Goal: Task Accomplishment & Management: Use online tool/utility

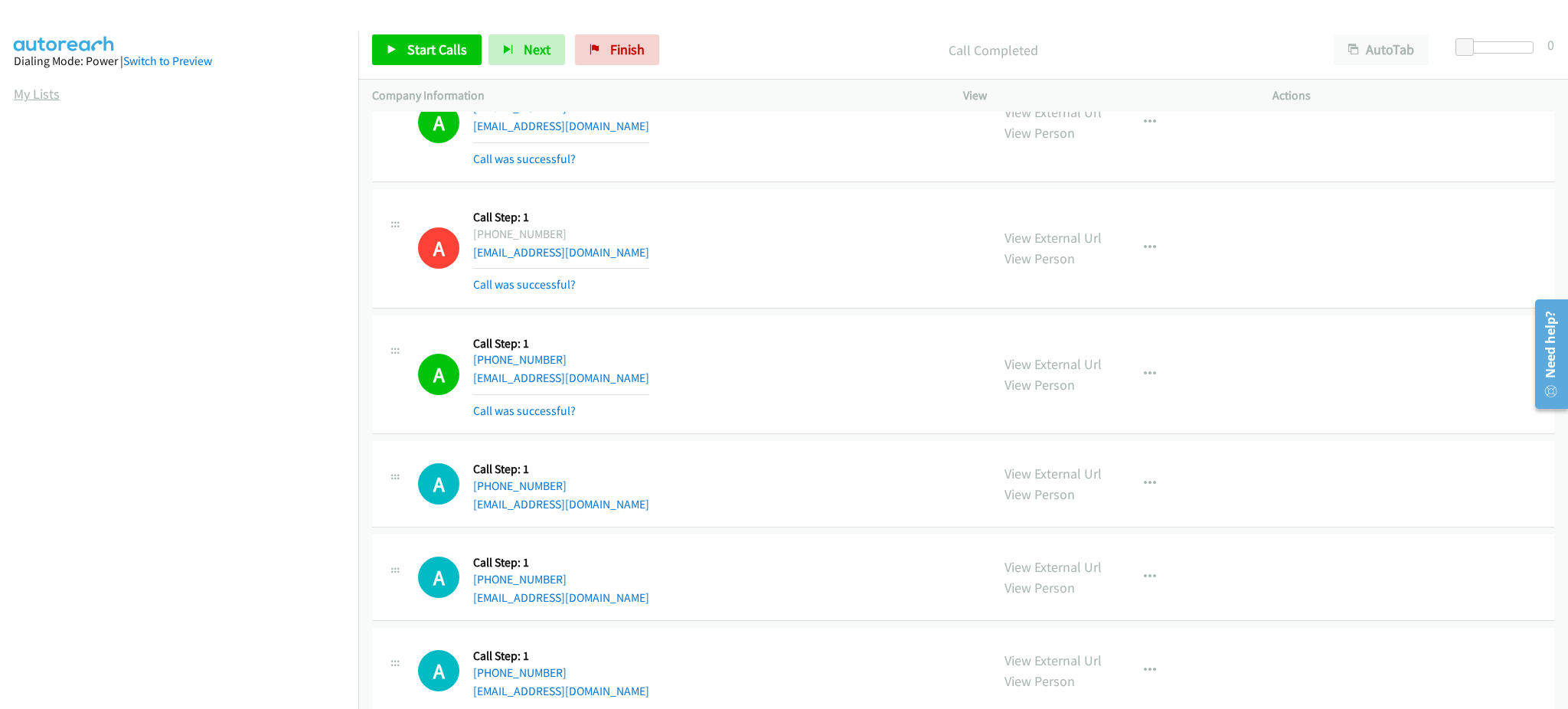
click at [46, 93] on link "My Lists" at bounding box center [36, 94] width 46 height 18
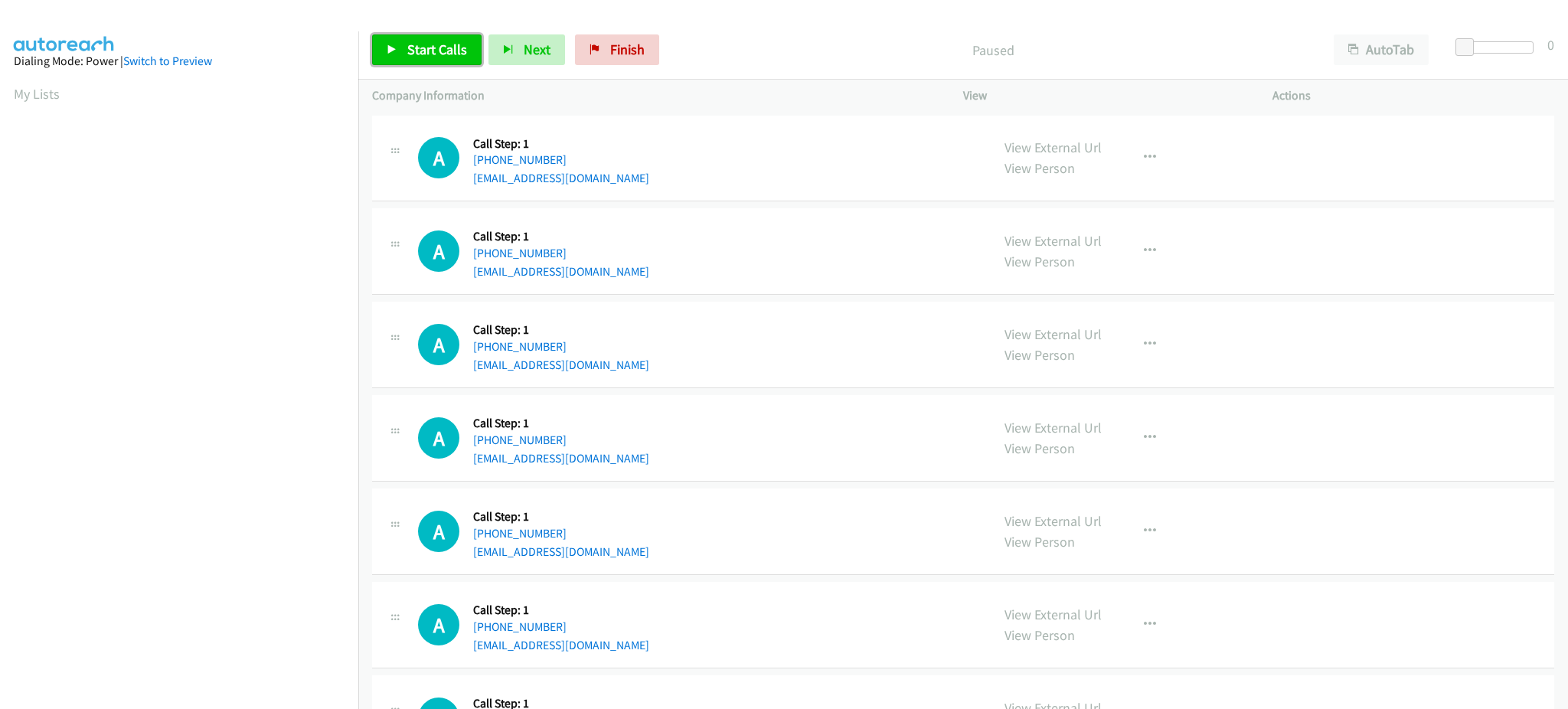
click at [434, 55] on span "Start Calls" at bounding box center [437, 50] width 60 height 18
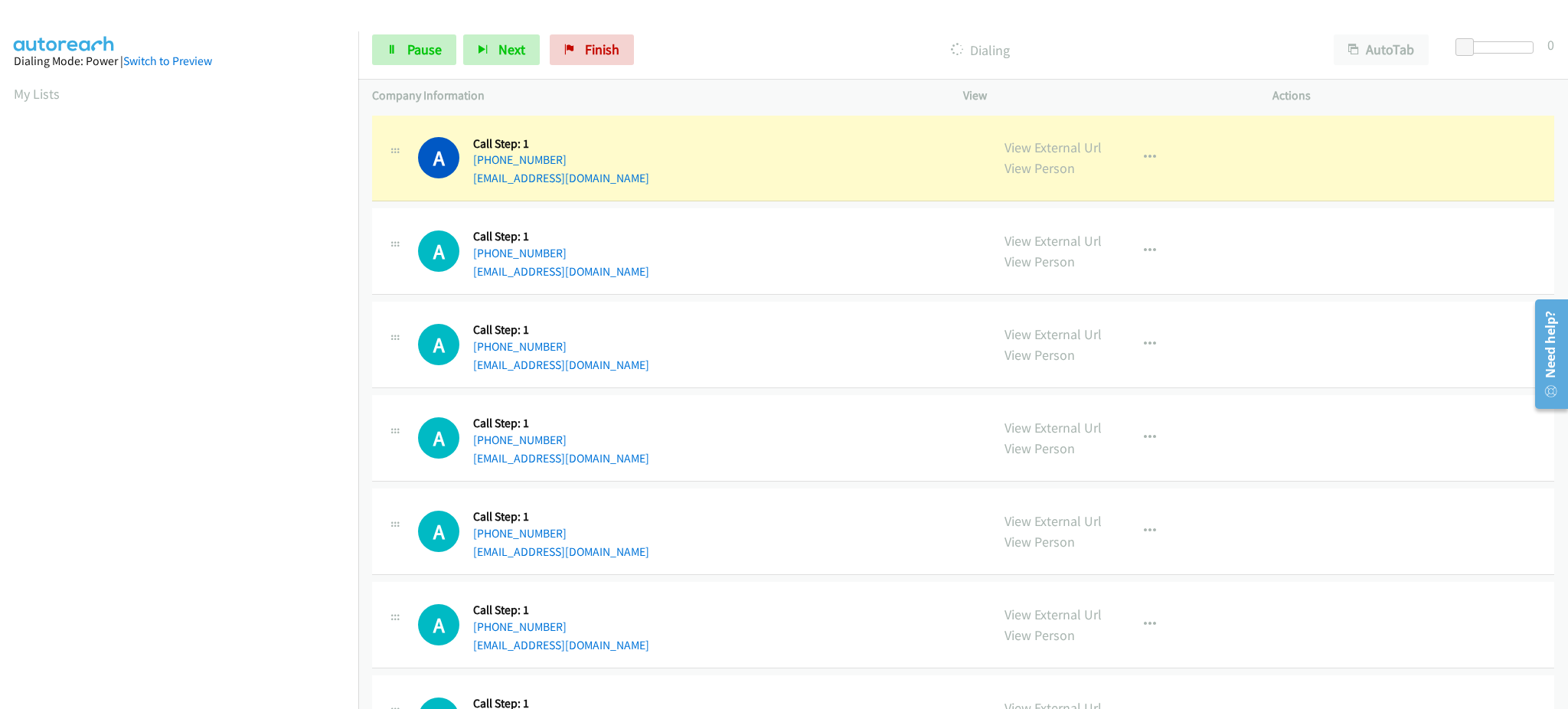
scroll to position [153, 0]
click at [1148, 147] on button "button" at bounding box center [1150, 158] width 42 height 30
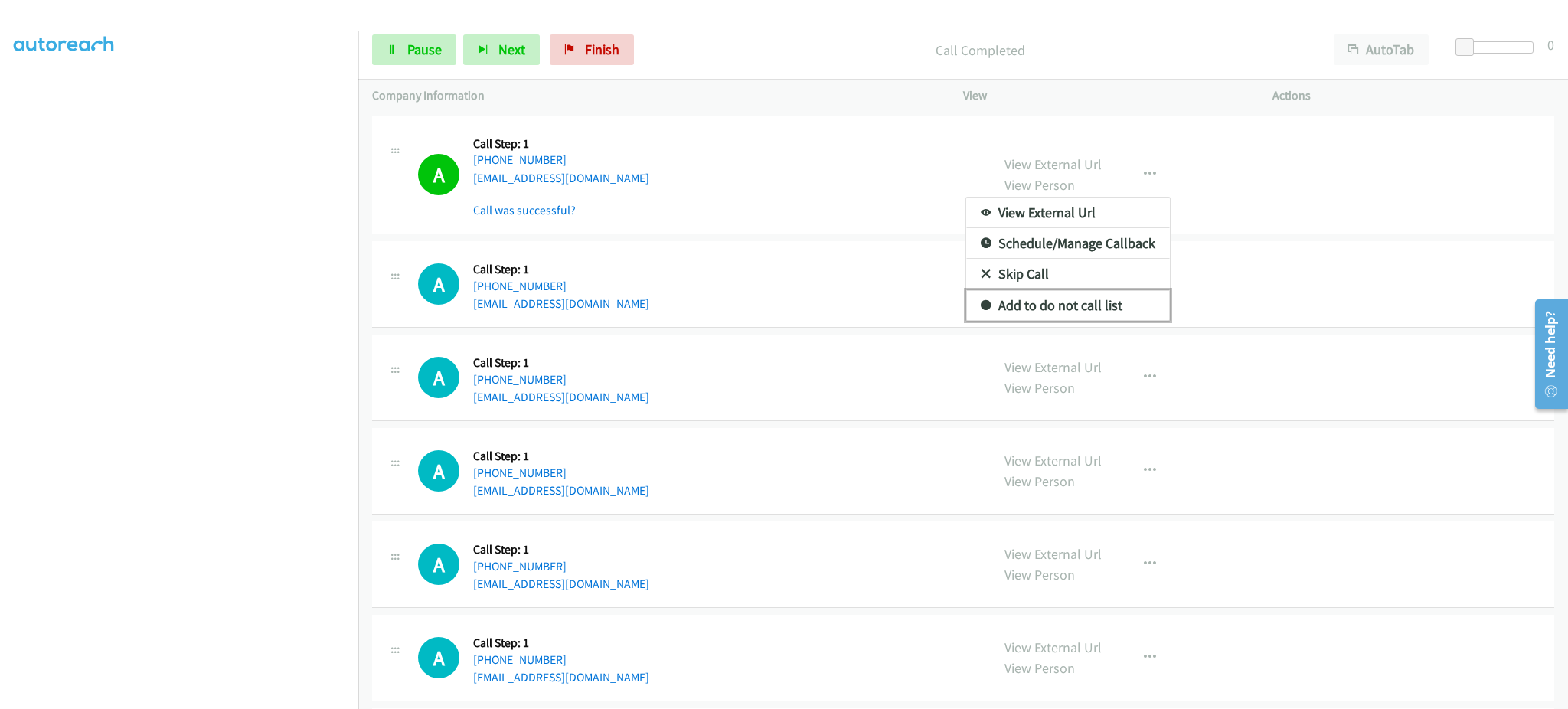
click at [1117, 305] on link "Add to do not call list" at bounding box center [1068, 306] width 203 height 30
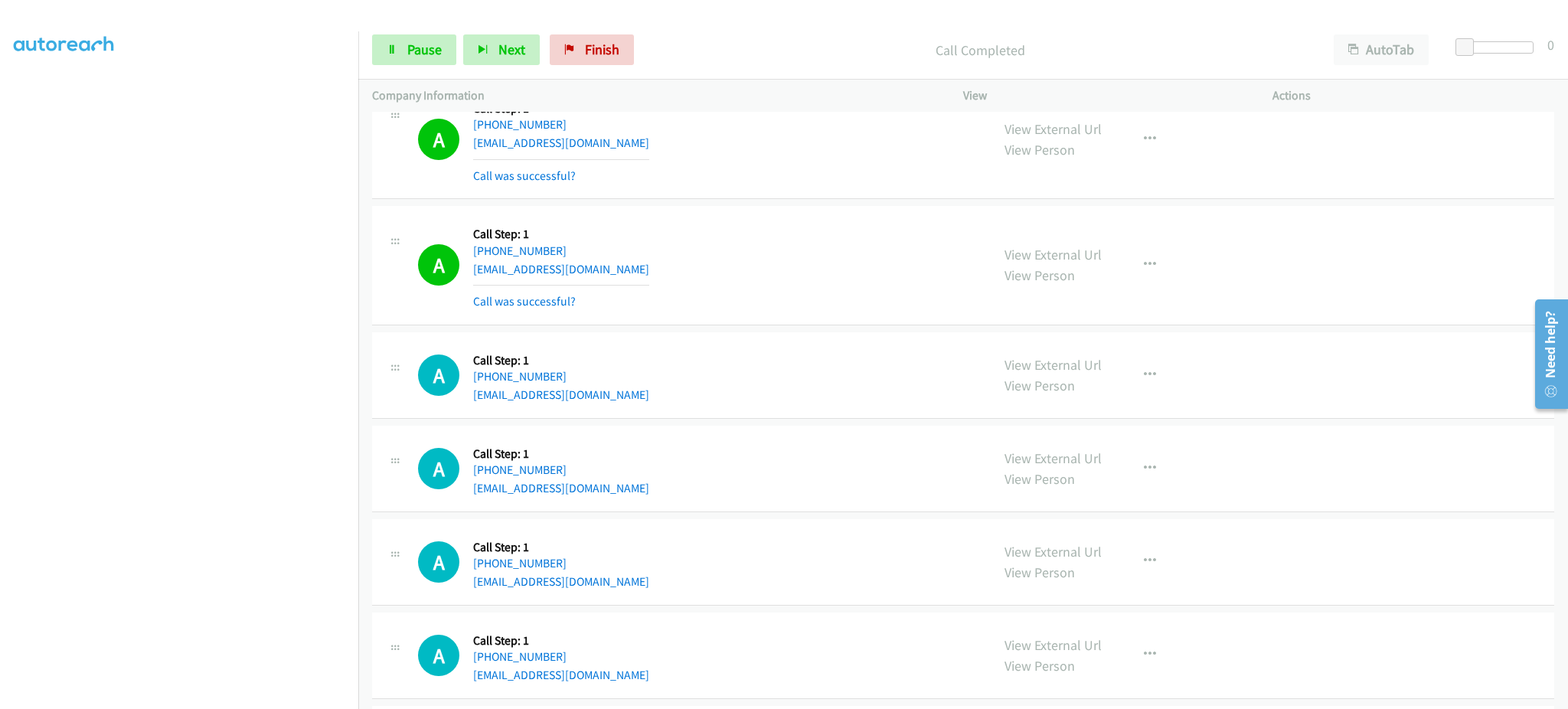
scroll to position [306, 0]
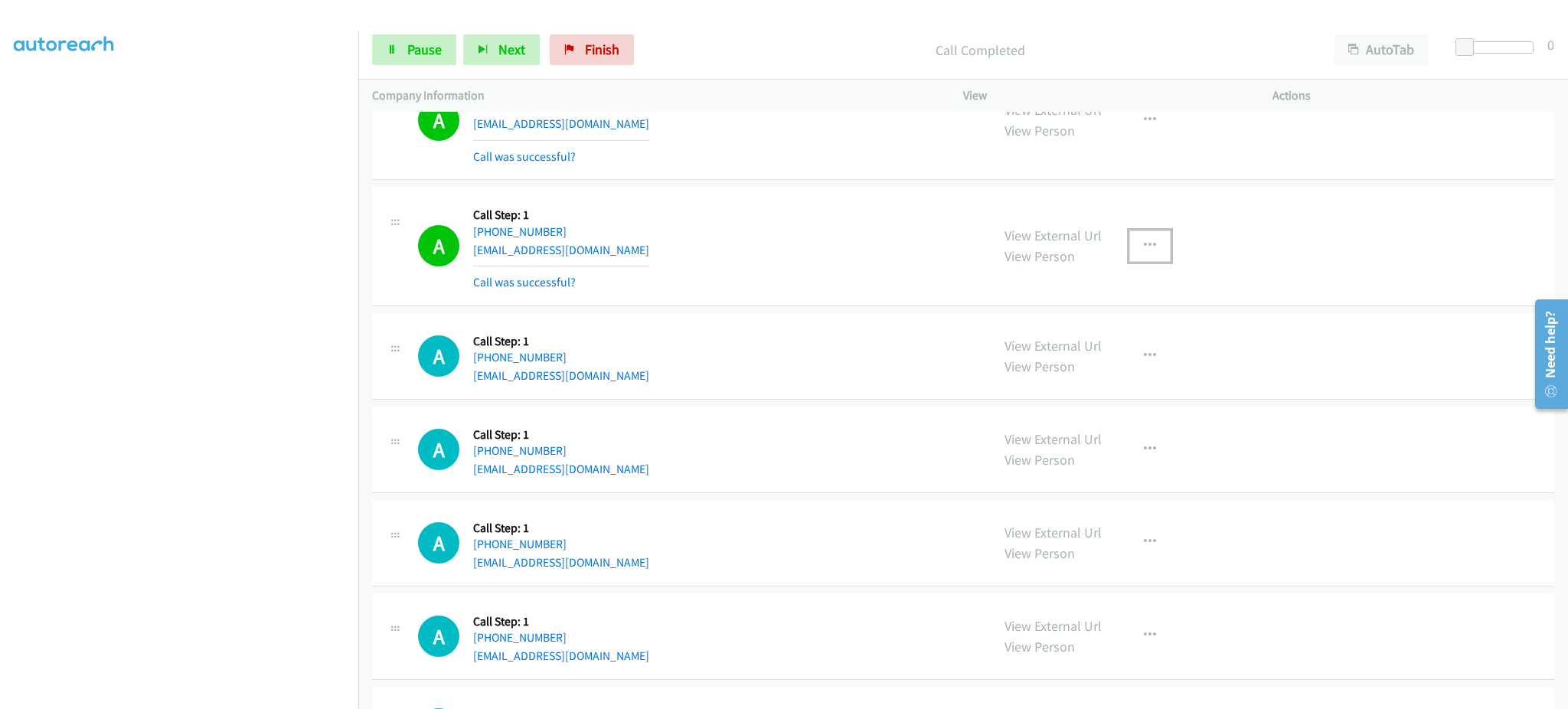
click at [1141, 234] on button "button" at bounding box center [1150, 246] width 42 height 30
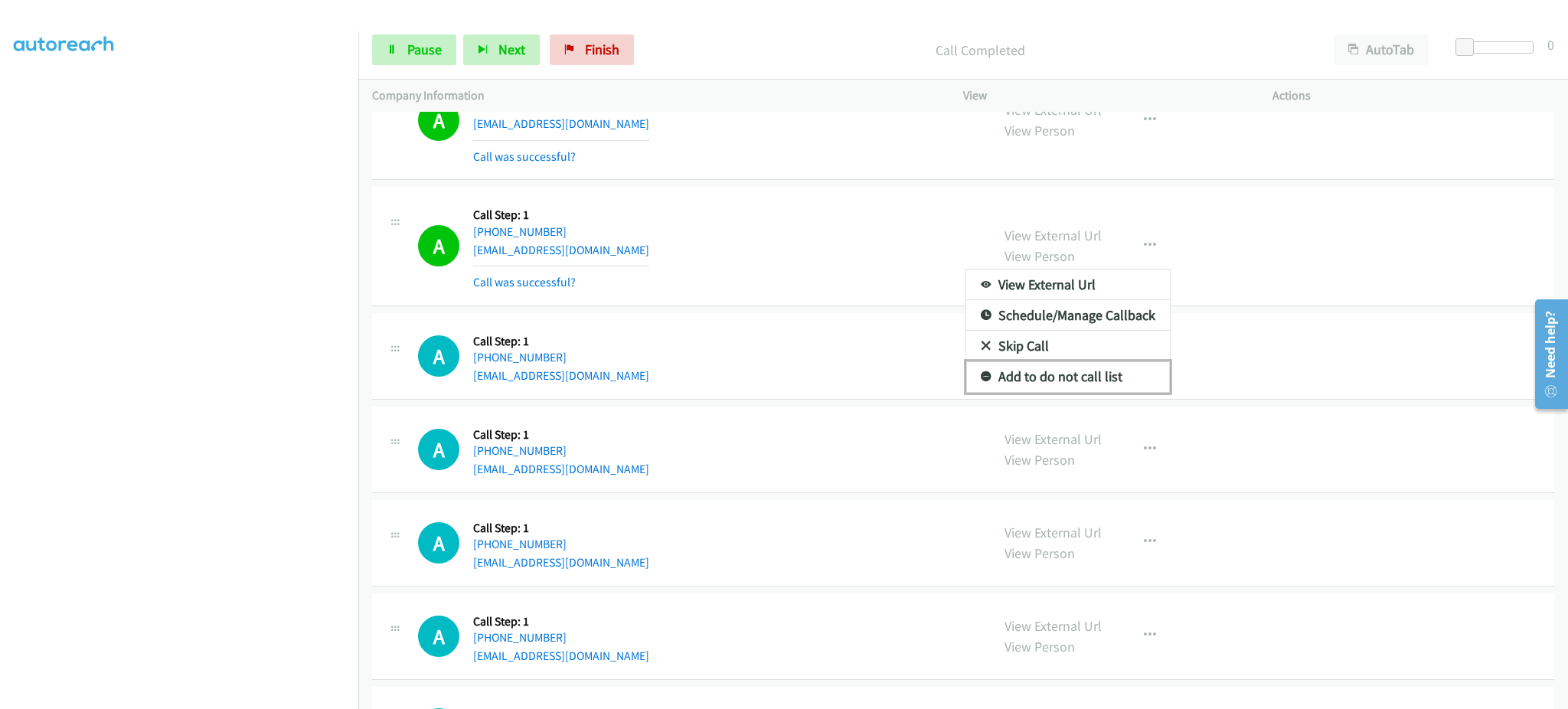
click at [1095, 365] on link "Add to do not call list" at bounding box center [1068, 377] width 203 height 30
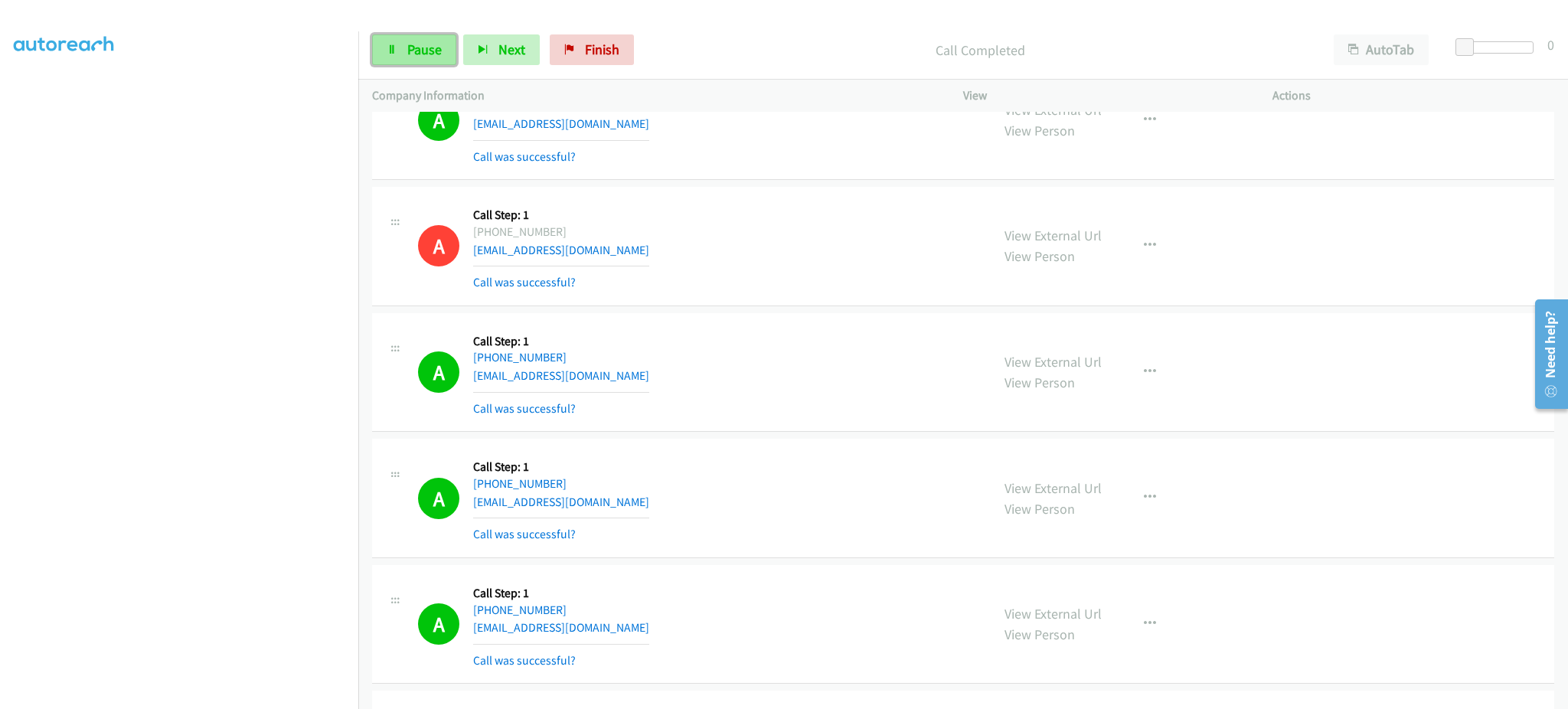
click at [423, 38] on link "Pause" at bounding box center [414, 50] width 84 height 30
click at [427, 53] on span "Start Calls" at bounding box center [437, 50] width 60 height 18
drag, startPoint x: 466, startPoint y: 44, endPoint x: 421, endPoint y: 52, distance: 45.7
click at [463, 45] on button "Next" at bounding box center [502, 50] width 77 height 30
click at [420, 52] on span "Pause" at bounding box center [424, 50] width 34 height 18
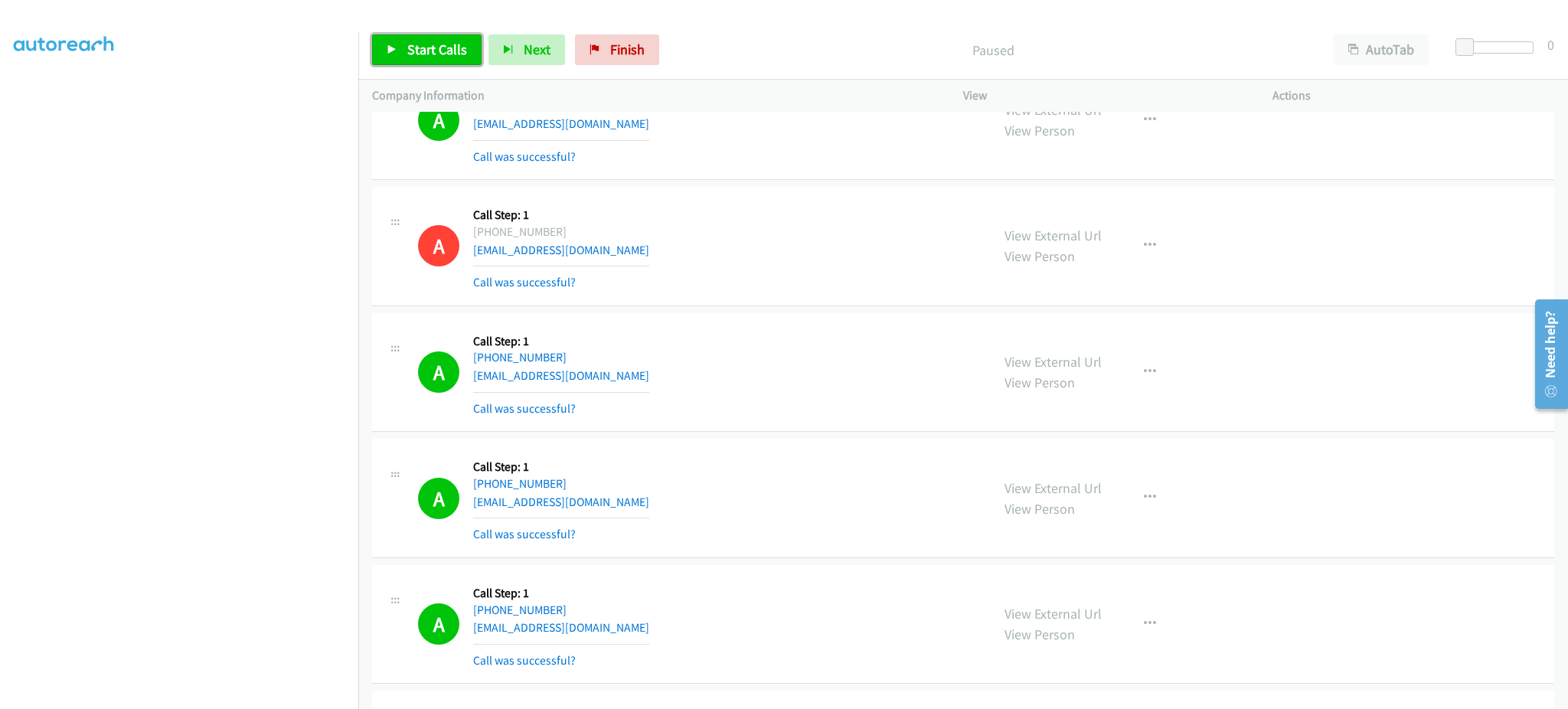
click at [451, 55] on span "Start Calls" at bounding box center [437, 50] width 60 height 18
click at [273, 693] on section at bounding box center [178, 346] width 331 height 733
click at [1302, 523] on div "A Callback Scheduled Call Step: 1 America/New_York +1 585-698-0267 joanbarr9@gm…" at bounding box center [963, 498] width 1182 height 119
click at [430, 46] on span "Pause" at bounding box center [424, 50] width 34 height 18
click at [463, 59] on link "Start Calls" at bounding box center [427, 50] width 110 height 30
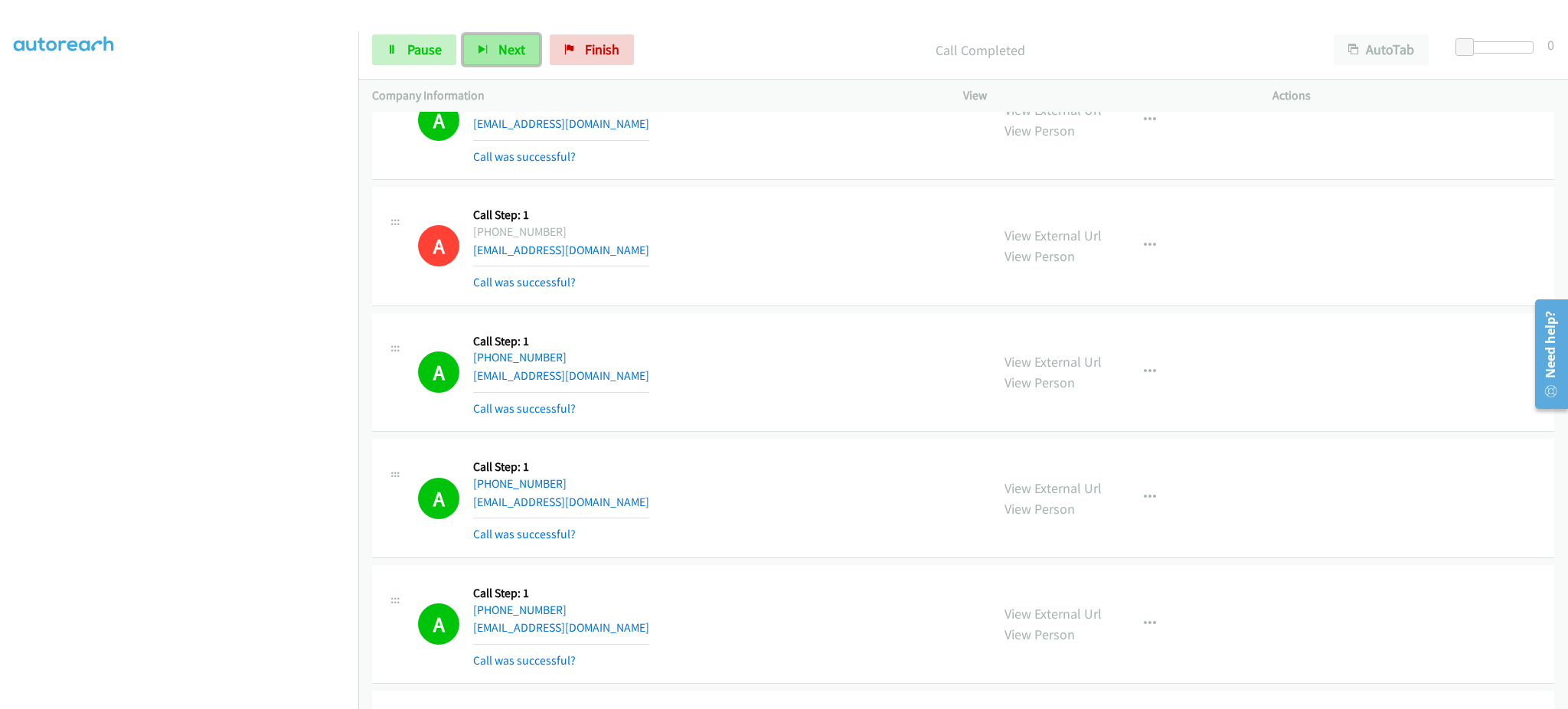
click at [495, 59] on button "Next" at bounding box center [502, 50] width 77 height 30
click at [423, 54] on span "Pause" at bounding box center [424, 50] width 34 height 18
click at [393, 48] on icon at bounding box center [391, 50] width 10 height 10
click at [432, 52] on span "Pause" at bounding box center [424, 50] width 34 height 18
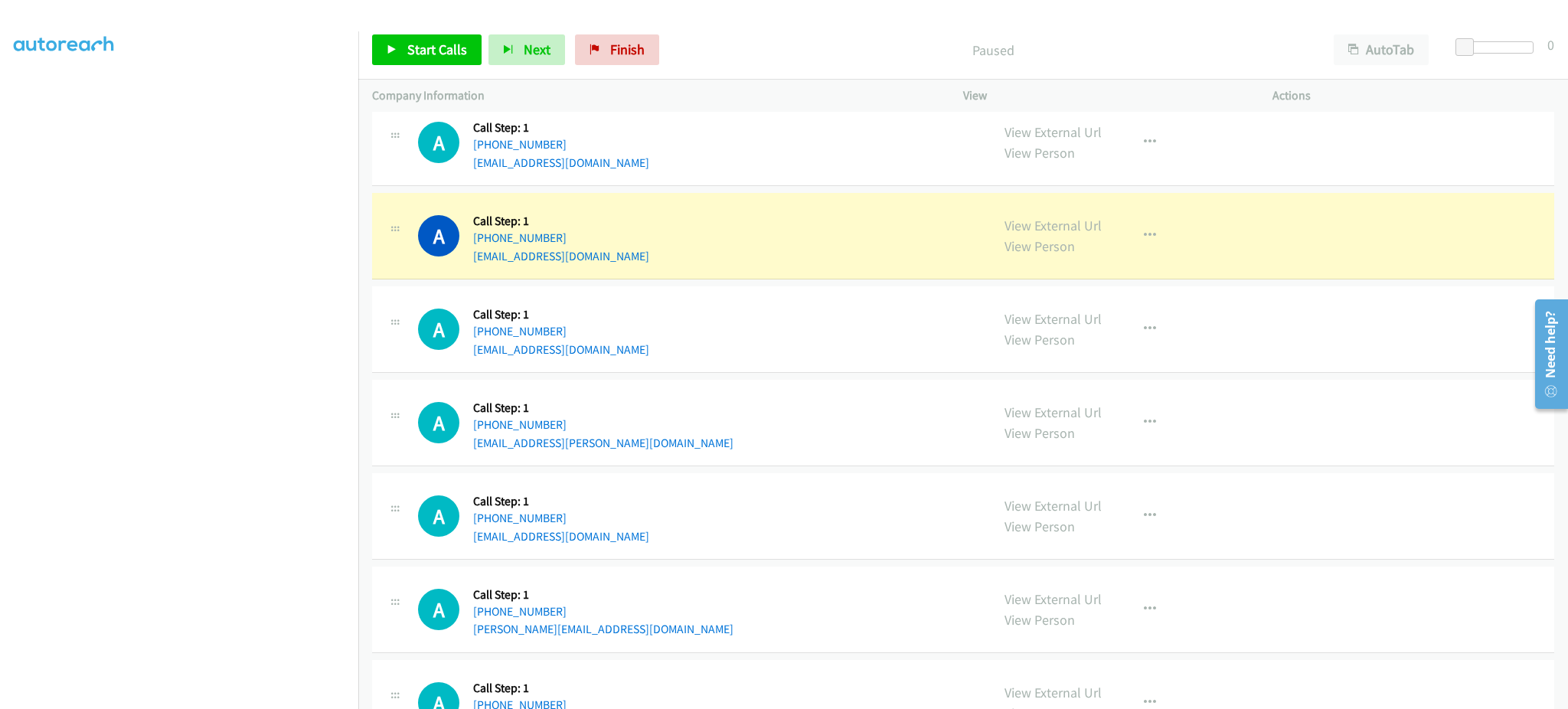
scroll to position [3369, 0]
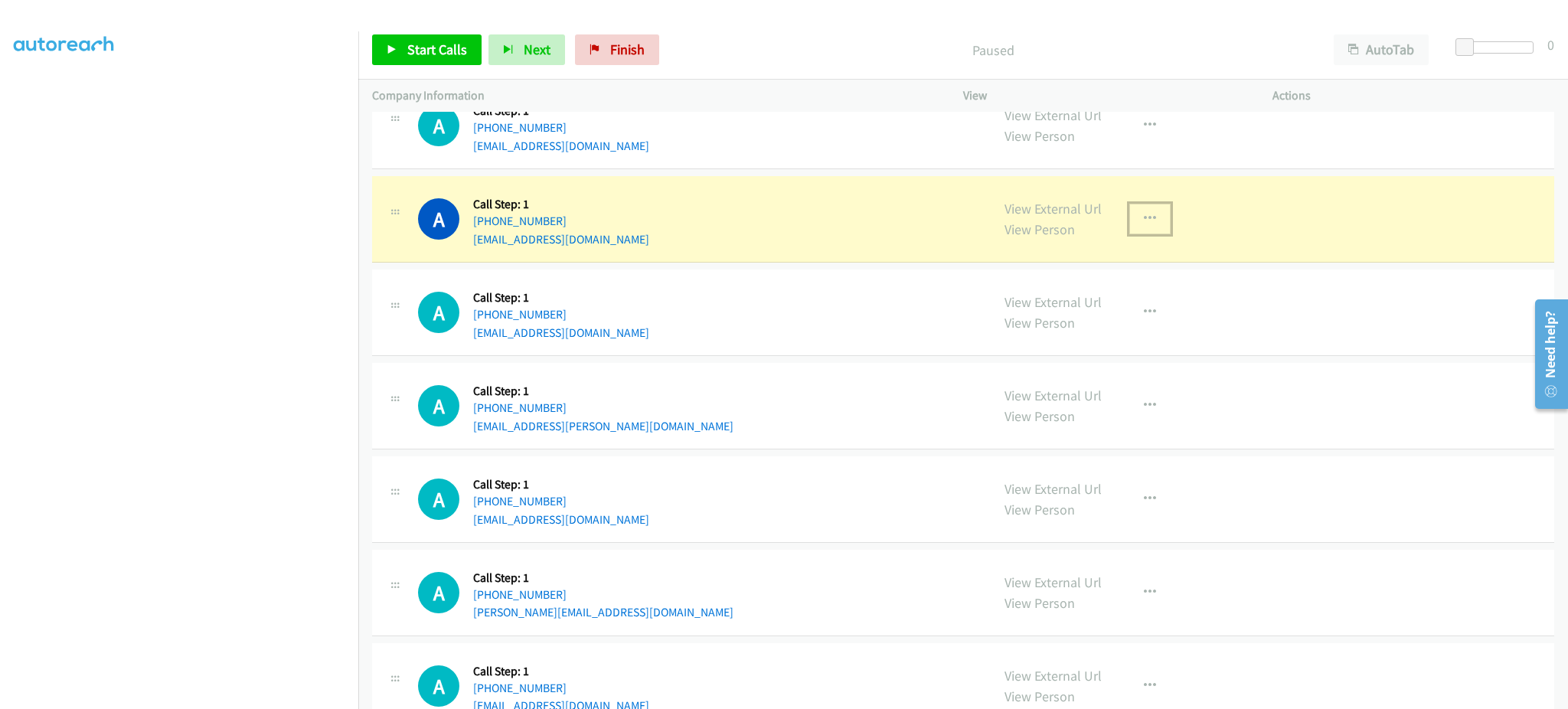
click at [1161, 211] on button "button" at bounding box center [1150, 218] width 42 height 30
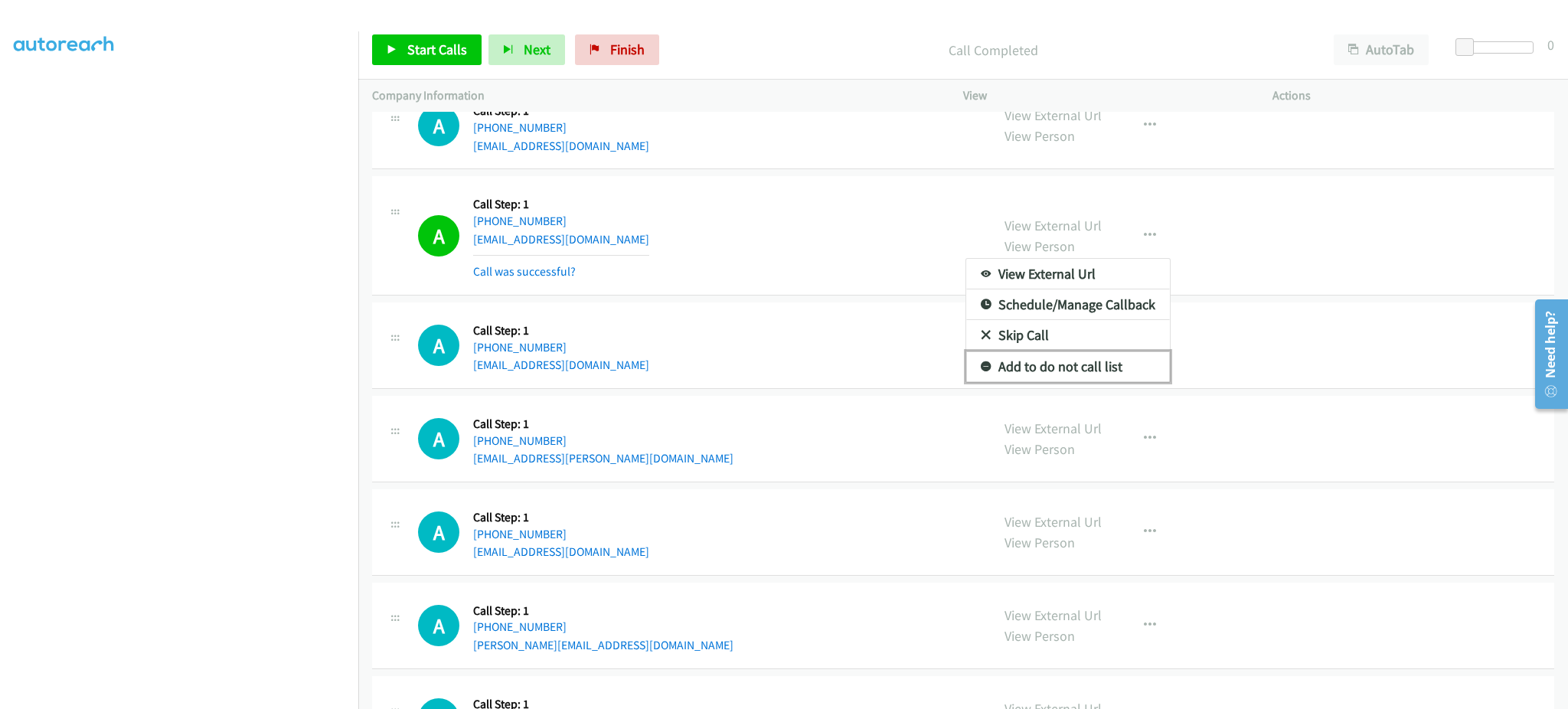
click at [1121, 371] on link "Add to do not call list" at bounding box center [1068, 367] width 203 height 30
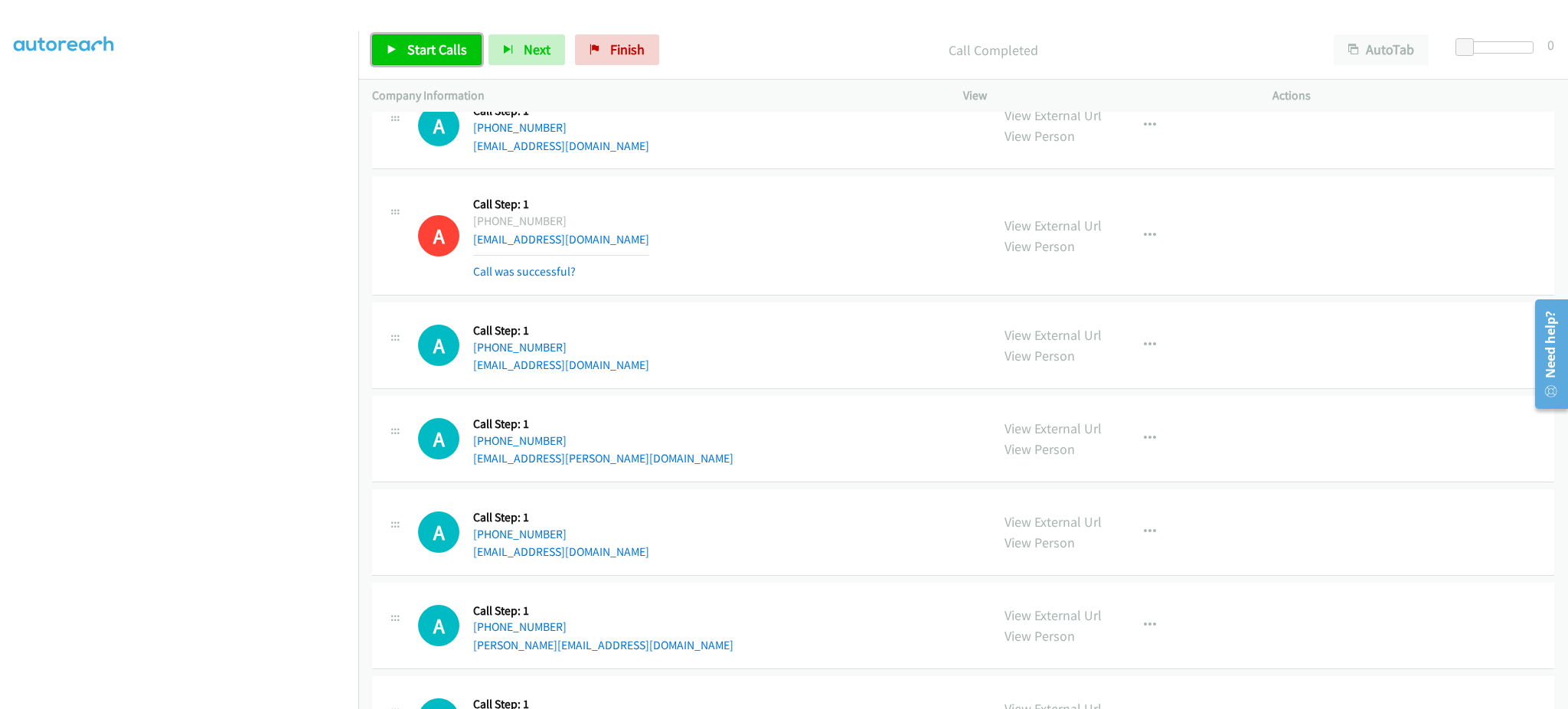
drag, startPoint x: 410, startPoint y: 38, endPoint x: 505, endPoint y: 4, distance: 100.9
click at [411, 38] on link "Start Calls" at bounding box center [427, 50] width 110 height 30
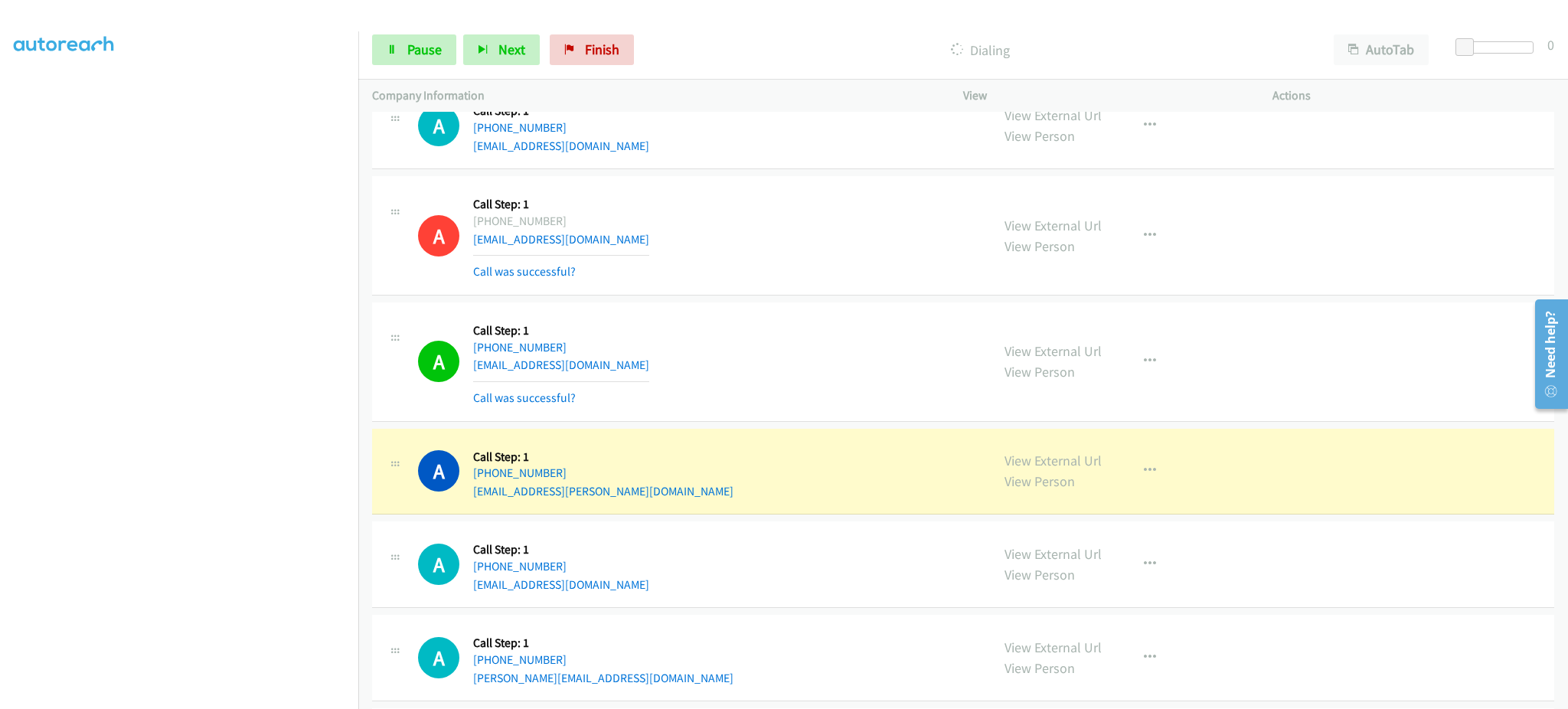
scroll to position [3675, 0]
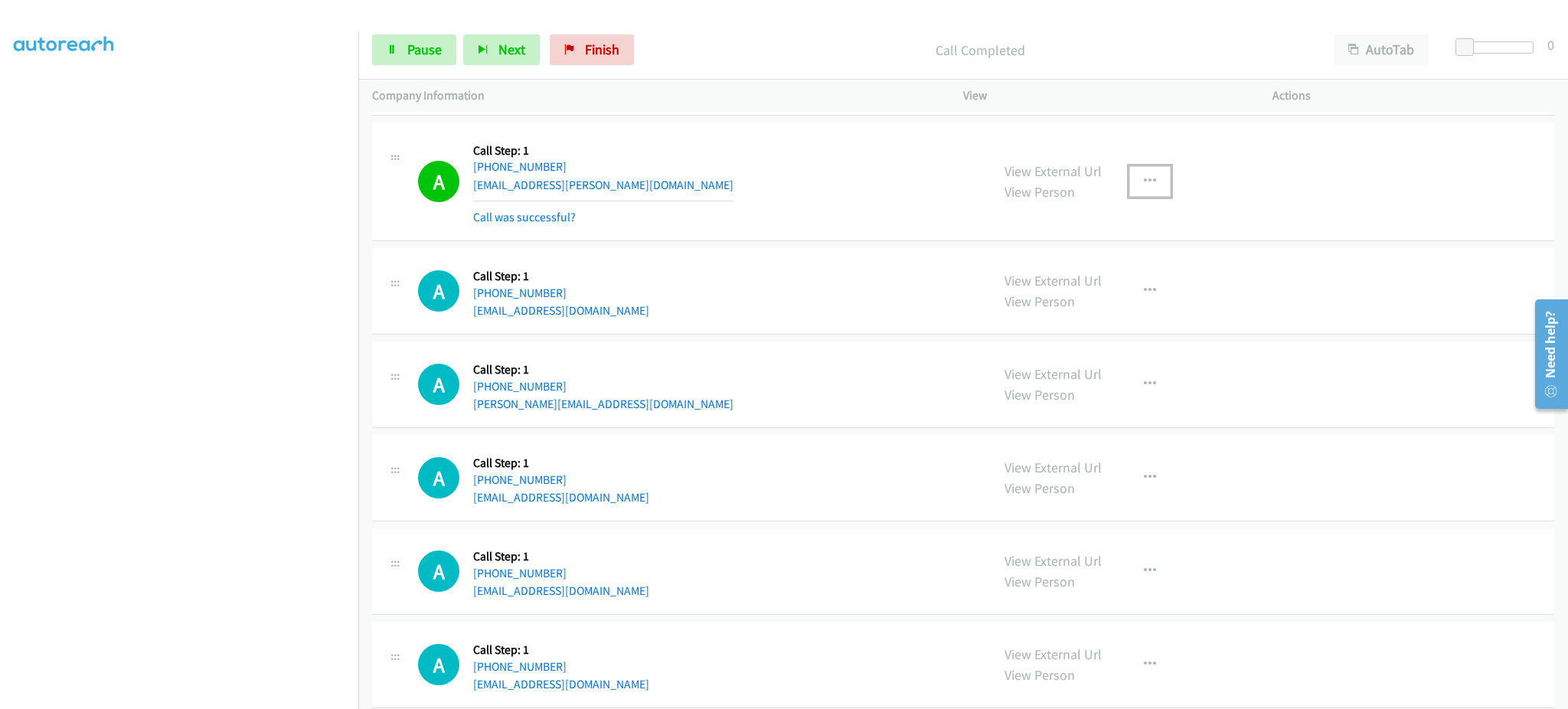
click at [1141, 191] on button "button" at bounding box center [1150, 182] width 42 height 30
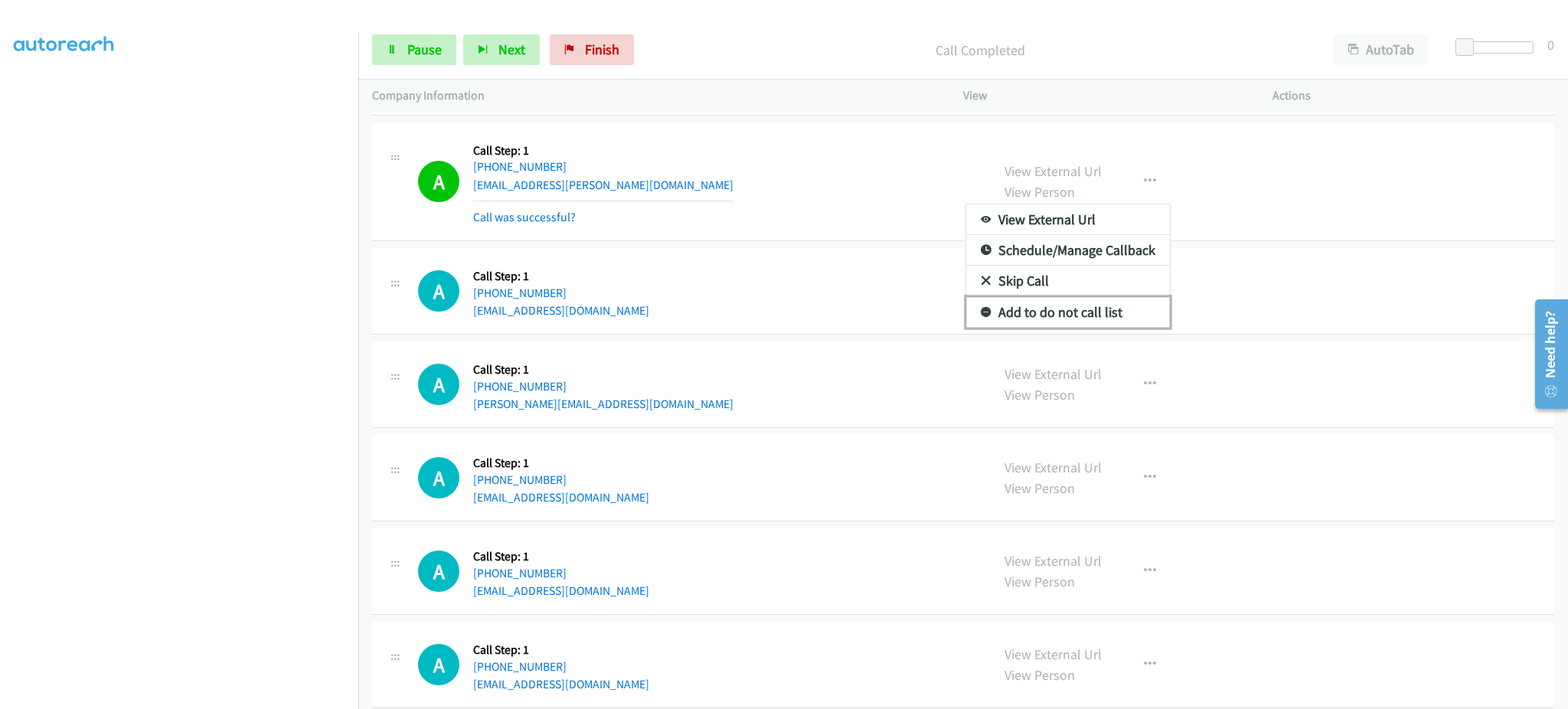
click at [1105, 322] on link "Add to do not call list" at bounding box center [1068, 312] width 203 height 30
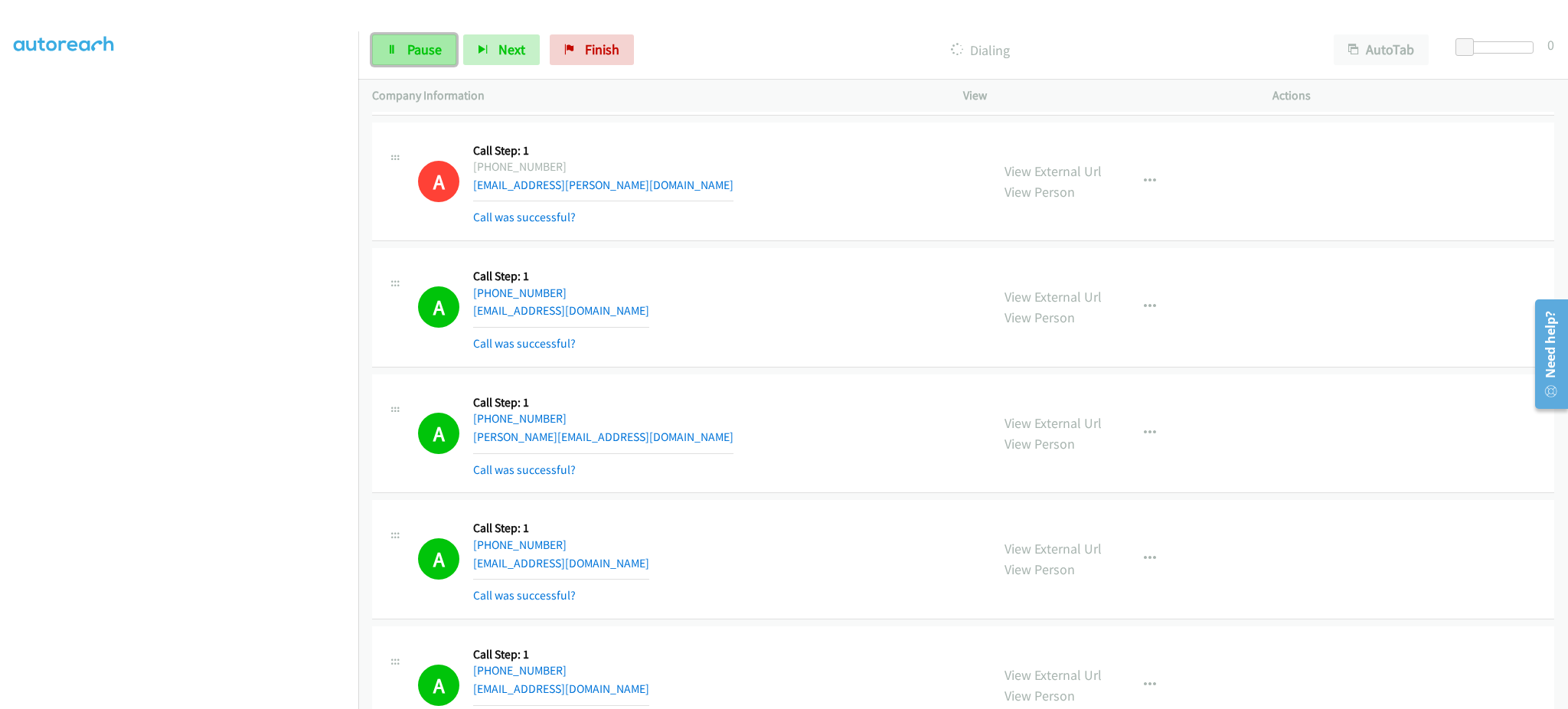
click at [415, 41] on span "Pause" at bounding box center [424, 50] width 34 height 18
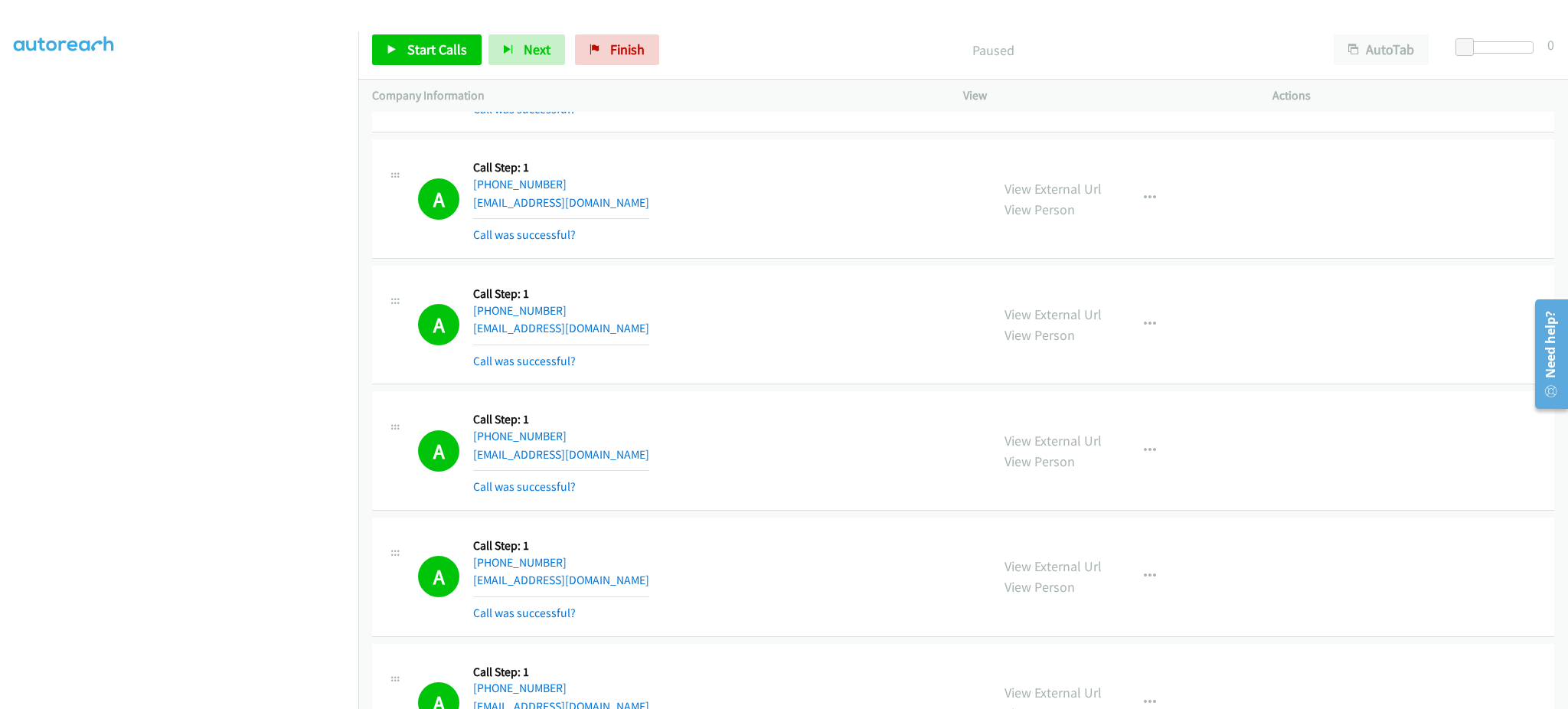
scroll to position [4594, 0]
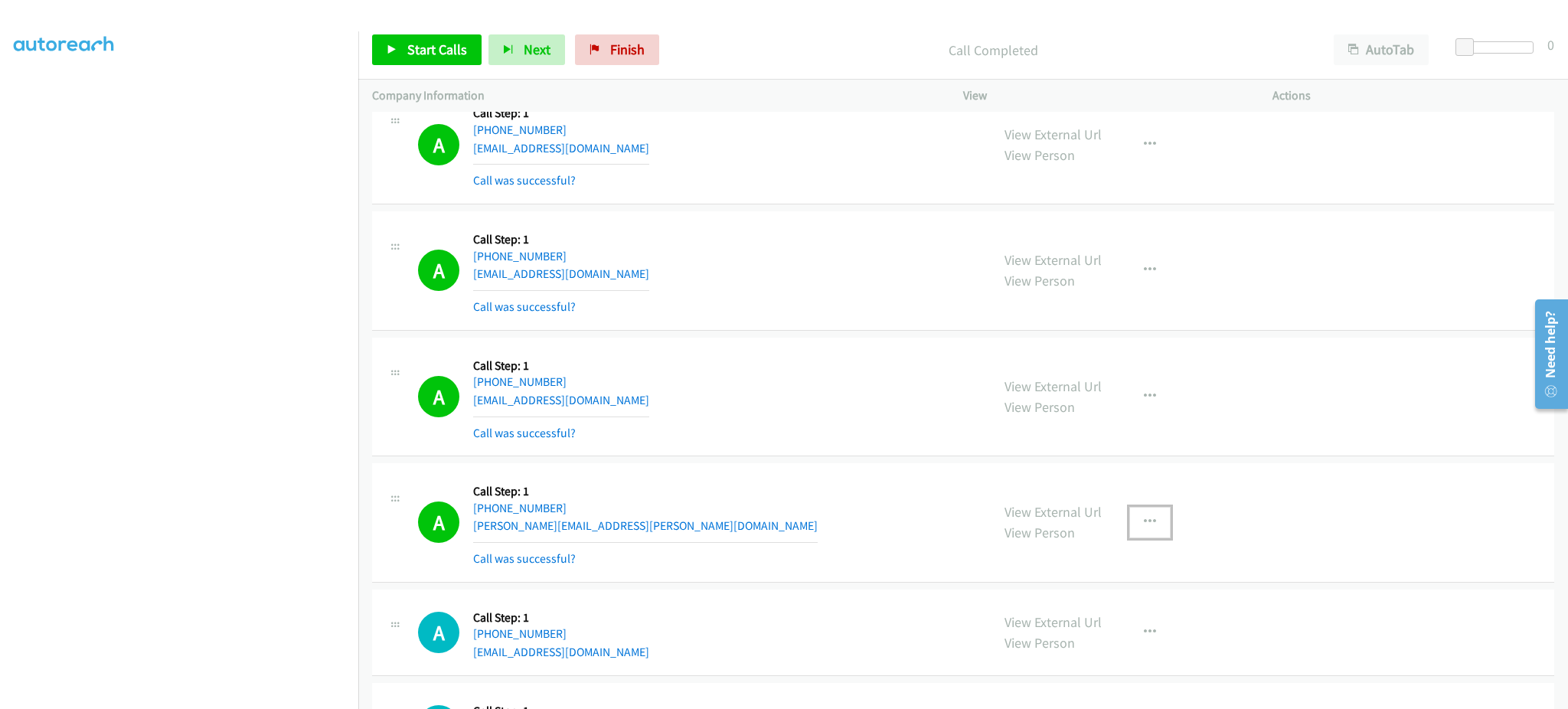
click at [1144, 523] on icon "button" at bounding box center [1149, 522] width 12 height 12
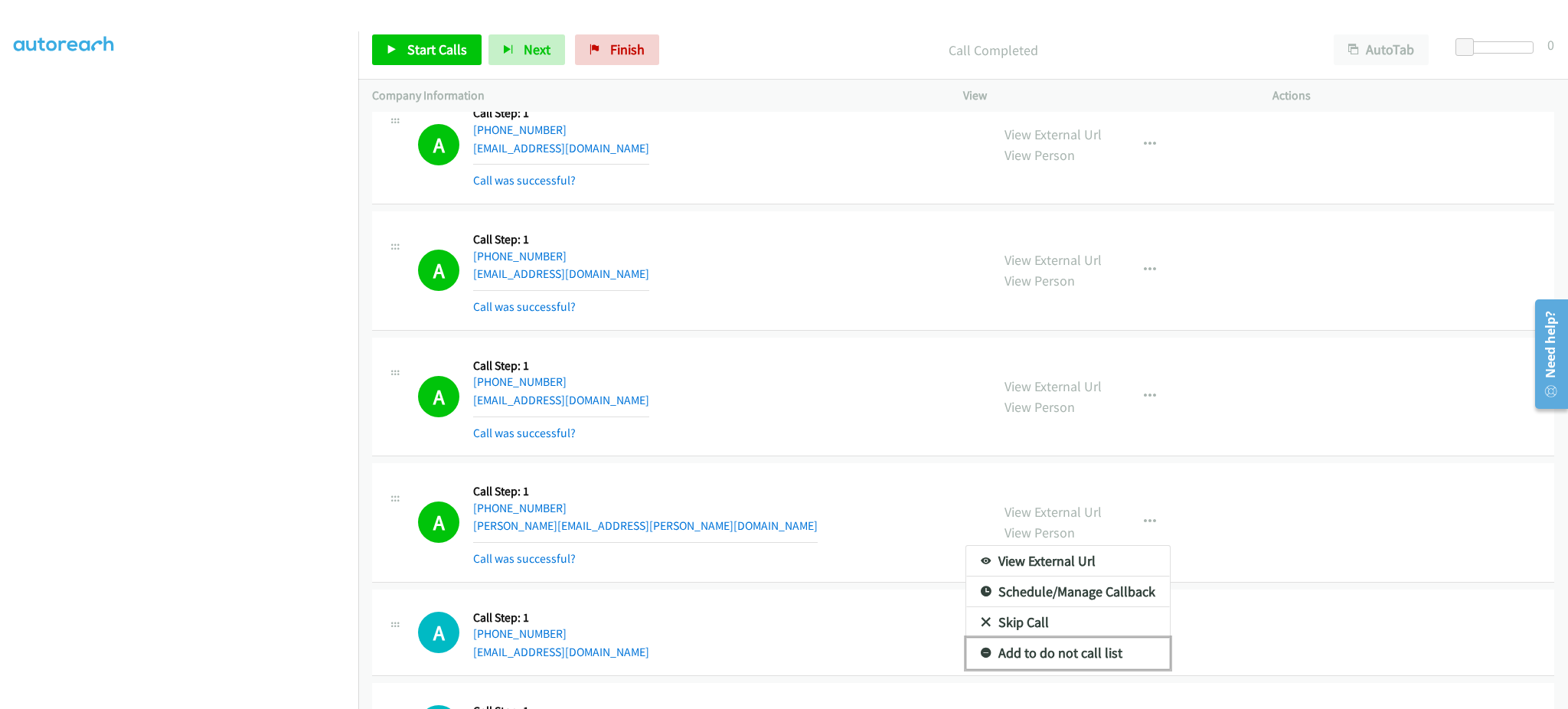
click at [1052, 659] on link "Add to do not call list" at bounding box center [1068, 653] width 203 height 30
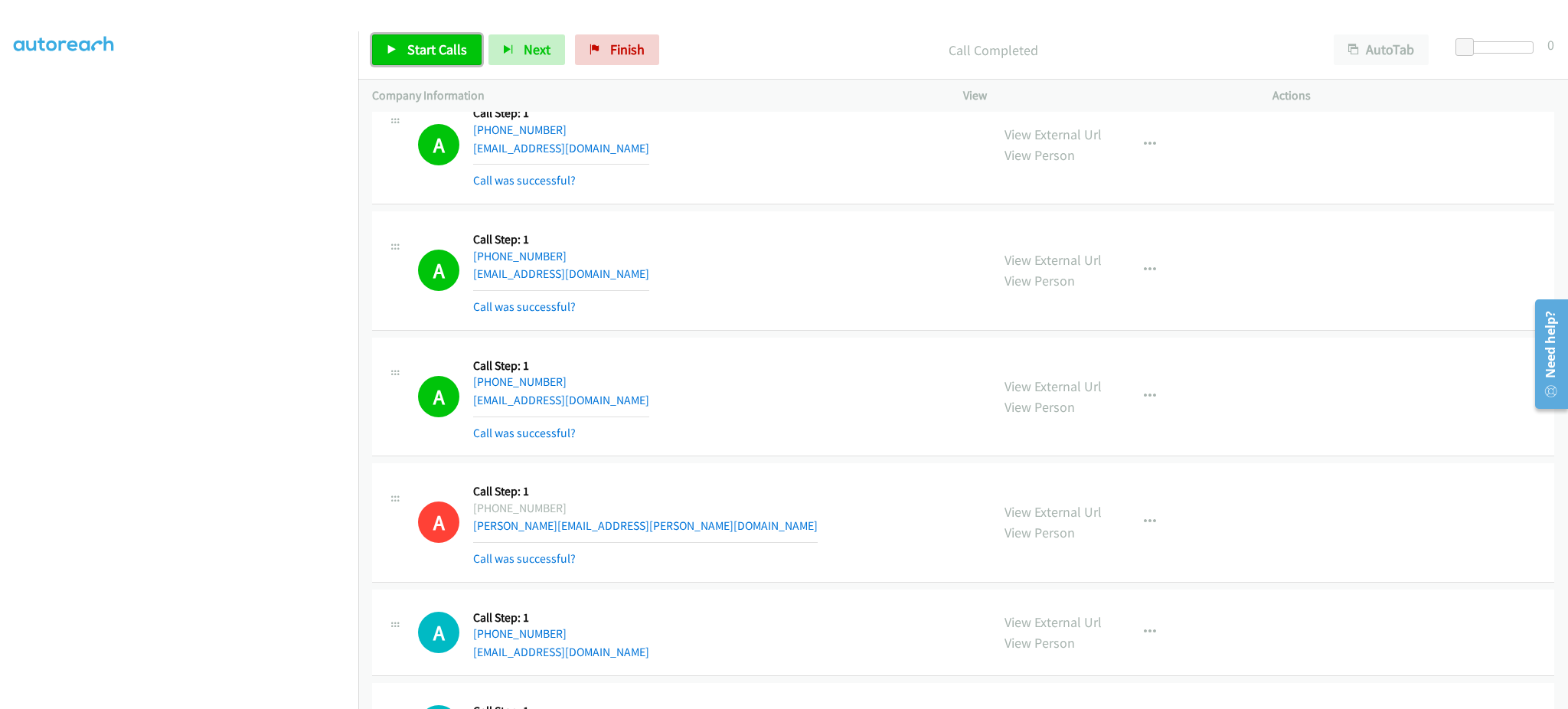
drag, startPoint x: 441, startPoint y: 58, endPoint x: 620, endPoint y: 12, distance: 184.8
click at [441, 58] on link "Start Calls" at bounding box center [427, 50] width 110 height 30
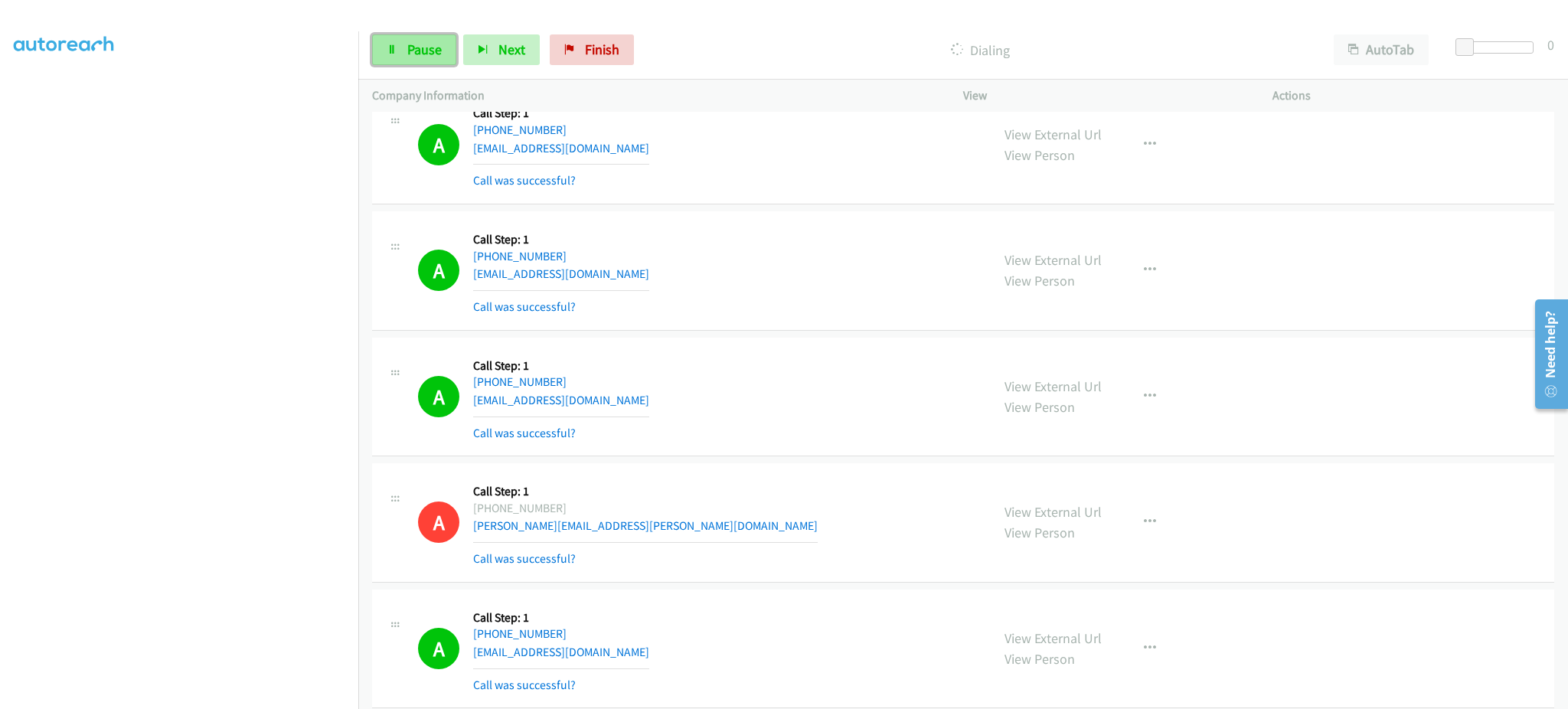
click at [415, 54] on span "Pause" at bounding box center [424, 50] width 34 height 18
click at [439, 46] on span "Start Calls" at bounding box center [437, 50] width 60 height 18
click at [415, 58] on span "Pause" at bounding box center [424, 50] width 34 height 18
click at [446, 42] on span "Start Calls" at bounding box center [437, 50] width 60 height 18
click at [259, 696] on section at bounding box center [178, 346] width 331 height 733
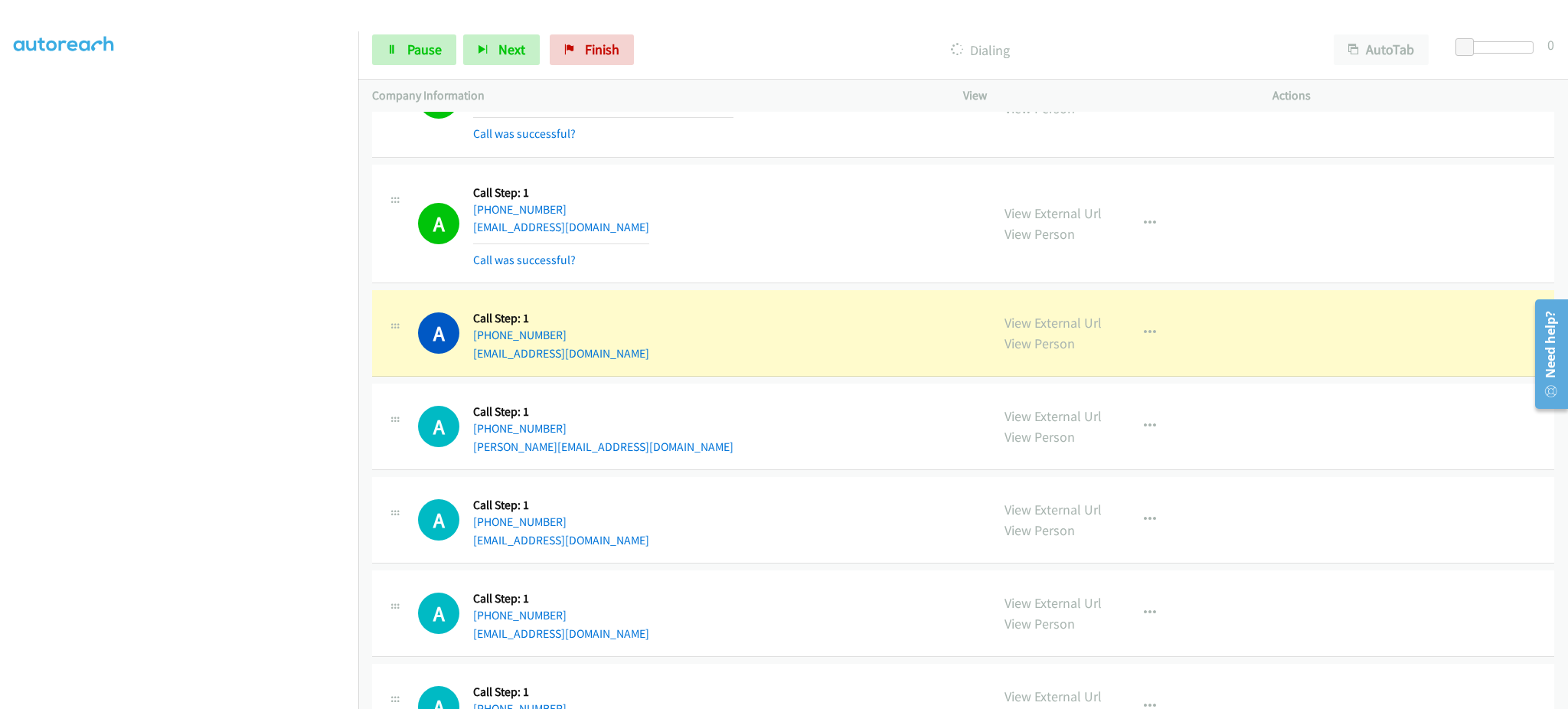
scroll to position [6431, 0]
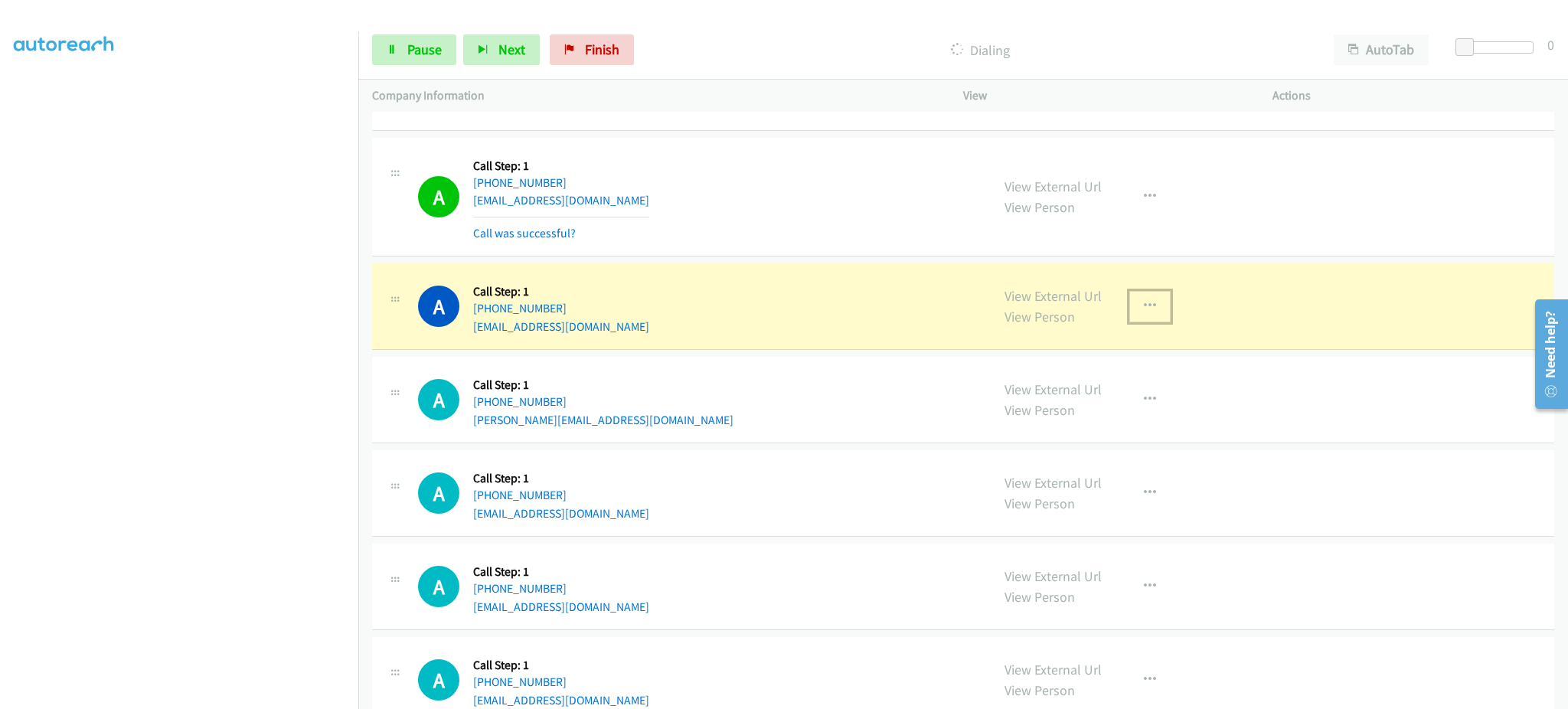
click at [1155, 320] on button "button" at bounding box center [1150, 306] width 42 height 30
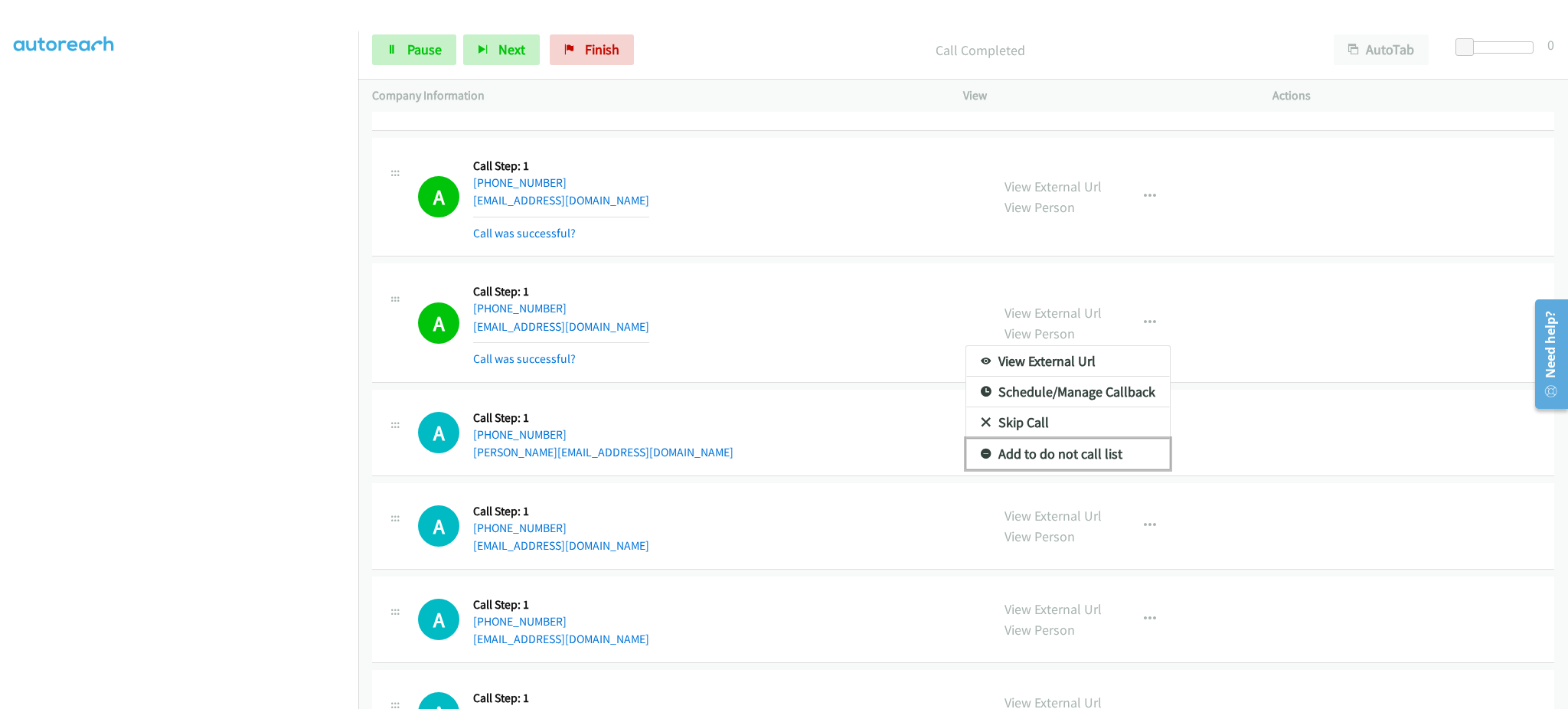
click at [1093, 457] on link "Add to do not call list" at bounding box center [1068, 454] width 203 height 30
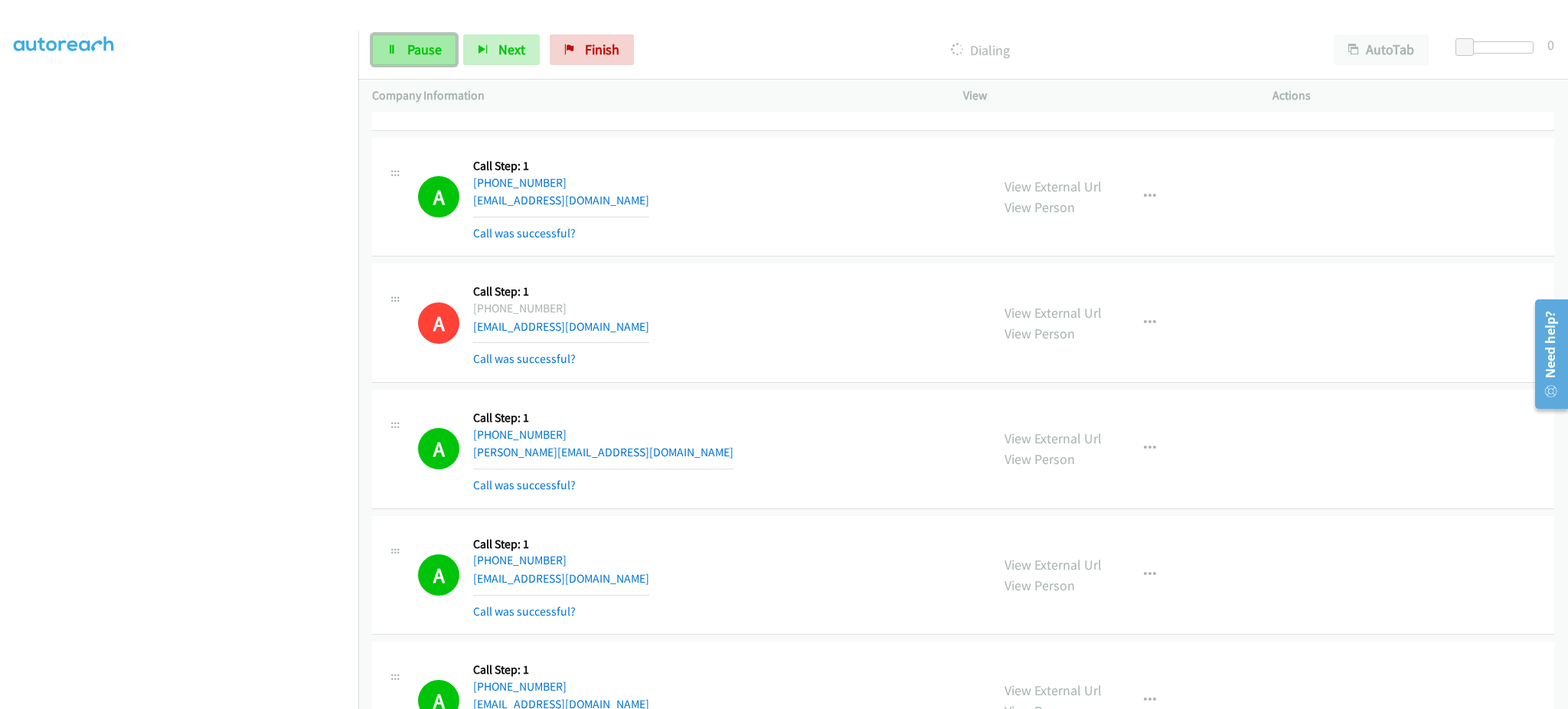
click at [427, 53] on span "Pause" at bounding box center [424, 50] width 34 height 18
click at [419, 42] on span "Start Calls" at bounding box center [437, 50] width 60 height 18
click at [415, 71] on div "Start Calls Pause Next Finish Dialing AutoTab AutoTab 0" at bounding box center [964, 50] width 1210 height 59
click at [423, 52] on span "Pause" at bounding box center [424, 50] width 34 height 18
click at [442, 38] on link "Start Calls" at bounding box center [427, 50] width 110 height 30
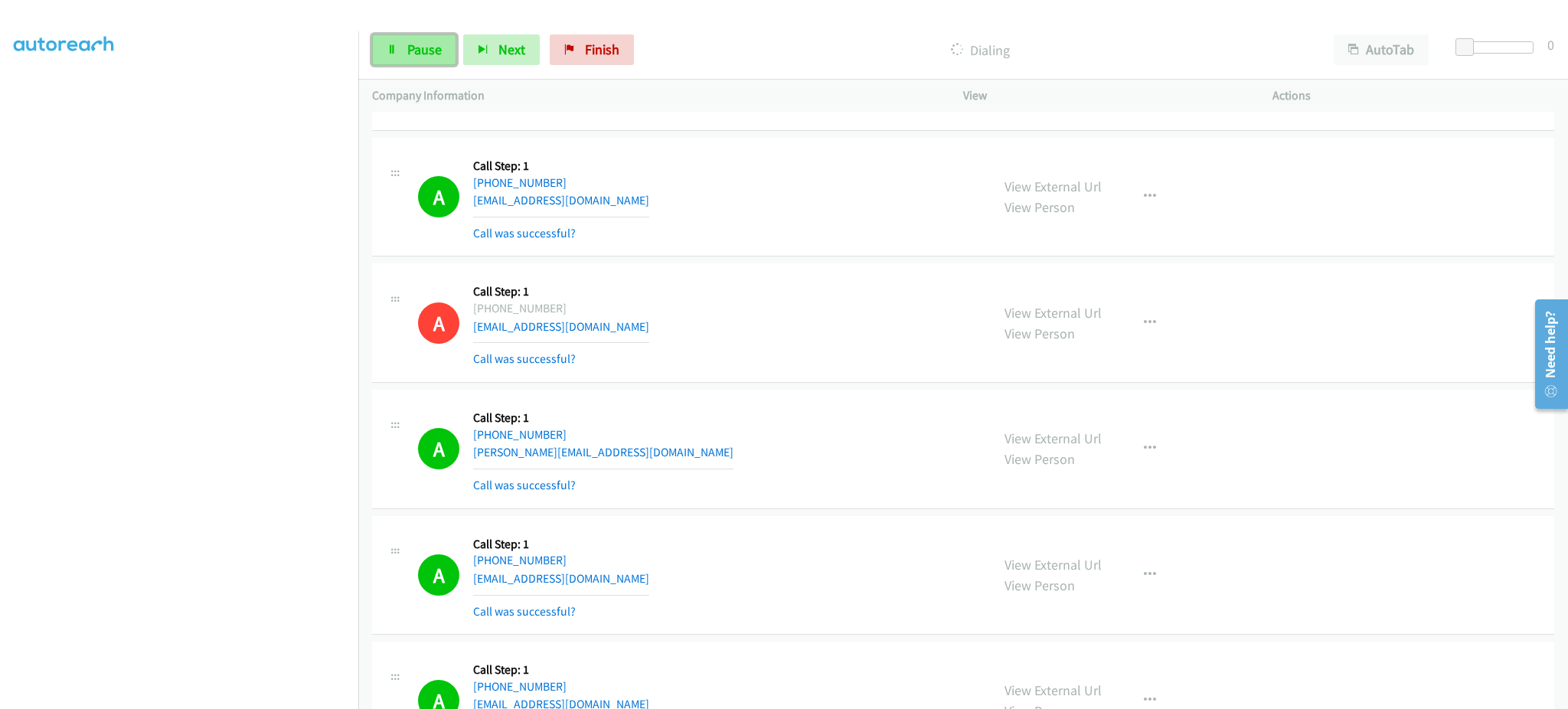
click at [420, 54] on span "Pause" at bounding box center [424, 50] width 34 height 18
click at [397, 62] on link "Start Calls" at bounding box center [427, 50] width 110 height 30
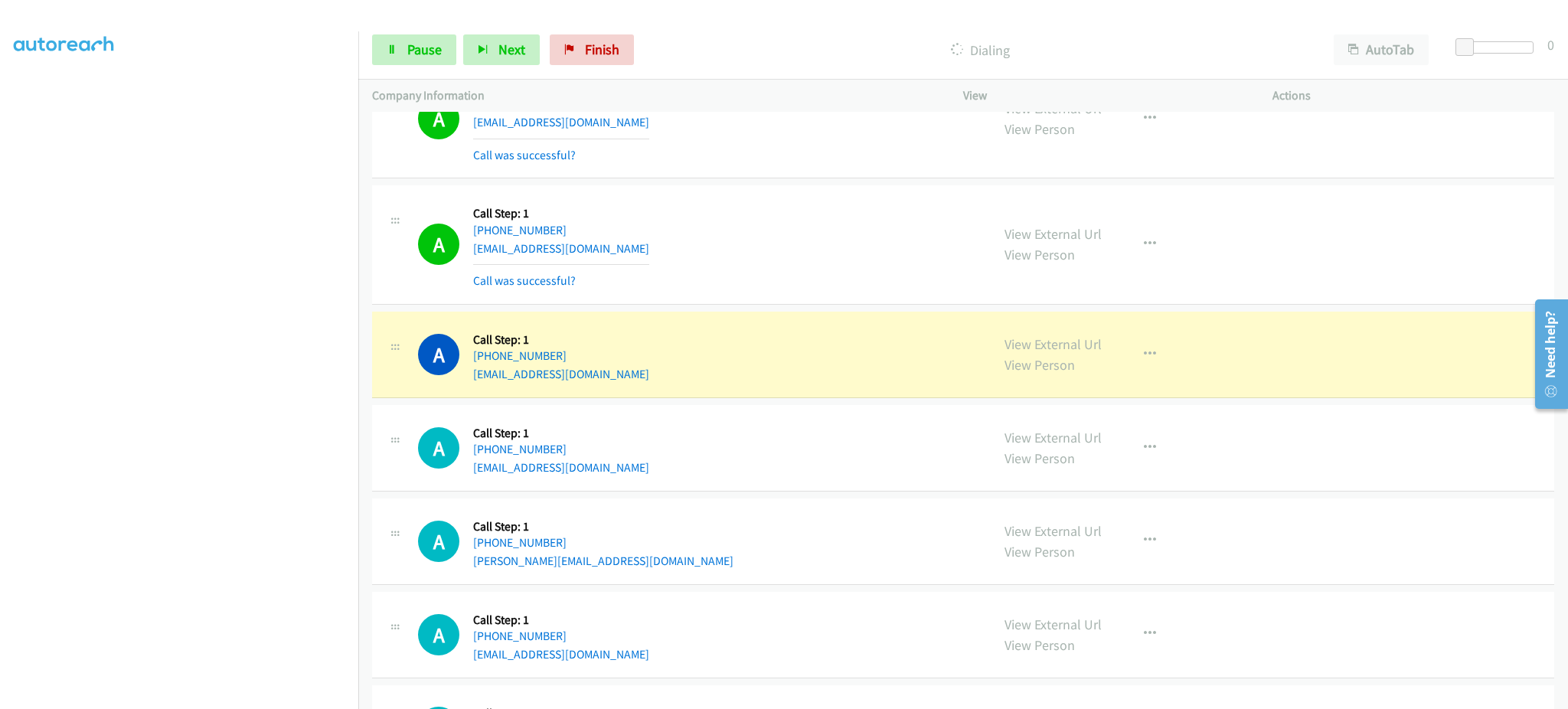
scroll to position [7902, 0]
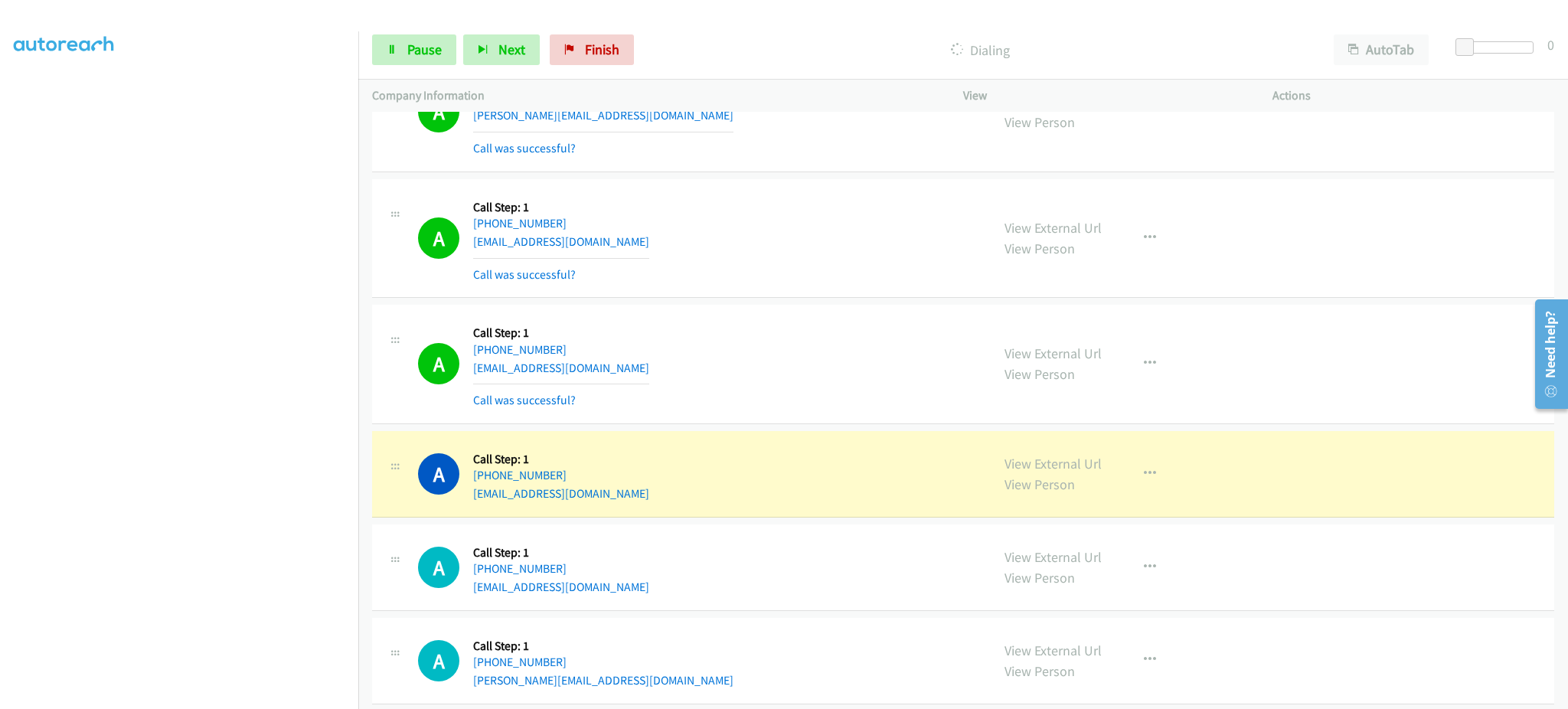
drag, startPoint x: 616, startPoint y: 474, endPoint x: 527, endPoint y: 445, distance: 93.6
click at [485, 481] on div "A Callback Scheduled Call Step: 1 America/Los_Angeles +1 858-229-2391 brycesoto…" at bounding box center [697, 474] width 559 height 58
copy link "858-229-2391"
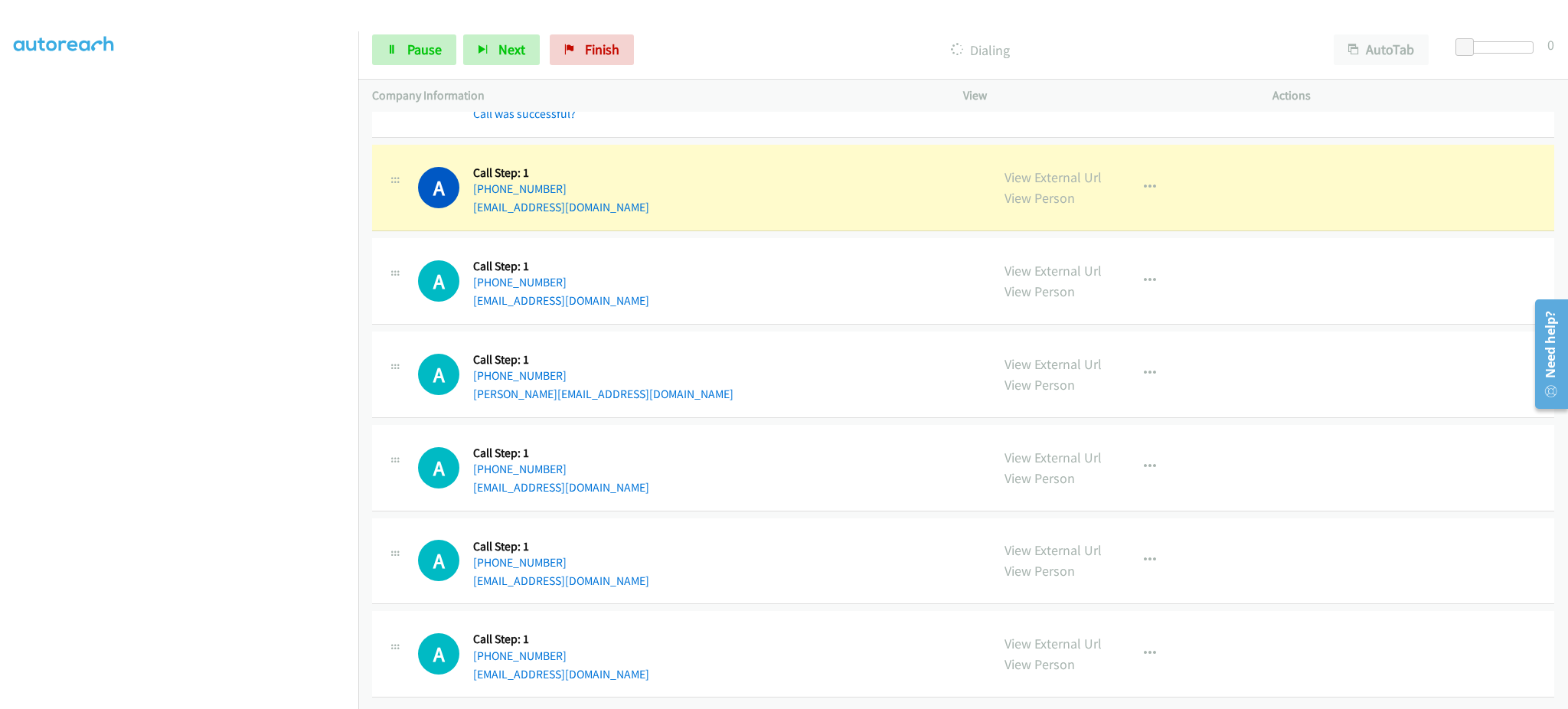
scroll to position [8208, 0]
click at [1161, 190] on div "View External Url View Person View External Url Email Schedule/Manage Callback …" at bounding box center [1153, 187] width 323 height 58
click at [1147, 172] on button "button" at bounding box center [1150, 187] width 42 height 30
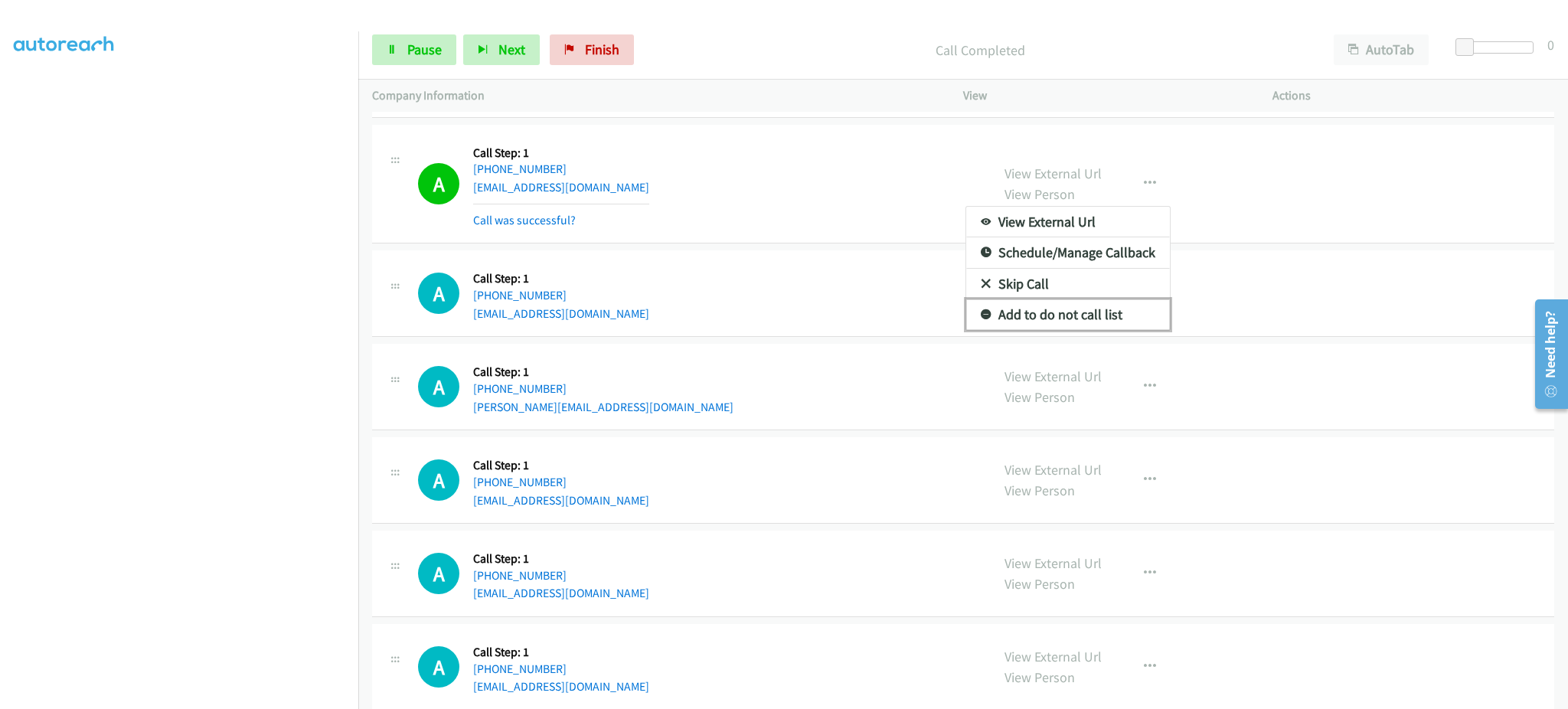
click at [1142, 325] on link "Add to do not call list" at bounding box center [1068, 314] width 203 height 30
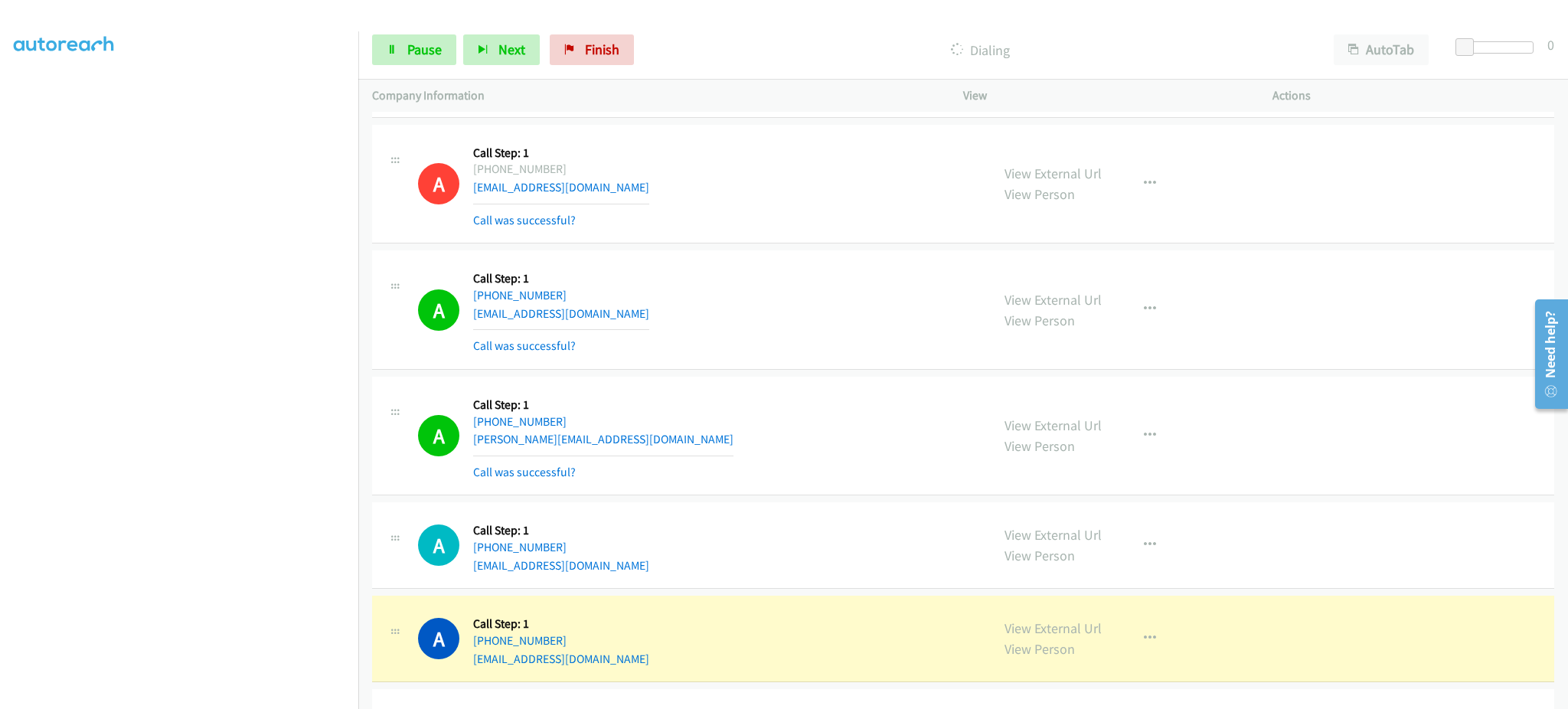
scroll to position [8514, 0]
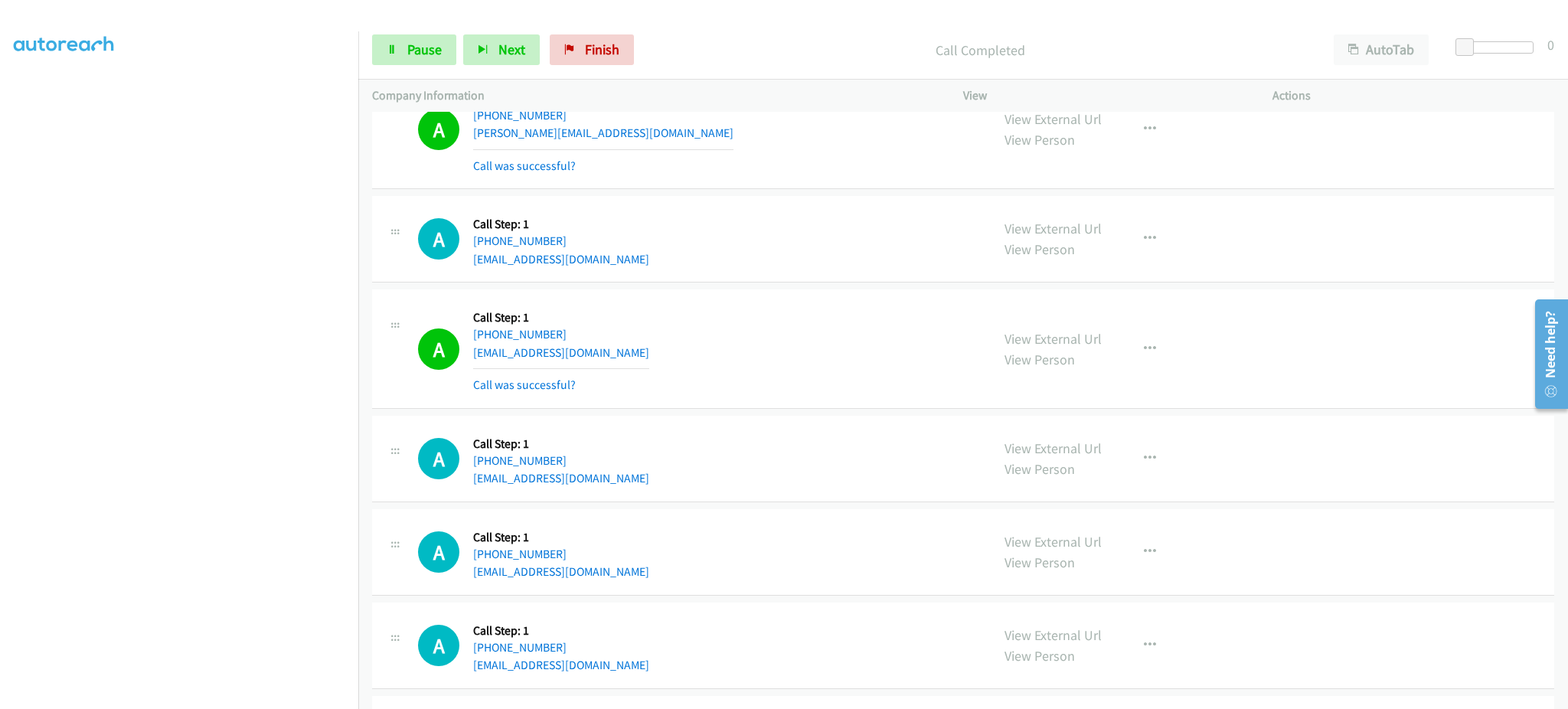
click at [1158, 371] on div "View External Url View Person View External Url Email Schedule/Manage Callback …" at bounding box center [1153, 349] width 323 height 91
click at [1156, 355] on button "button" at bounding box center [1150, 349] width 42 height 30
click at [1125, 490] on link "Add to do not call list" at bounding box center [1068, 480] width 203 height 30
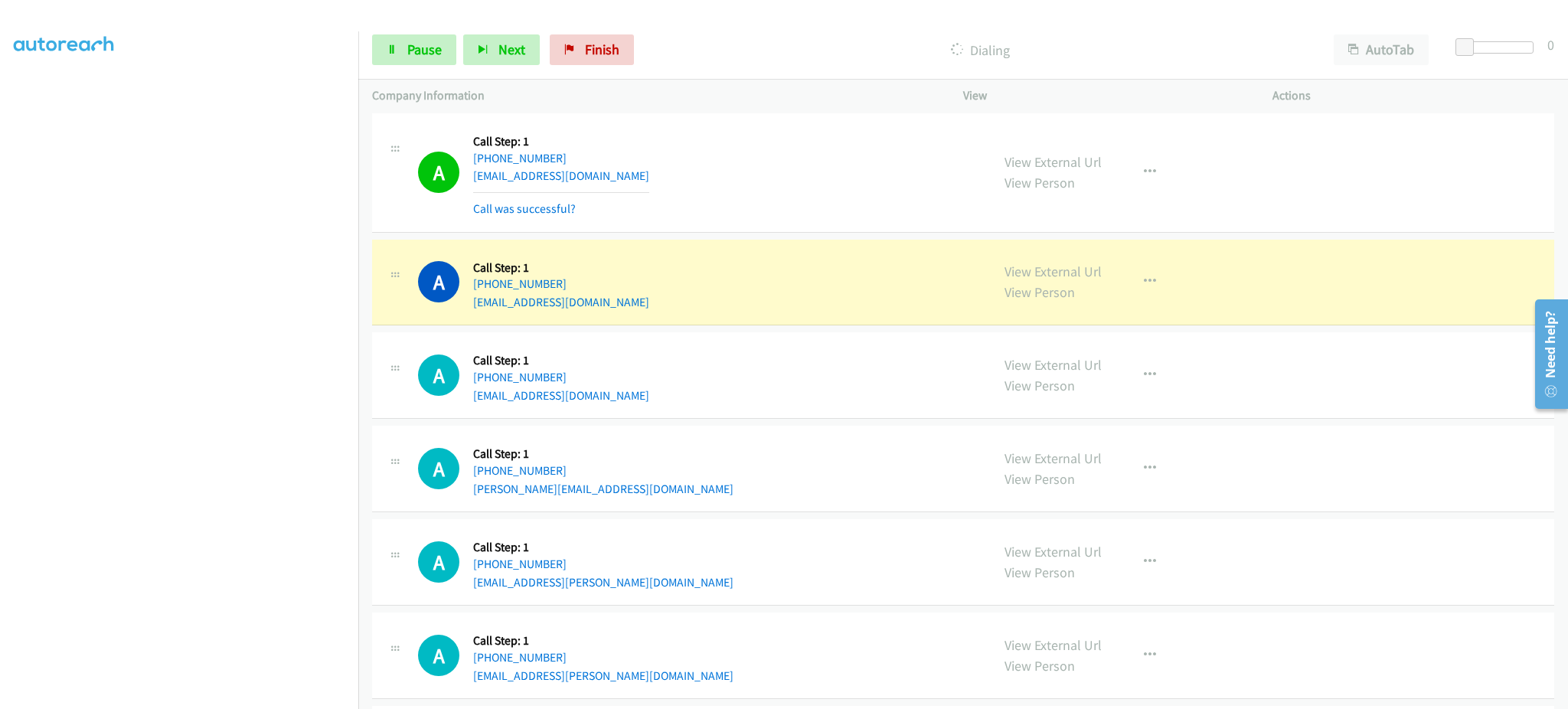
scroll to position [8812, 0]
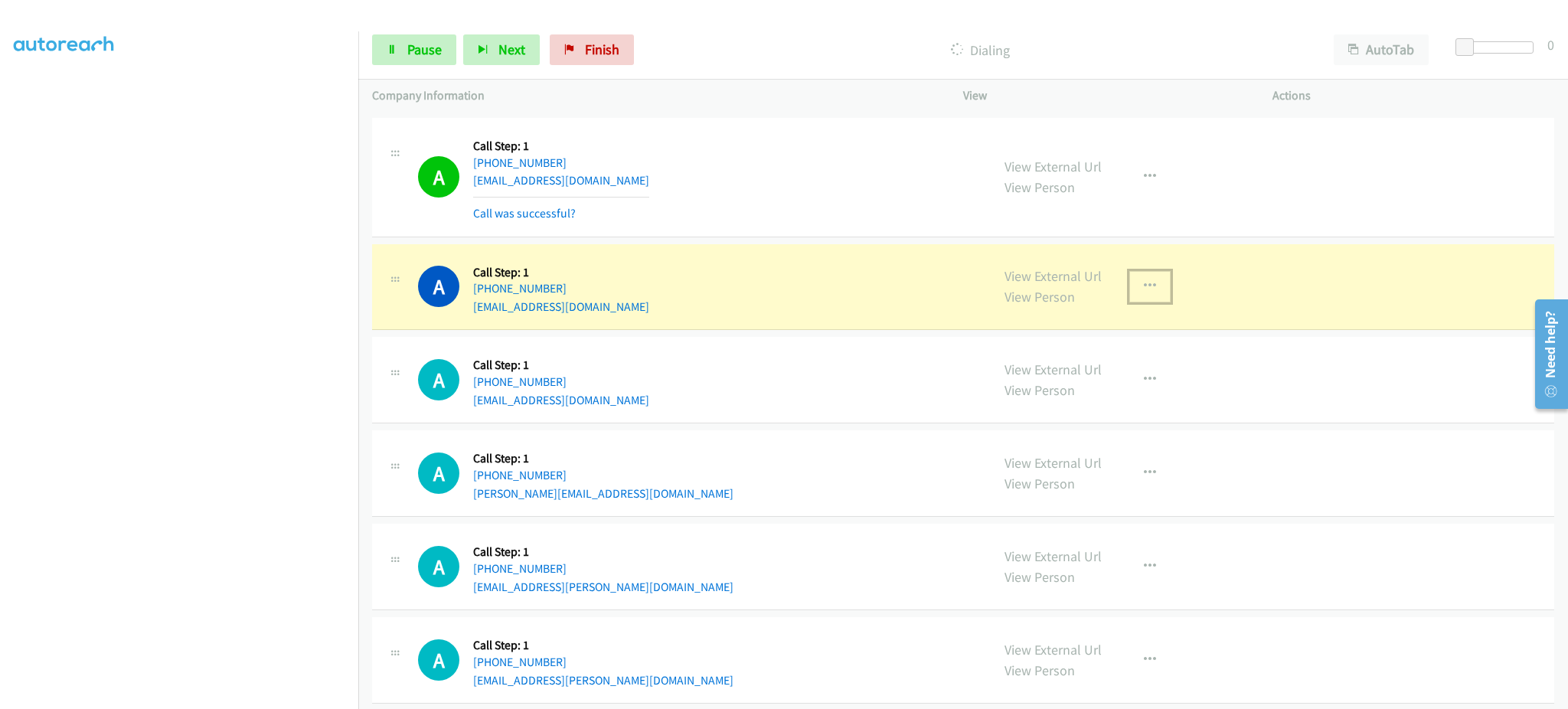
click at [1142, 301] on button "button" at bounding box center [1150, 286] width 42 height 30
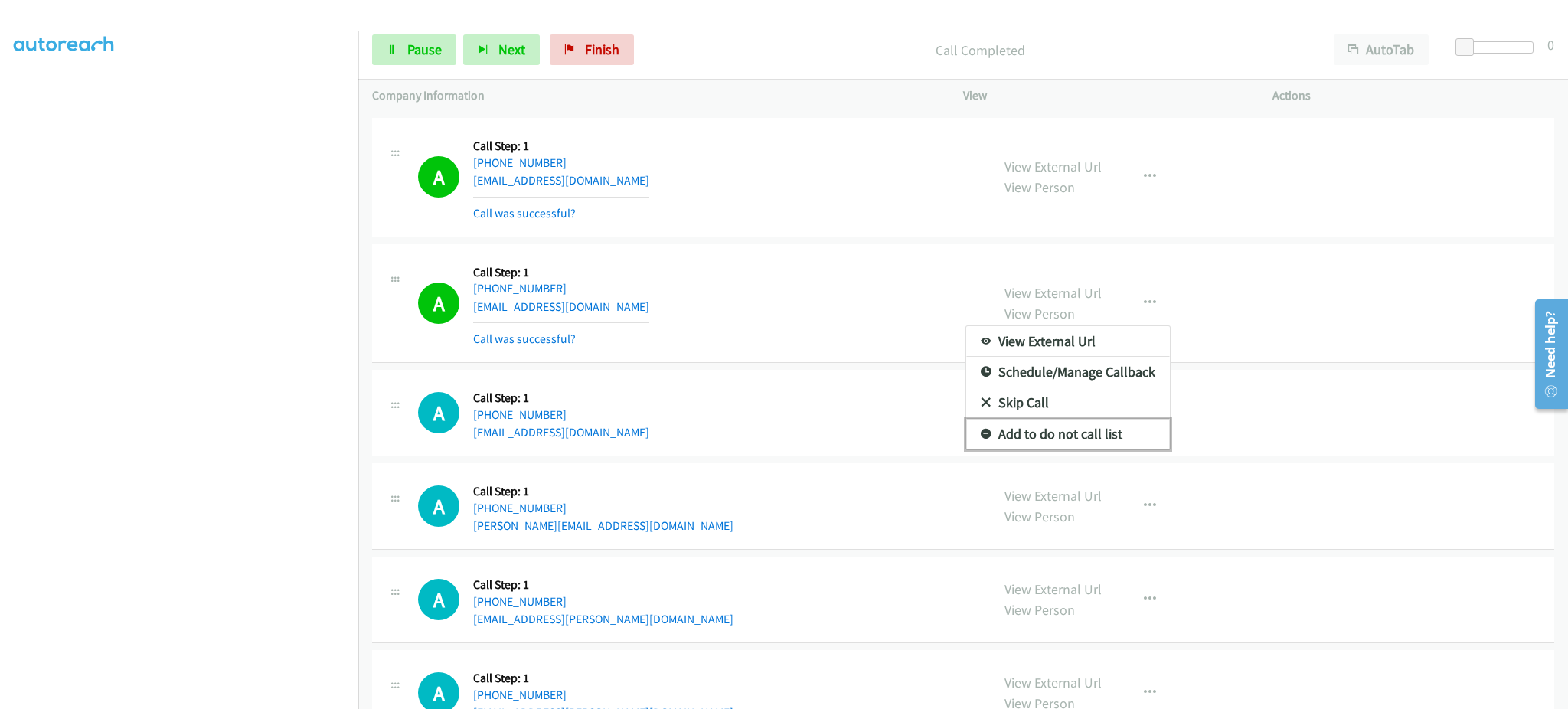
click at [1125, 442] on link "Add to do not call list" at bounding box center [1068, 434] width 203 height 30
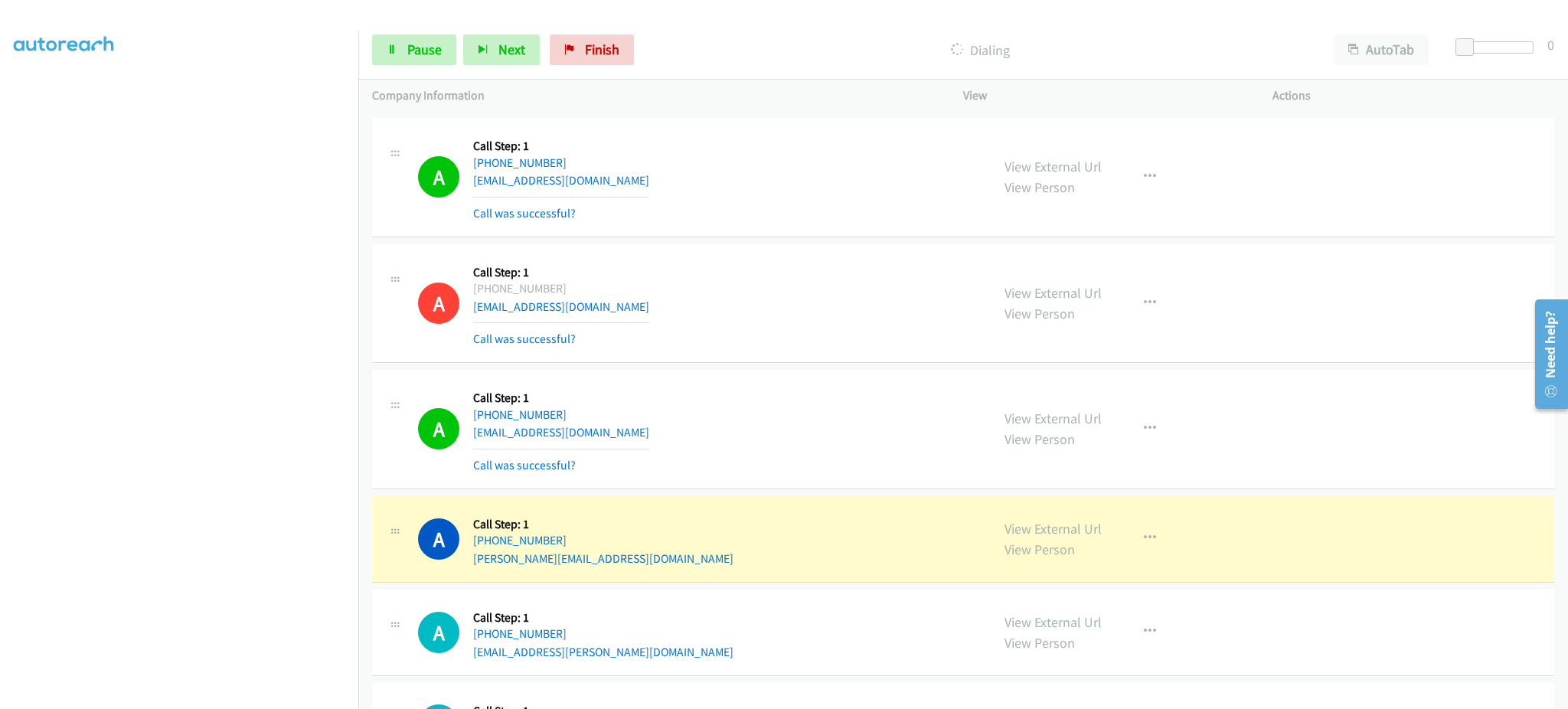
scroll to position [5710, 0]
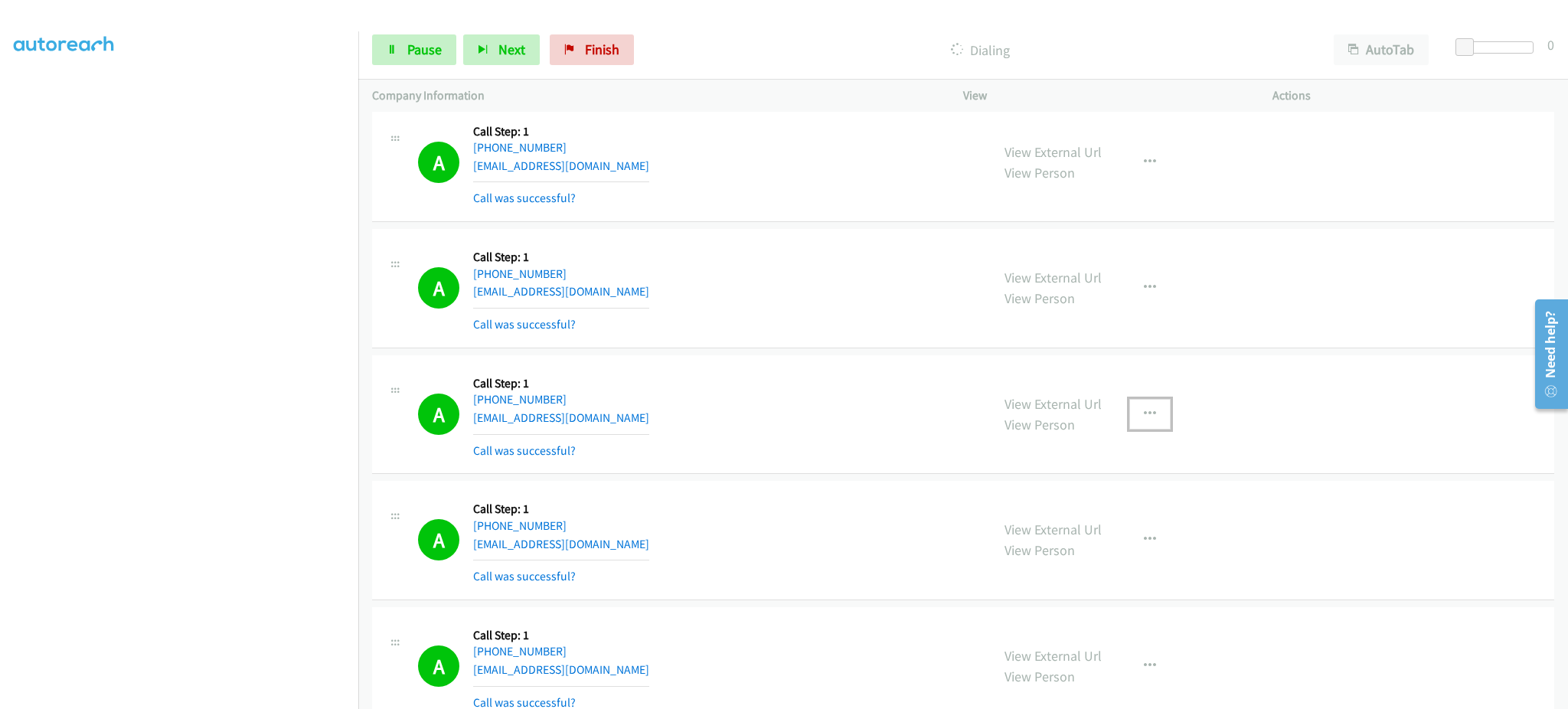
click at [1133, 421] on button "button" at bounding box center [1150, 414] width 42 height 30
click at [1120, 551] on link "Add to do not call list" at bounding box center [1068, 545] width 203 height 30
click at [396, 32] on div "Start Calls Pause Next Finish Dialing AutoTab AutoTab 0" at bounding box center [964, 50] width 1210 height 59
click at [401, 40] on link "Pause" at bounding box center [414, 50] width 84 height 30
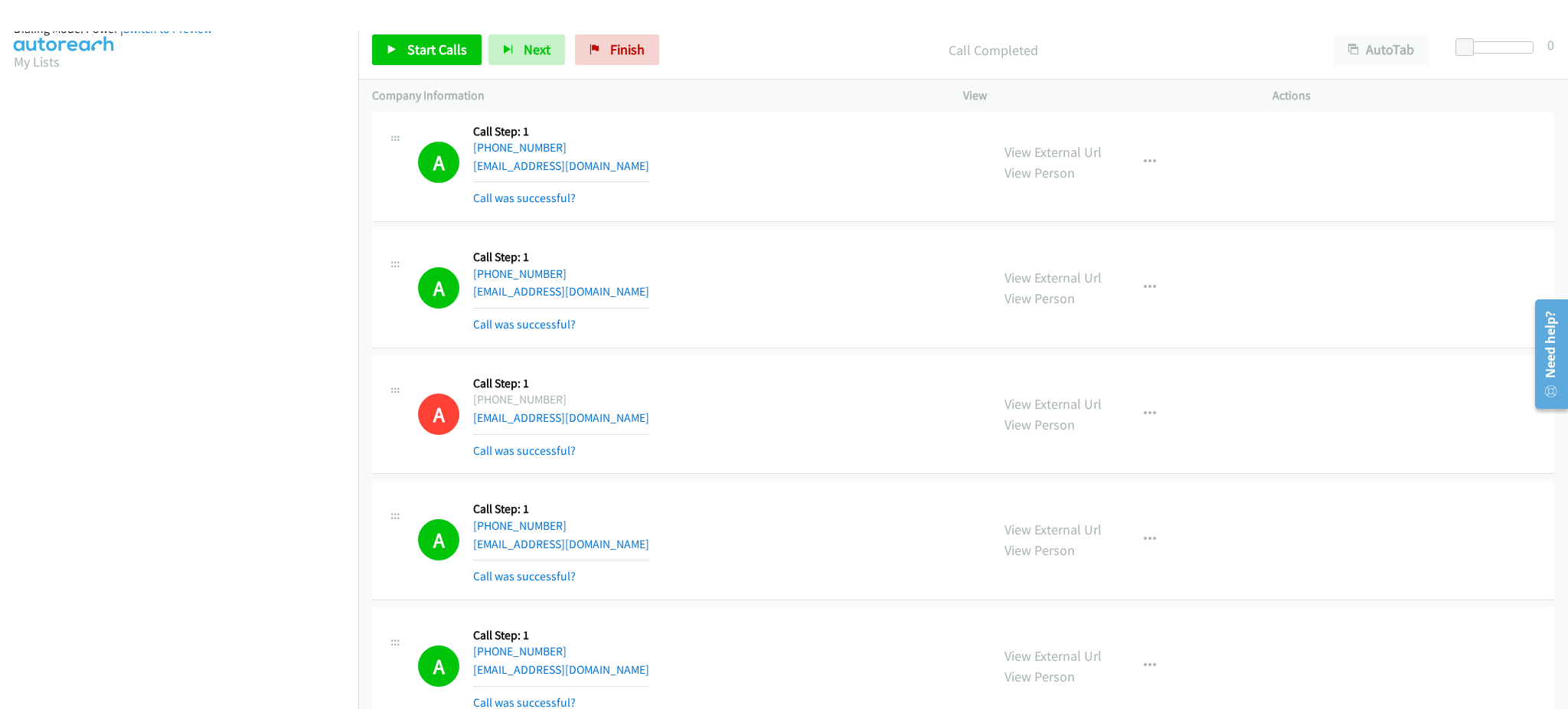
scroll to position [0, 0]
drag, startPoint x: 44, startPoint y: 94, endPoint x: 719, endPoint y: 623, distance: 857.6
click at [43, 94] on link "My Lists" at bounding box center [36, 94] width 46 height 18
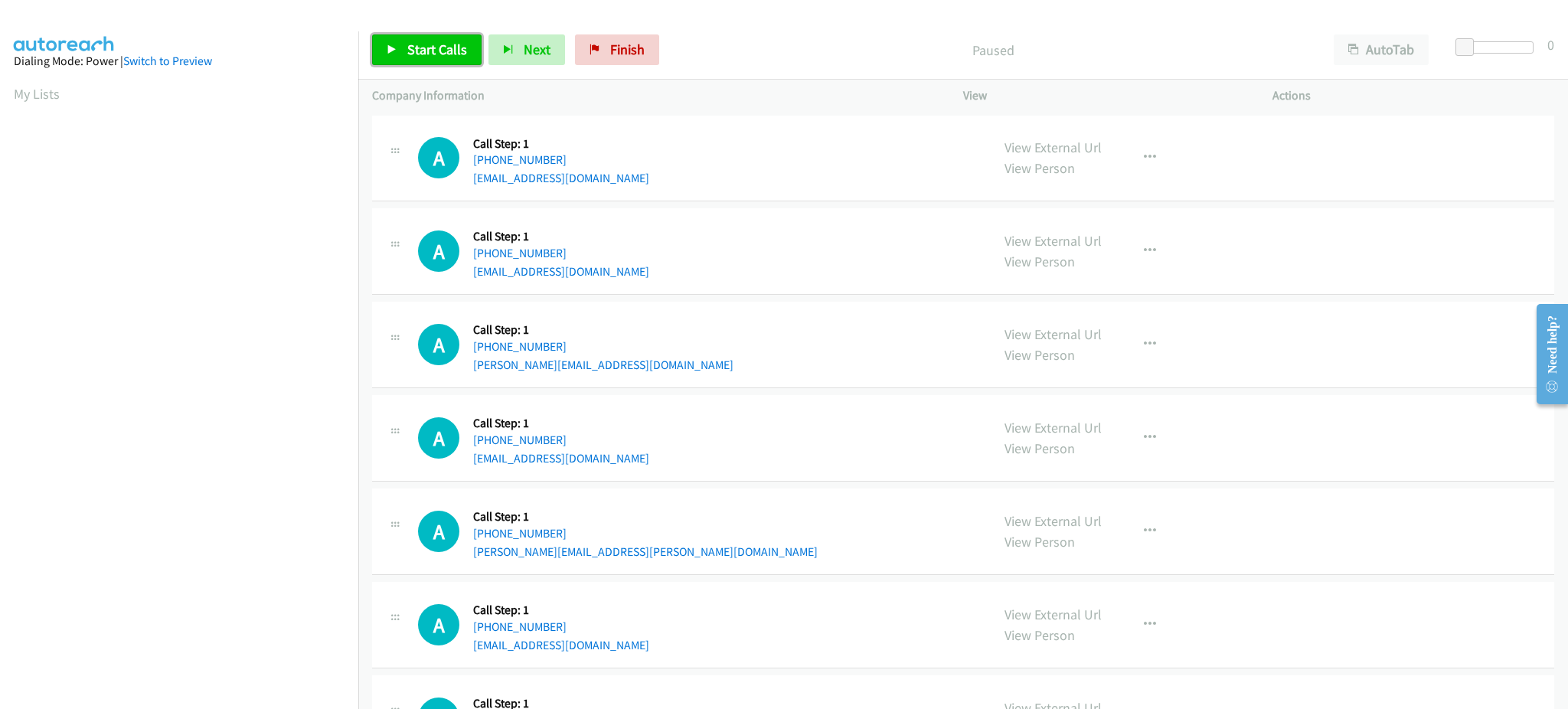
click at [411, 43] on span "Start Calls" at bounding box center [437, 50] width 60 height 18
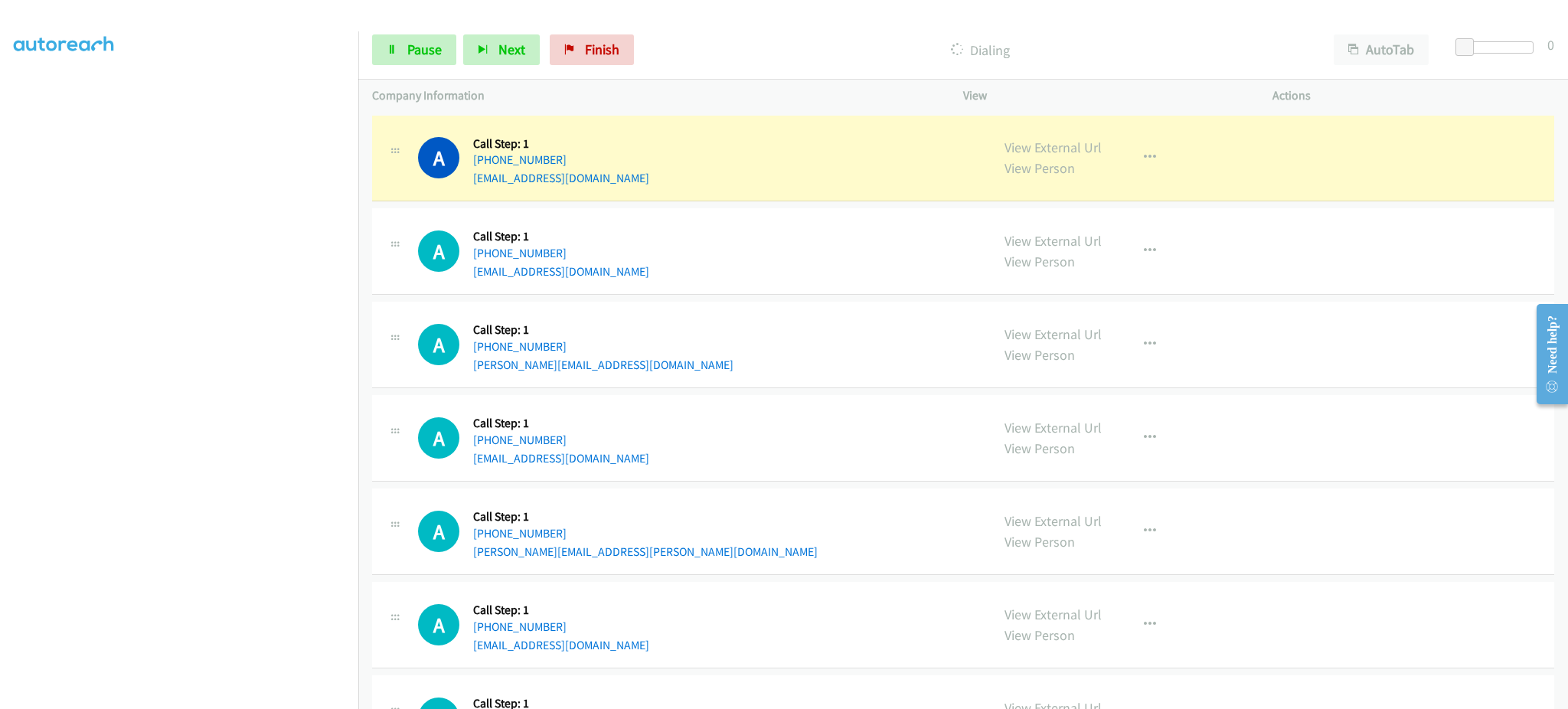
scroll to position [153, 0]
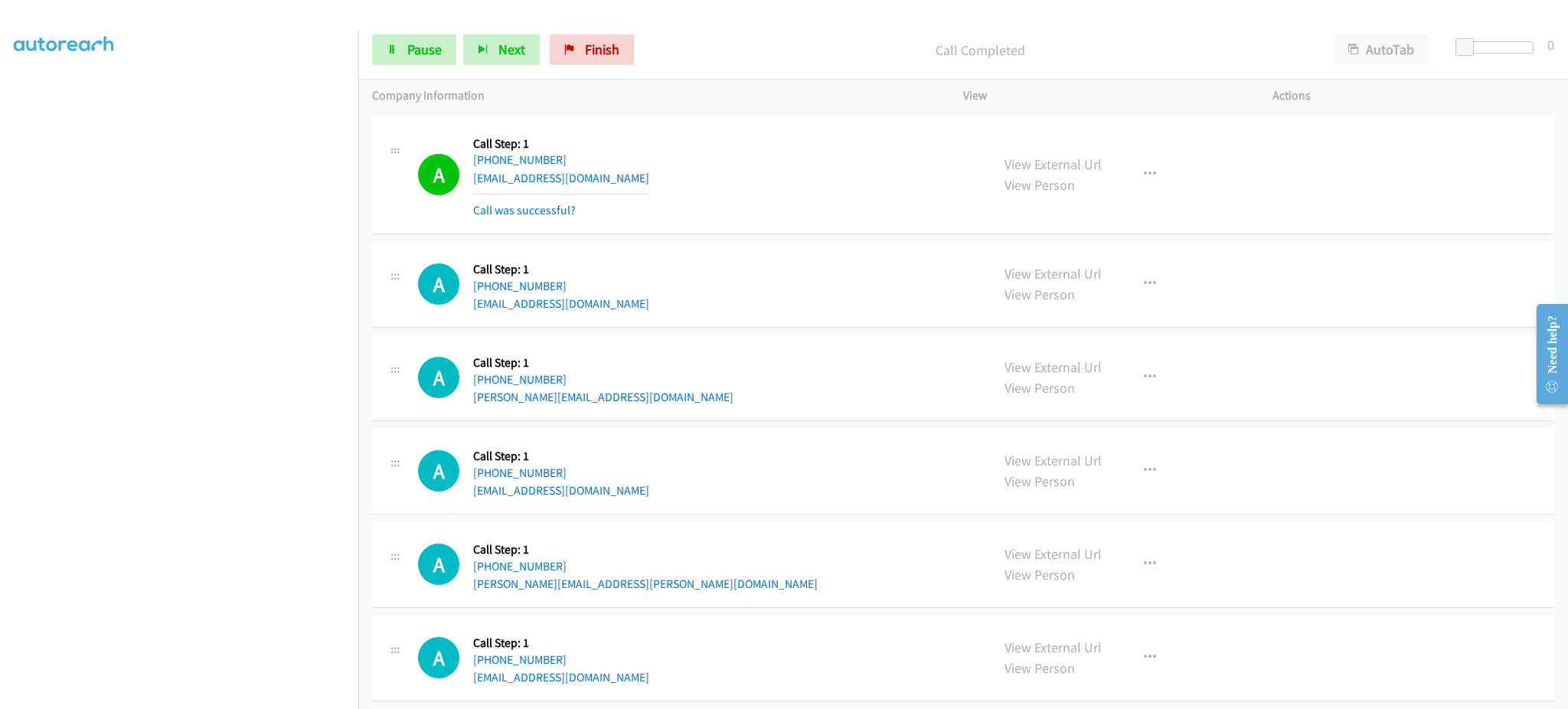
click at [1157, 152] on div "View External Url View Person View External Url Email Schedule/Manage Callback …" at bounding box center [1153, 175] width 323 height 91
click at [1150, 184] on button "button" at bounding box center [1150, 174] width 42 height 30
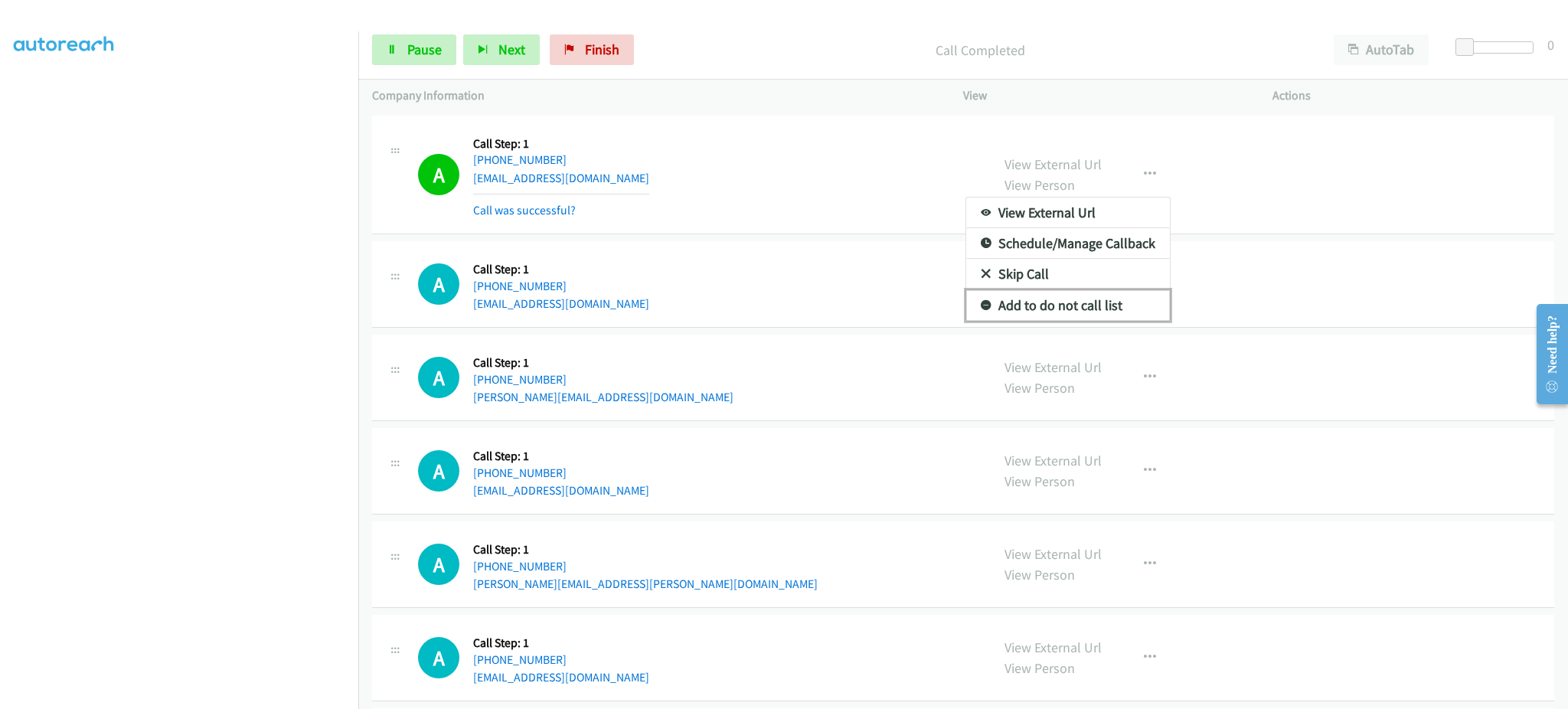
click at [1121, 306] on link "Add to do not call list" at bounding box center [1068, 306] width 203 height 30
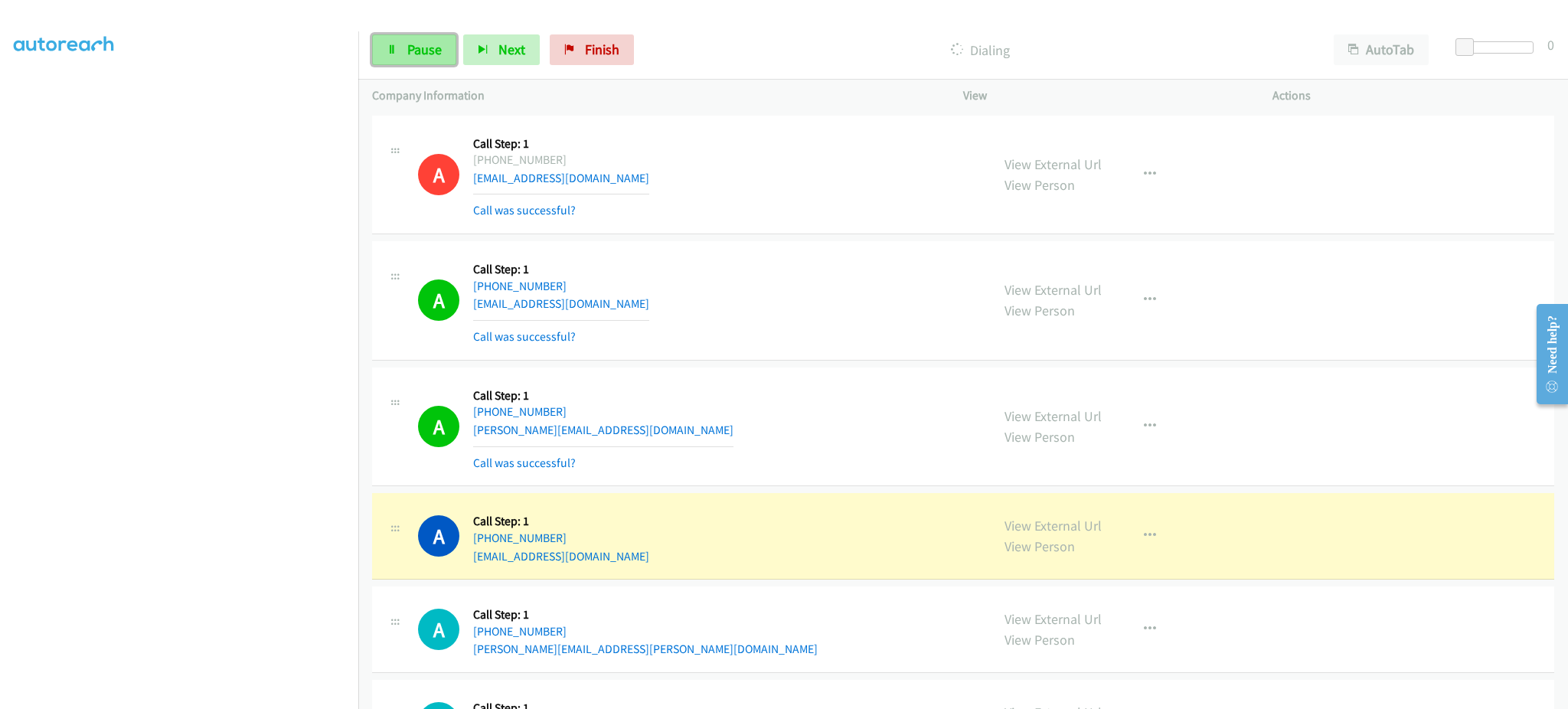
click at [408, 38] on link "Pause" at bounding box center [414, 50] width 84 height 30
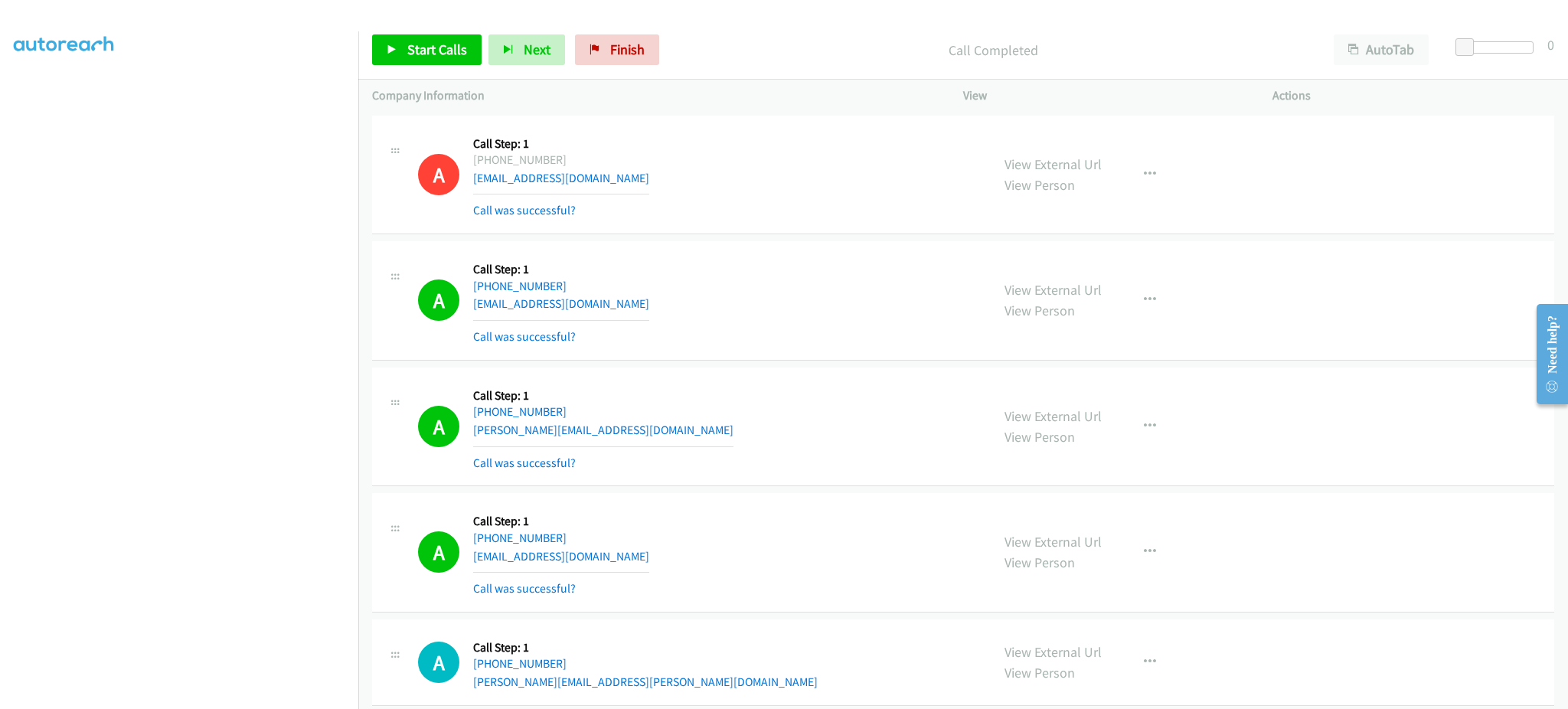
click at [464, 33] on div "Start Calls Pause Next Finish Call Completed AutoTab AutoTab 0" at bounding box center [964, 50] width 1210 height 59
click at [458, 78] on div "Start Calls Pause Next Finish Call Completed AutoTab AutoTab 0" at bounding box center [964, 50] width 1210 height 59
click at [449, 58] on span "Start Calls" at bounding box center [437, 50] width 60 height 18
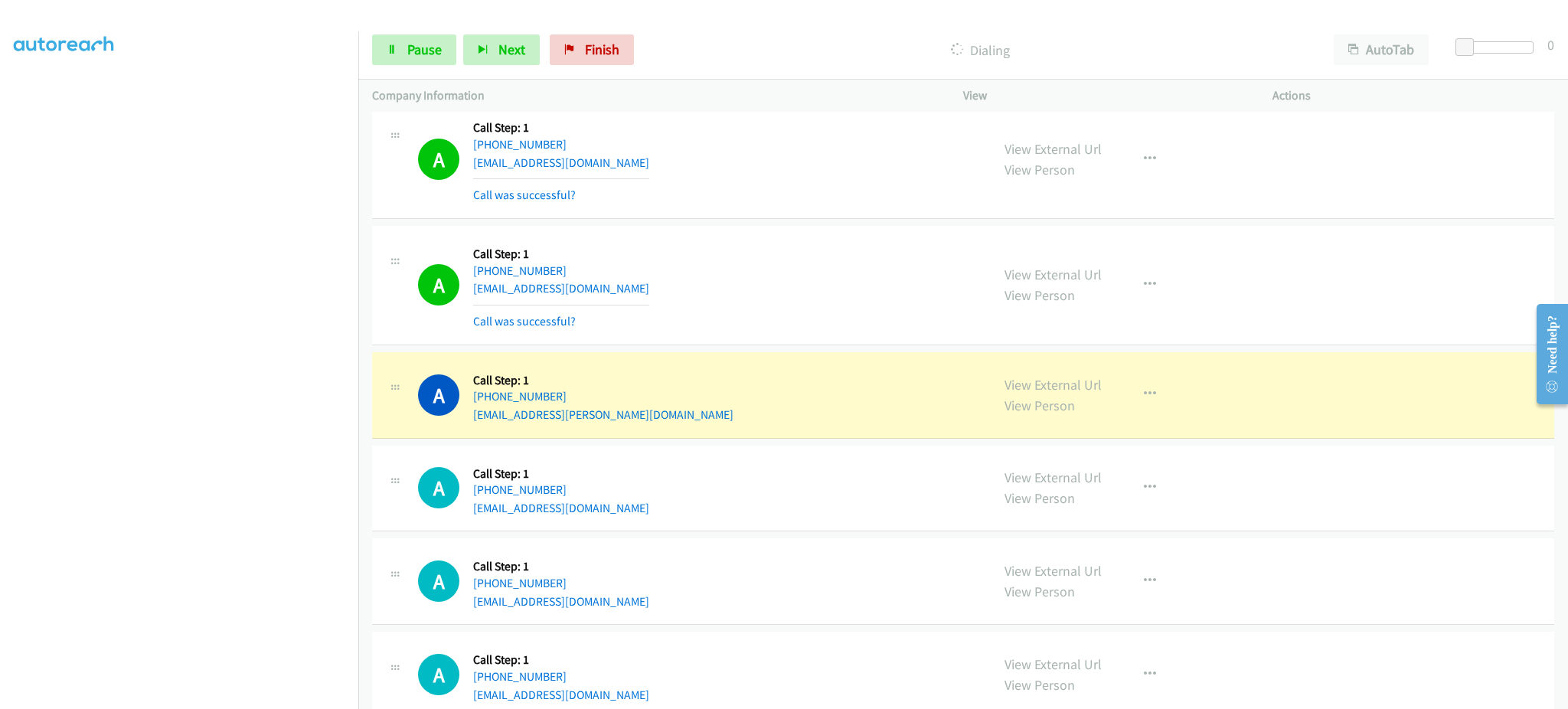
scroll to position [919, 0]
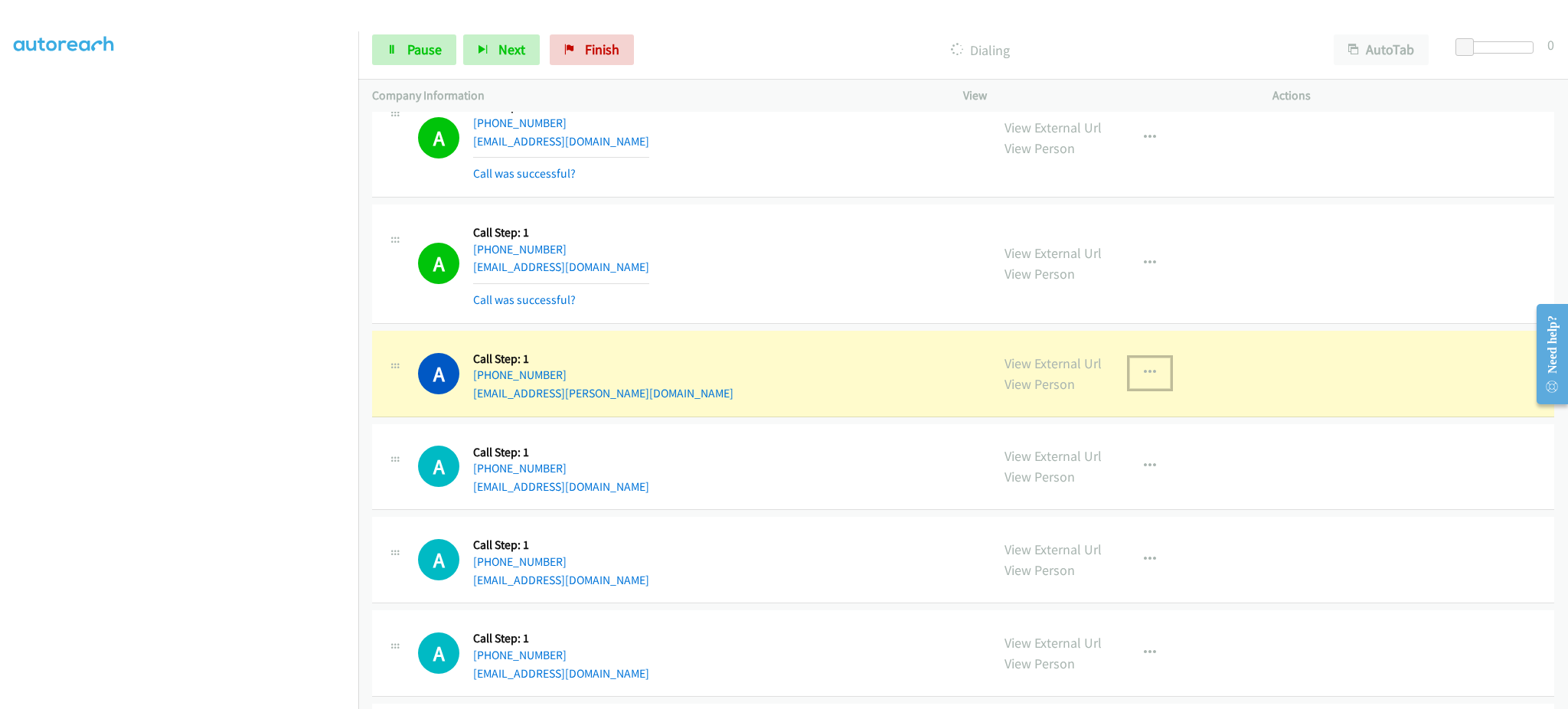
click at [1160, 361] on button "button" at bounding box center [1150, 373] width 42 height 30
click at [0, 0] on div at bounding box center [0, 0] width 0 height 0
click at [1143, 374] on div "View External Url View Person View External Url Email Schedule/Manage Callback …" at bounding box center [1153, 374] width 323 height 58
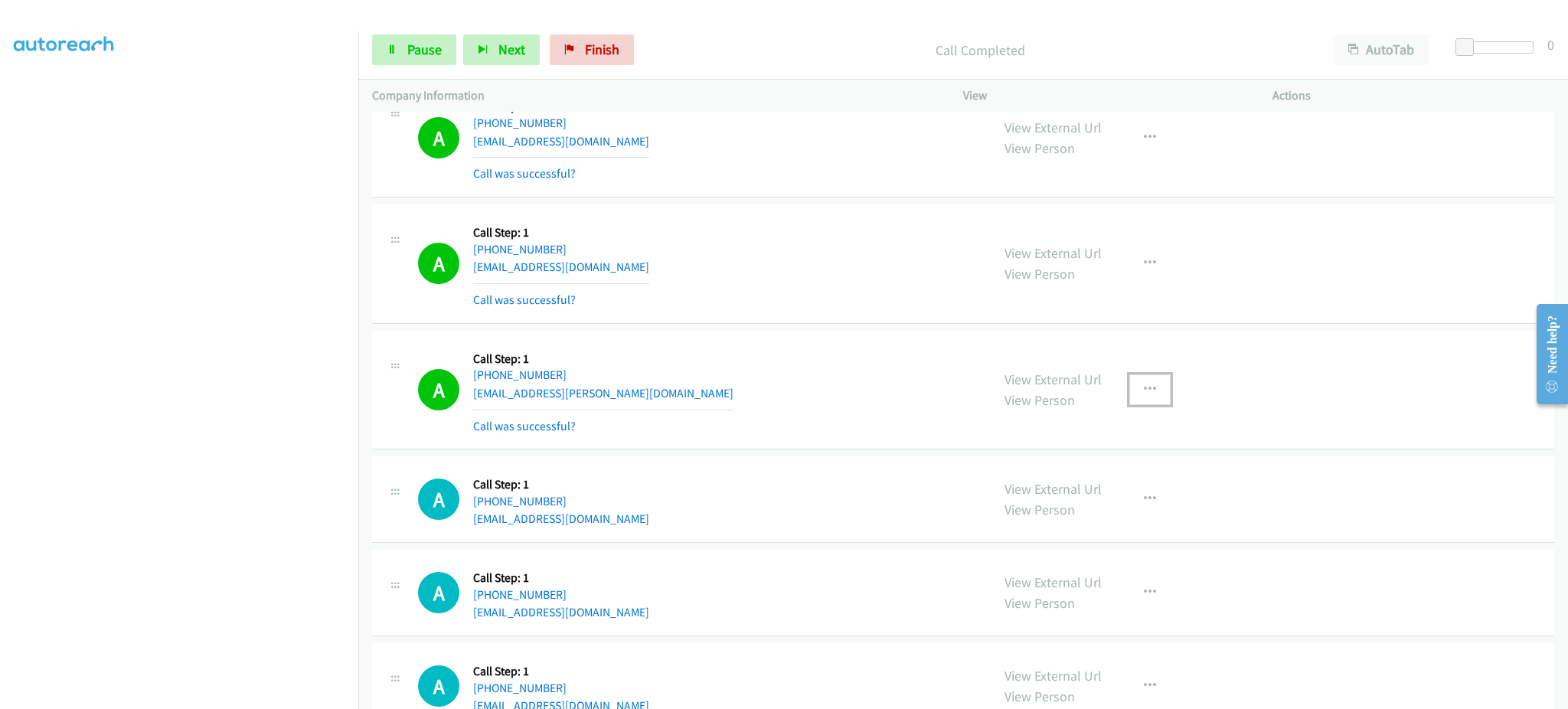
click at [1149, 396] on button "button" at bounding box center [1150, 390] width 42 height 30
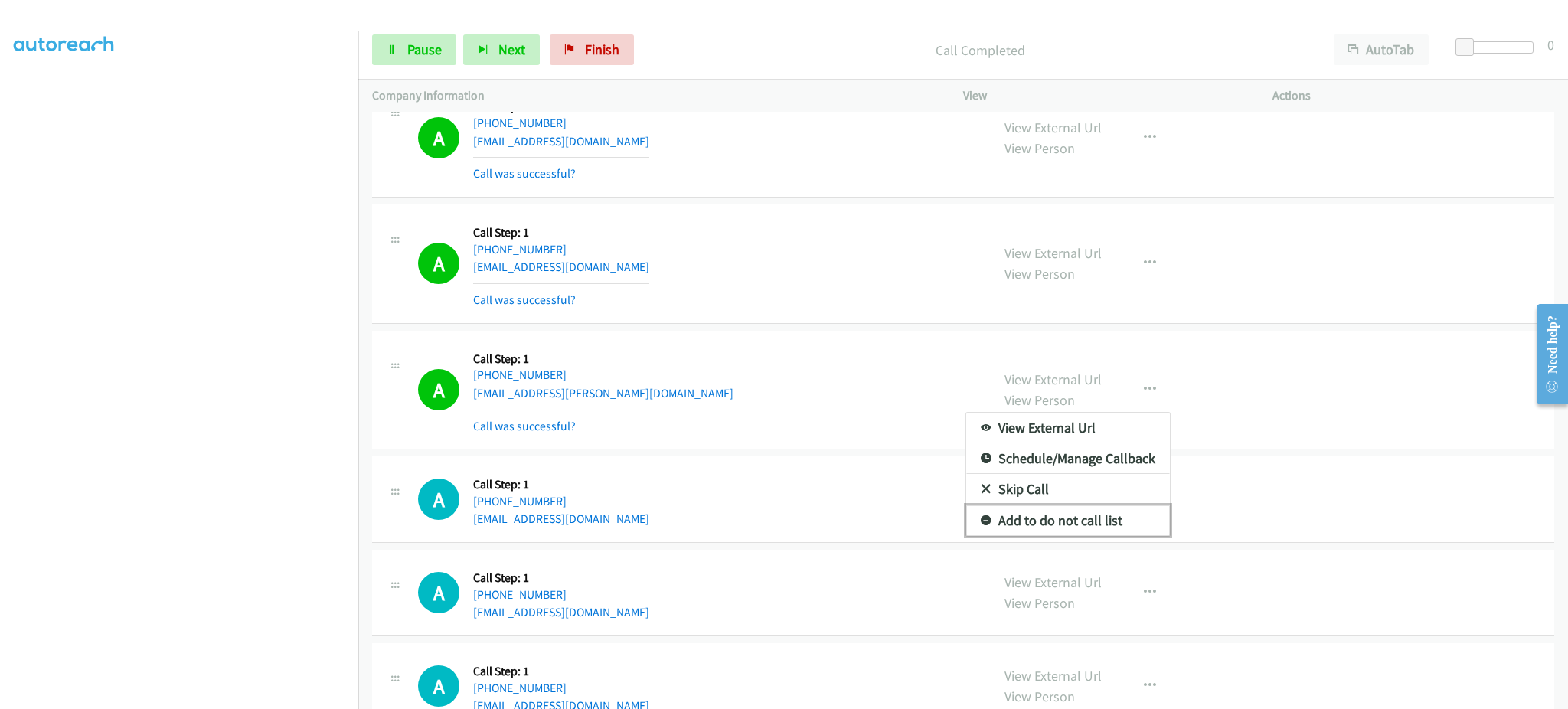
click at [1113, 514] on link "Add to do not call list" at bounding box center [1068, 520] width 203 height 30
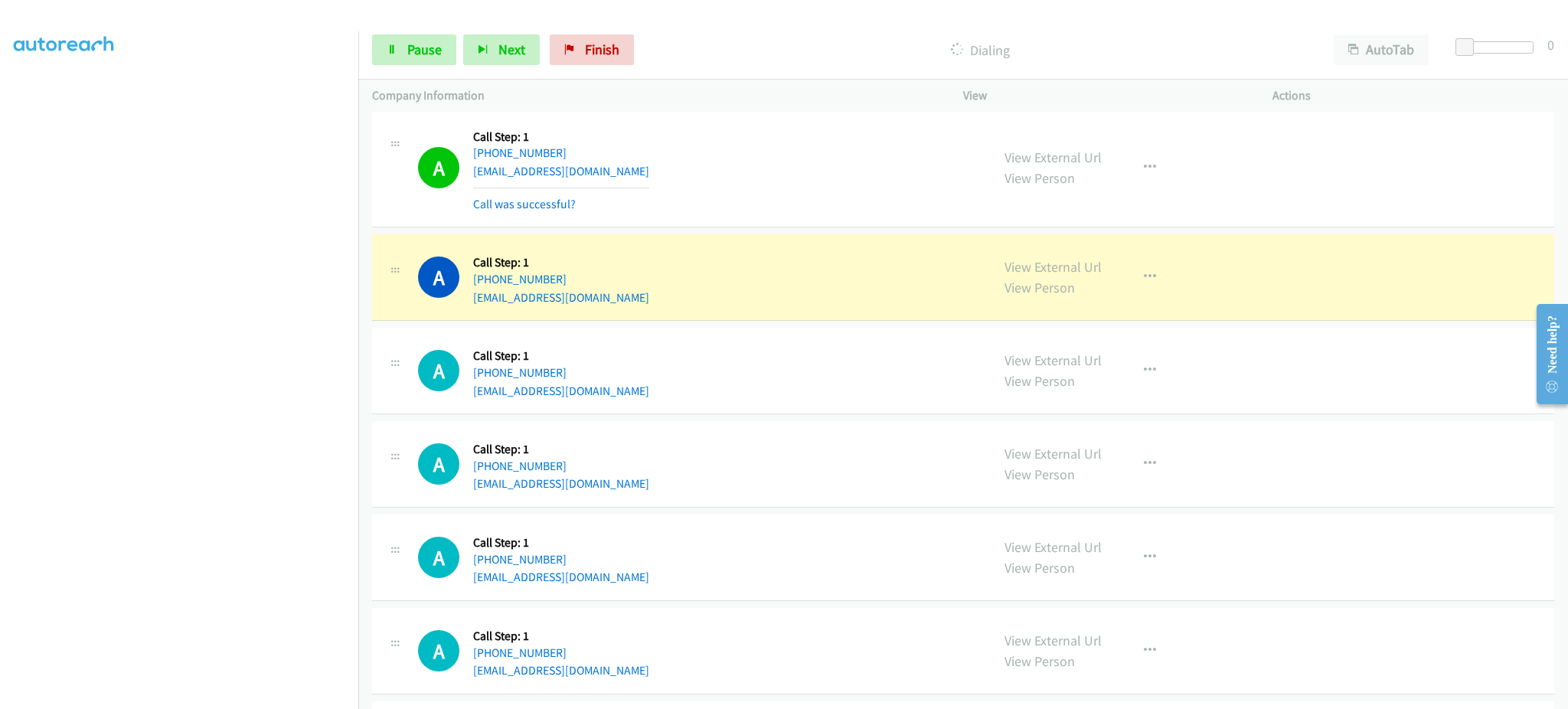
scroll to position [1532, 0]
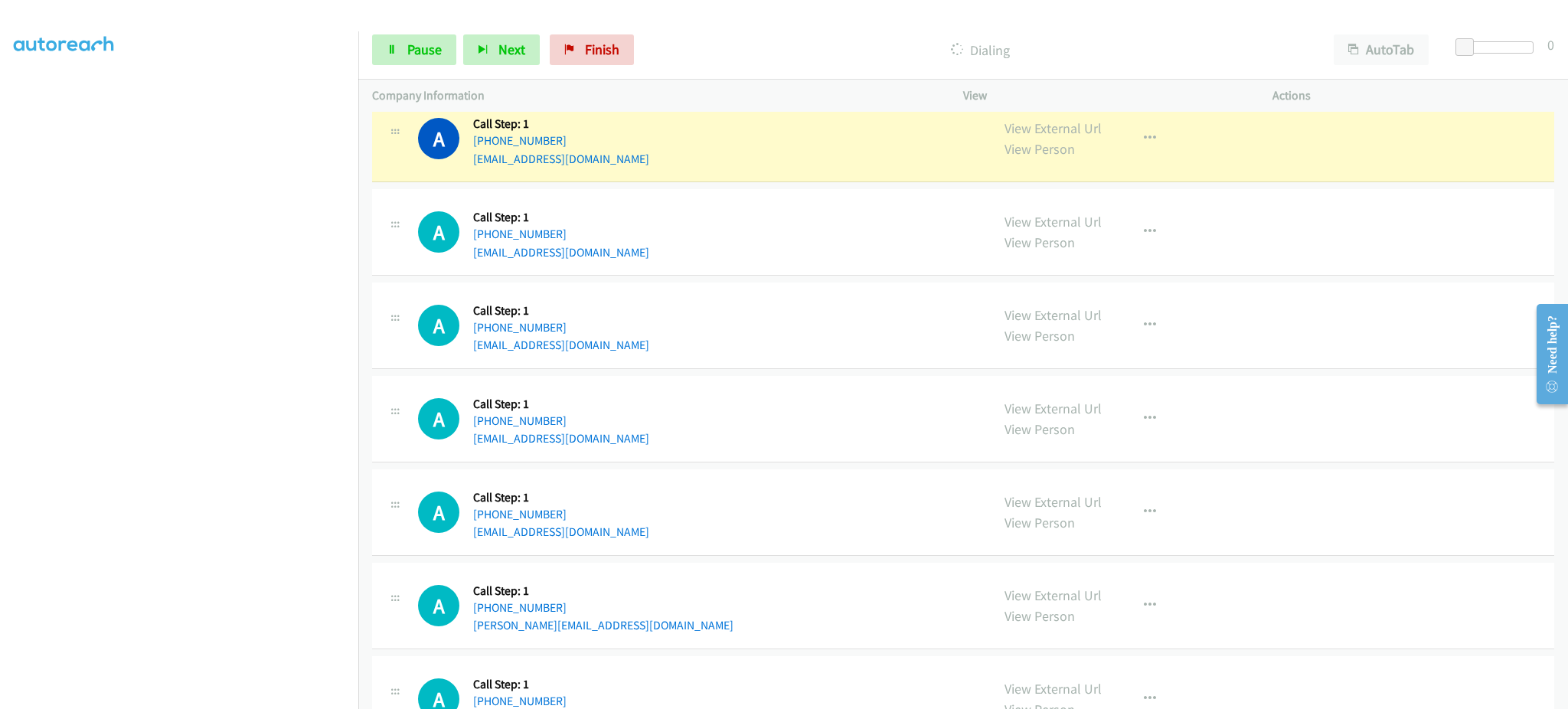
drag, startPoint x: 1177, startPoint y: 149, endPoint x: 1147, endPoint y: 140, distance: 31.3
click at [1177, 149] on div "View External Url View Person View External Url Email Schedule/Manage Callback …" at bounding box center [1153, 138] width 323 height 58
click at [1144, 140] on icon "button" at bounding box center [1149, 138] width 12 height 12
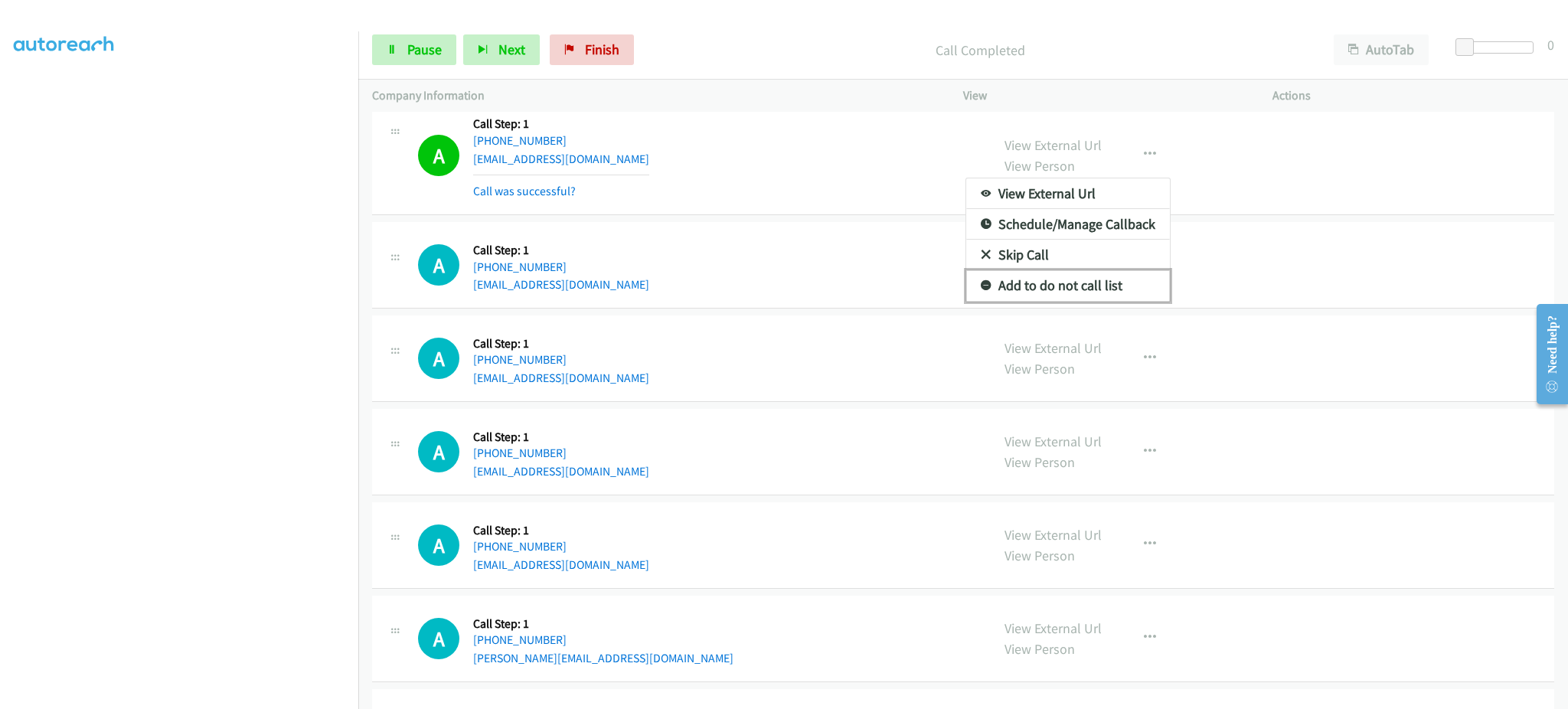
click at [1095, 286] on link "Add to do not call list" at bounding box center [1068, 286] width 203 height 30
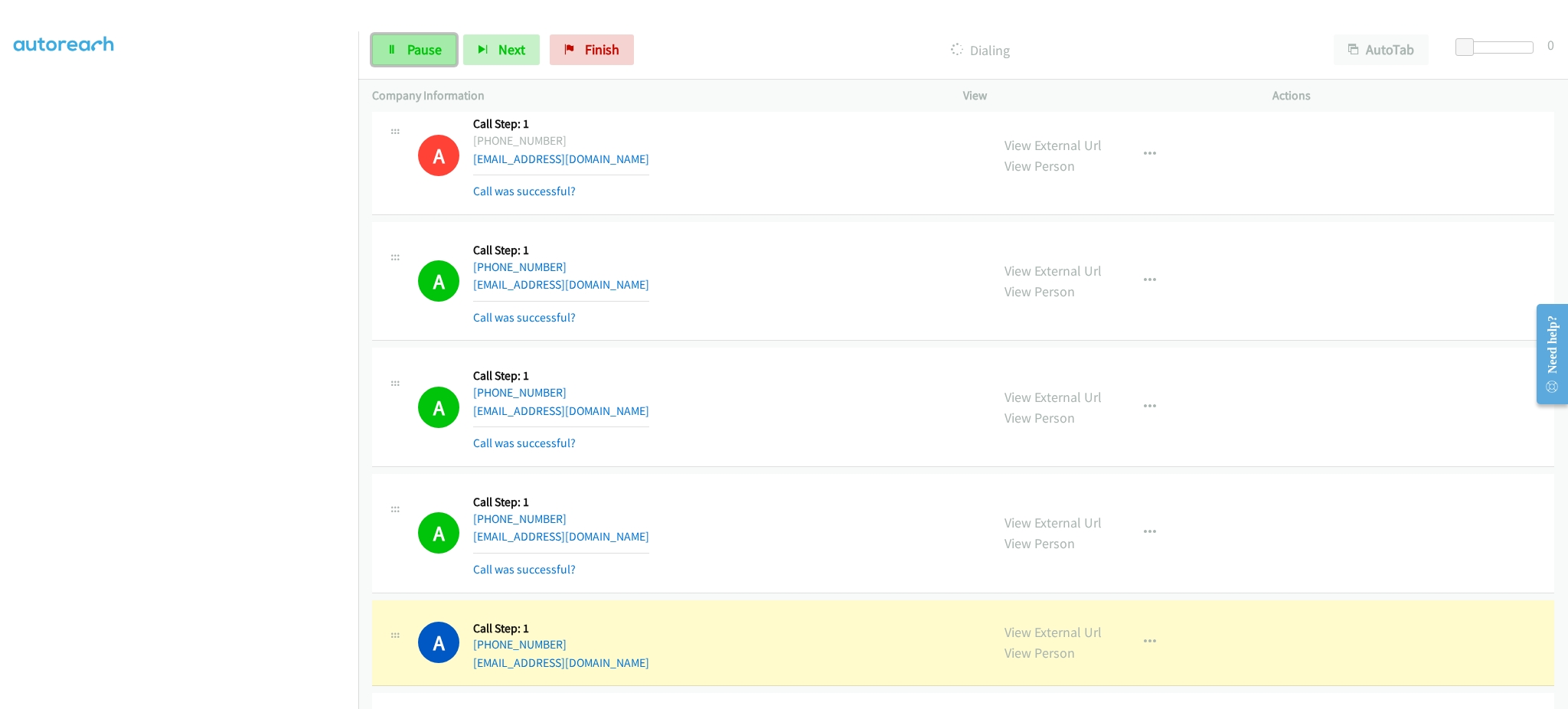
click at [419, 65] on link "Pause" at bounding box center [414, 50] width 84 height 30
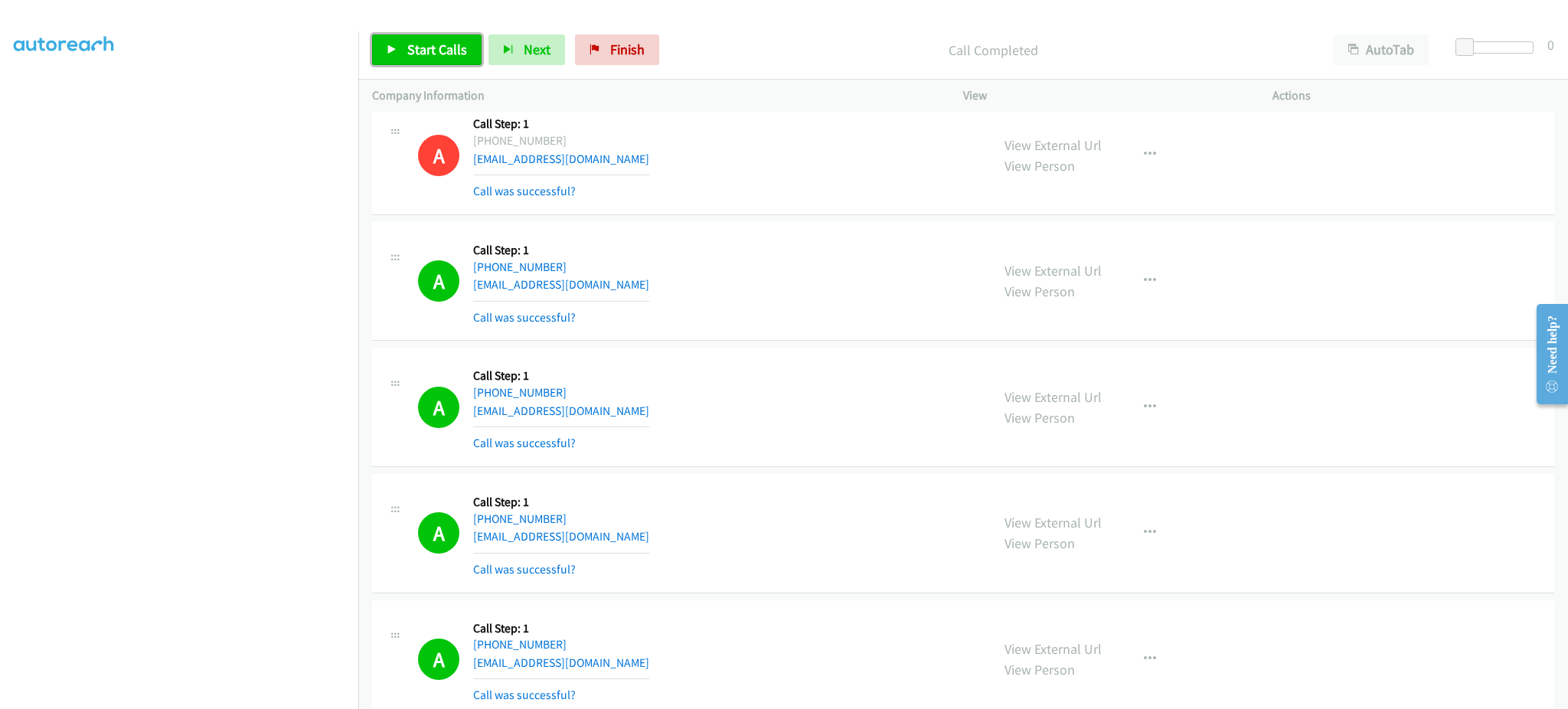
click at [419, 65] on link "Start Calls" at bounding box center [427, 50] width 110 height 30
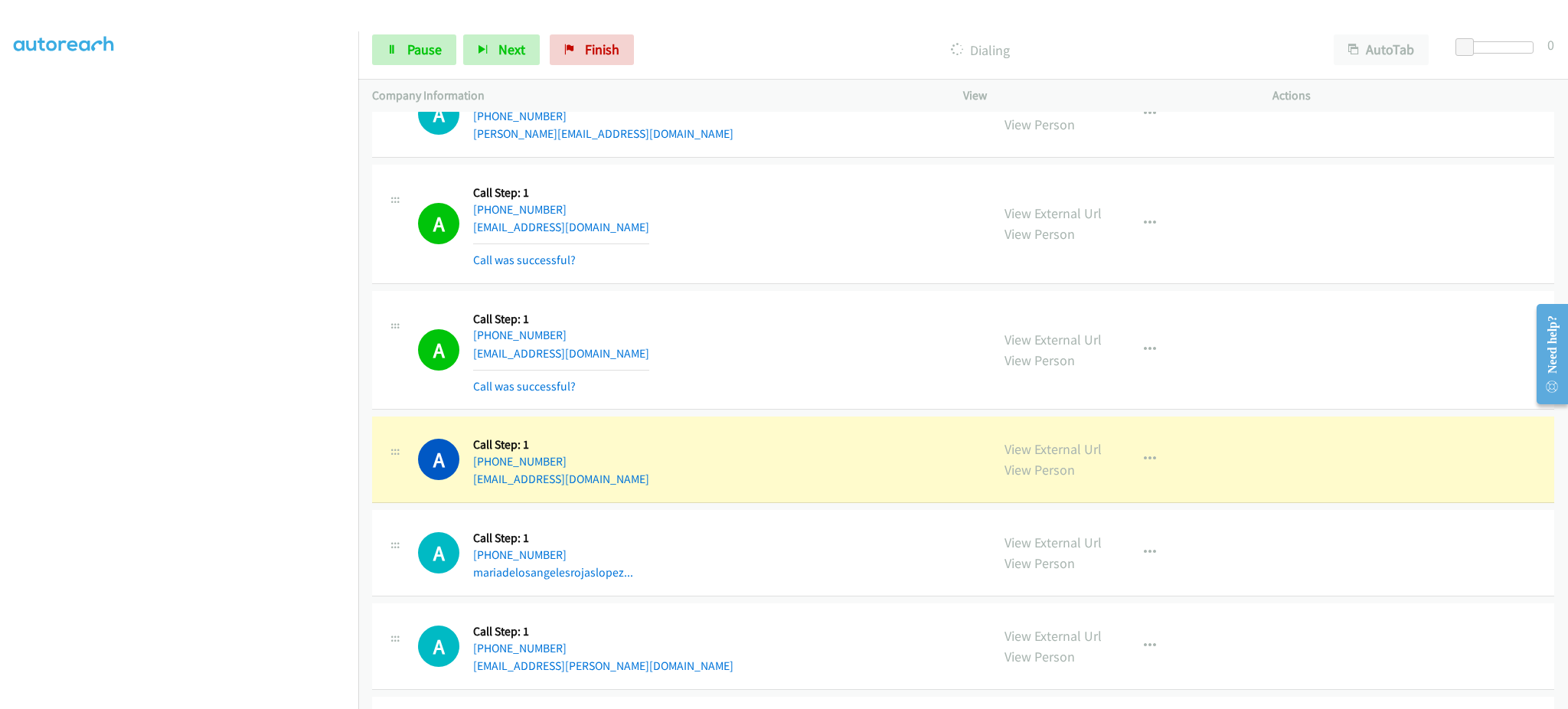
scroll to position [2450, 0]
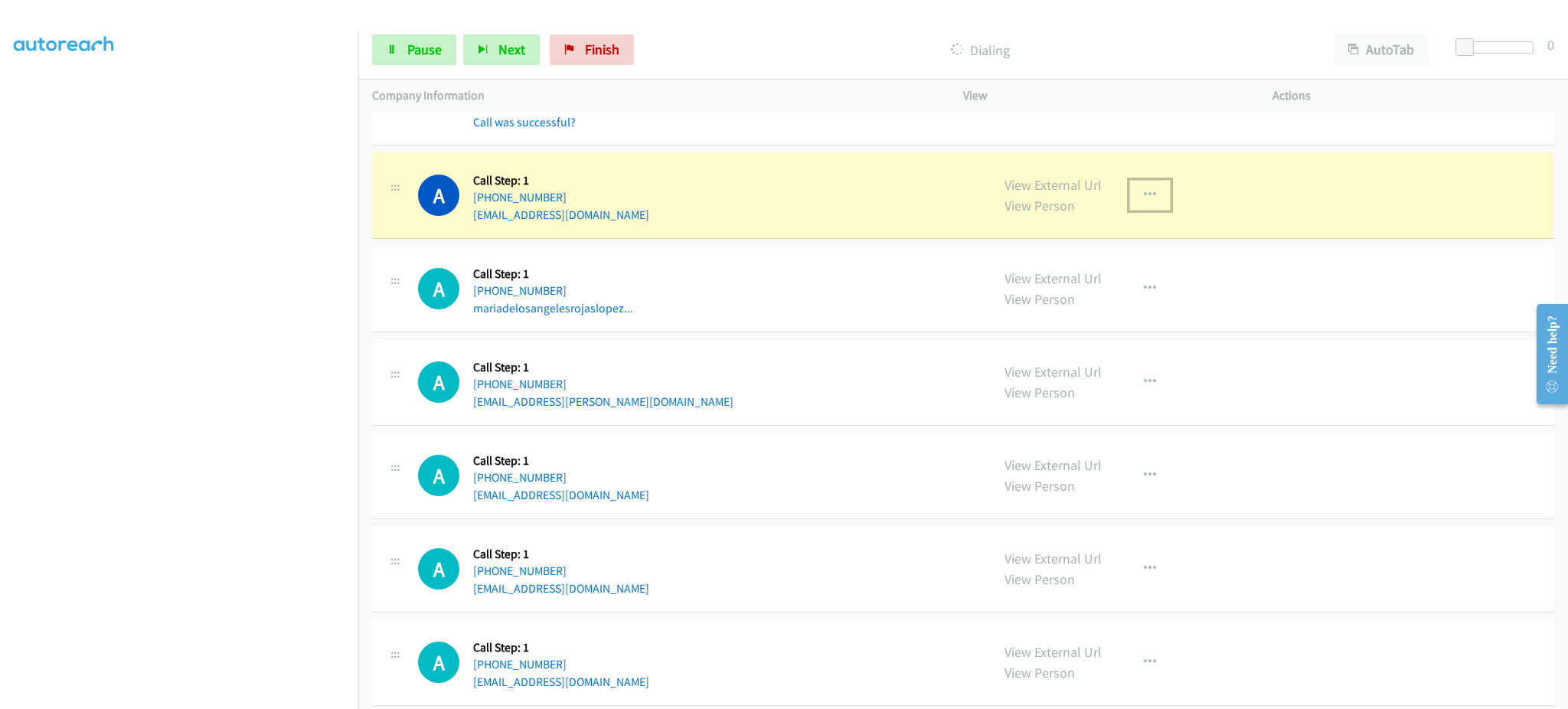
click at [1129, 201] on button "button" at bounding box center [1150, 195] width 42 height 30
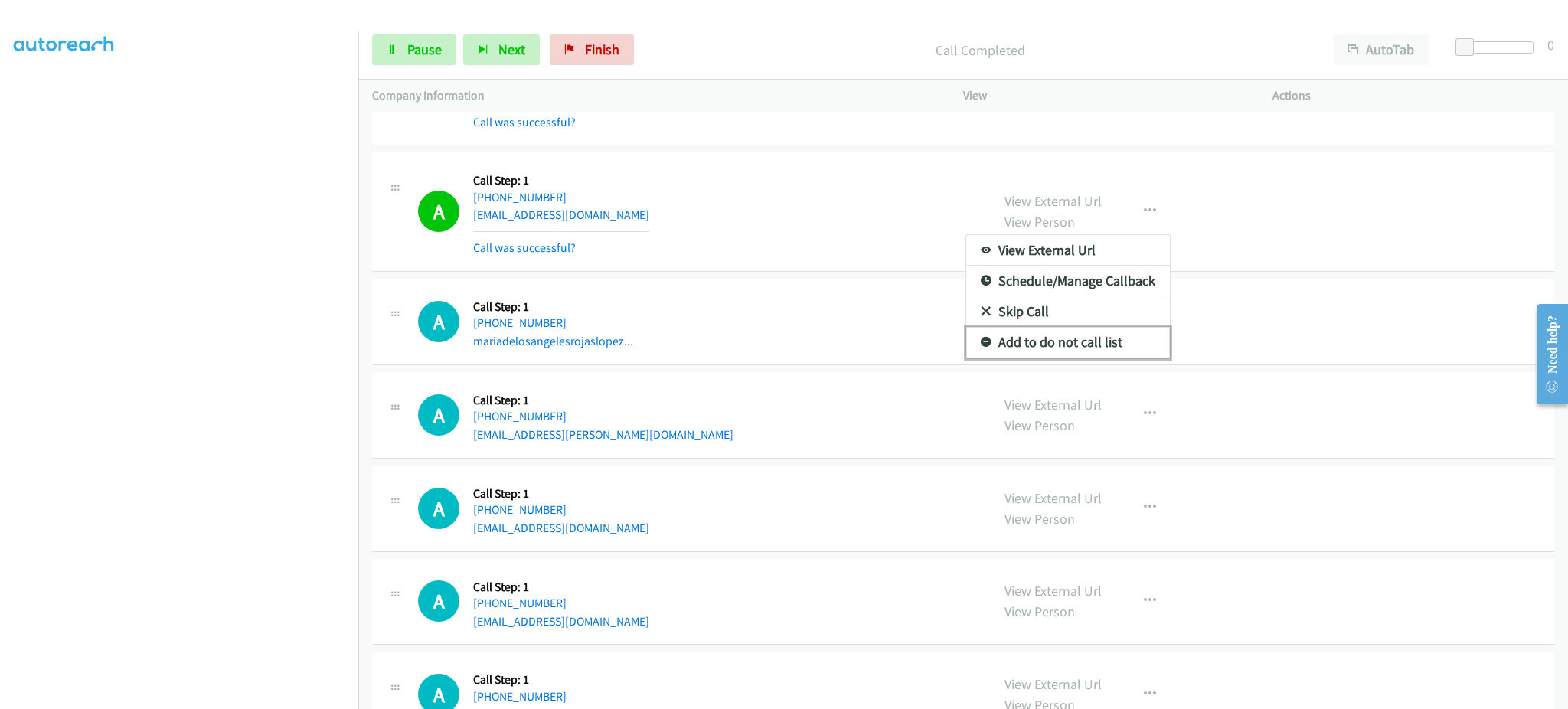
click at [1083, 345] on link "Add to do not call list" at bounding box center [1068, 342] width 203 height 30
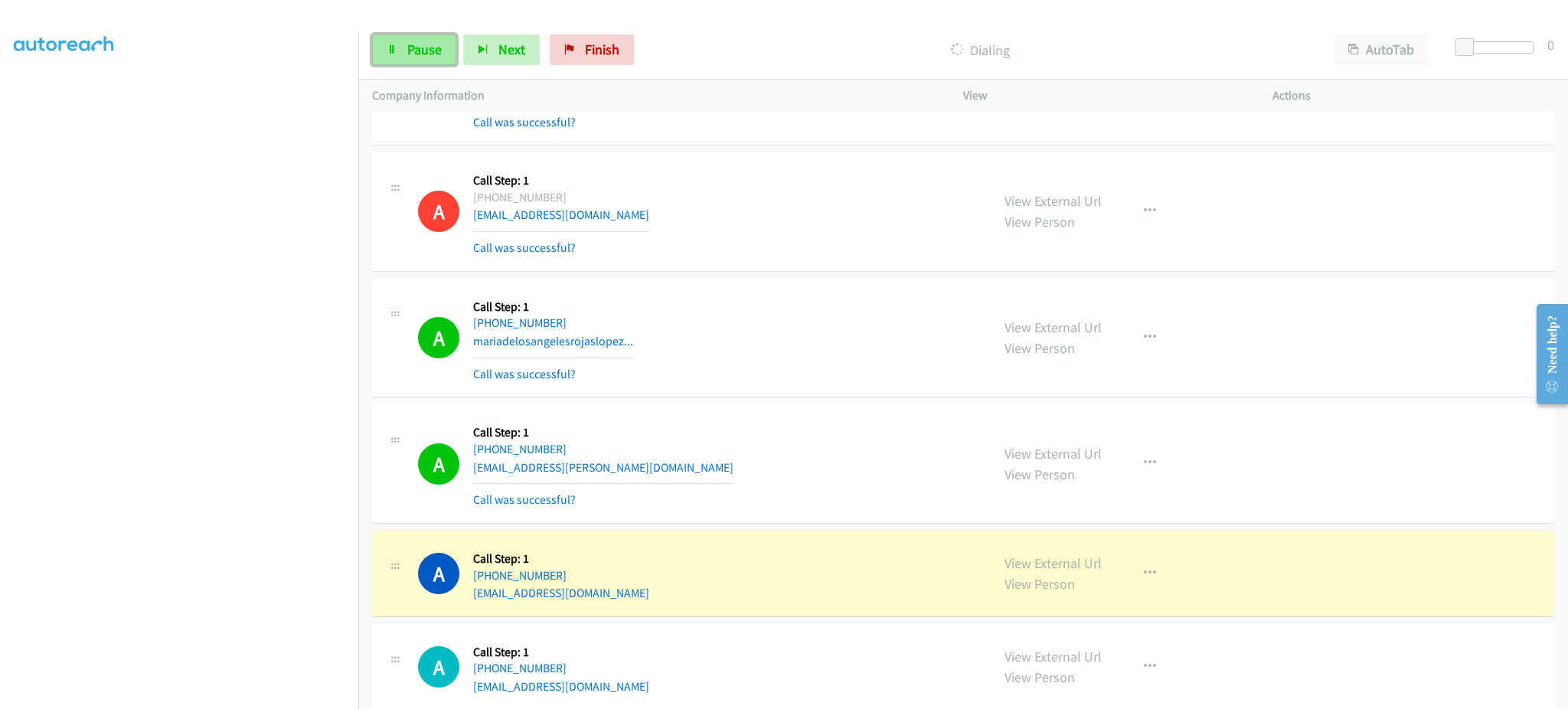
click at [430, 43] on span "Pause" at bounding box center [424, 50] width 34 height 18
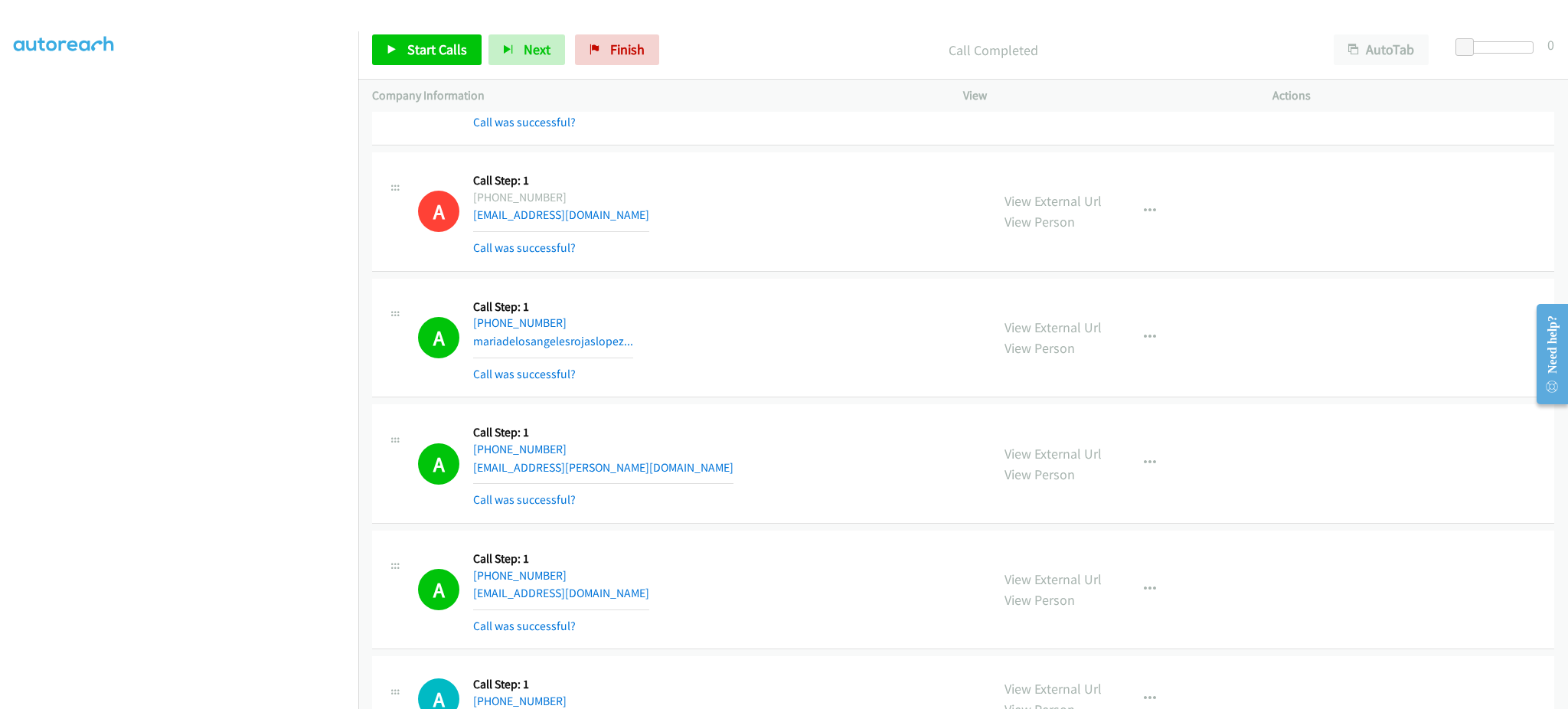
scroll to position [1522, 0]
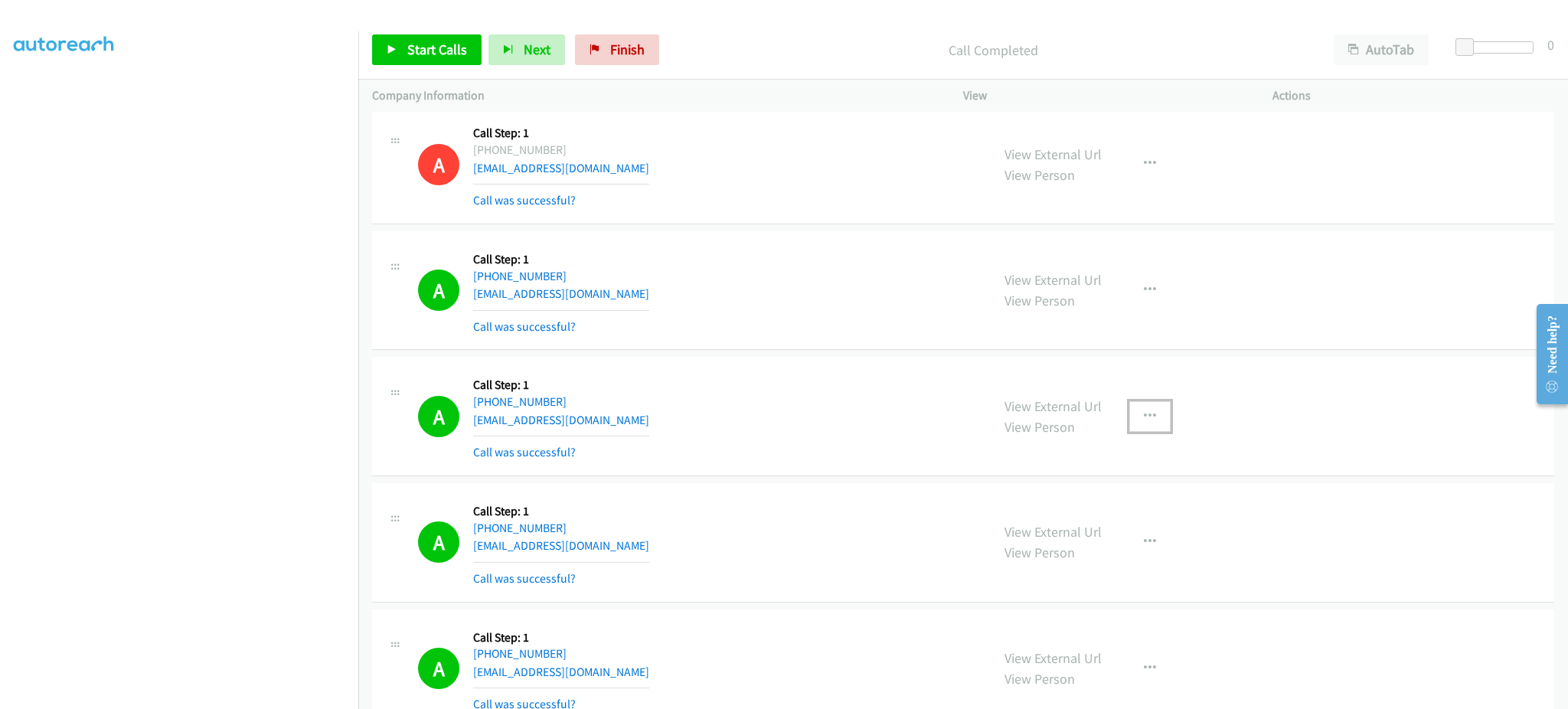
click at [1137, 408] on button "button" at bounding box center [1150, 416] width 42 height 30
click at [1108, 543] on link "Add to do not call list" at bounding box center [1068, 547] width 203 height 30
click at [451, 62] on link "Start Calls" at bounding box center [427, 50] width 110 height 30
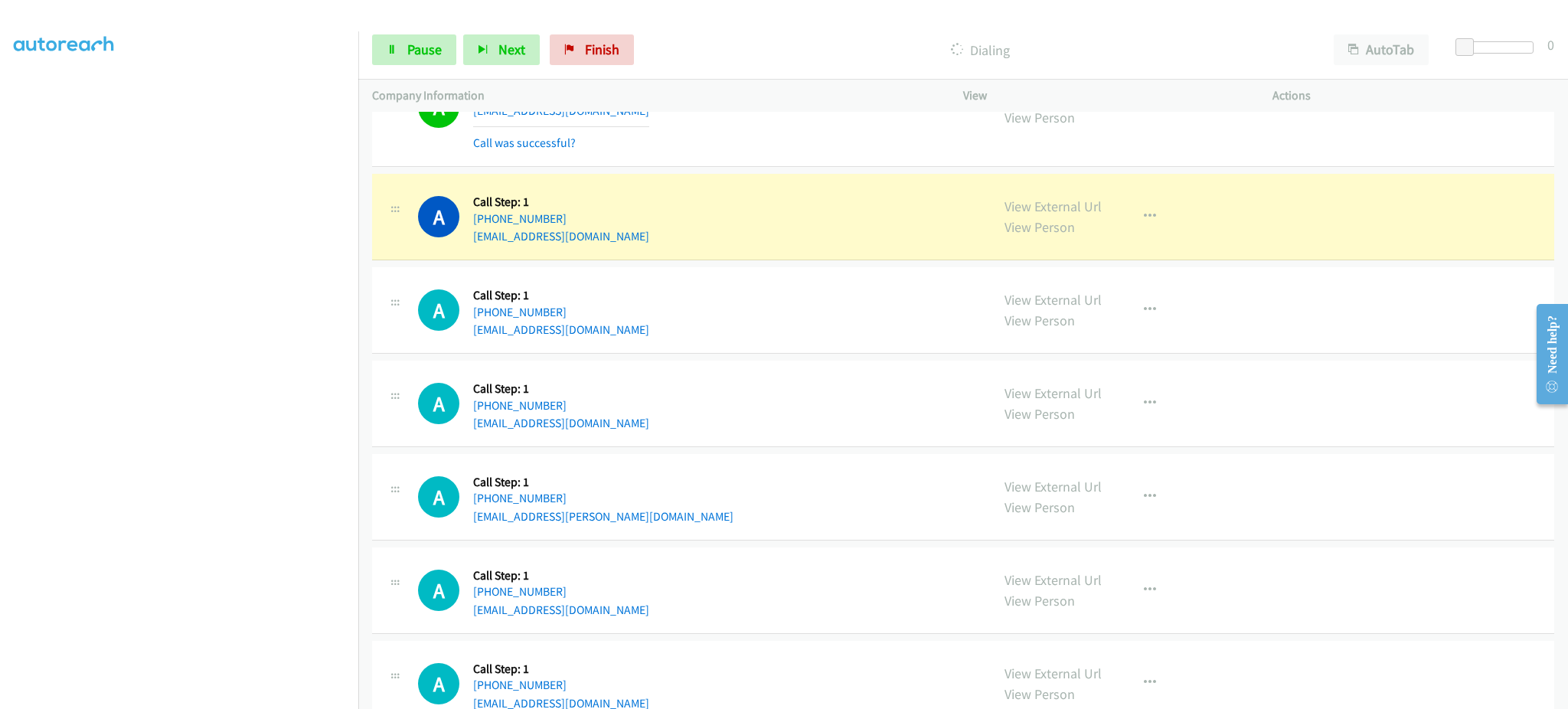
scroll to position [3054, 0]
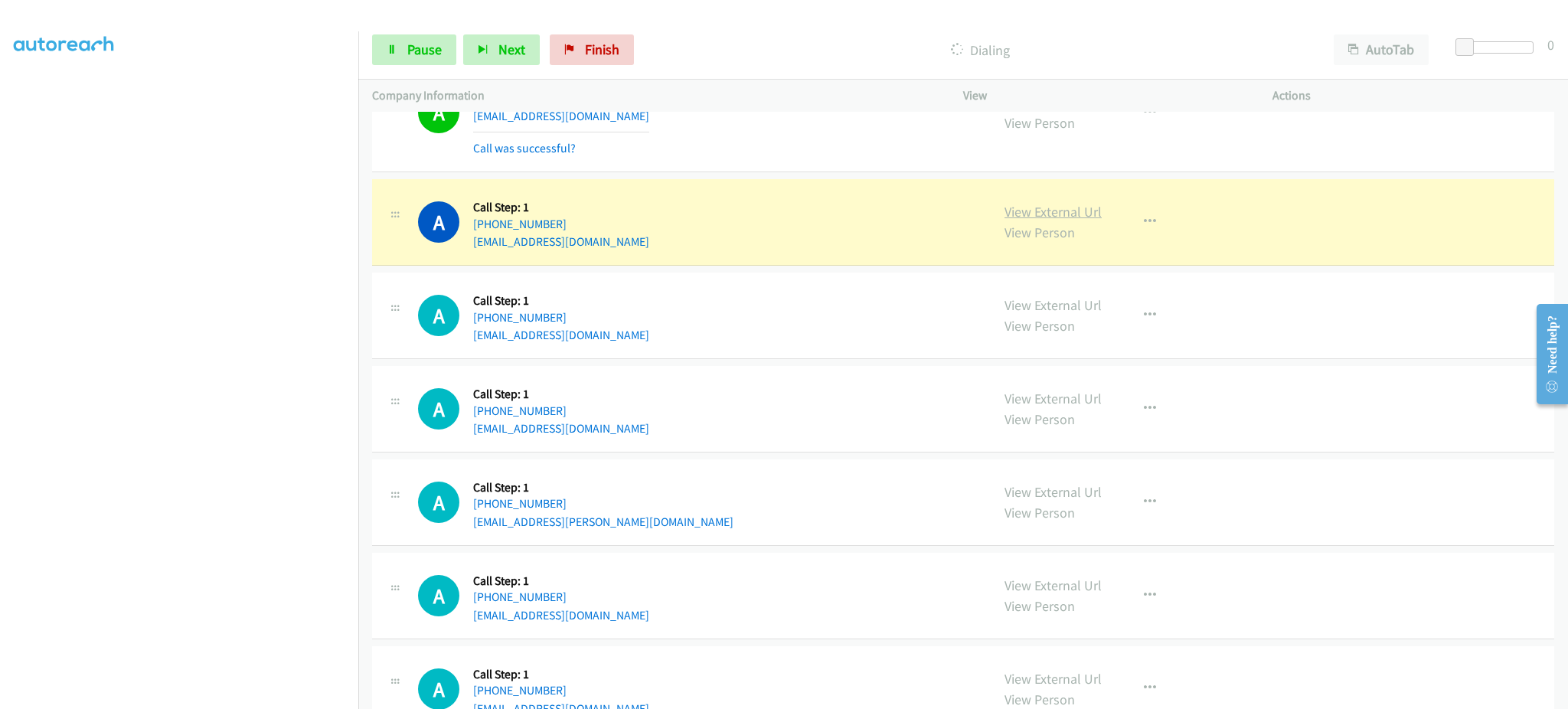
click at [1069, 220] on link "View External Url" at bounding box center [1053, 212] width 98 height 18
click at [437, 55] on span "Pause" at bounding box center [424, 50] width 34 height 18
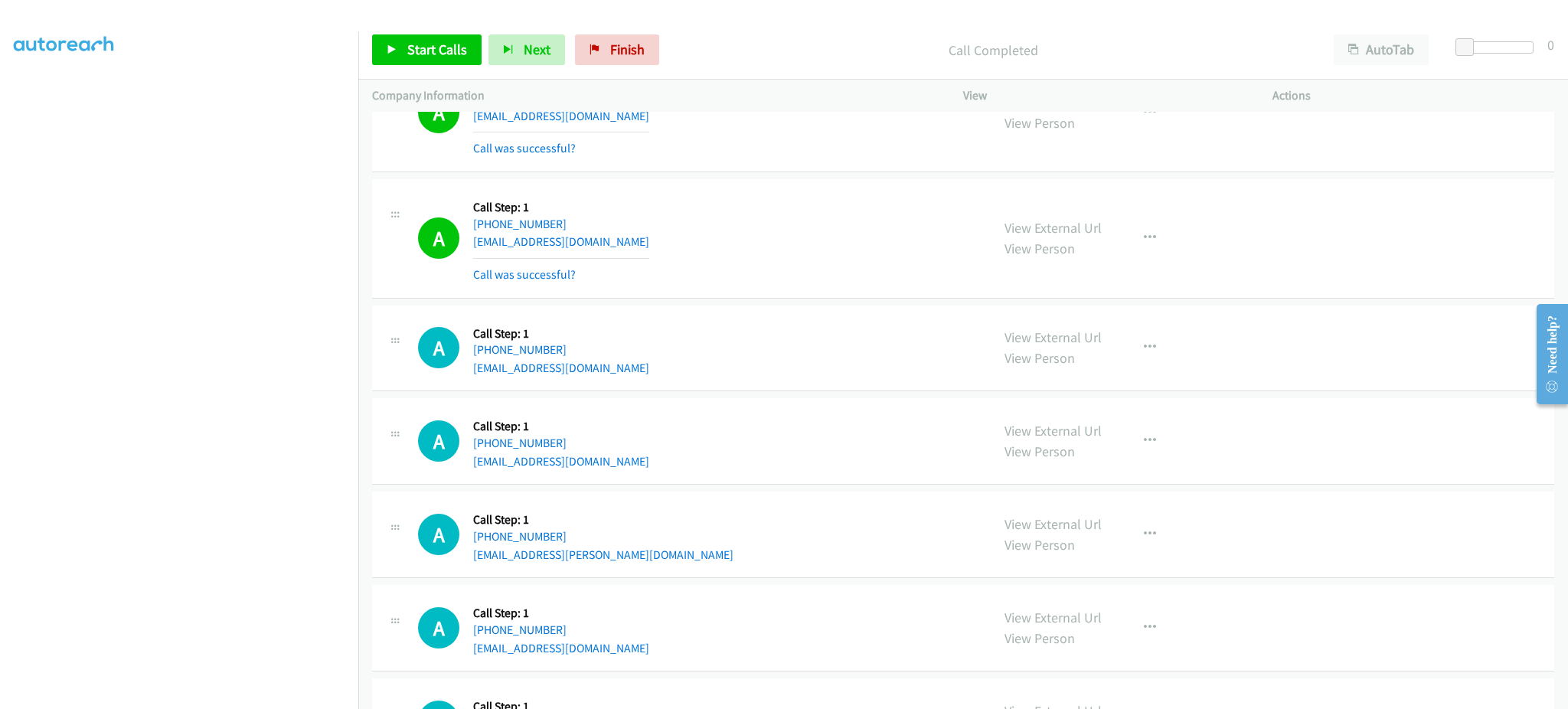
click at [1167, 231] on div "View External Url View Person View External Url Email Schedule/Manage Callback …" at bounding box center [1153, 238] width 323 height 91
click at [1144, 233] on icon "button" at bounding box center [1149, 238] width 12 height 12
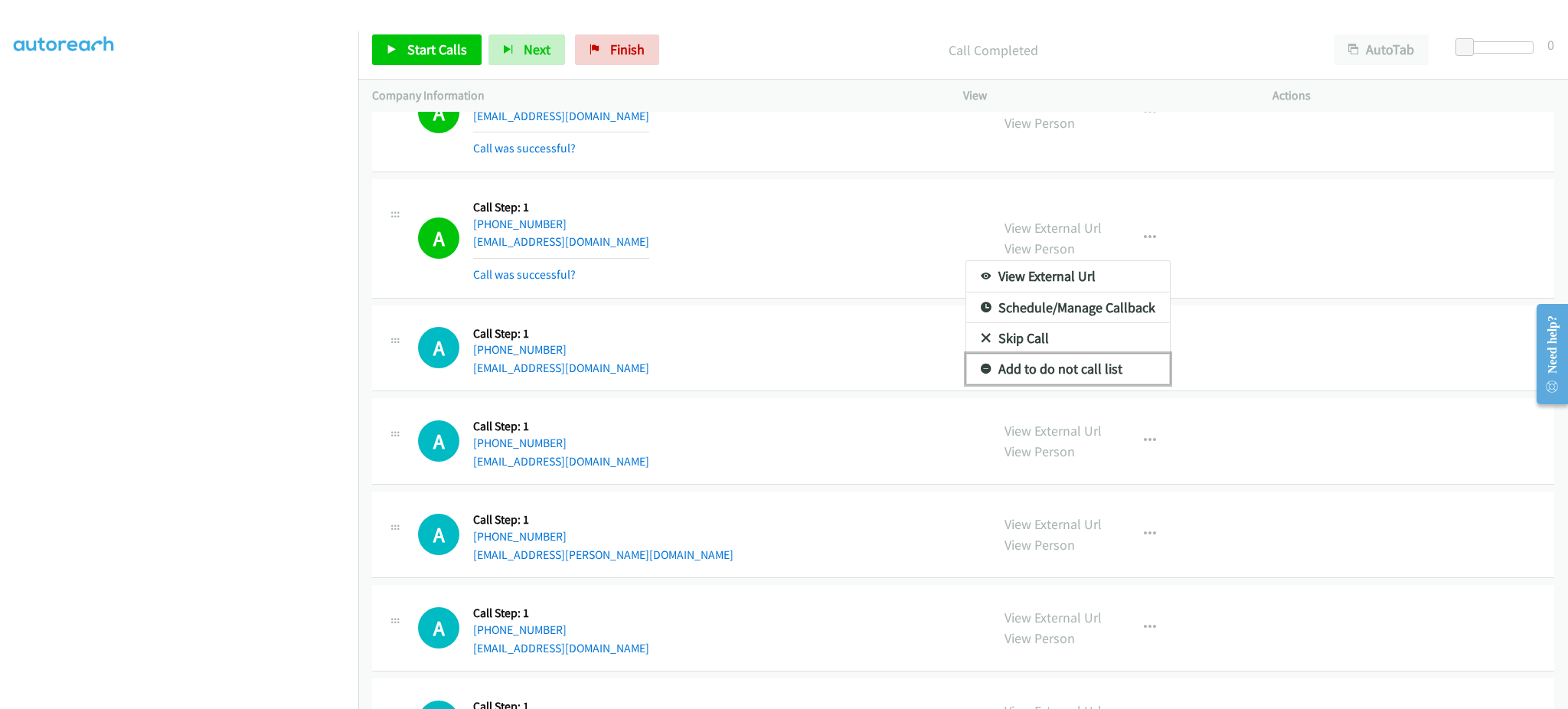
click at [1073, 363] on link "Add to do not call list" at bounding box center [1068, 369] width 203 height 30
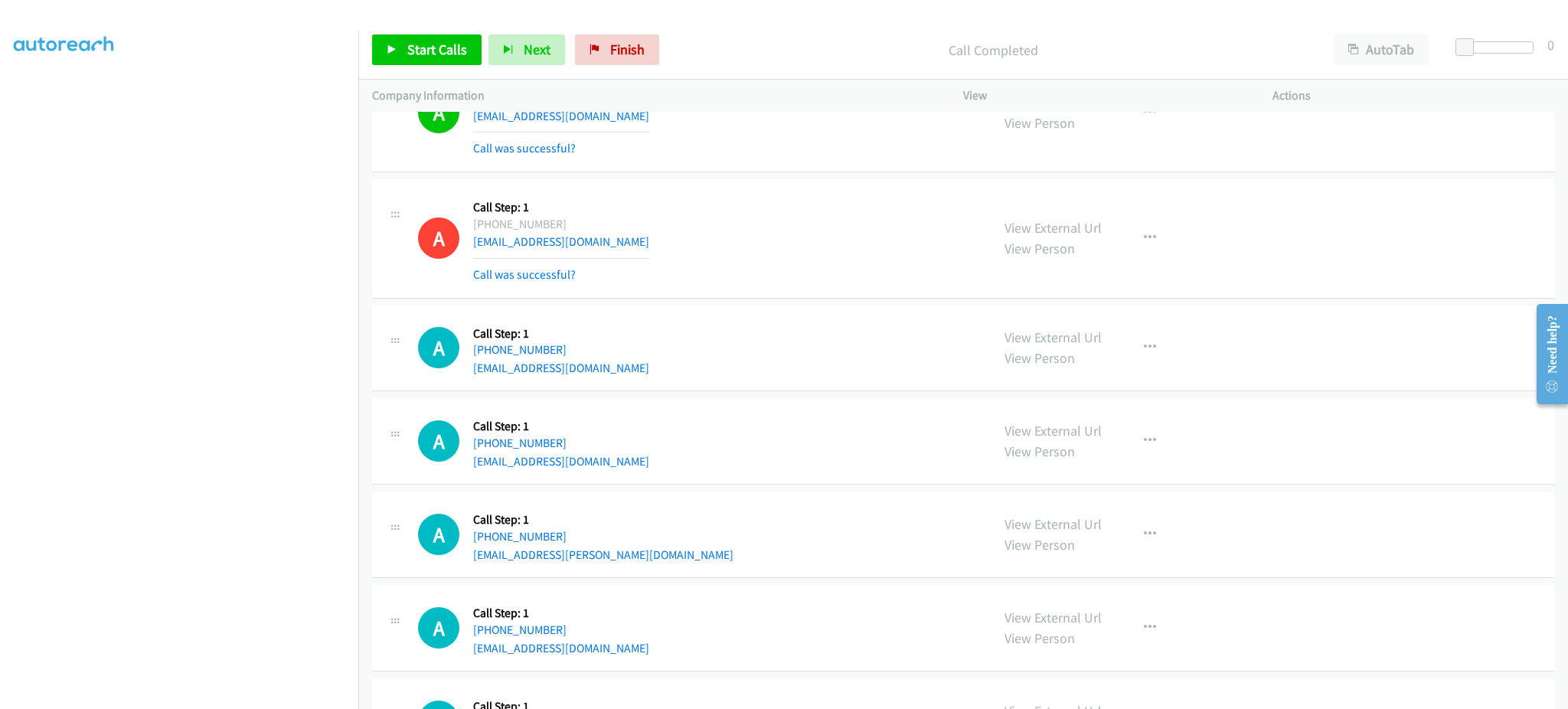
scroll to position [765, 0]
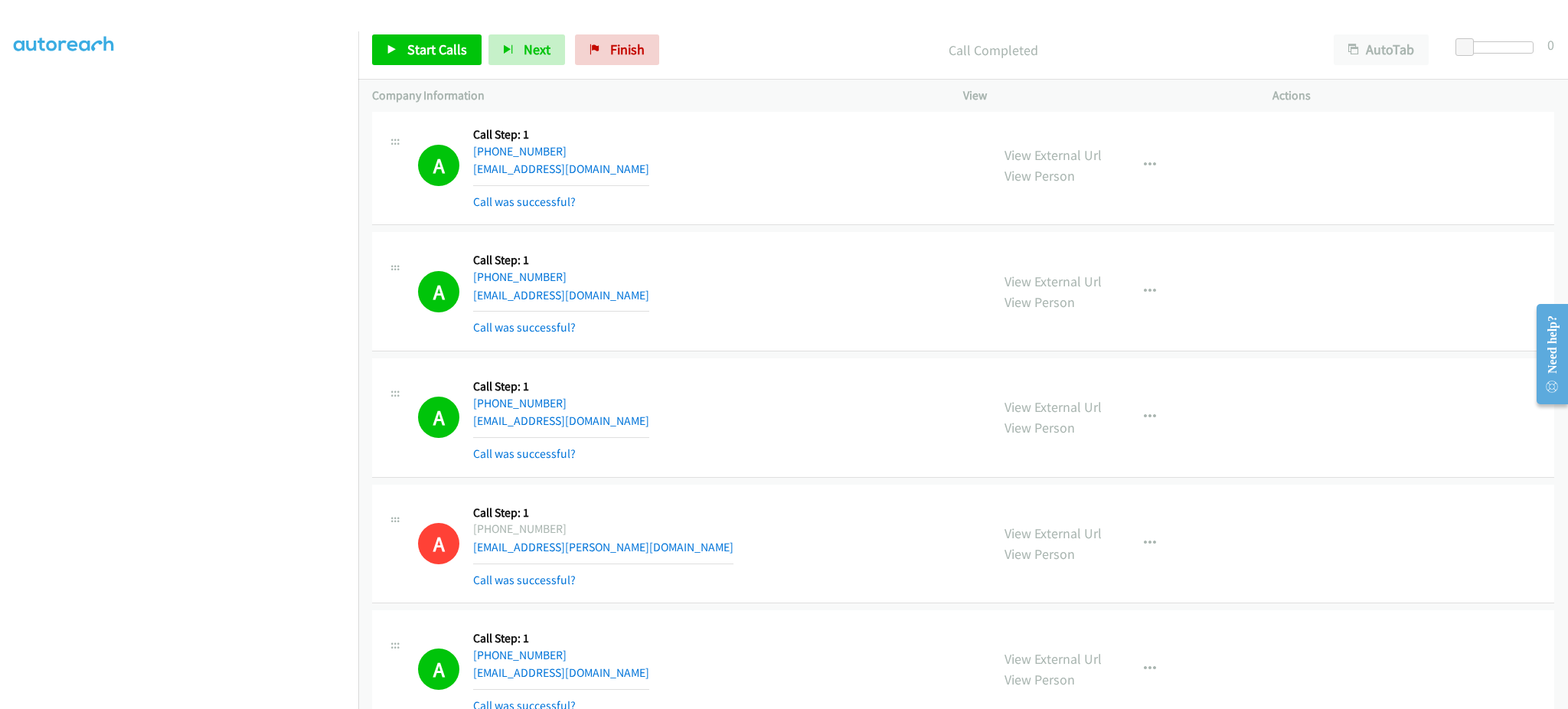
click at [1106, 405] on div "View External Url View Person View External Url Email Schedule/Manage Callback …" at bounding box center [1153, 418] width 323 height 91
click at [1145, 424] on button "button" at bounding box center [1150, 417] width 42 height 30
click at [1106, 546] on link "Add to do not call list" at bounding box center [1068, 548] width 203 height 30
click at [446, 46] on span "Start Calls" at bounding box center [437, 50] width 60 height 18
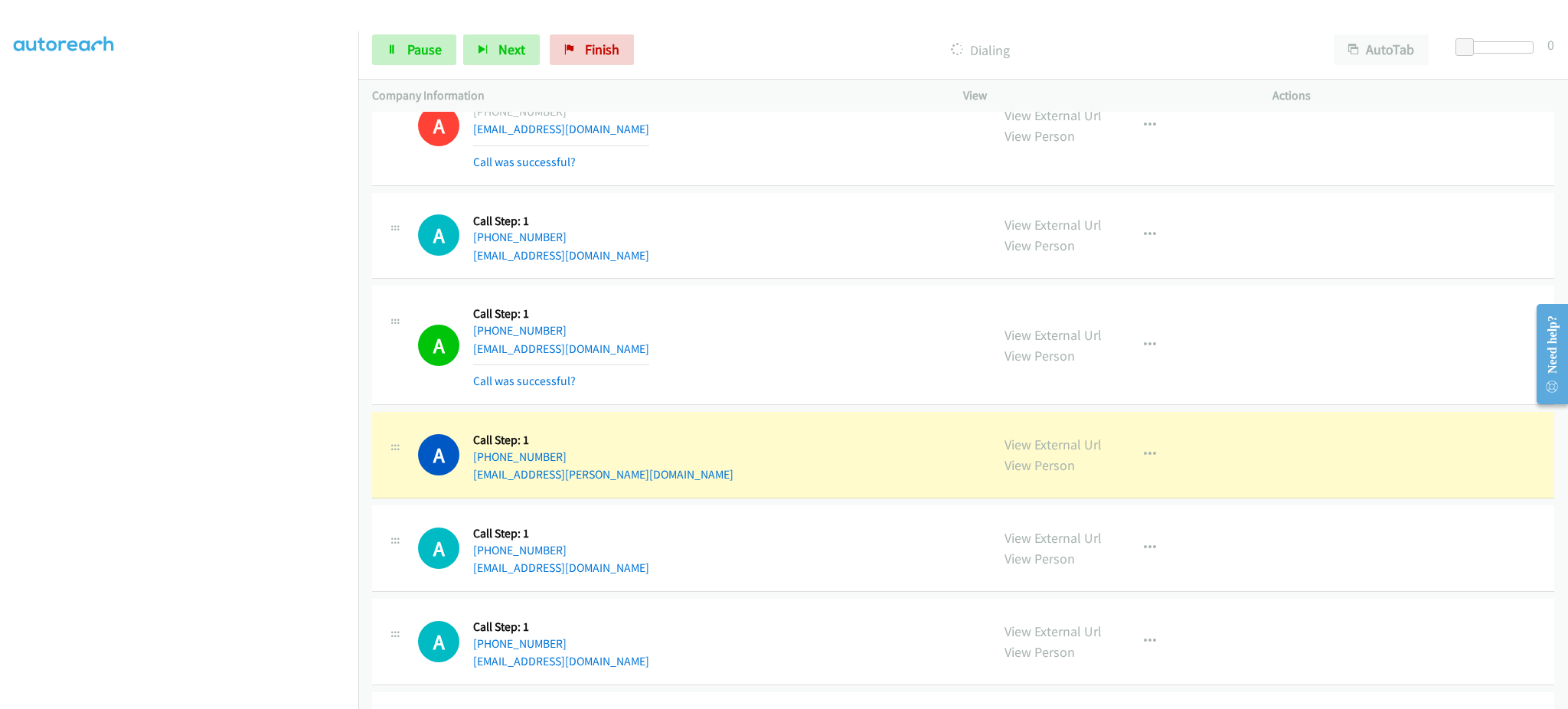
scroll to position [3215, 0]
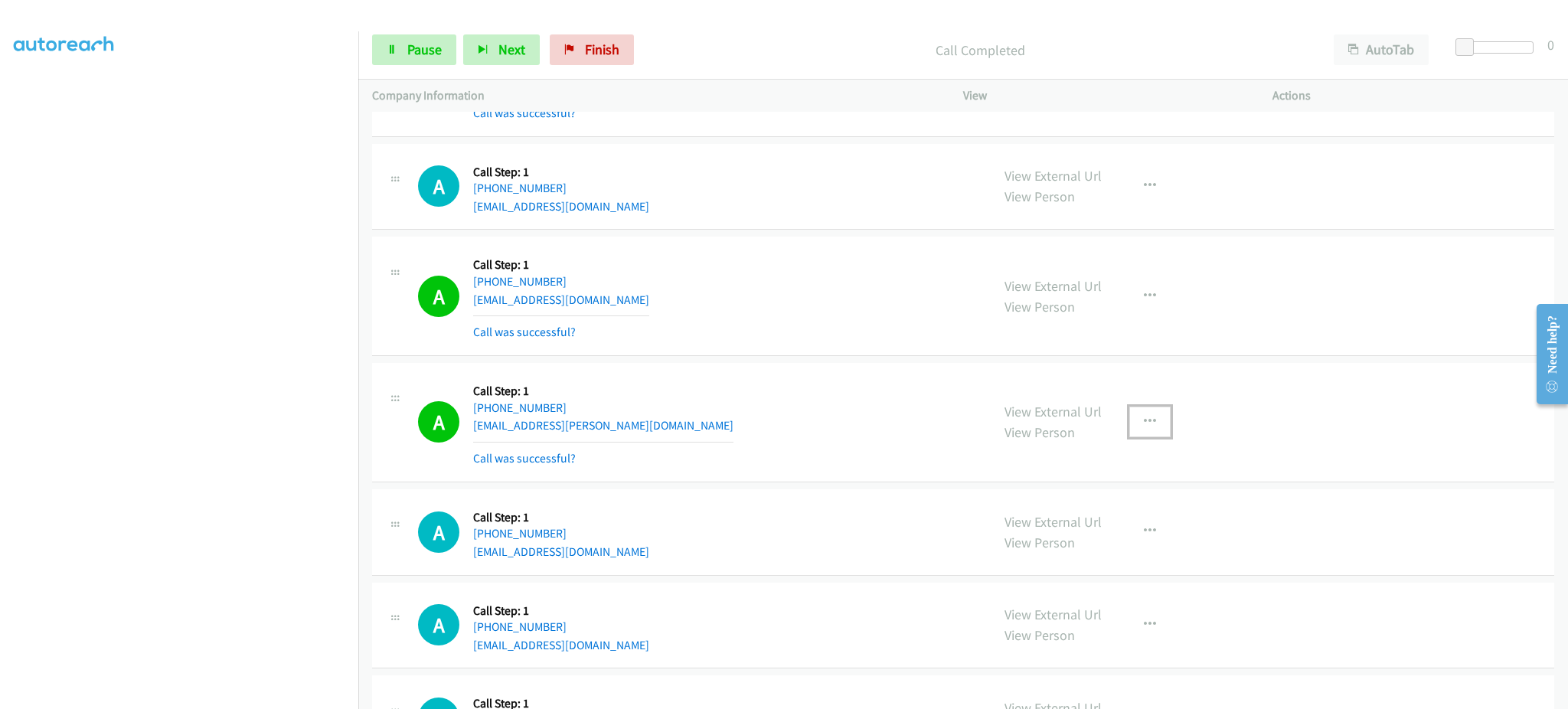
click at [1144, 423] on icon "button" at bounding box center [1149, 422] width 12 height 12
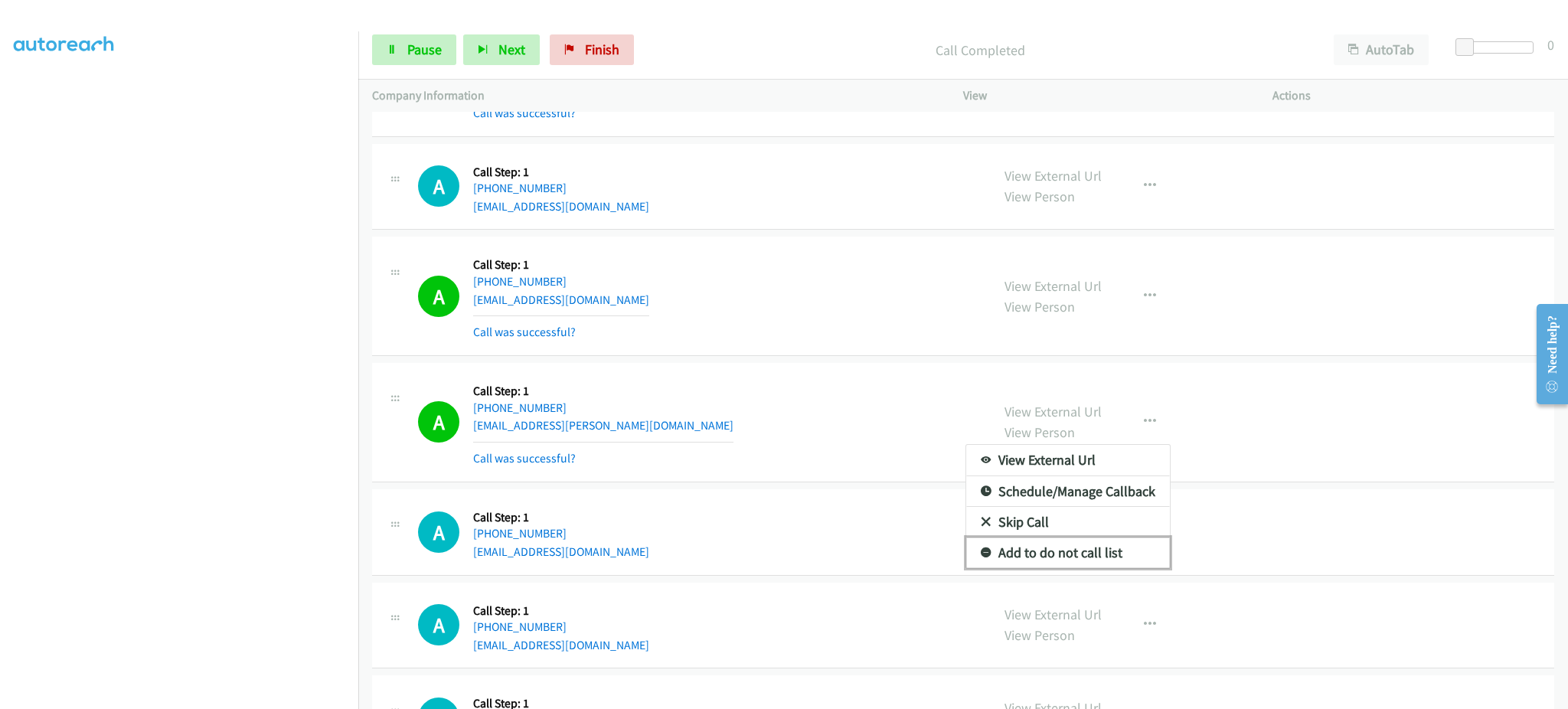
drag, startPoint x: 1117, startPoint y: 547, endPoint x: 1041, endPoint y: 552, distance: 76.2
click at [1117, 545] on link "Add to do not call list" at bounding box center [1068, 553] width 203 height 30
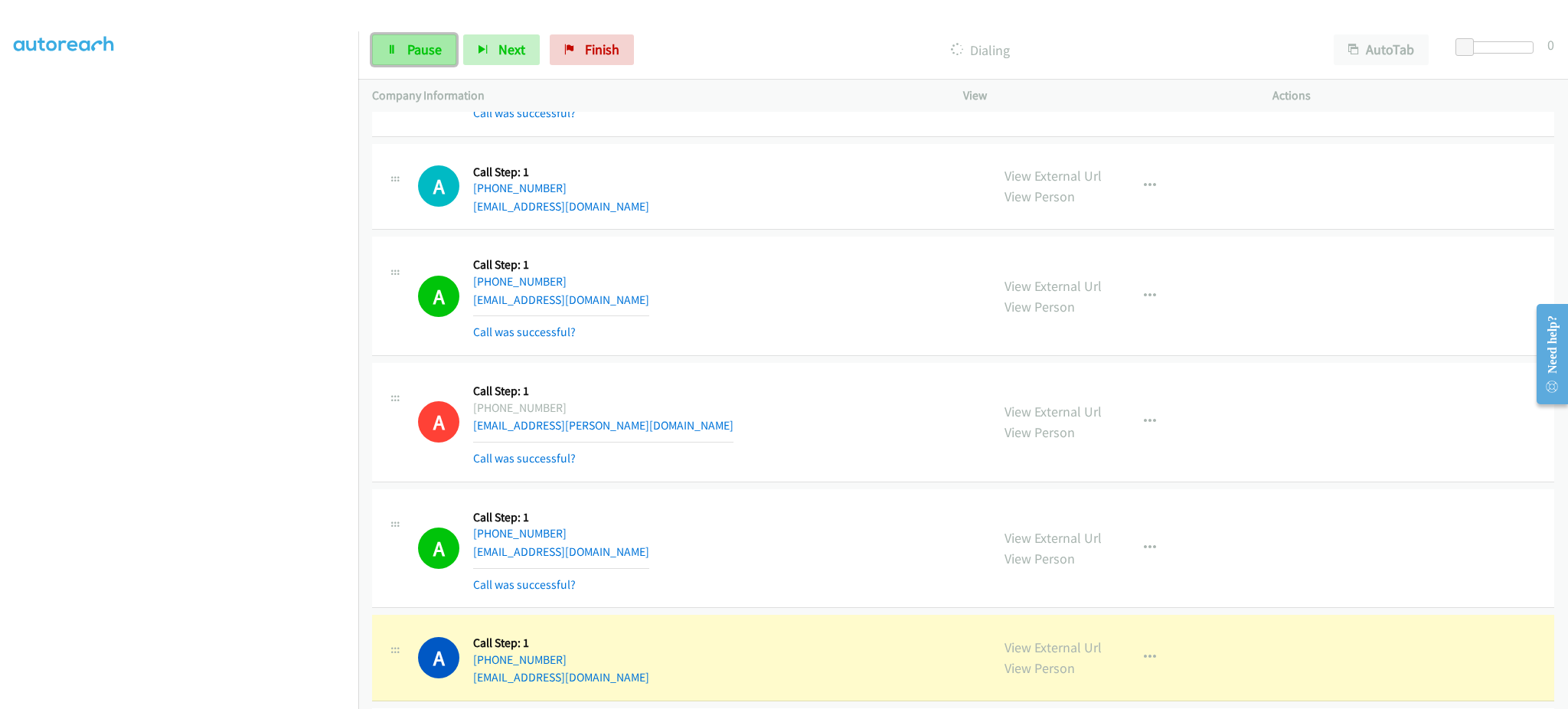
click at [415, 57] on span "Pause" at bounding box center [424, 50] width 34 height 18
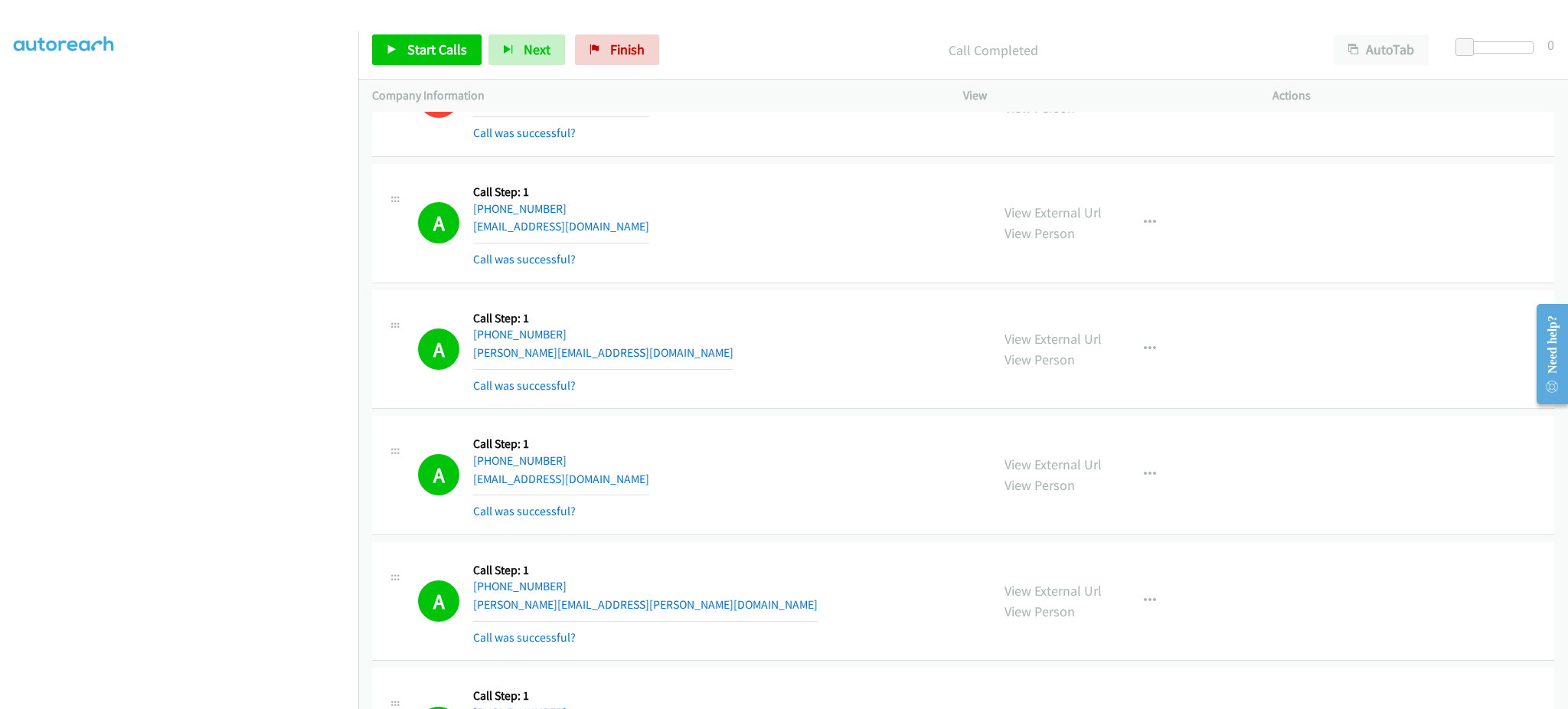
scroll to position [0, 0]
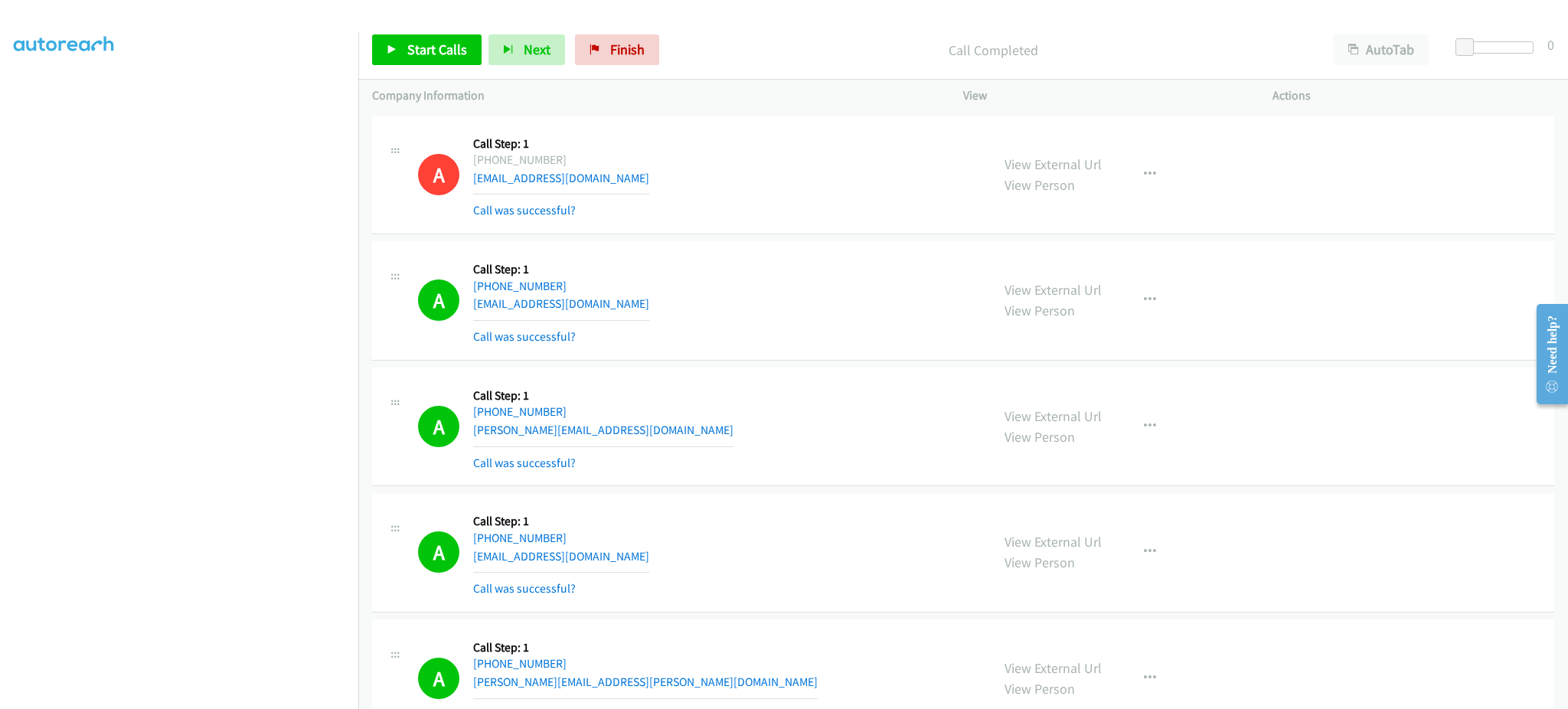
click at [610, 310] on div "A Callback Scheduled Call Step: 1 America/New_York +1 404-229-8583 jjames836@gm…" at bounding box center [697, 301] width 559 height 91
copy div "jjames836@gmail.com"
click at [611, 447] on div "A Callback Scheduled Call Step: 1 America/Chicago +1 956-652-8239 leon.85@iclou…" at bounding box center [697, 427] width 559 height 91
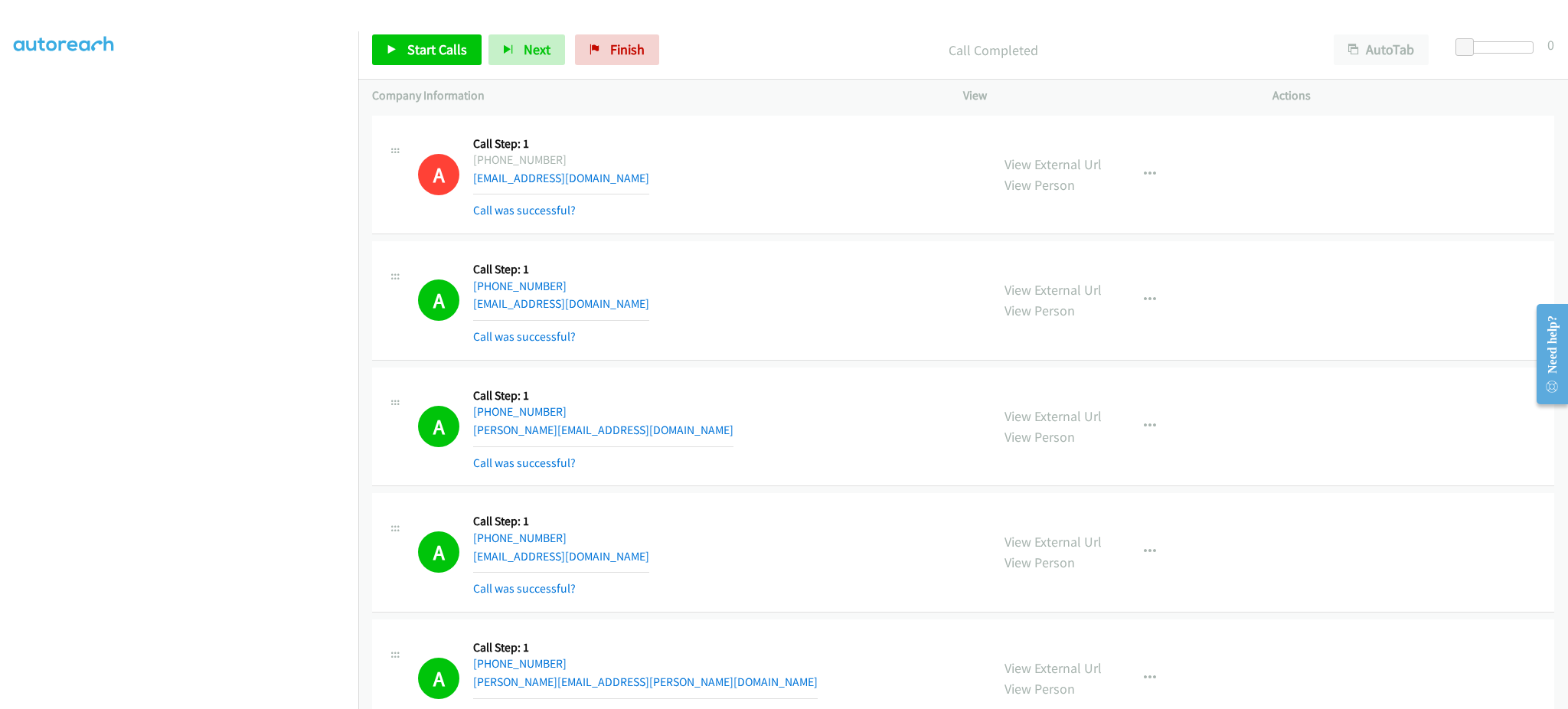
click at [602, 429] on div "A Callback Scheduled Call Step: 1 America/Chicago +1 956-652-8239 leon.85@iclou…" at bounding box center [697, 427] width 559 height 91
copy div "leon.85@icloud.com"
click at [676, 560] on div "A Callback Scheduled Call Step: 1 America/New_York +1 770-905-4010 kingtutt@bel…" at bounding box center [697, 552] width 559 height 91
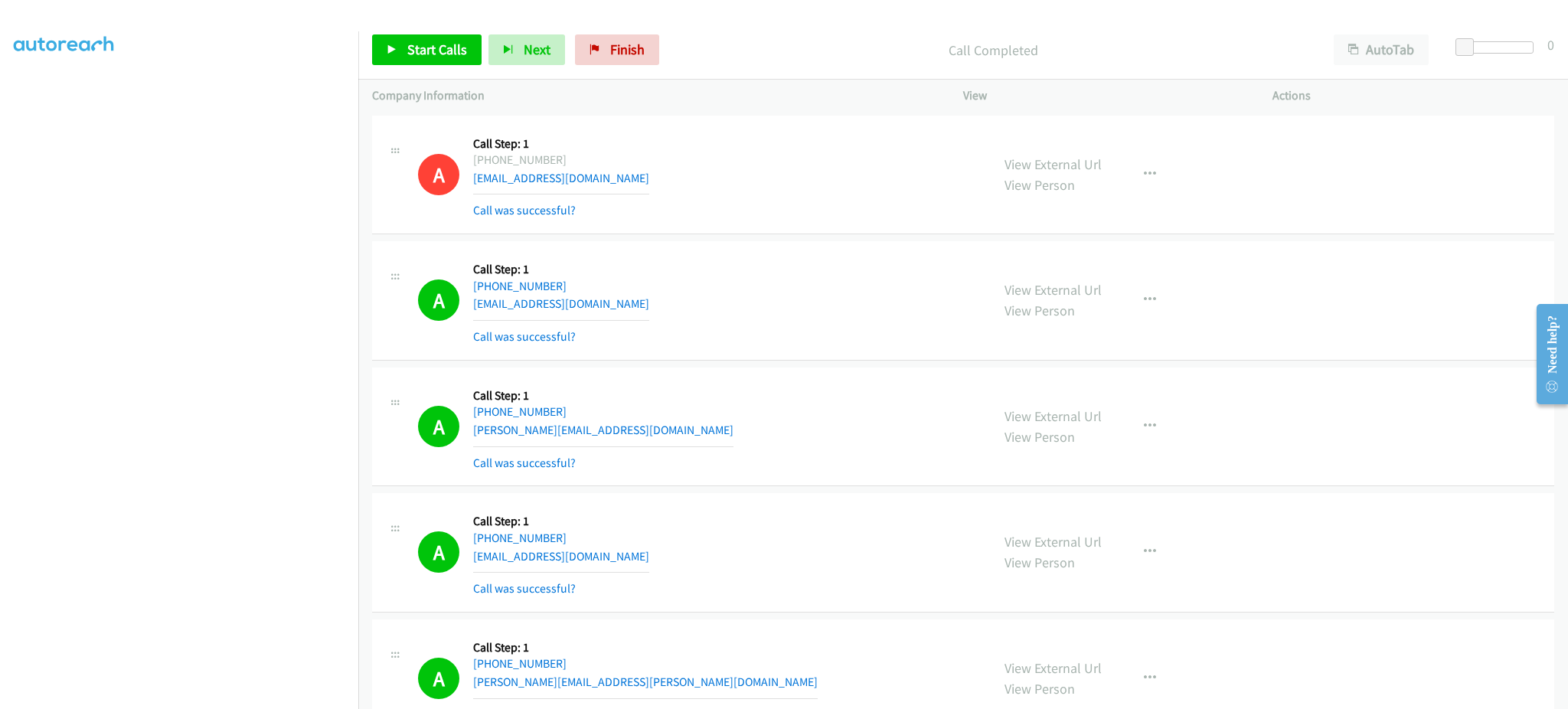
click at [676, 560] on div "A Callback Scheduled Call Step: 1 America/New_York +1 770-905-4010 kingtutt@bel…" at bounding box center [697, 552] width 559 height 91
copy div "kingtutt@bellsouth.net"
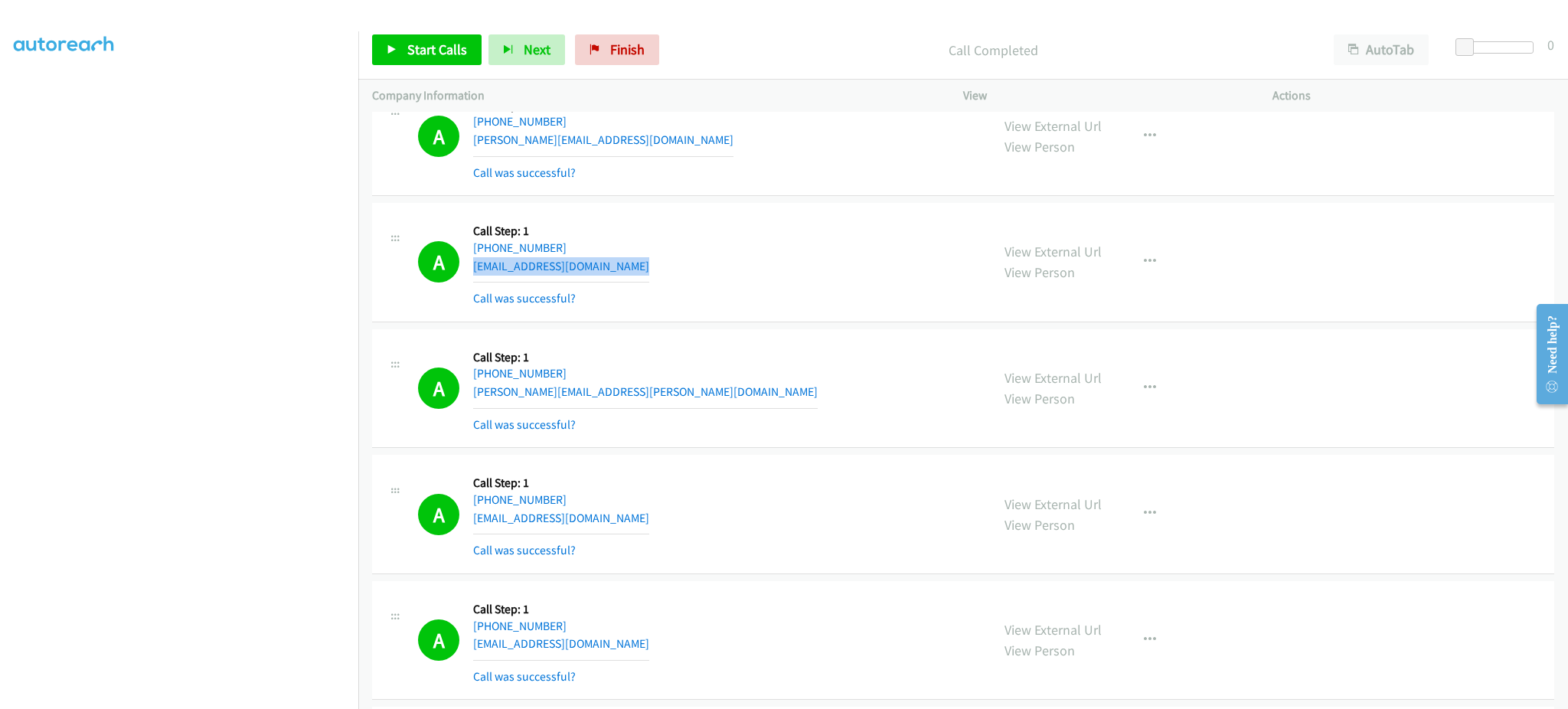
scroll to position [306, 0]
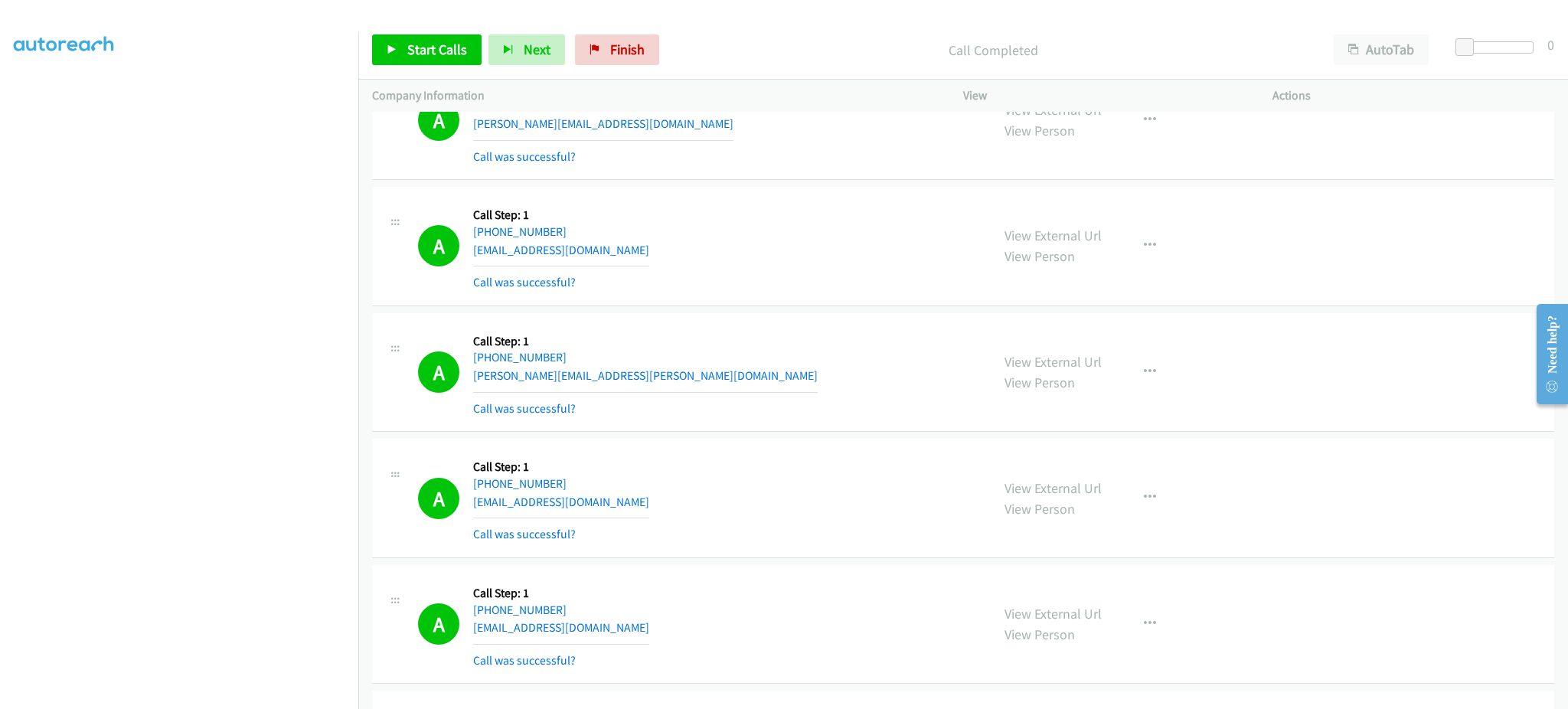
click at [672, 373] on div "A Callback Scheduled Call Step: 1 America/Los_Angeles +1 858-678-1436 ferdinand…" at bounding box center [697, 373] width 559 height 91
click at [672, 374] on div "A Callback Scheduled Call Step: 1 America/Los_Angeles +1 858-678-1436 ferdinand…" at bounding box center [697, 373] width 559 height 91
copy div "ferdinand.custodio@tuvsud.com"
click at [676, 501] on div "A Callback Scheduled Call Step: 1 America/Los_Angeles +1 650-931-7260 rcpeterso…" at bounding box center [697, 498] width 559 height 91
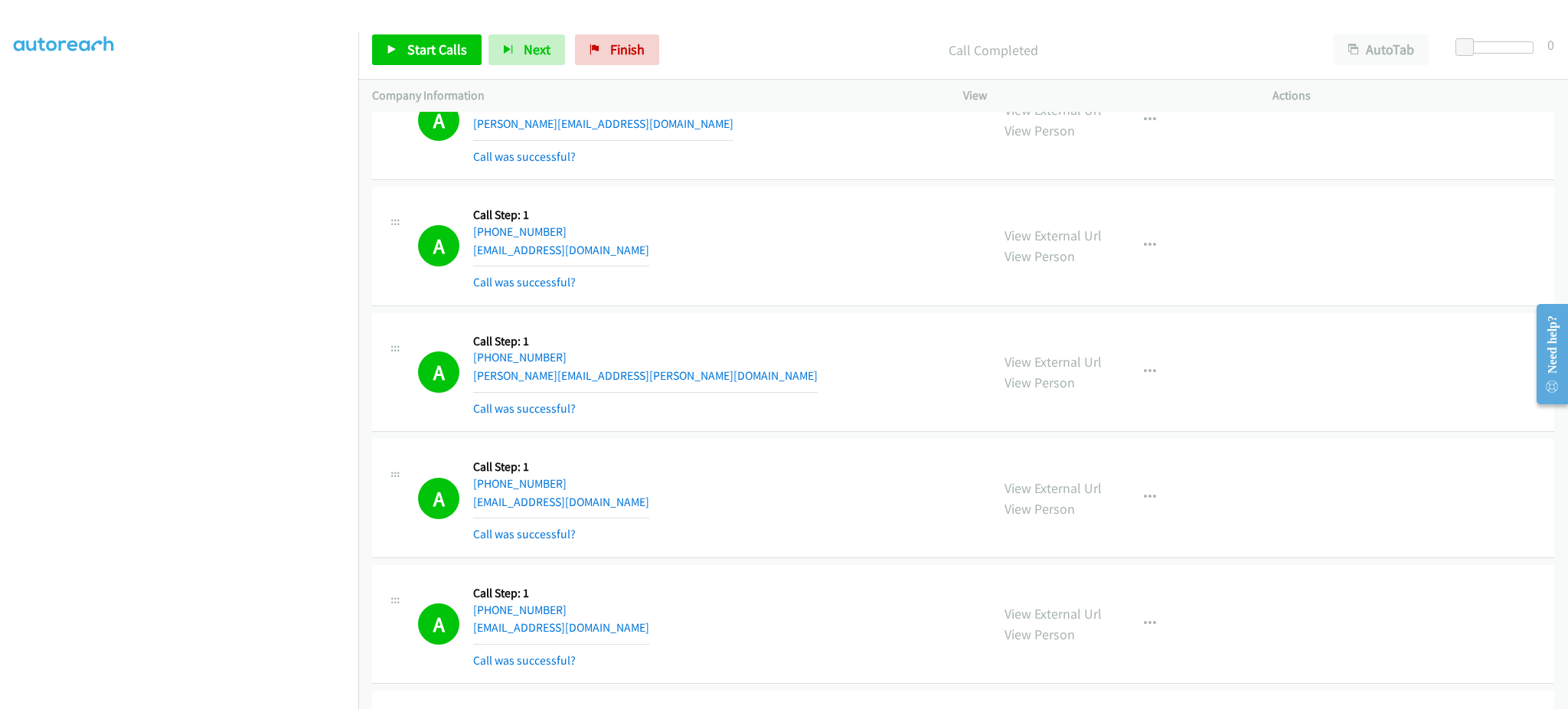
click at [676, 501] on div "A Callback Scheduled Call Step: 1 America/Los_Angeles +1 650-931-7260 rcpeterso…" at bounding box center [697, 498] width 559 height 91
copy div "rcpetersong1@gmail.com"
click at [608, 628] on div "A Callback Scheduled Call Step: 1 America/New_York +1 248-608-0474 baldyfam@aol…" at bounding box center [697, 624] width 559 height 91
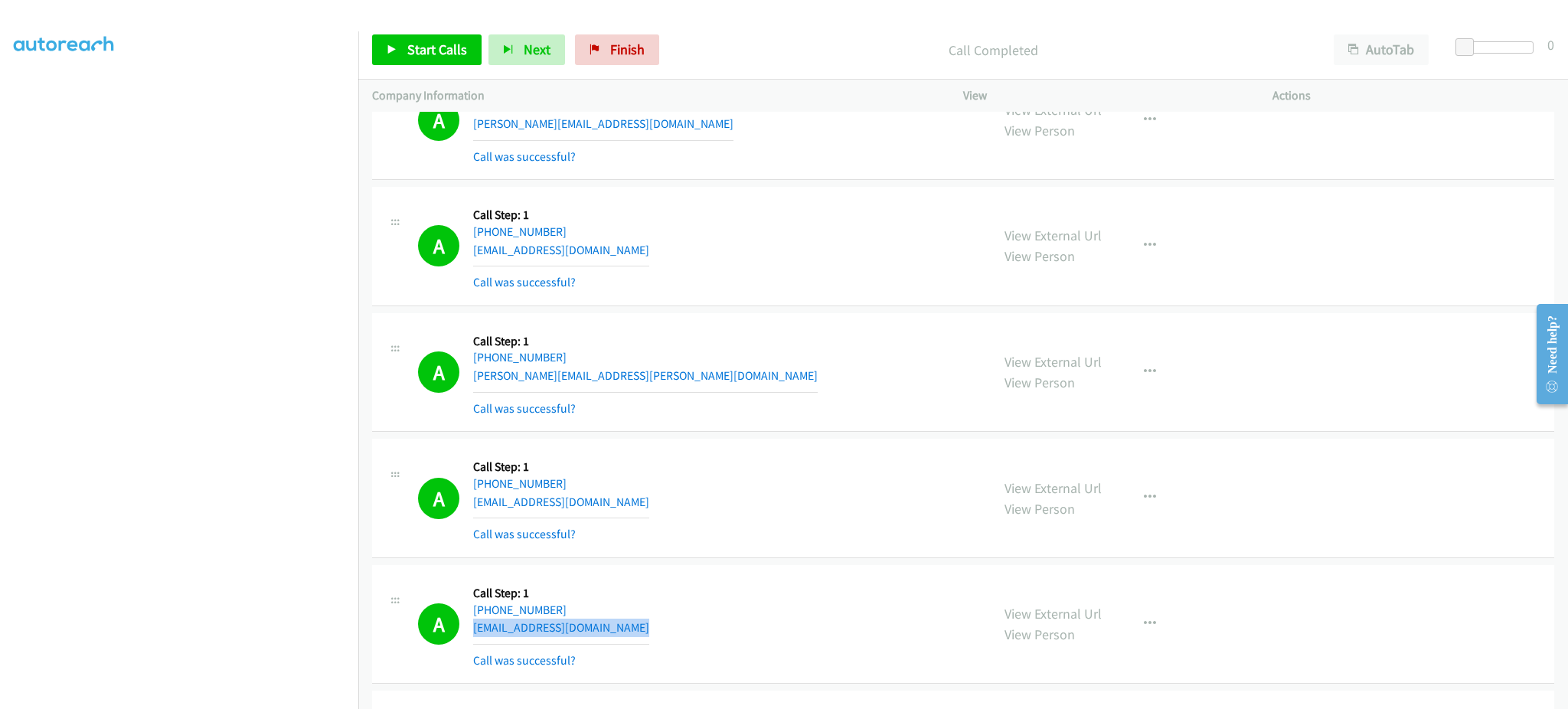
click at [608, 628] on div "A Callback Scheduled Call Step: 1 America/New_York +1 248-608-0474 baldyfam@aol…" at bounding box center [697, 624] width 559 height 91
copy div "baldyfam@aol.com"
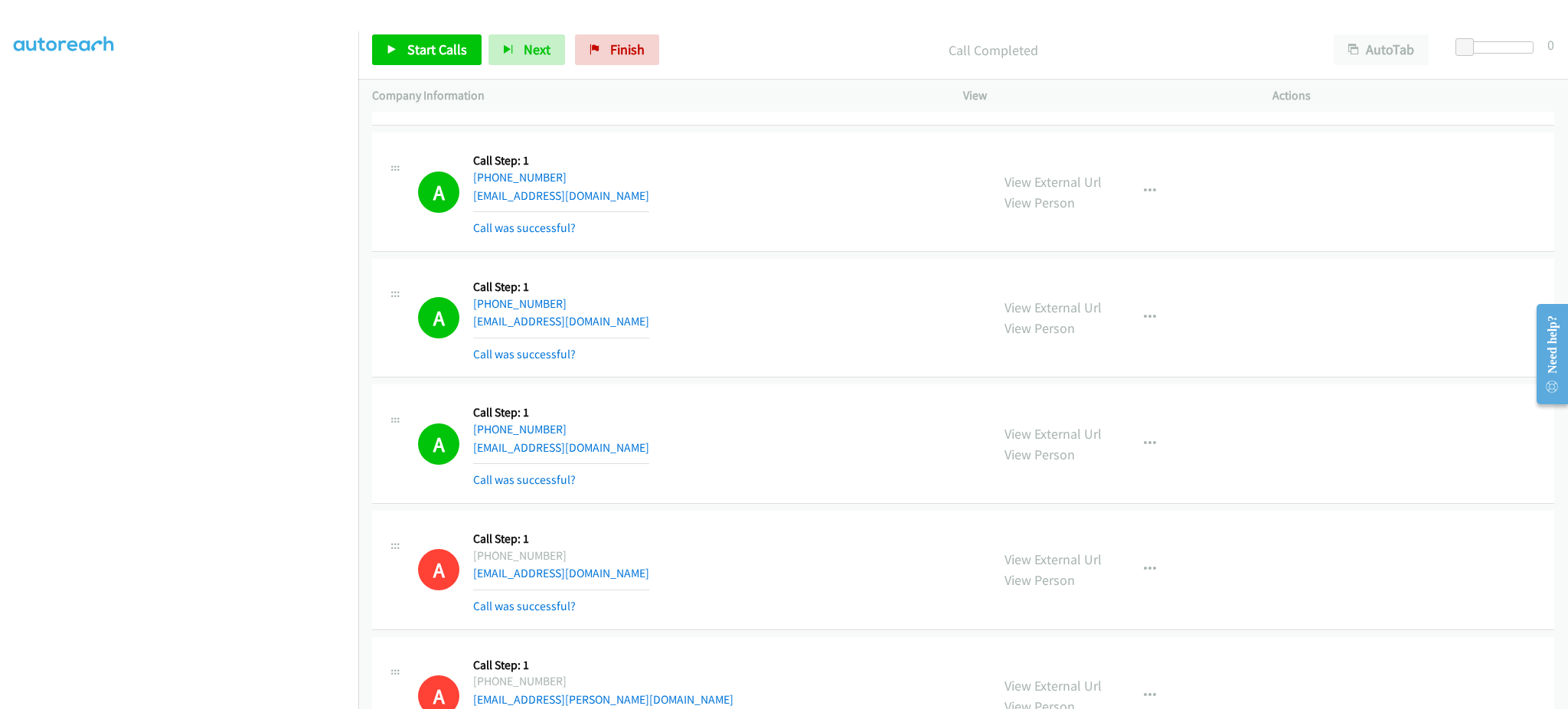
click at [614, 450] on div "A Callback Scheduled Call Step: 1 America/Los_Angeles +1 360-393-2123 mjholt011…" at bounding box center [697, 444] width 559 height 91
copy div "mjholt011@gmail.com"
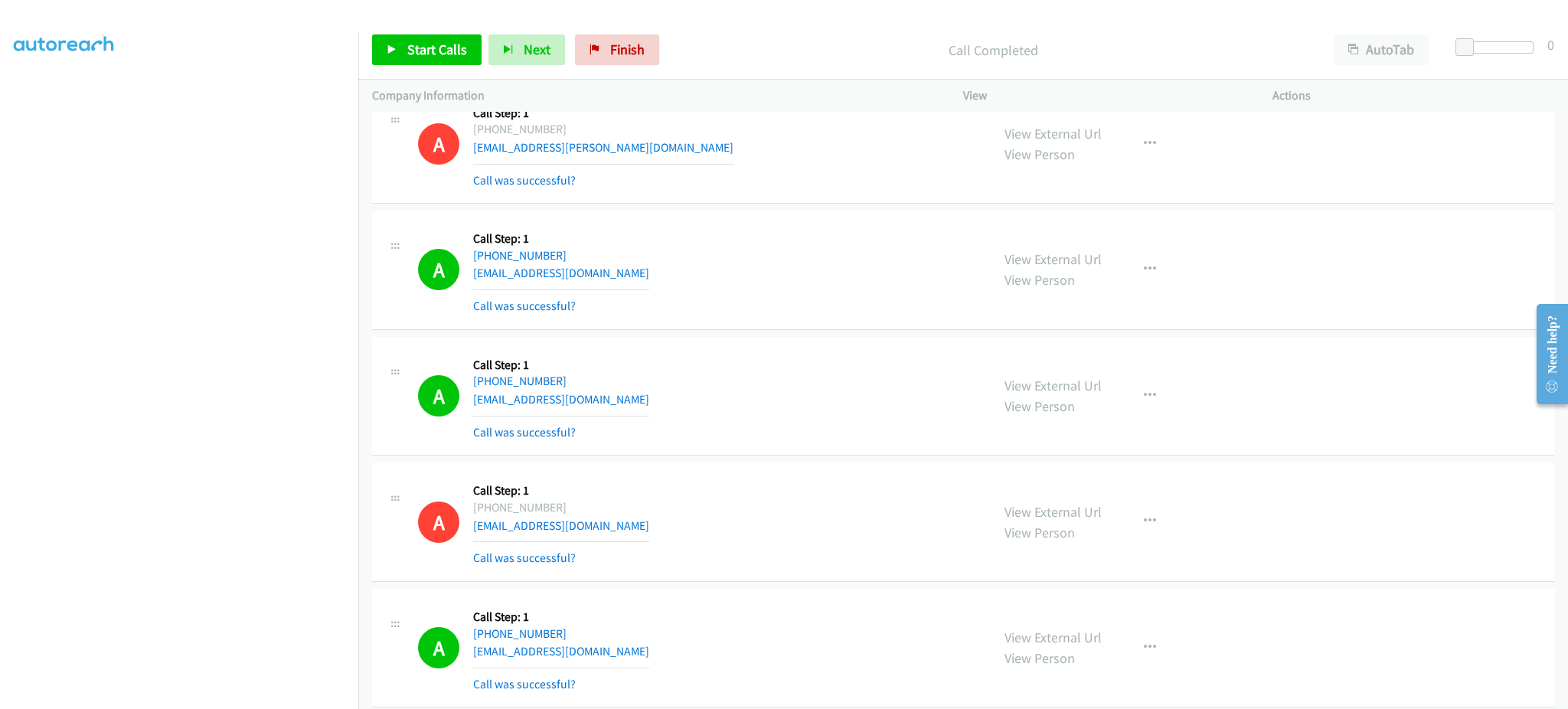
scroll to position [1225, 0]
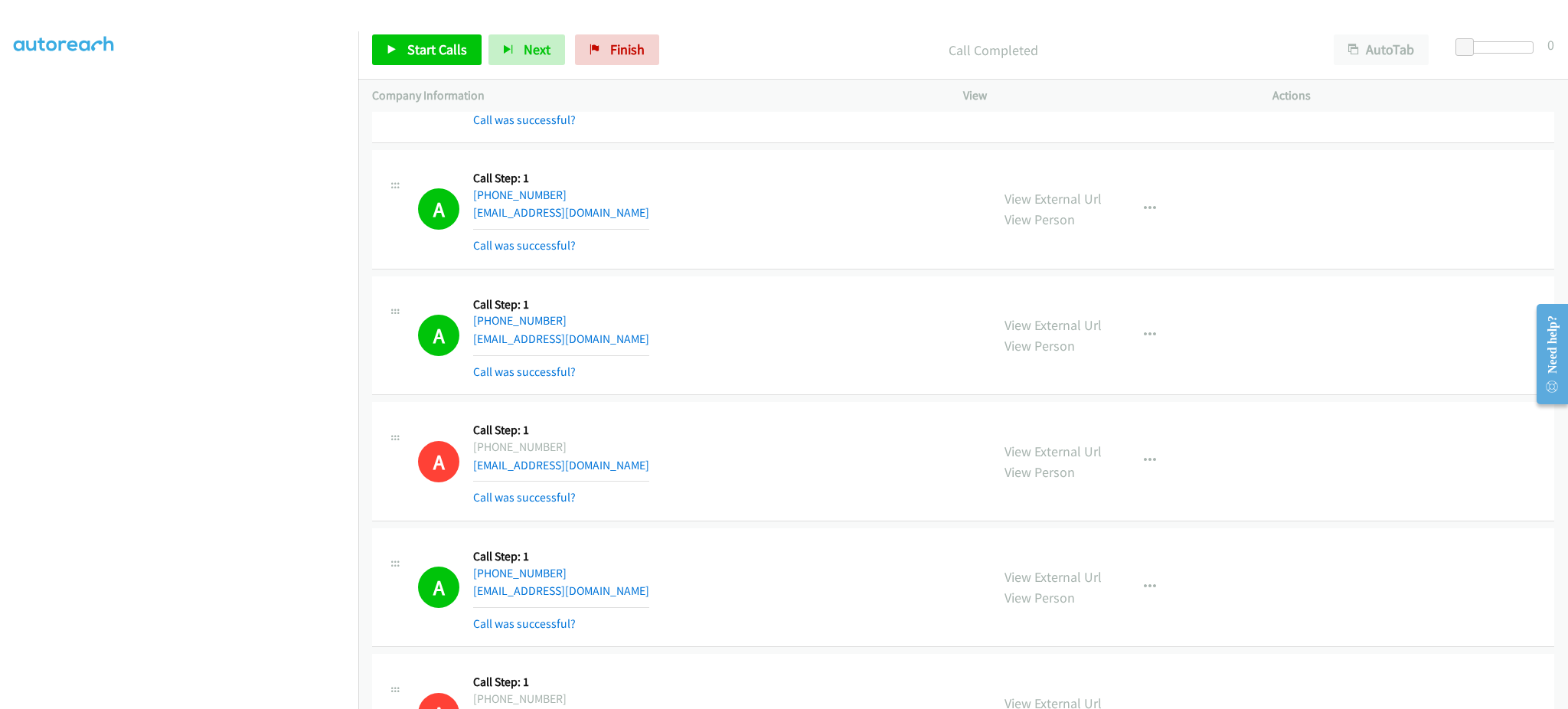
click at [633, 338] on div "A Callback Scheduled Call Step: 1 America/New_York +1 404-858-0813 ashbywatts@g…" at bounding box center [697, 336] width 559 height 91
drag, startPoint x: 633, startPoint y: 338, endPoint x: 628, endPoint y: 328, distance: 11.2
click at [634, 338] on div "A Callback Scheduled Call Step: 1 America/New_York +1 404-858-0813 ashbywatts@g…" at bounding box center [697, 336] width 559 height 91
copy div "ashbywatts@gmail.com"
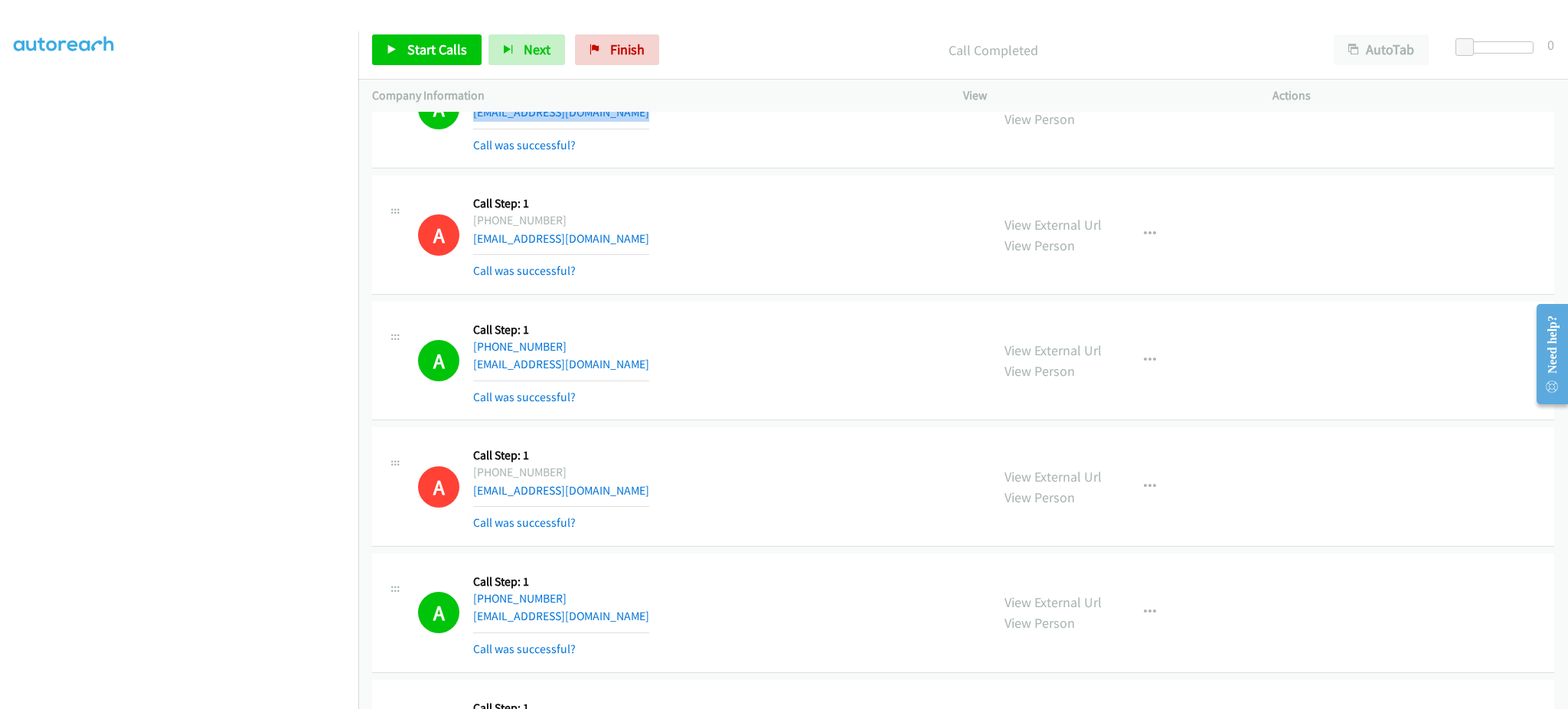
scroll to position [1532, 0]
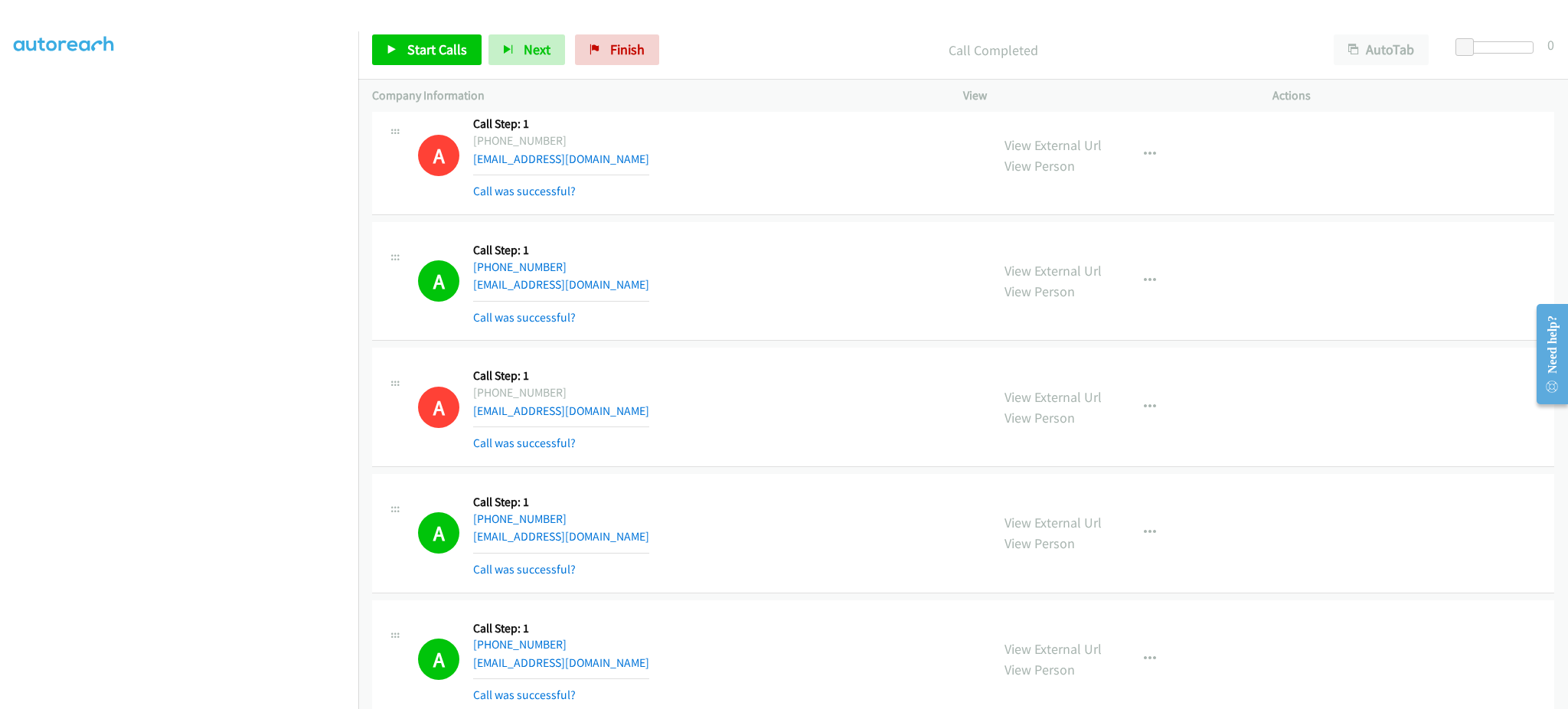
click at [658, 290] on div "A Callback Scheduled Call Step: 1 America/New_York +1 954-305-4281 hovatrip@gma…" at bounding box center [697, 282] width 559 height 91
copy div "hovatrip@gmail.com"
click at [663, 528] on div "A Callback Scheduled Call Step: 1 America/New_York +1 757-690-3486 ali.wegkamp@…" at bounding box center [697, 533] width 559 height 91
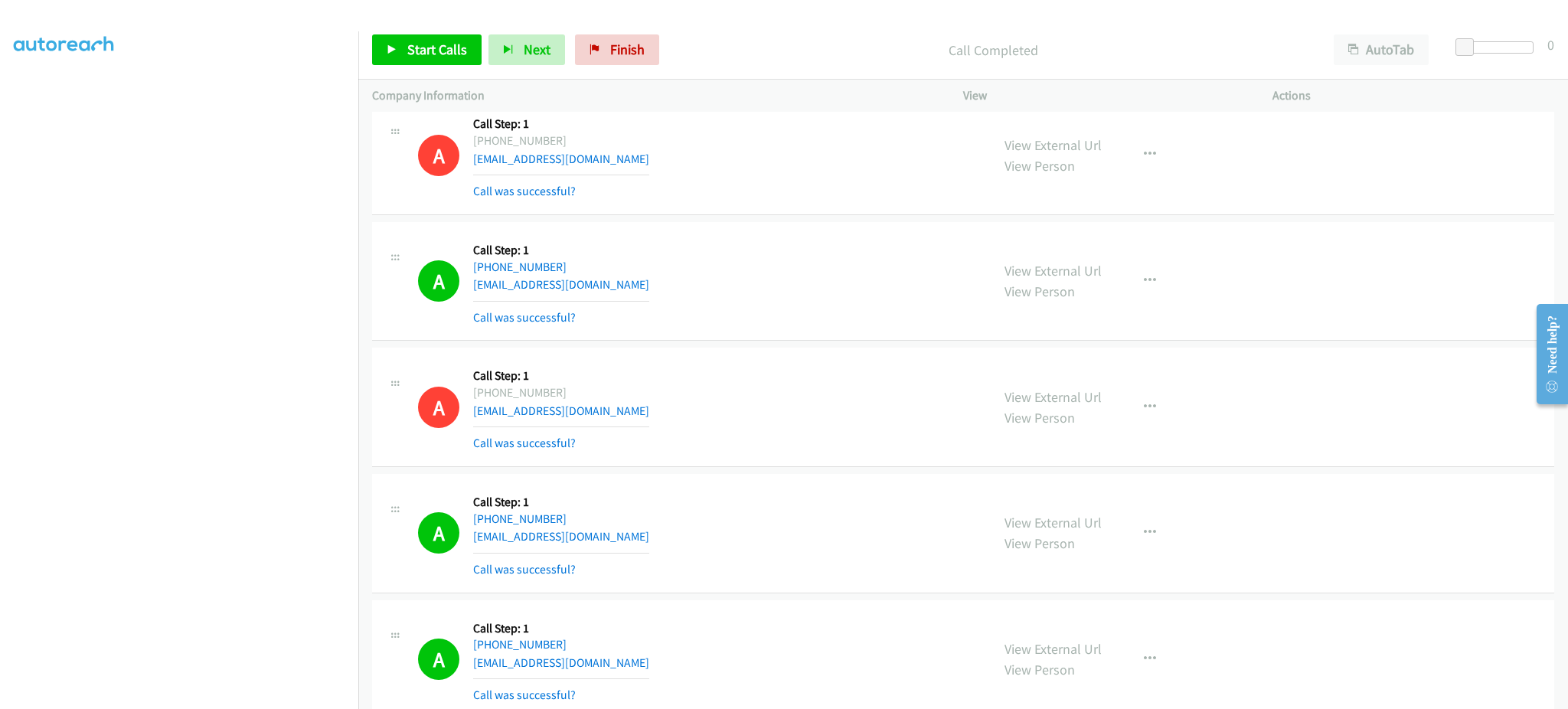
drag, startPoint x: 663, startPoint y: 531, endPoint x: 658, endPoint y: 543, distance: 13.0
click at [662, 533] on div "A Callback Scheduled Call Step: 1 America/New_York +1 757-690-3486 ali.wegkamp@…" at bounding box center [697, 533] width 559 height 91
click at [656, 545] on div "A Callback Scheduled Call Step: 1 America/New_York +1 757-690-3486 ali.wegkamp@…" at bounding box center [697, 533] width 559 height 91
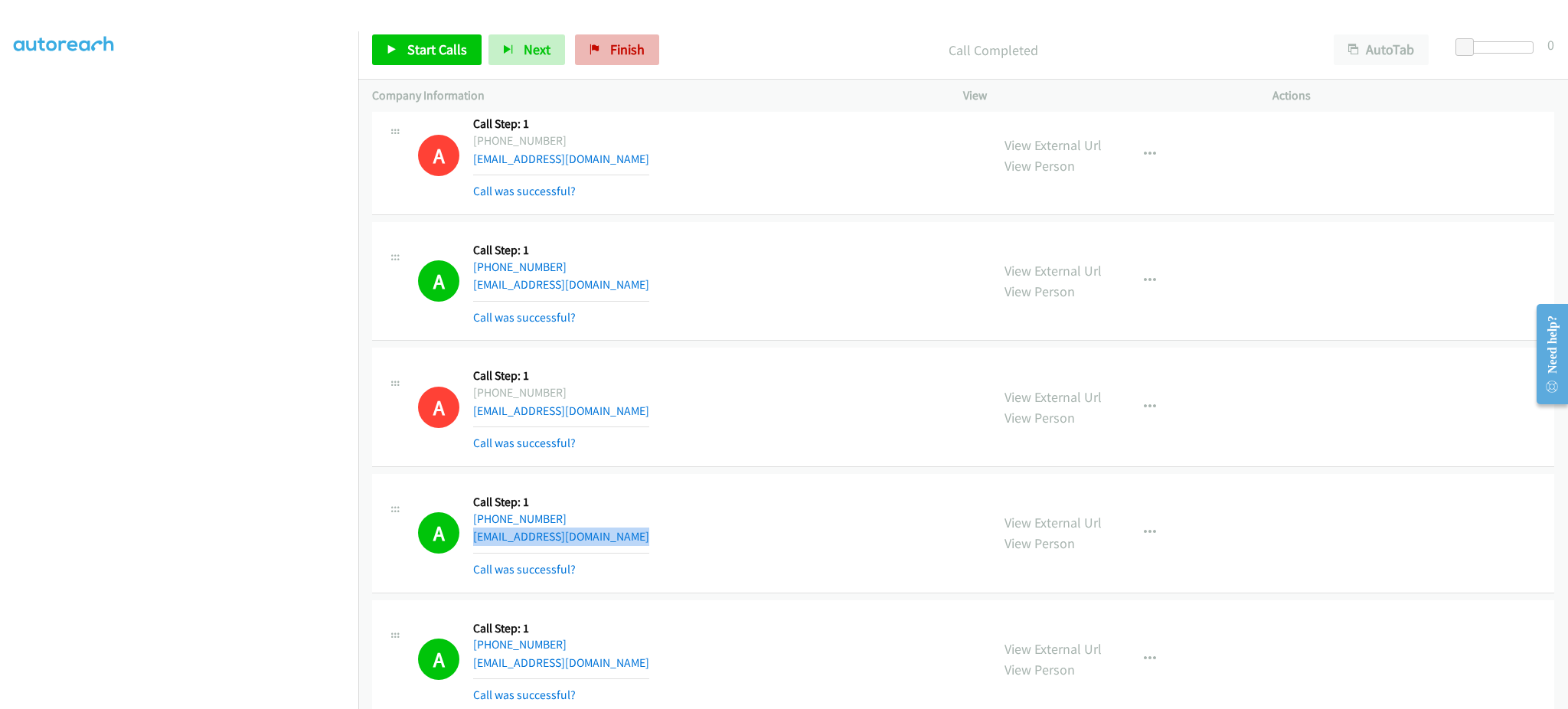
copy div "ali.wegkamp@gmail.com"
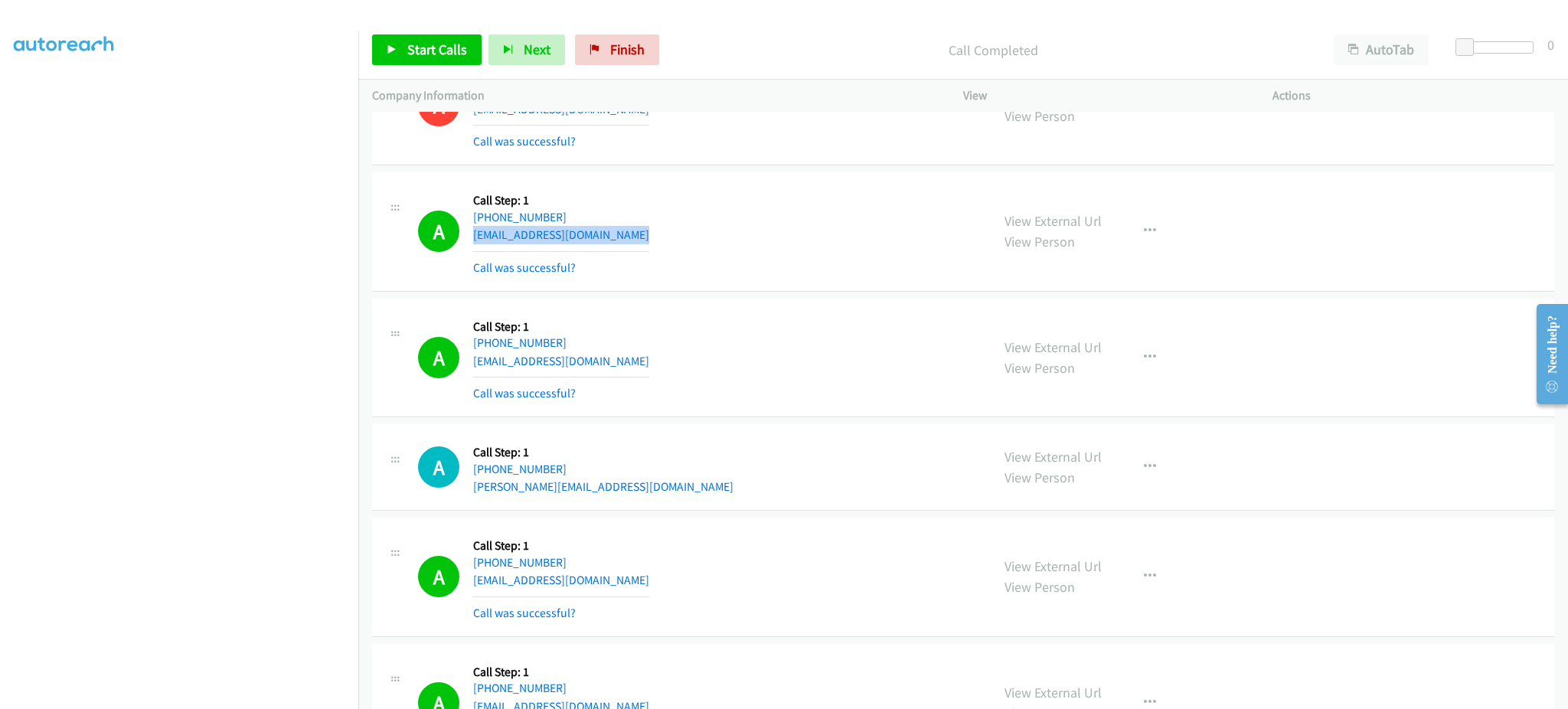
scroll to position [1837, 0]
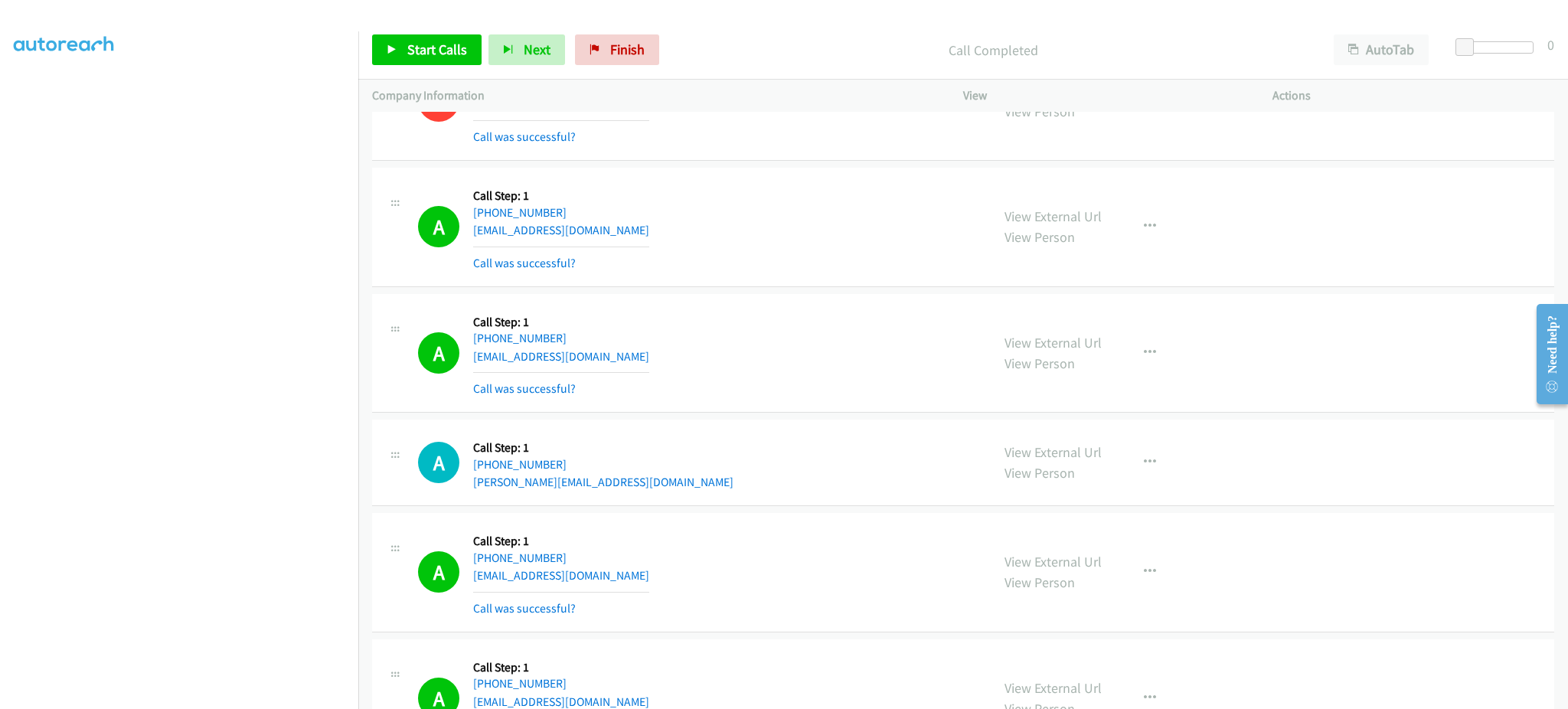
click at [649, 361] on div "A Callback Scheduled Call Step: 1 America/Chicago +1 515-577-1791 grestedia@gma…" at bounding box center [697, 354] width 559 height 91
click at [648, 361] on div "A Callback Scheduled Call Step: 1 America/Chicago +1 515-577-1791 grestedia@gma…" at bounding box center [697, 354] width 559 height 91
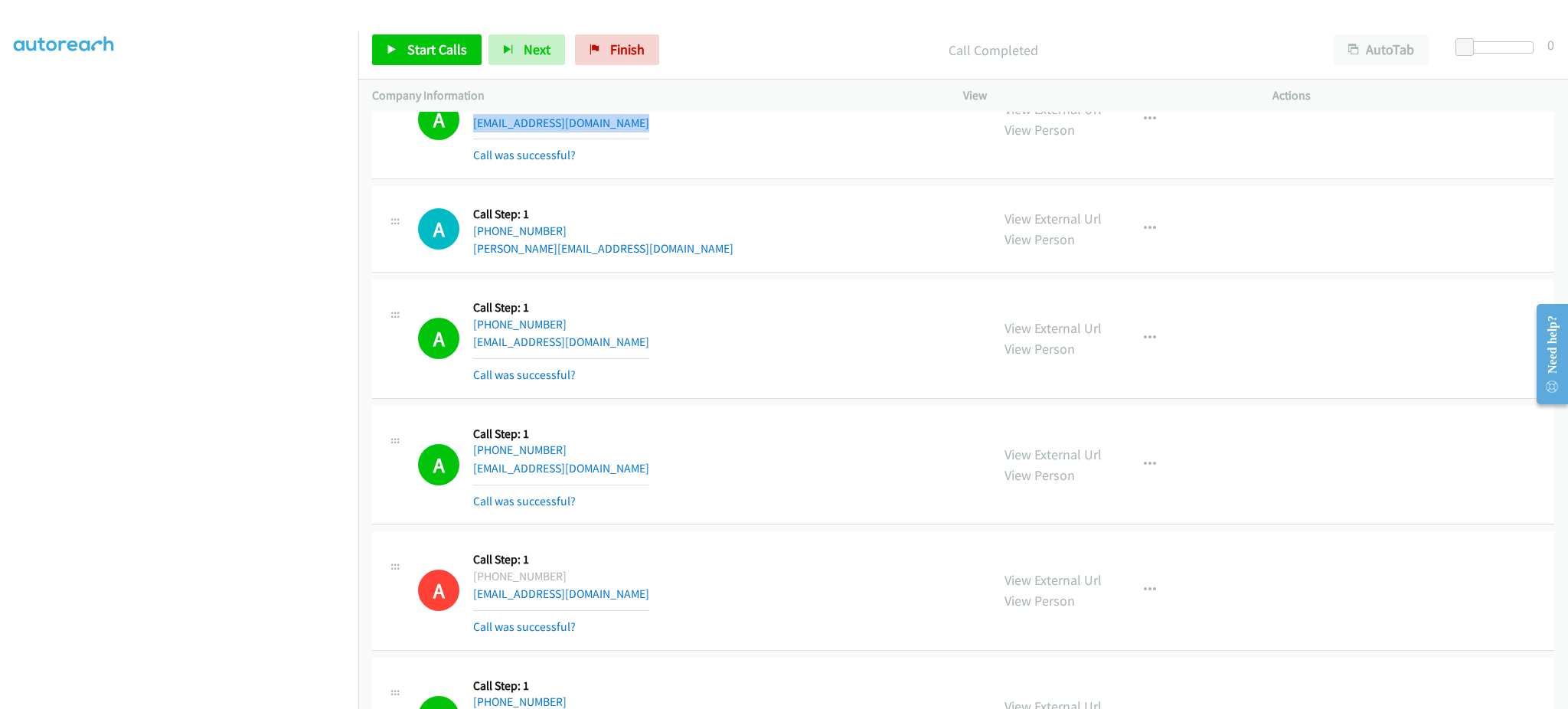
scroll to position [2144, 0]
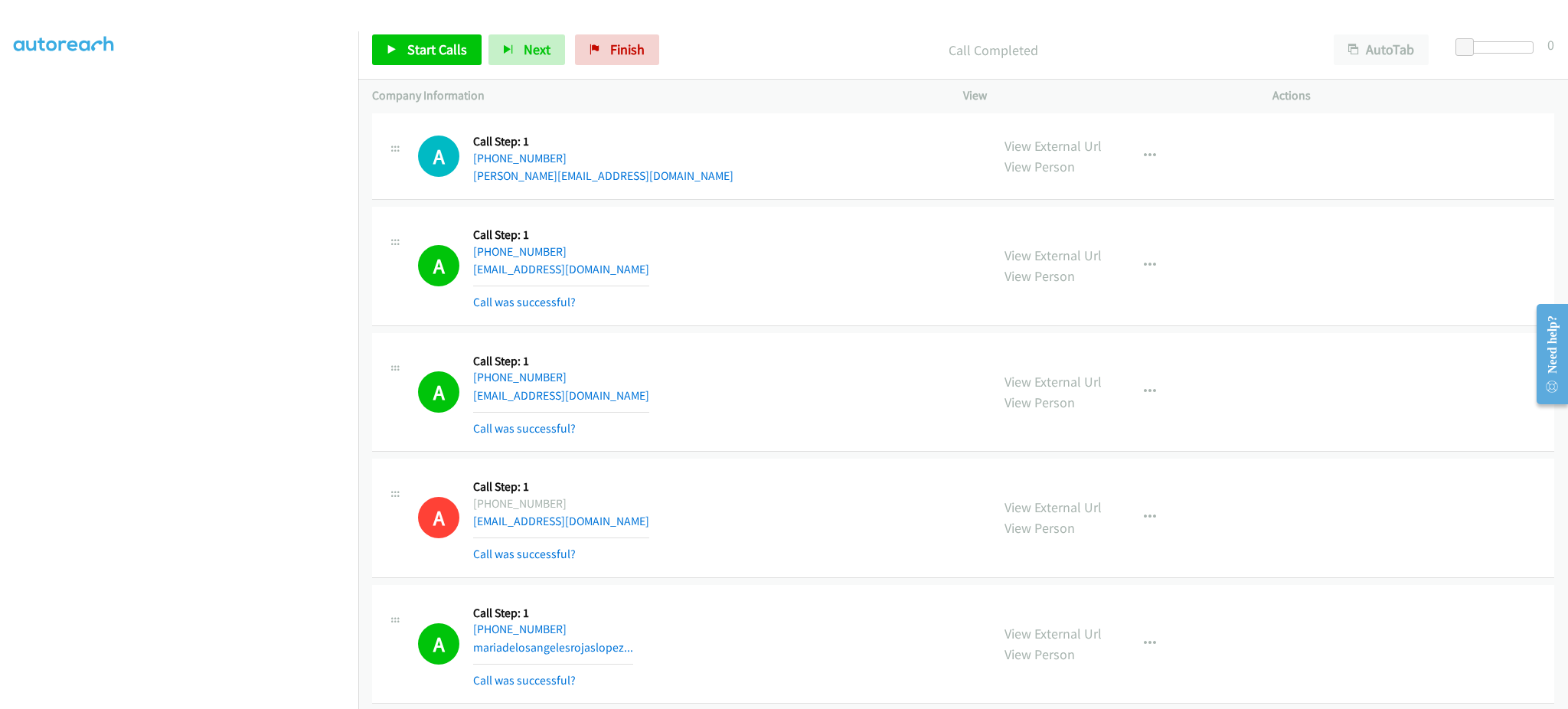
click at [630, 270] on div "A Callback Scheduled Call Step: 1 America/Los_Angeles +1 559-451-7876 nopwarat.…" at bounding box center [697, 266] width 559 height 91
click at [616, 401] on div "A Callback Scheduled Call Step: 1 America/Los_Angeles +1 408-931-0874 hd97guns@…" at bounding box center [697, 392] width 559 height 91
click at [616, 402] on div "A Callback Scheduled Call Step: 1 America/Los_Angeles +1 408-931-0874 hd97guns@…" at bounding box center [697, 392] width 559 height 91
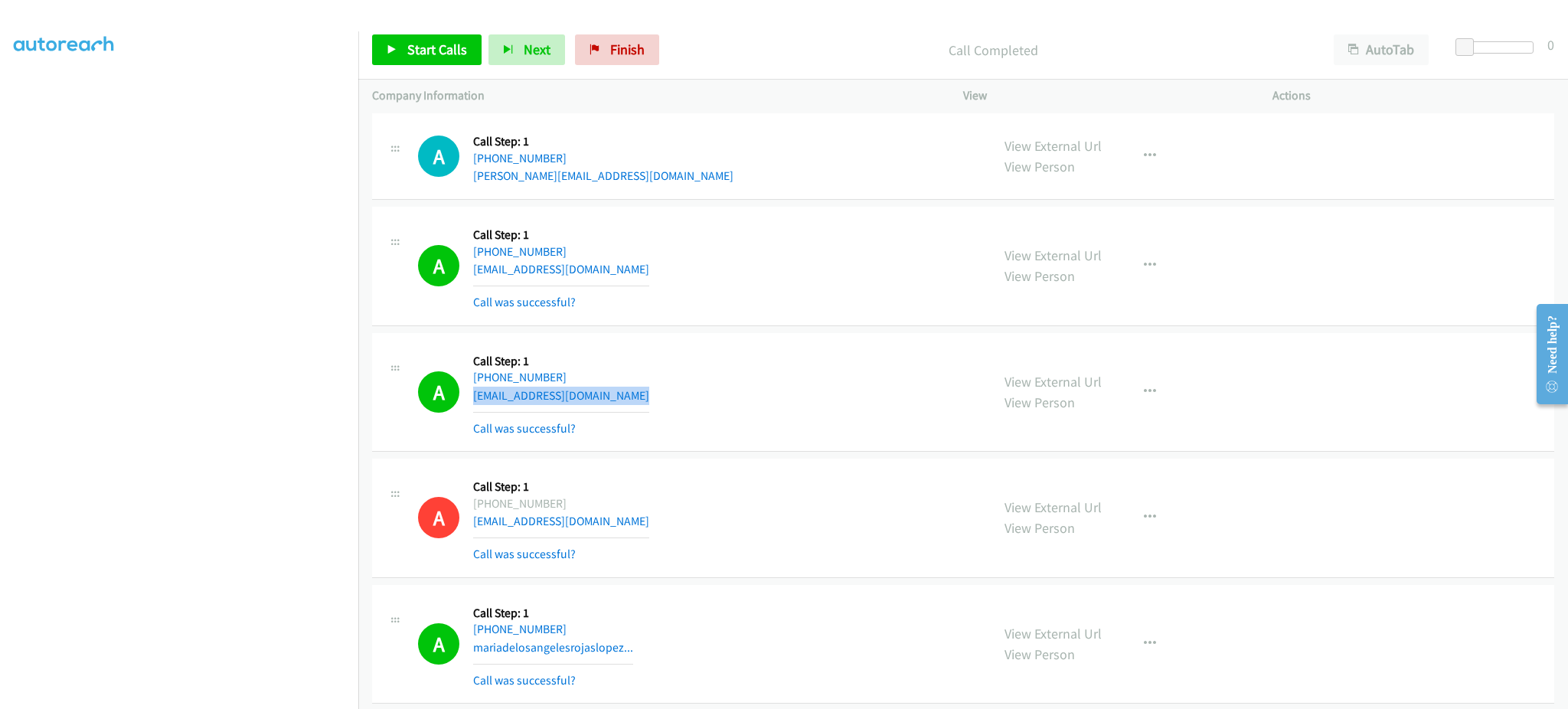
click at [616, 402] on div "A Callback Scheduled Call Step: 1 America/Los_Angeles +1 408-931-0874 hd97guns@…" at bounding box center [697, 392] width 559 height 91
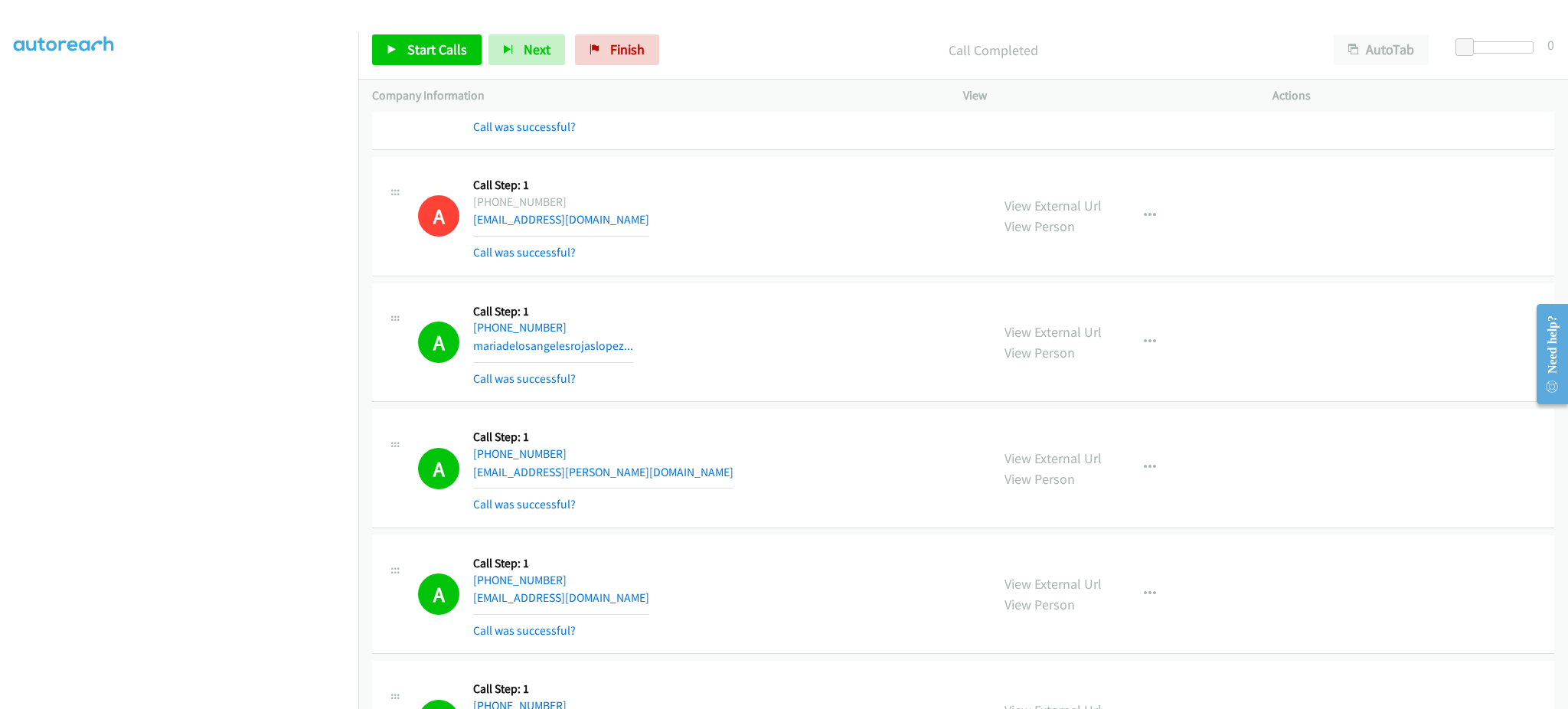
scroll to position [2450, 0]
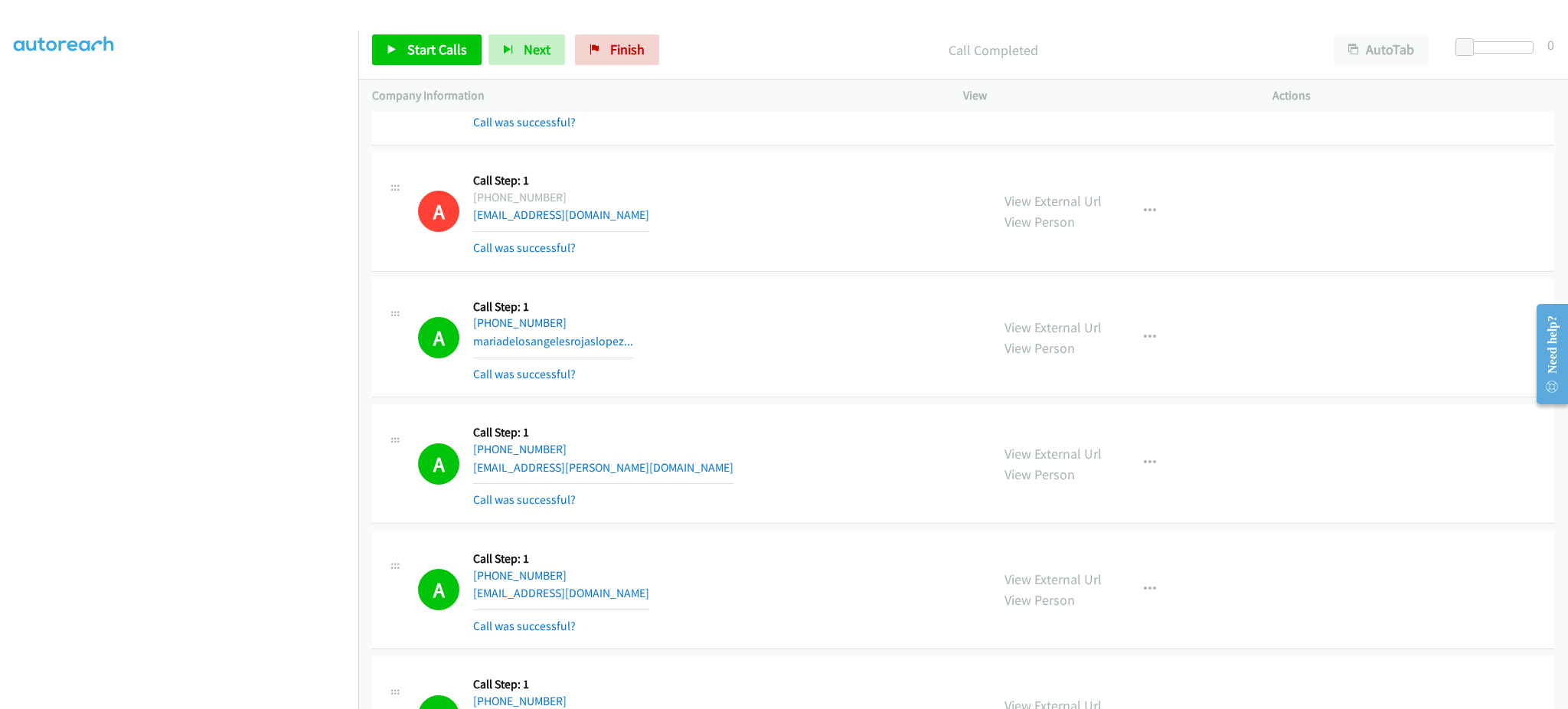
click at [656, 345] on div "A Callback Scheduled Call Step: 1 America/New_York +1 201-695-4438 mariadelosan…" at bounding box center [697, 338] width 559 height 91
click at [642, 466] on div "A Callback Scheduled Call Step: 1 America/Los_Angeles +1 206-419-7634 mario.wal…" at bounding box center [697, 463] width 559 height 91
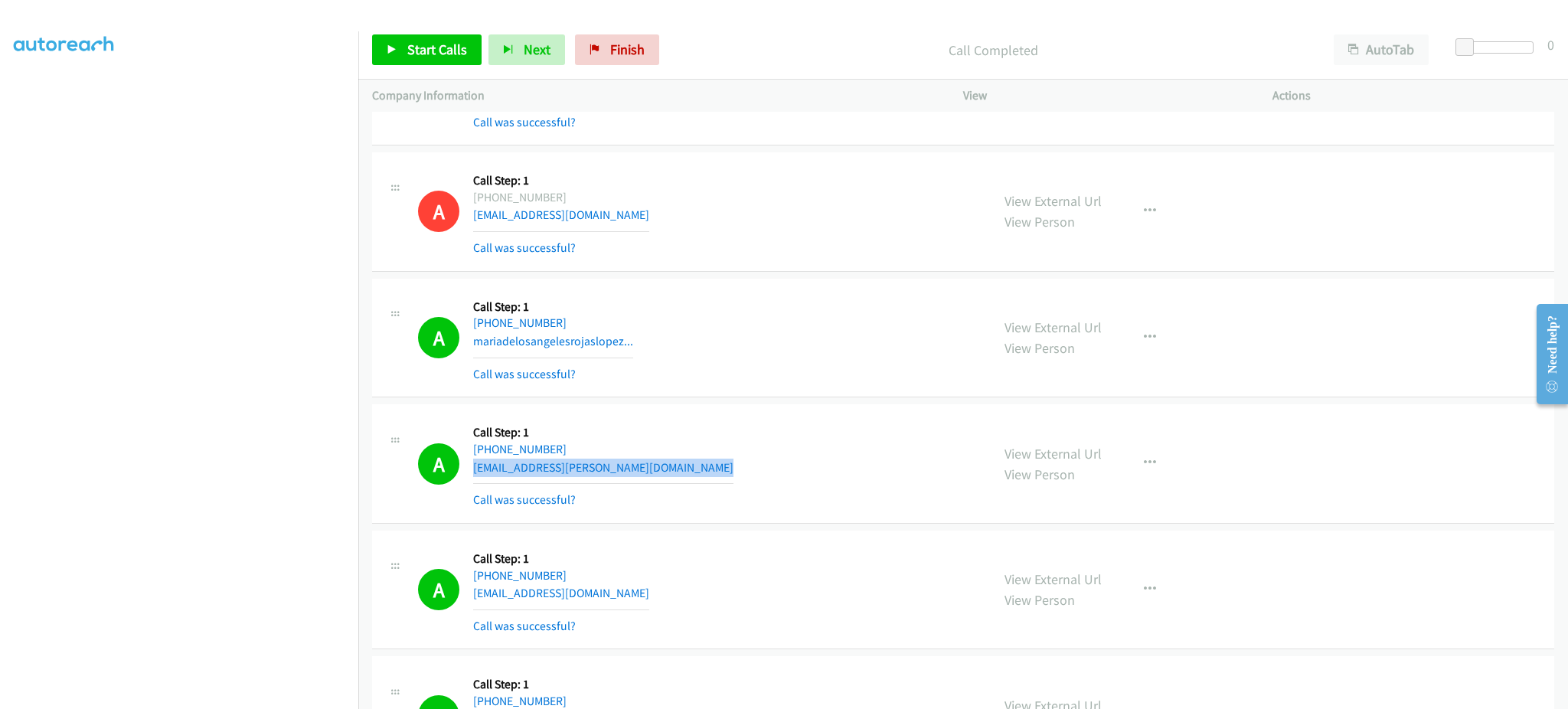
click at [642, 466] on div "A Callback Scheduled Call Step: 1 America/Los_Angeles +1 206-419-7634 mario.wal…" at bounding box center [697, 463] width 559 height 91
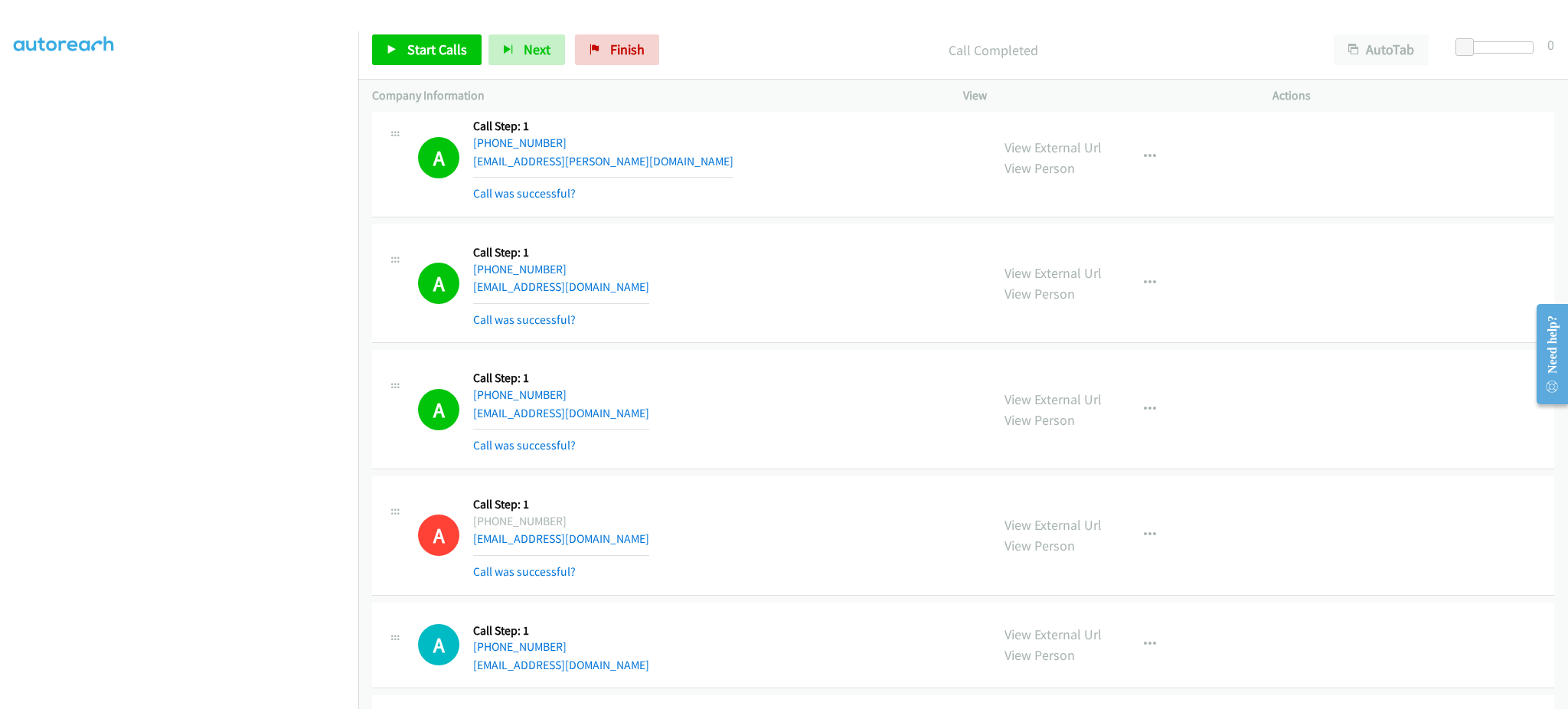
click at [675, 295] on div "A Callback Scheduled Call Step: 1 America/New_York +1 207-641-3876 brandiheath7…" at bounding box center [697, 284] width 559 height 91
click at [675, 294] on div "A Callback Scheduled Call Step: 1 America/New_York +1 207-641-3876 brandiheath7…" at bounding box center [697, 284] width 559 height 91
click at [660, 423] on div "A Callback Scheduled Call Step: 1 America/Chicago +1 918-557-5518 kiml@enduropl…" at bounding box center [697, 409] width 559 height 91
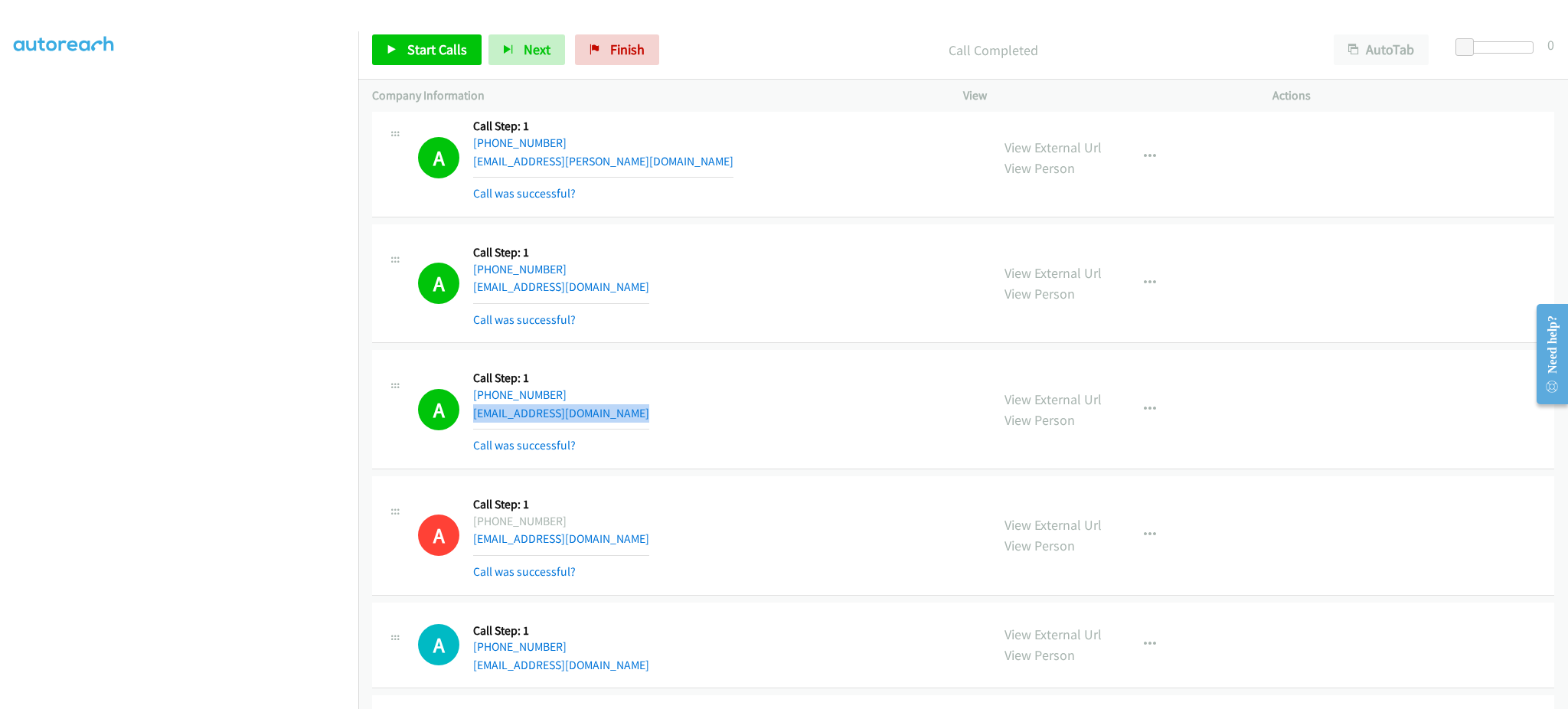
click at [660, 424] on div "A Callback Scheduled Call Step: 1 America/Chicago +1 918-557-5518 kiml@enduropl…" at bounding box center [697, 409] width 559 height 91
click at [435, 52] on span "Start Calls" at bounding box center [437, 50] width 60 height 18
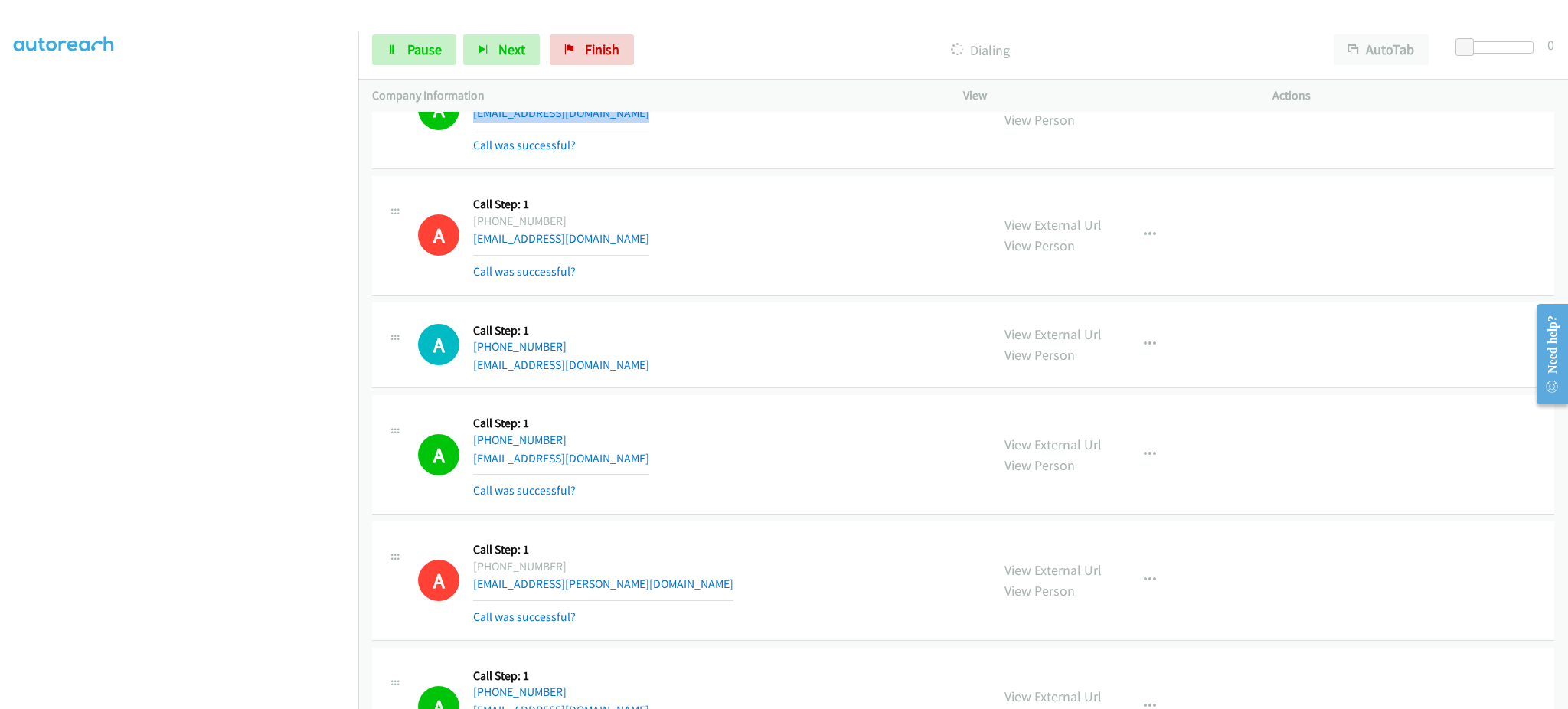
scroll to position [3062, 0]
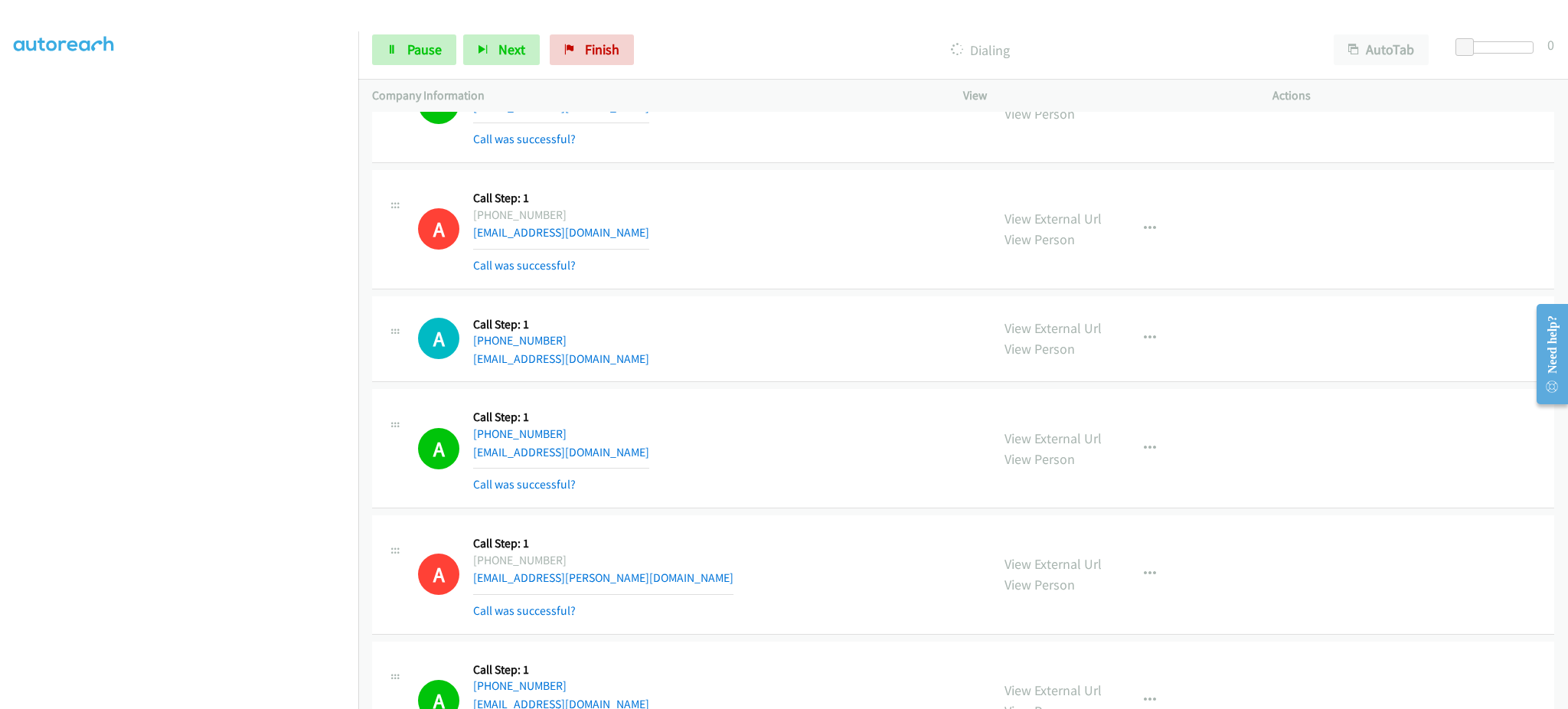
click at [625, 460] on div "A Callback Scheduled Call Step: 1 America/New_York +1 585-562-0242 mickeyjutt9@…" at bounding box center [697, 448] width 559 height 91
click at [625, 461] on div "A Callback Scheduled Call Step: 1 America/New_York +1 585-562-0242 mickeyjutt9@…" at bounding box center [697, 448] width 559 height 91
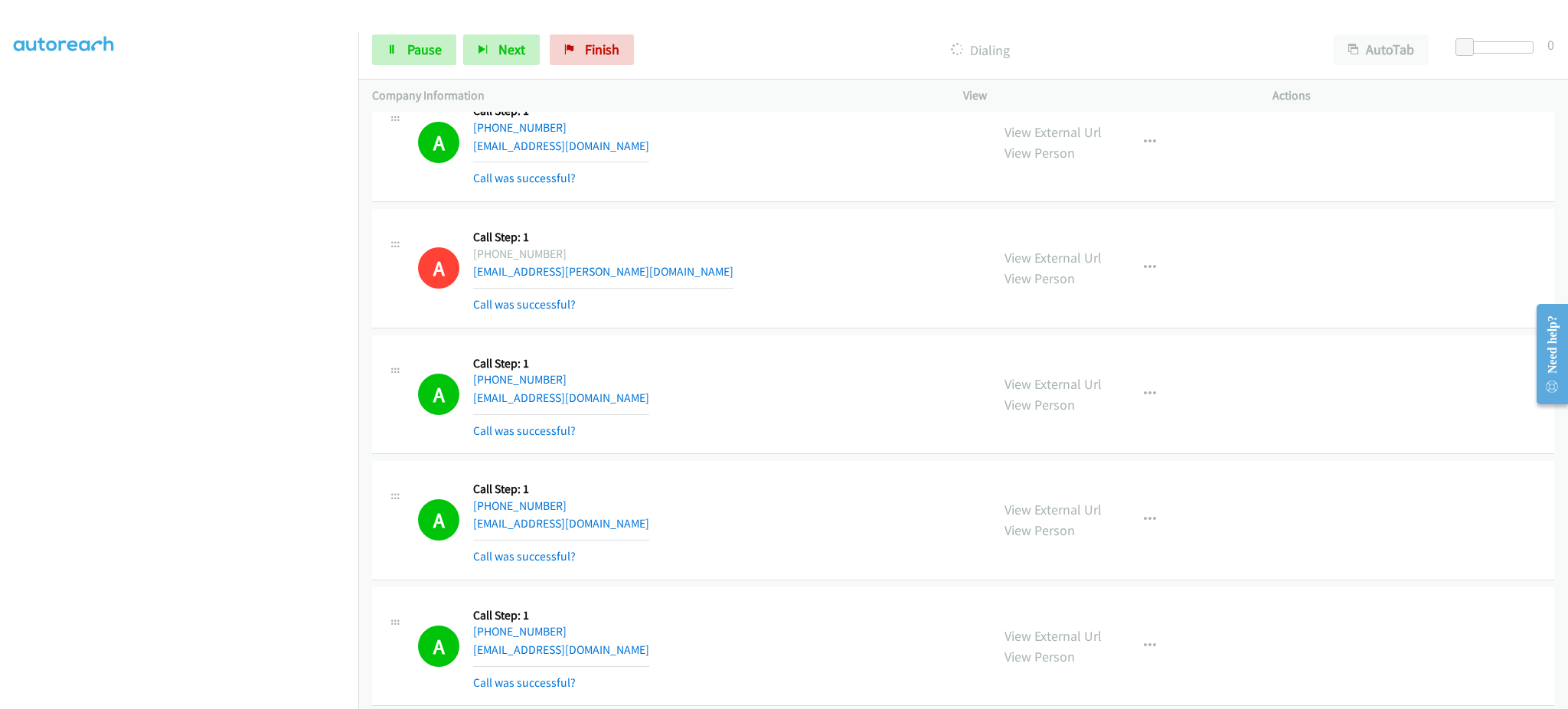
click at [649, 403] on div "A Callback Scheduled Call Step: 1 America/New_York +1 772-333-4581 cristophetel…" at bounding box center [697, 395] width 559 height 91
click at [649, 403] on div "A Callback Scheduled Call Step: 1 America/New_York +1 772-333-4581 cristophetel…" at bounding box center [697, 395] width 559 height 91
click at [690, 530] on div "A Callback Scheduled Call Step: 1 America/Phoenix +1 928-814-2318 momomomoblack…" at bounding box center [697, 520] width 559 height 91
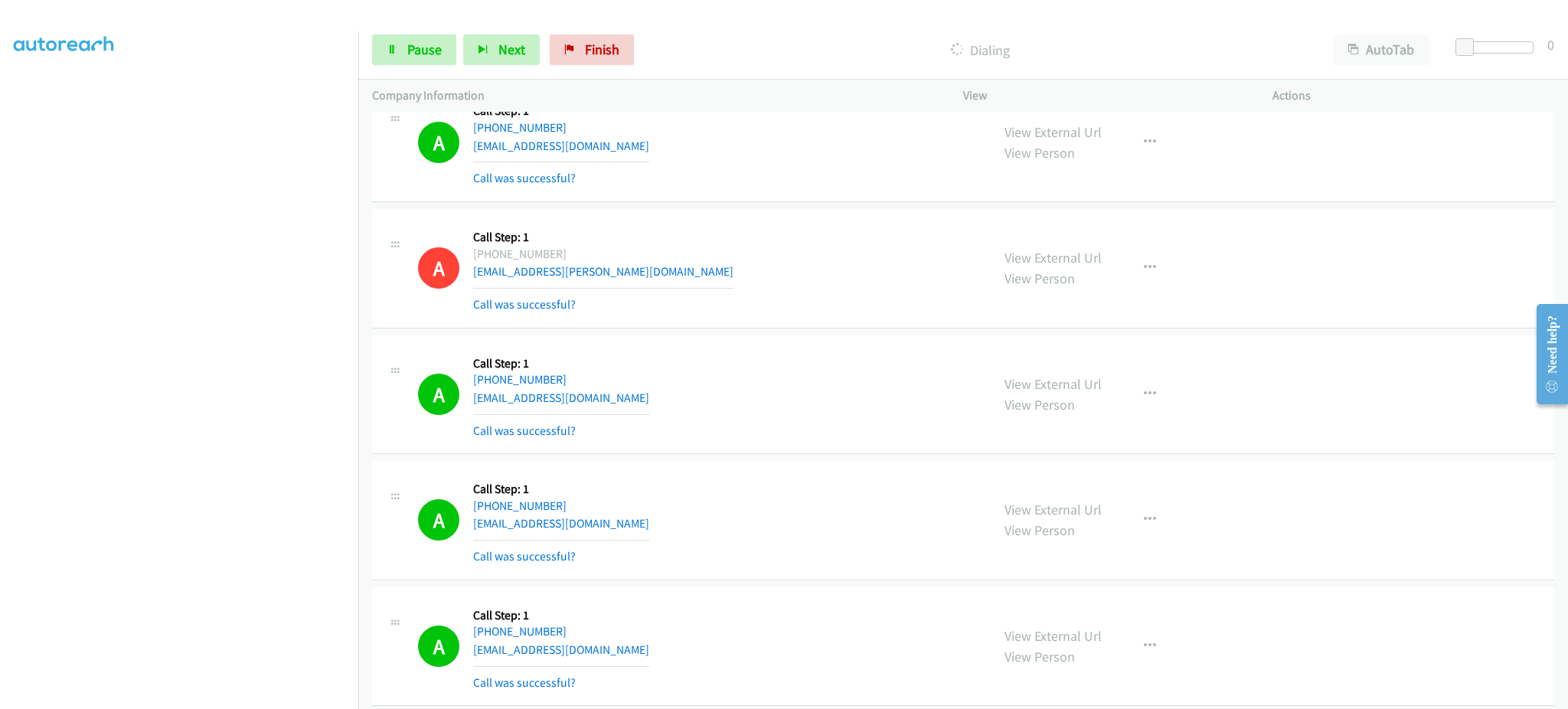
click at [690, 530] on div "A Callback Scheduled Call Step: 1 America/Phoenix +1 928-814-2318 momomomoblack…" at bounding box center [697, 520] width 559 height 91
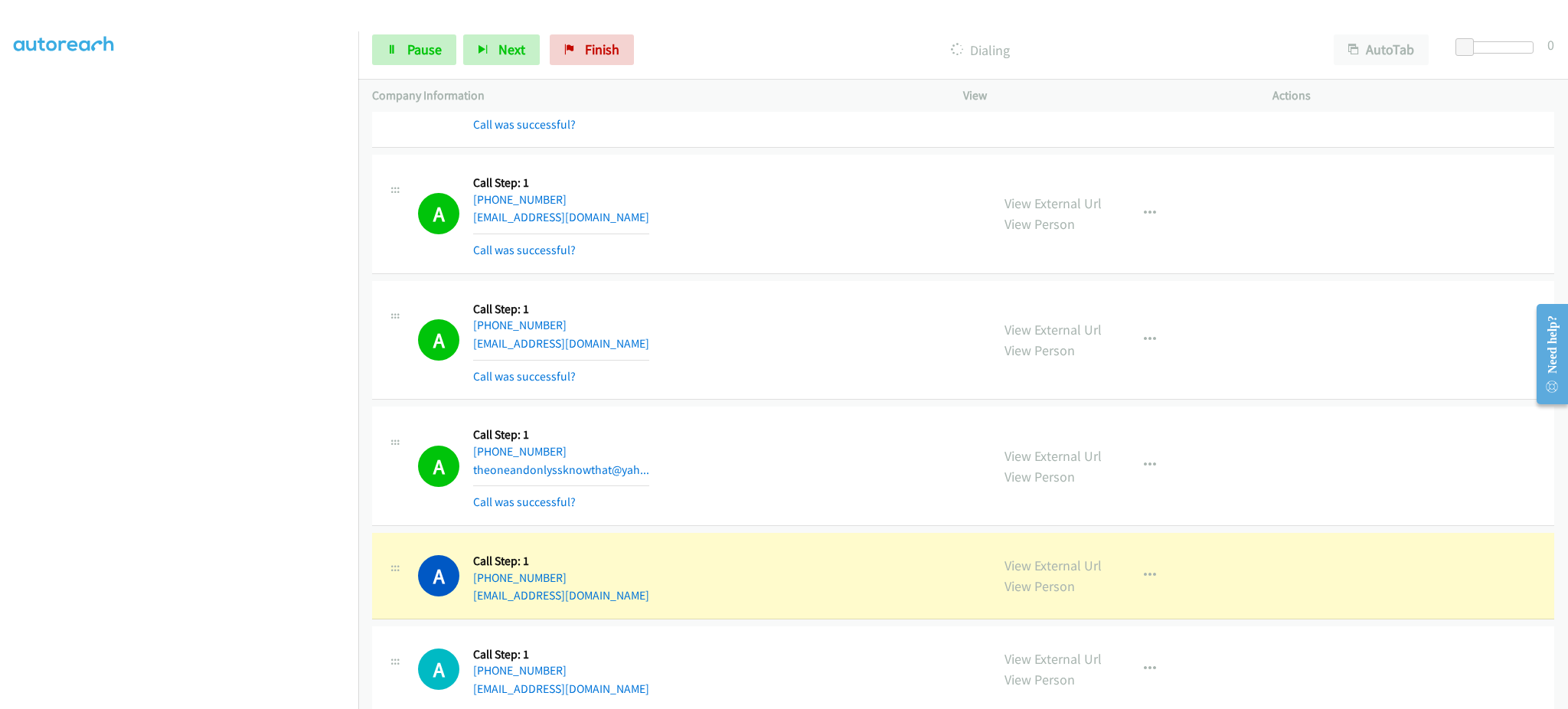
click at [607, 357] on div "A Callback Scheduled Call Step: 1 America/Los_Angeles +1 425-465-8755 tk.tanasa…" at bounding box center [697, 340] width 559 height 91
click at [607, 349] on div "A Callback Scheduled Call Step: 1 America/Los_Angeles +1 425-465-8755 tk.tanasa…" at bounding box center [697, 340] width 559 height 91
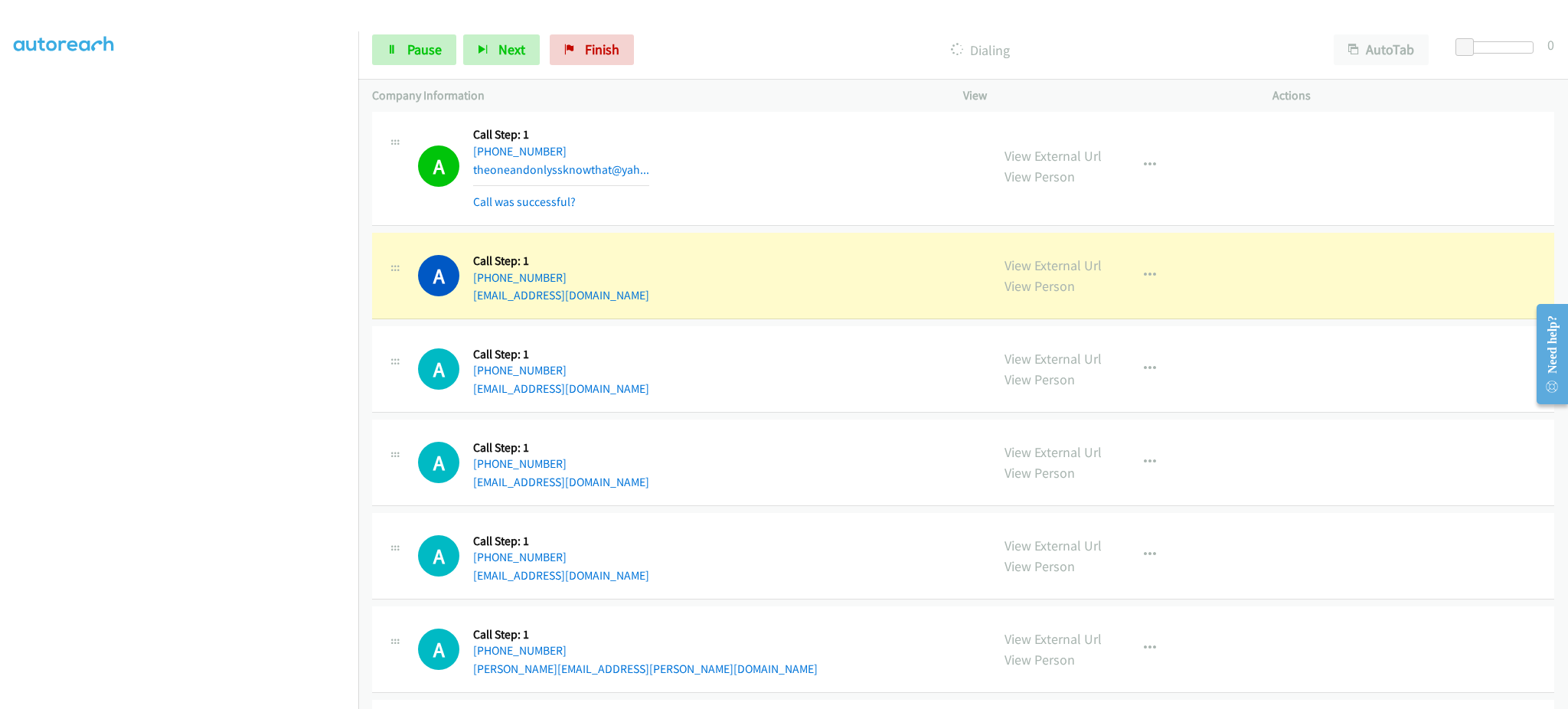
scroll to position [3981, 0]
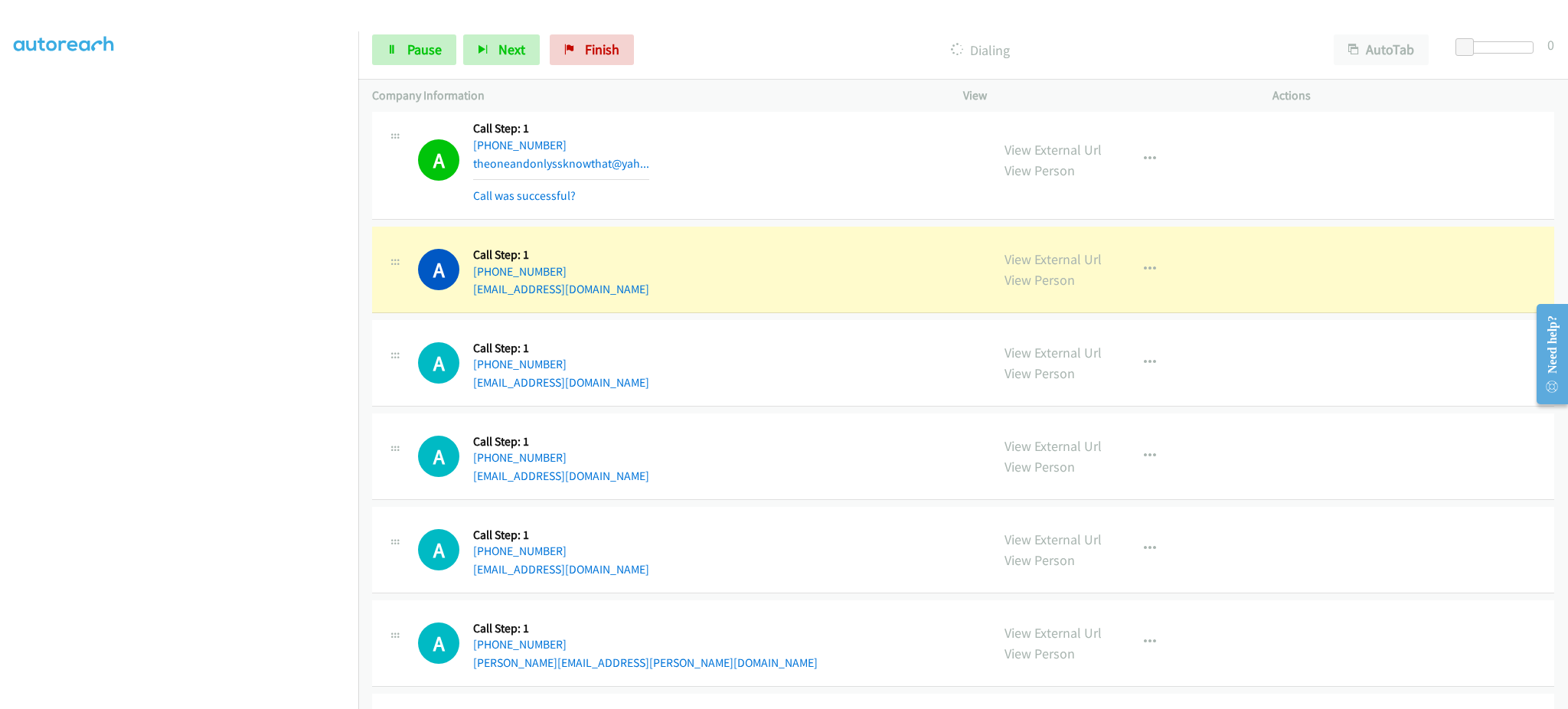
click at [682, 383] on div "A Callback Scheduled Call Step: 1 America/Los_Angeles +1 702-250-4056 apostle_f…" at bounding box center [697, 363] width 559 height 58
click at [682, 384] on div "A Callback Scheduled Call Step: 1 America/Los_Angeles +1 702-250-4056 apostle_f…" at bounding box center [697, 363] width 559 height 58
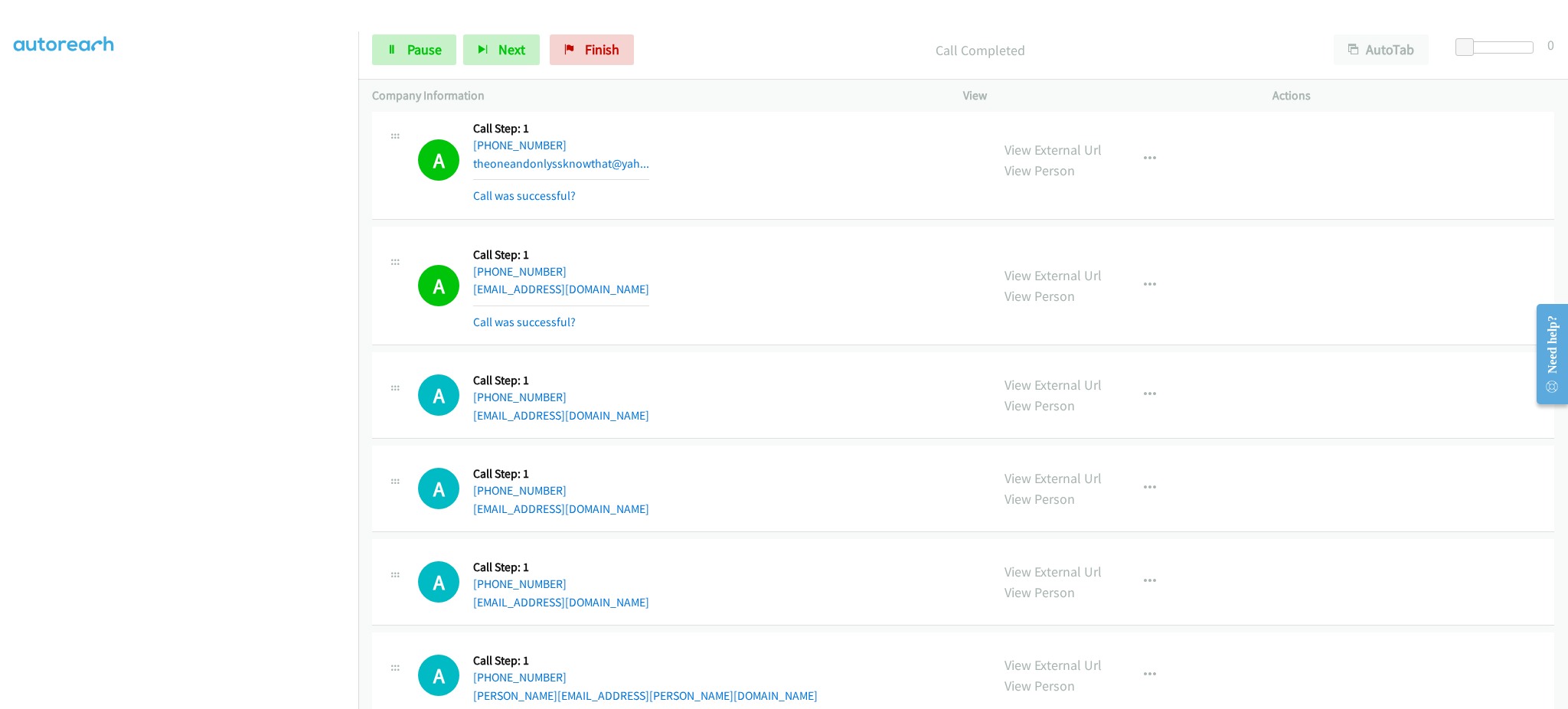
click at [1121, 267] on div "View External Url View Person View External Url Email Schedule/Manage Callback …" at bounding box center [1153, 286] width 323 height 91
click at [1144, 273] on button "button" at bounding box center [1150, 286] width 42 height 30
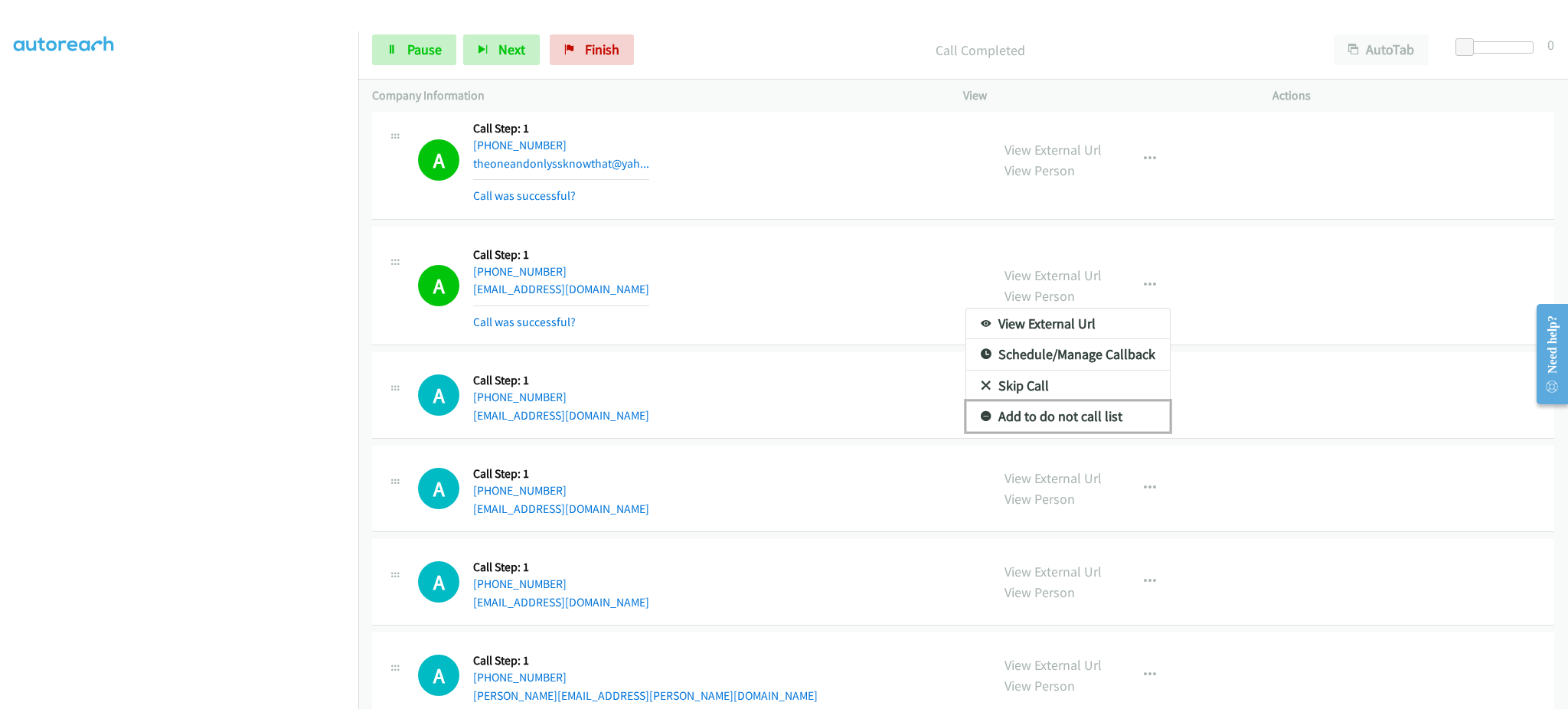
click at [1096, 423] on link "Add to do not call list" at bounding box center [1068, 416] width 203 height 30
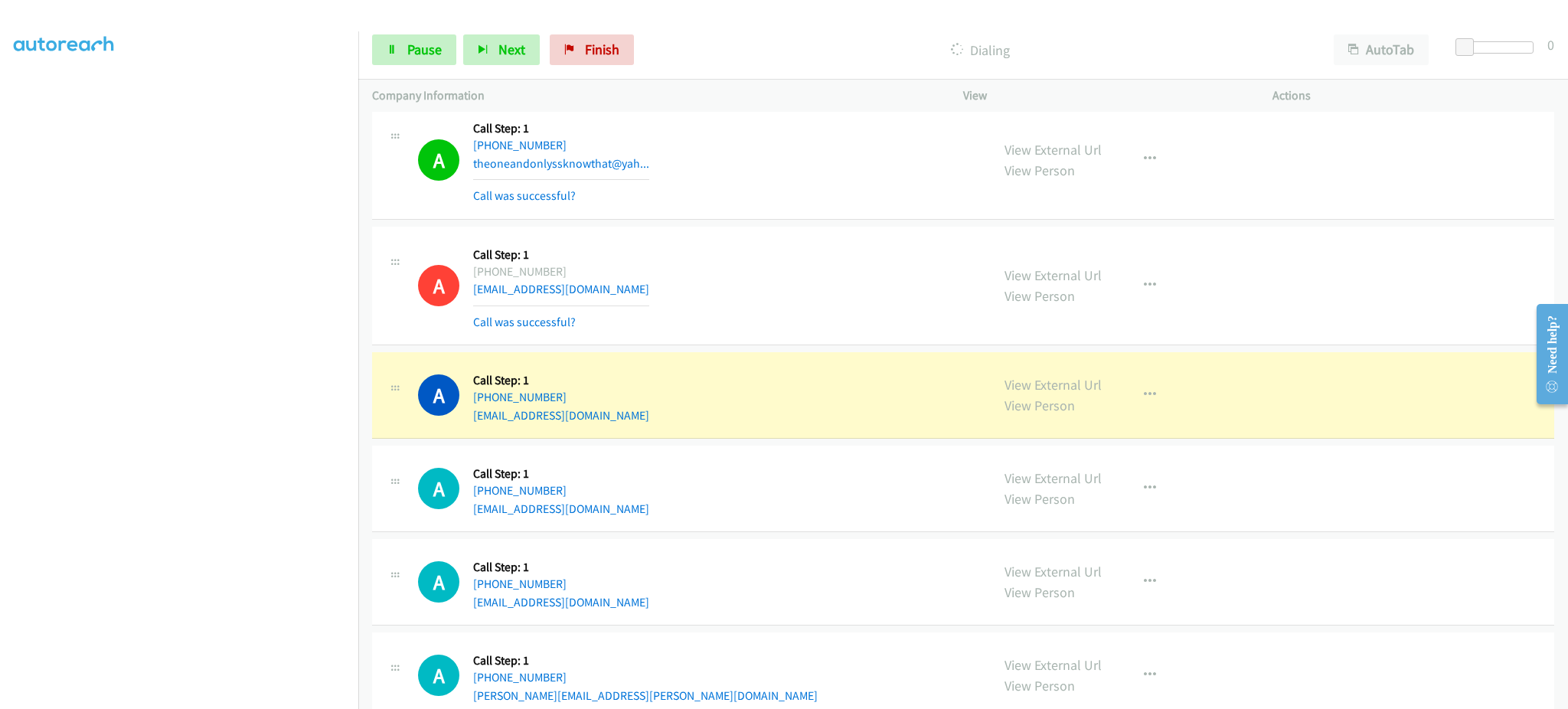
click at [627, 521] on div "A Callback Scheduled Call Step: 1 America/New_York +1 219-246-0448 kdsurgot@iu.…" at bounding box center [963, 489] width 1182 height 86
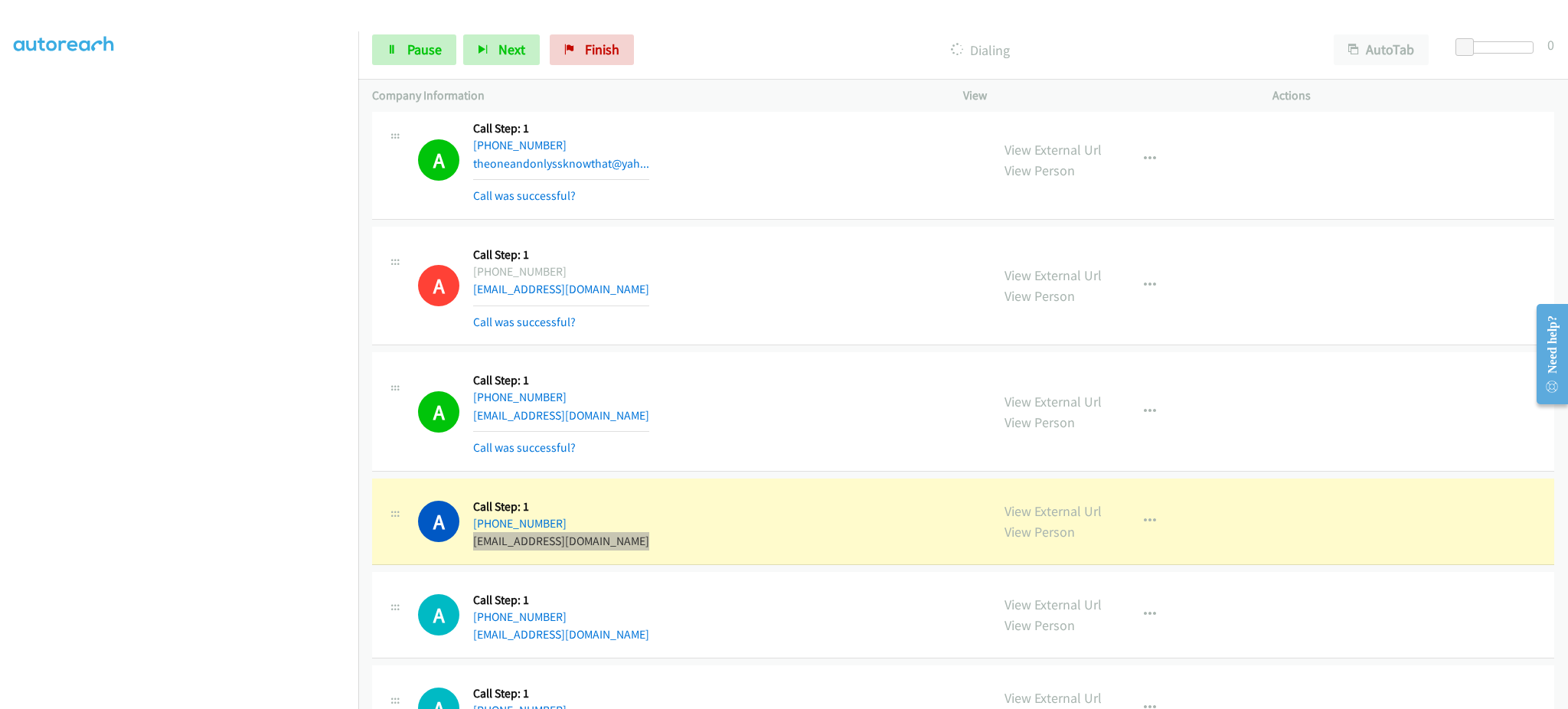
scroll to position [4288, 0]
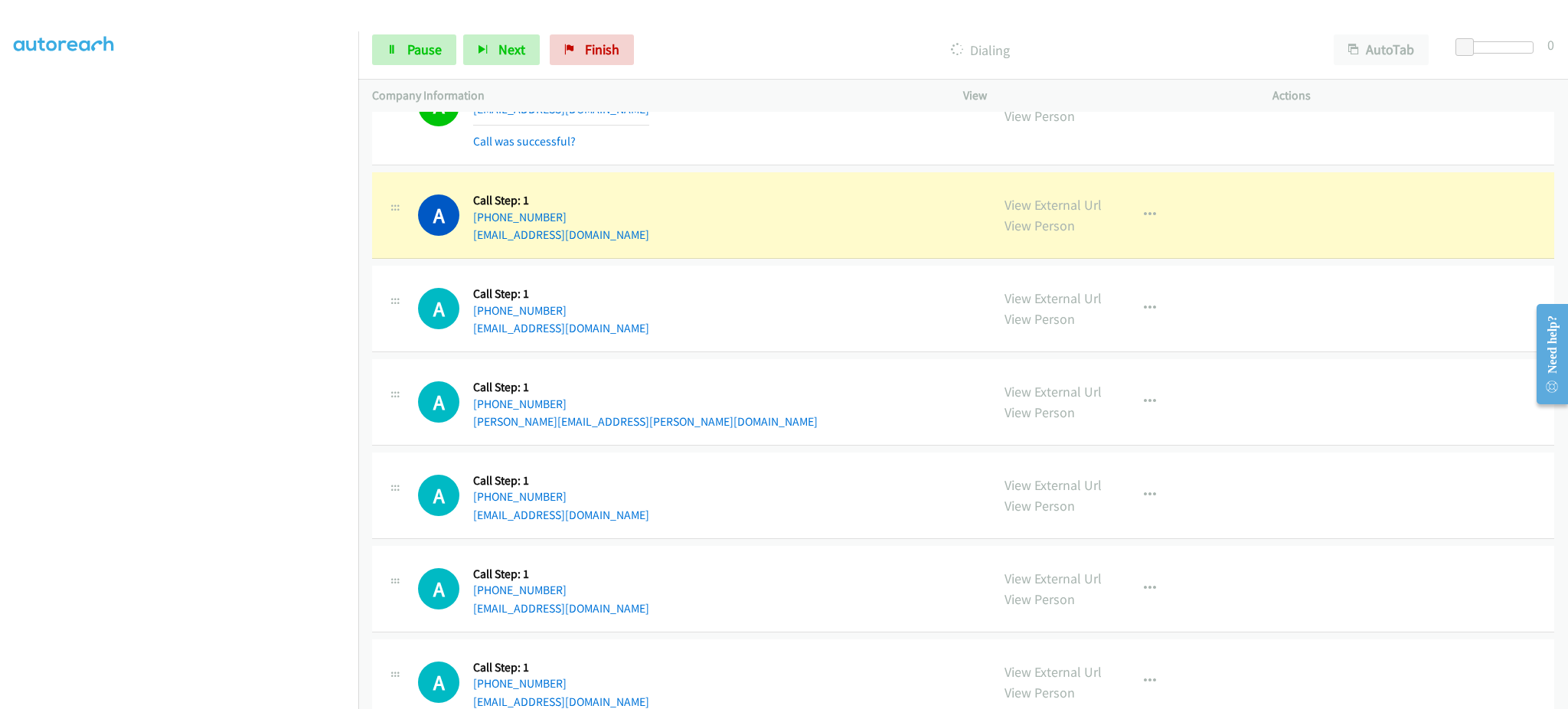
click at [657, 329] on div "A Callback Scheduled Call Step: 1 America/New_York +1 603-568-0838 mlucas200@ya…" at bounding box center [697, 308] width 559 height 58
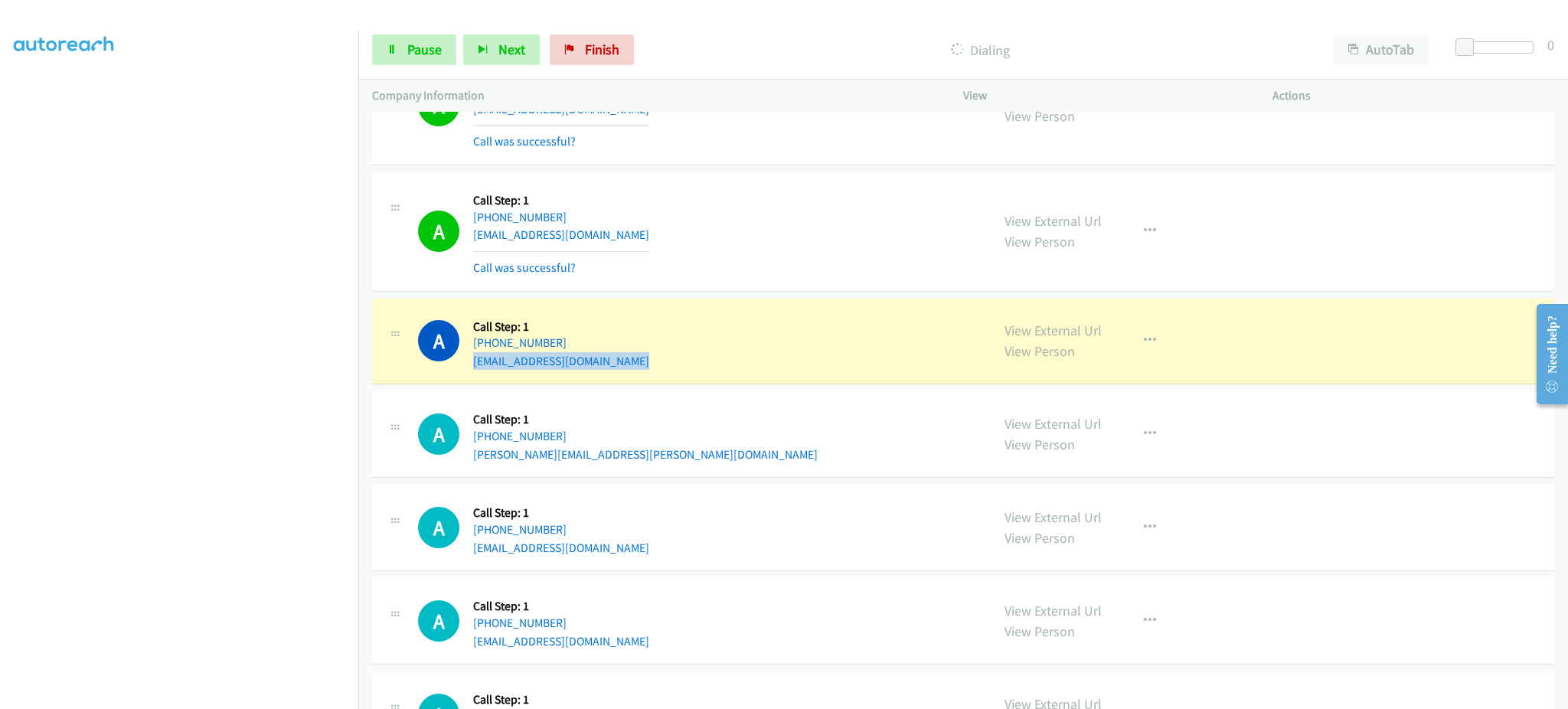
click at [656, 451] on div "A Callback Scheduled Call Step: 1 America/New_York +1 917-609-3400 felicia.rosa…" at bounding box center [697, 434] width 559 height 58
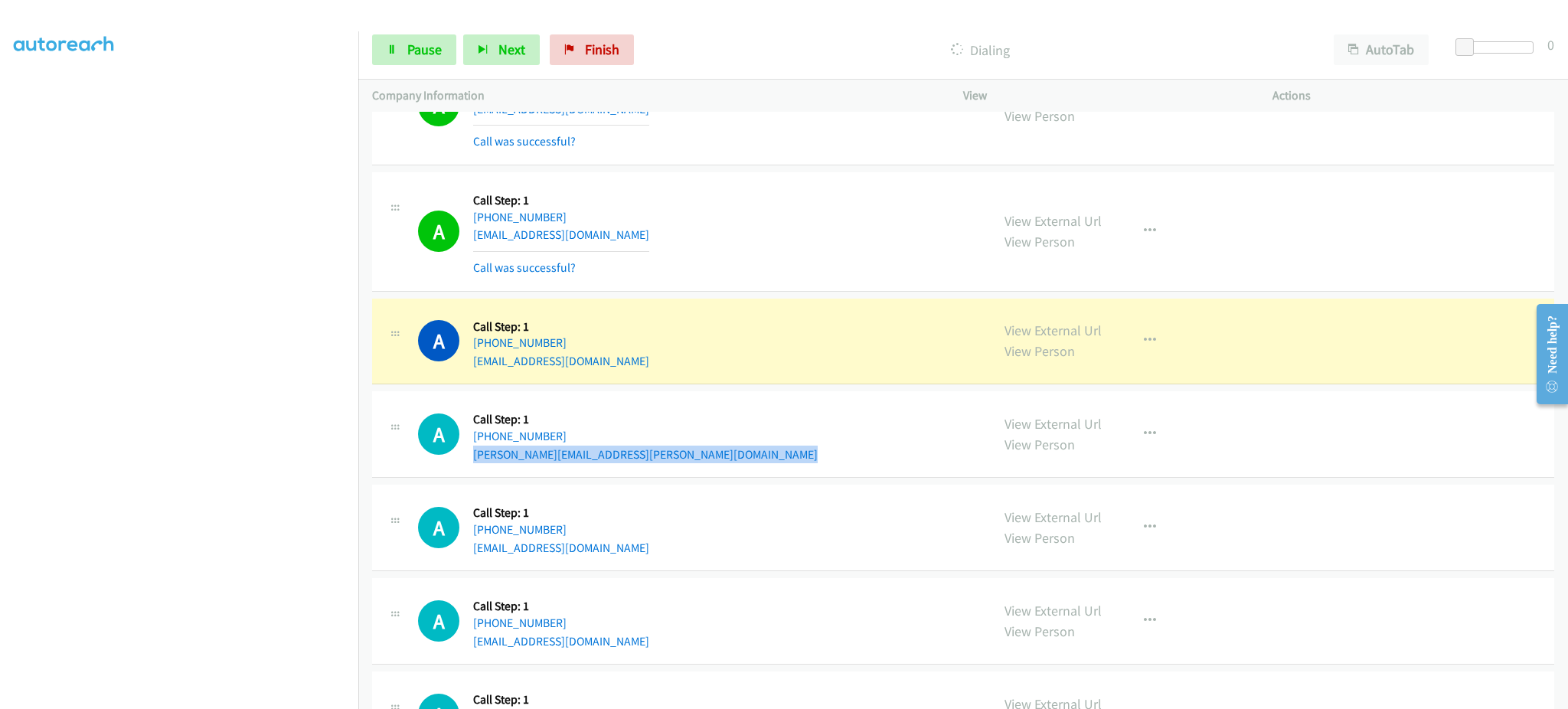
click at [412, 30] on div "Start Calls Pause Next Finish Dialing AutoTab AutoTab 0" at bounding box center [964, 50] width 1210 height 59
click at [423, 44] on span "Pause" at bounding box center [424, 50] width 34 height 18
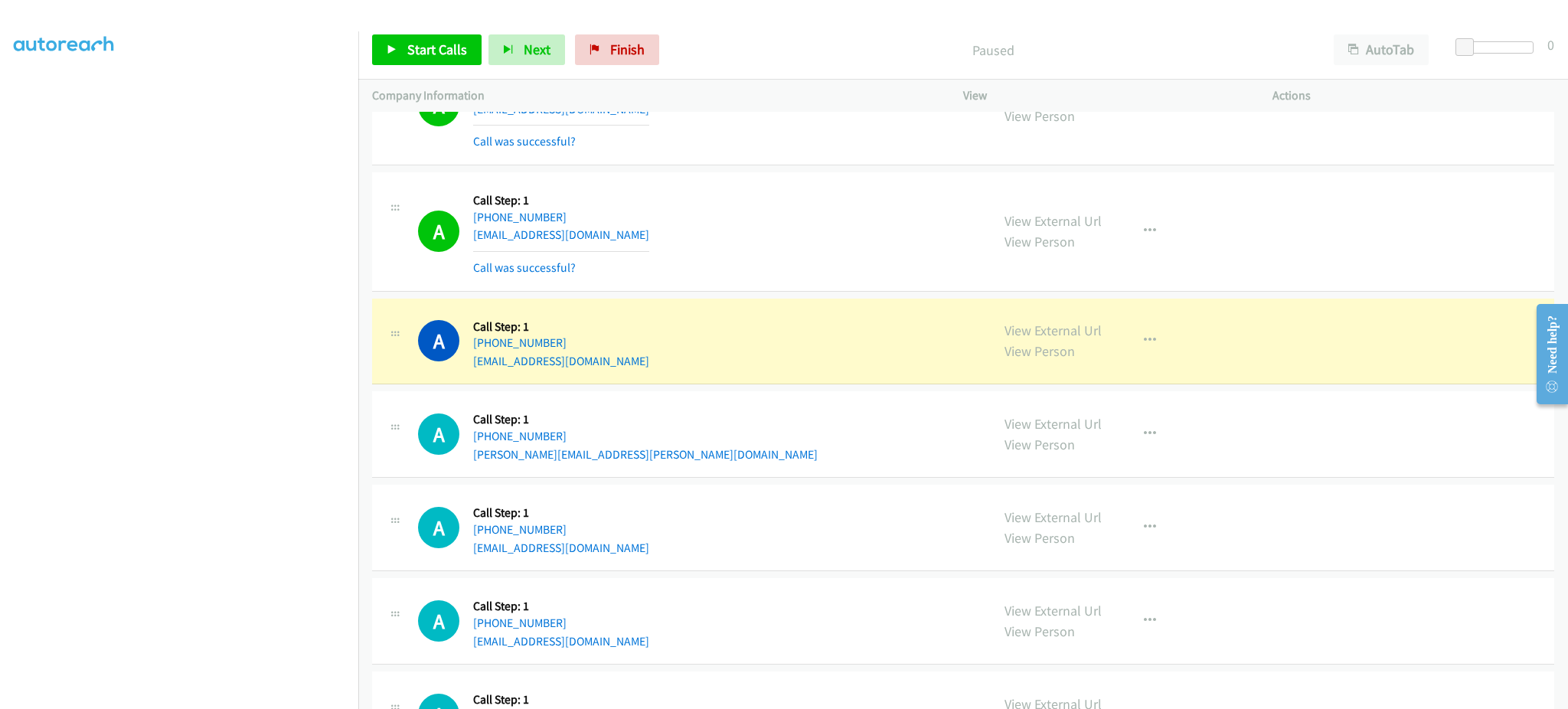
click at [653, 447] on div "A Callback Scheduled Call Step: 1 America/New_York +1 917-609-3400 felicia.rosa…" at bounding box center [697, 434] width 559 height 58
click at [644, 456] on div "A Callback Scheduled Call Step: 1 America/New_York +1 917-609-3400 felicia.rosa…" at bounding box center [697, 434] width 559 height 58
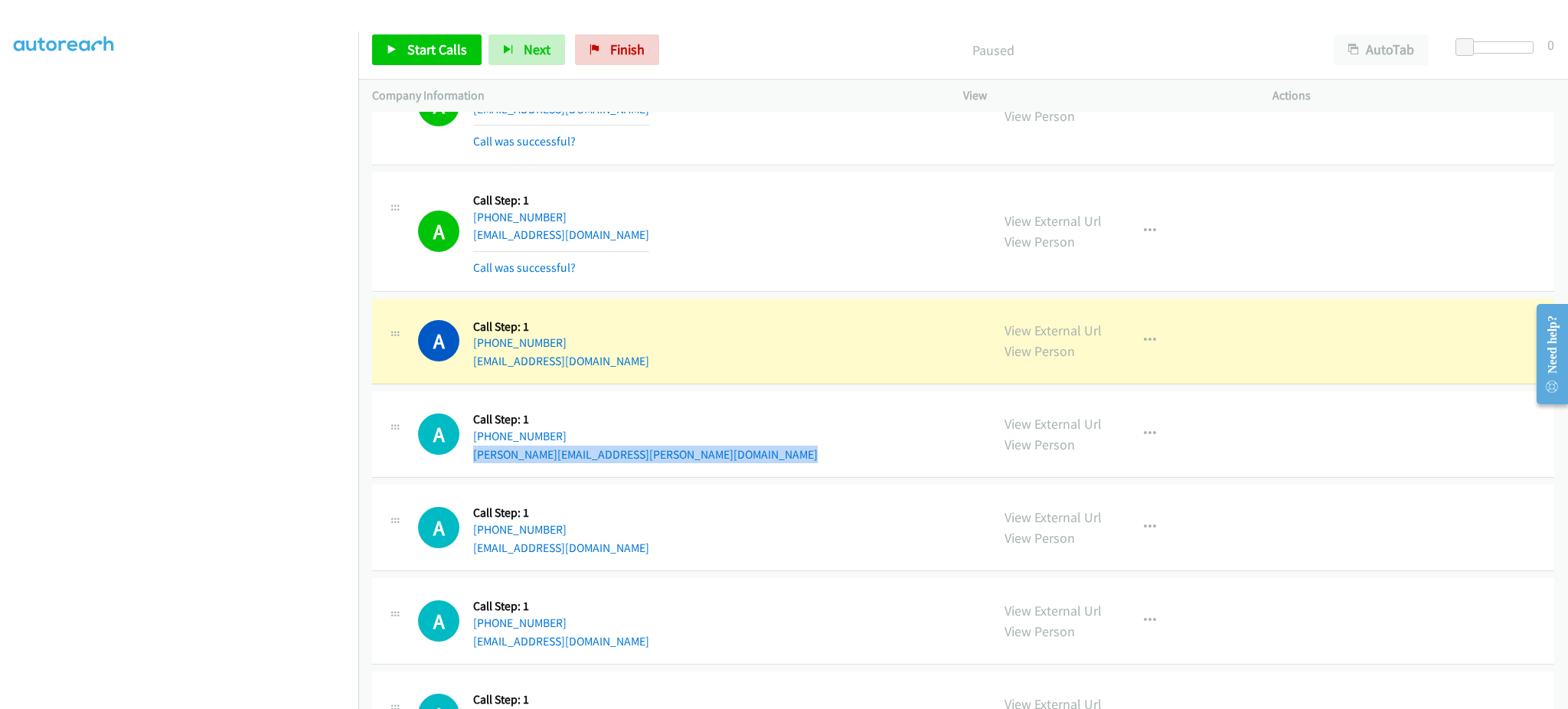
click at [644, 456] on div "A Callback Scheduled Call Step: 1 America/New_York +1 917-609-3400 felicia.rosa…" at bounding box center [697, 434] width 559 height 58
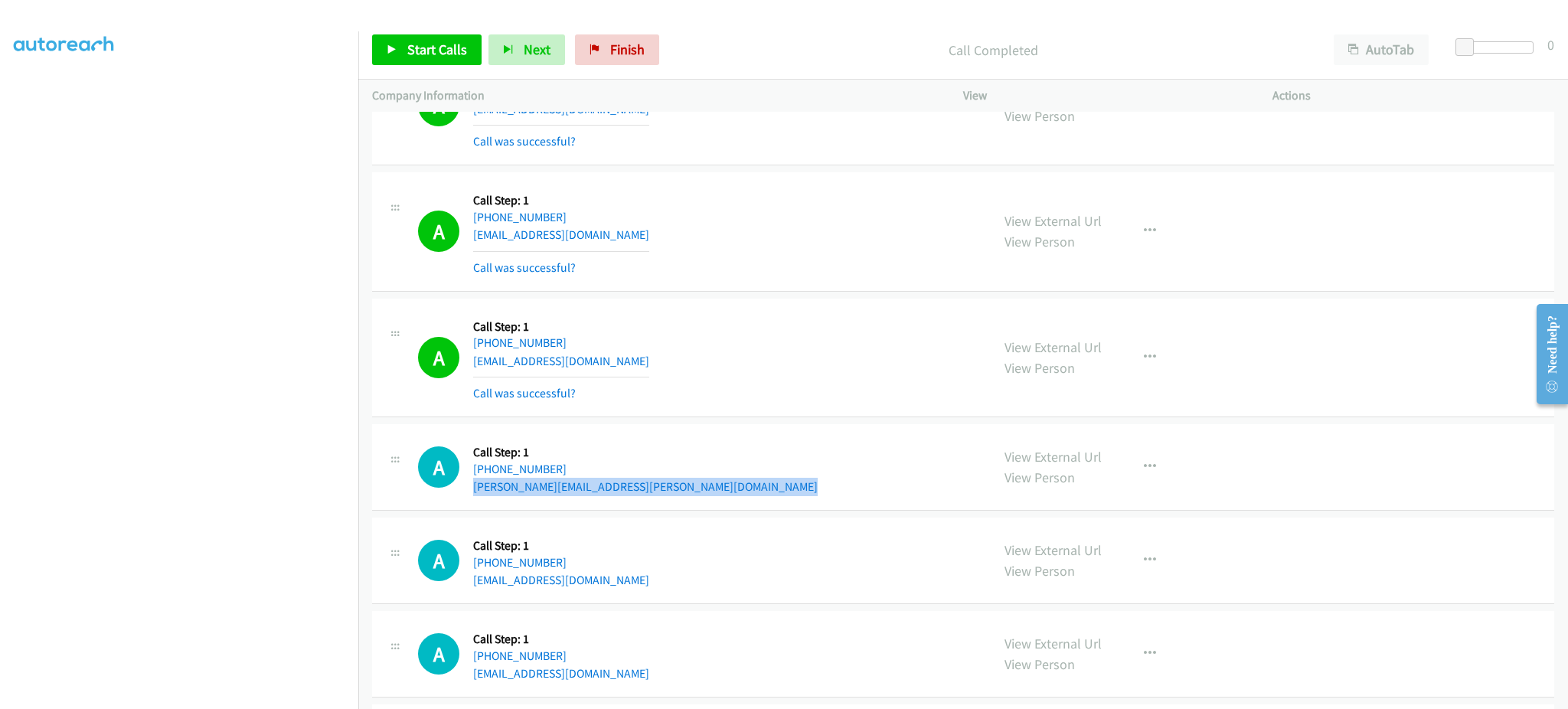
scroll to position [4594, 0]
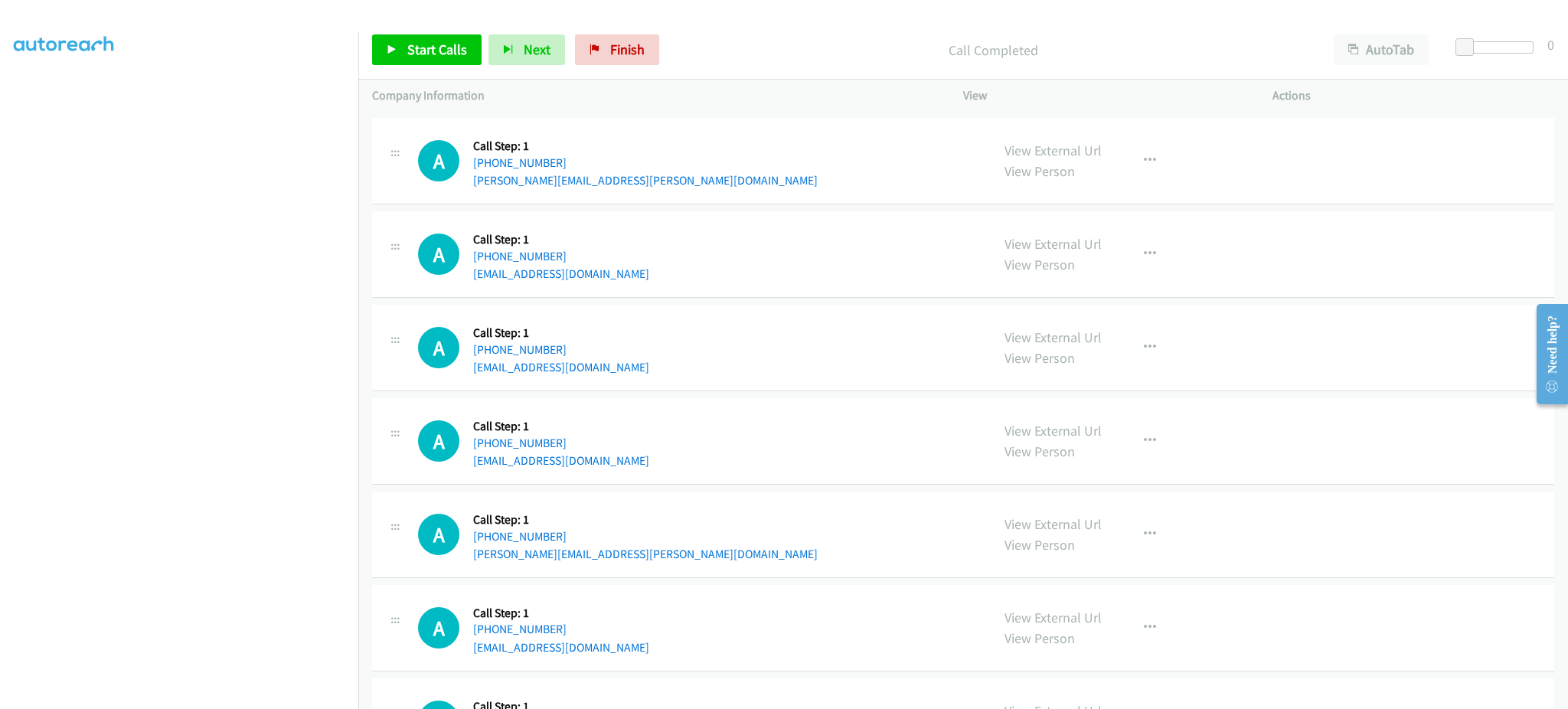
click at [628, 262] on div "A Callback Scheduled Call Step: 1 America/Los_Angeles +1 323-618-0495 lisavoul7…" at bounding box center [697, 254] width 559 height 58
click at [628, 273] on div "A Callback Scheduled Call Step: 1 America/Los_Angeles +1 323-618-0495 lisavoul7…" at bounding box center [697, 254] width 559 height 58
click at [616, 368] on div "A Callback Scheduled Call Step: 1 America/New_York +1 508-322-0730 bhuynh01@gma…" at bounding box center [697, 347] width 559 height 58
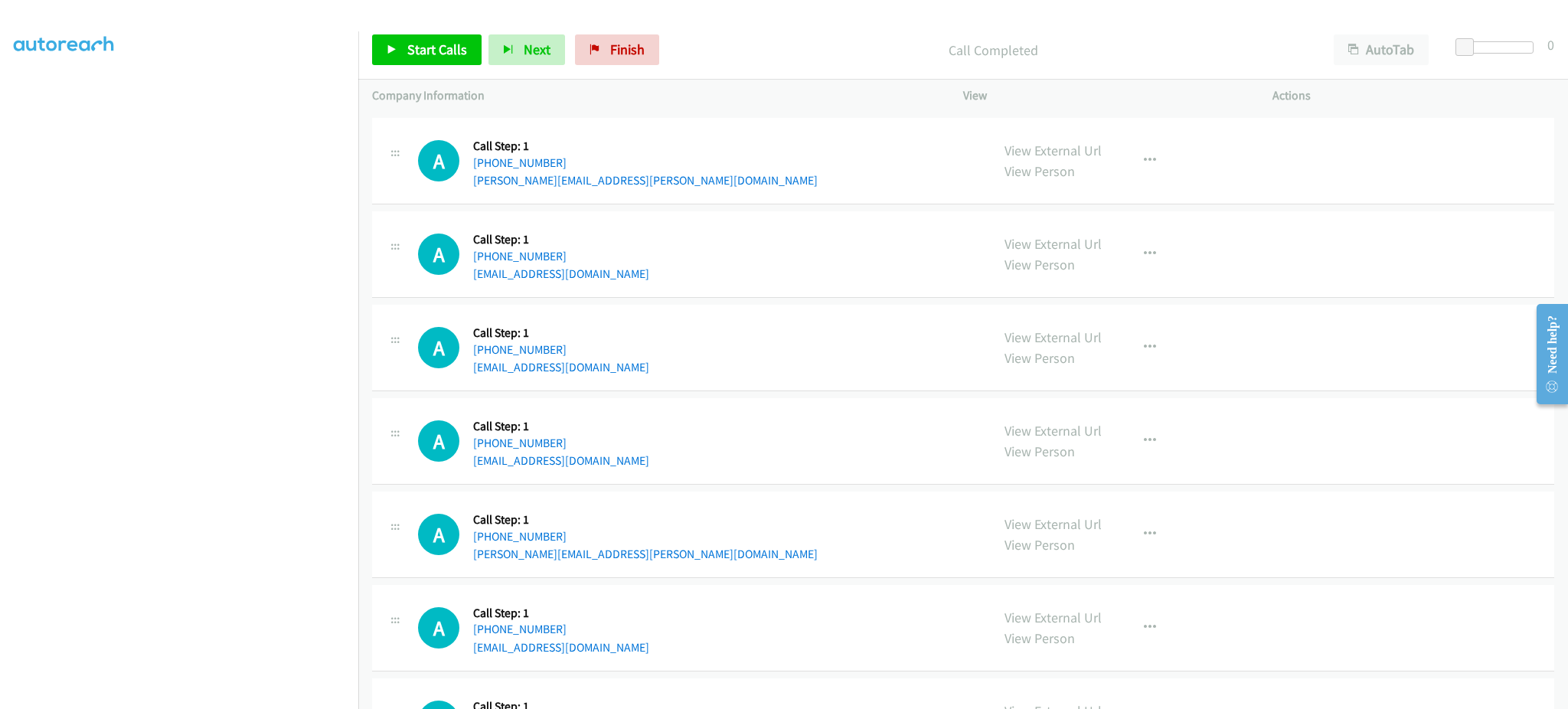
click at [616, 367] on div "A Callback Scheduled Call Step: 1 America/New_York +1 508-322-0730 bhuynh01@gma…" at bounding box center [697, 347] width 559 height 58
drag, startPoint x: 1057, startPoint y: 495, endPoint x: 1057, endPoint y: 507, distance: 12.0
click at [1057, 495] on div "A Callback Scheduled Call Step: 1 America/Chicago +1 405-780-2209 dylan.zhao@ok…" at bounding box center [963, 535] width 1182 height 86
click at [429, 42] on span "Start Calls" at bounding box center [437, 50] width 60 height 18
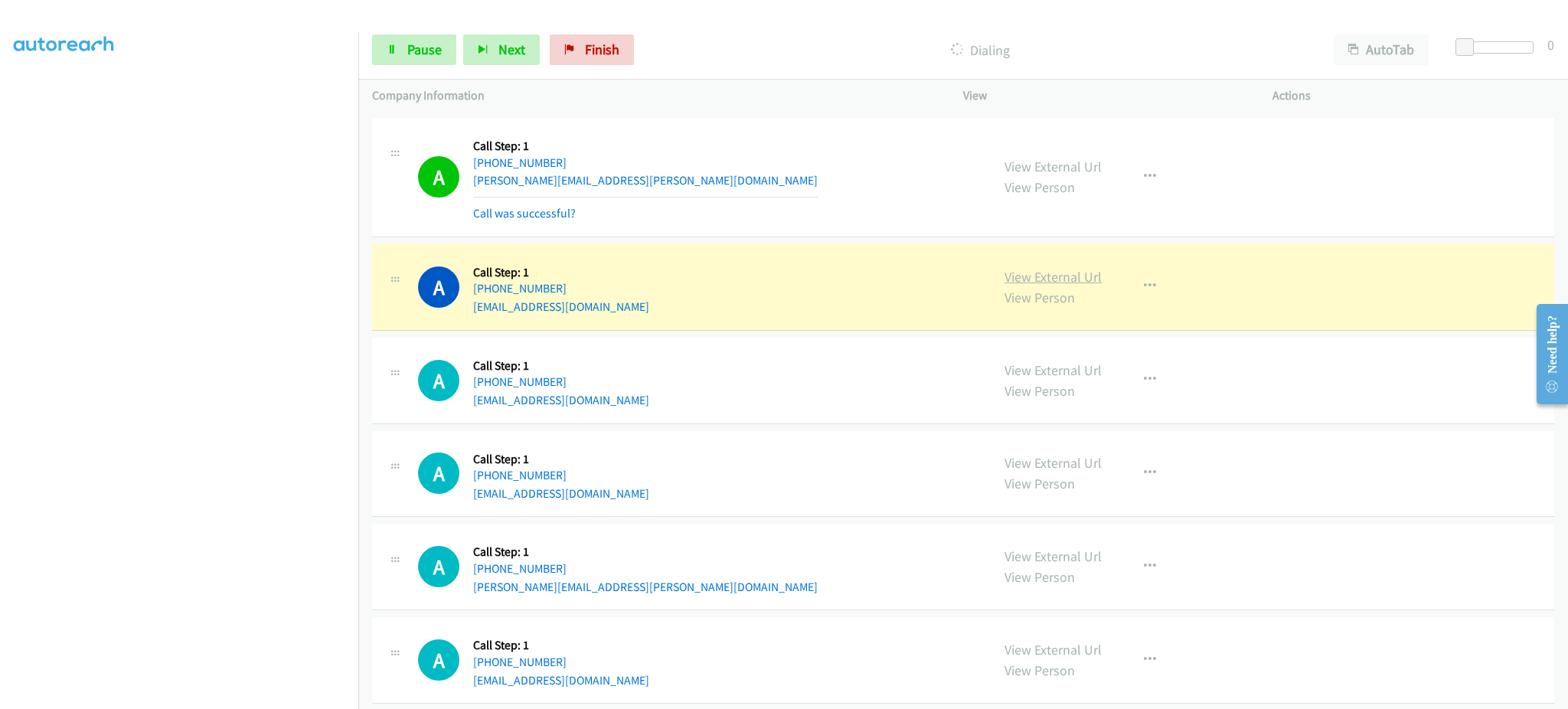
click at [1030, 274] on link "View External Url" at bounding box center [1053, 277] width 98 height 18
click at [1065, 282] on link "View External Url" at bounding box center [1053, 277] width 98 height 18
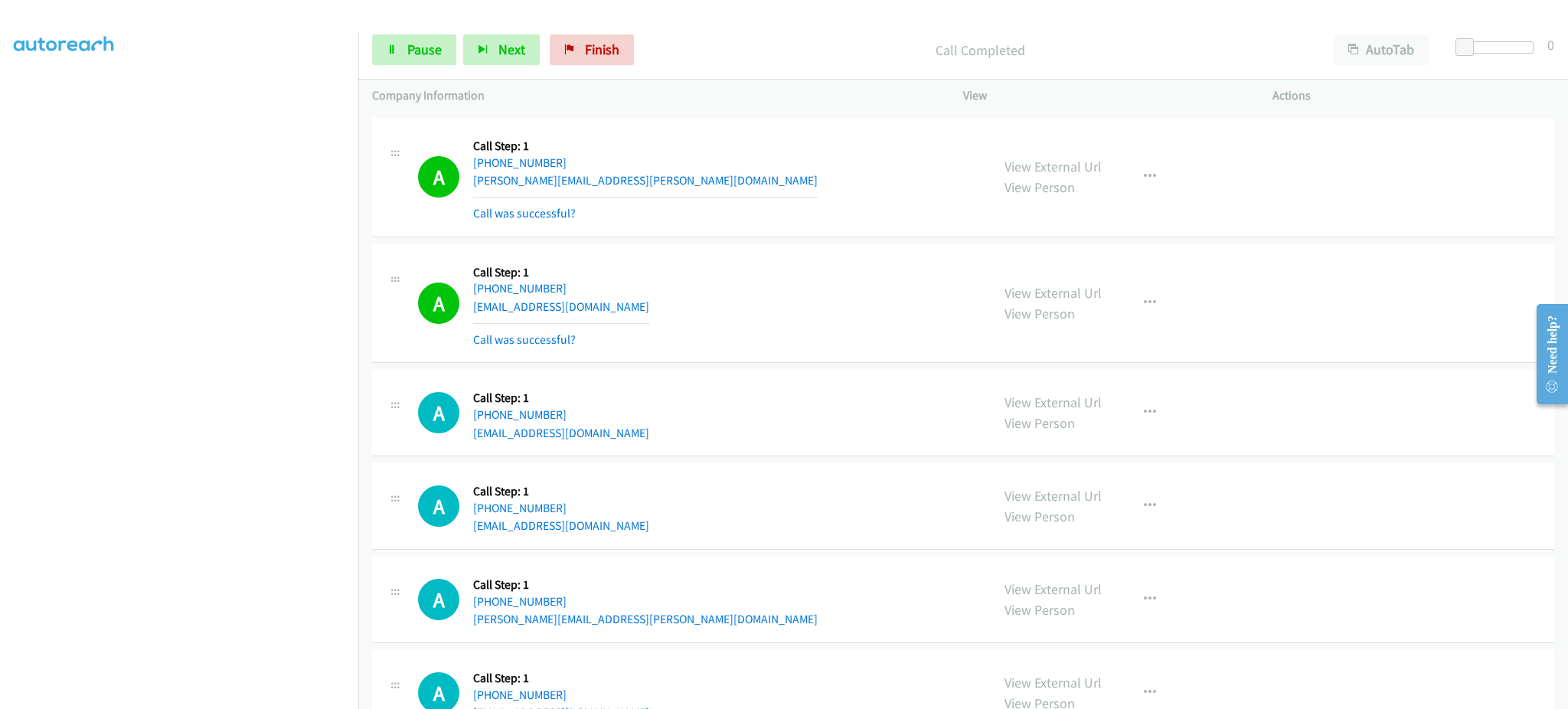
click at [1153, 282] on div "View External Url View Person View External Url Email Schedule/Manage Callback …" at bounding box center [1153, 303] width 323 height 91
click at [1131, 303] on button "button" at bounding box center [1150, 303] width 42 height 30
click at [0, 0] on div at bounding box center [0, 0] width 0 height 0
click at [1156, 278] on div "View External Url View Person View External Url Email Schedule/Manage Callback …" at bounding box center [1153, 303] width 323 height 91
click at [1146, 302] on icon "button" at bounding box center [1149, 302] width 12 height 12
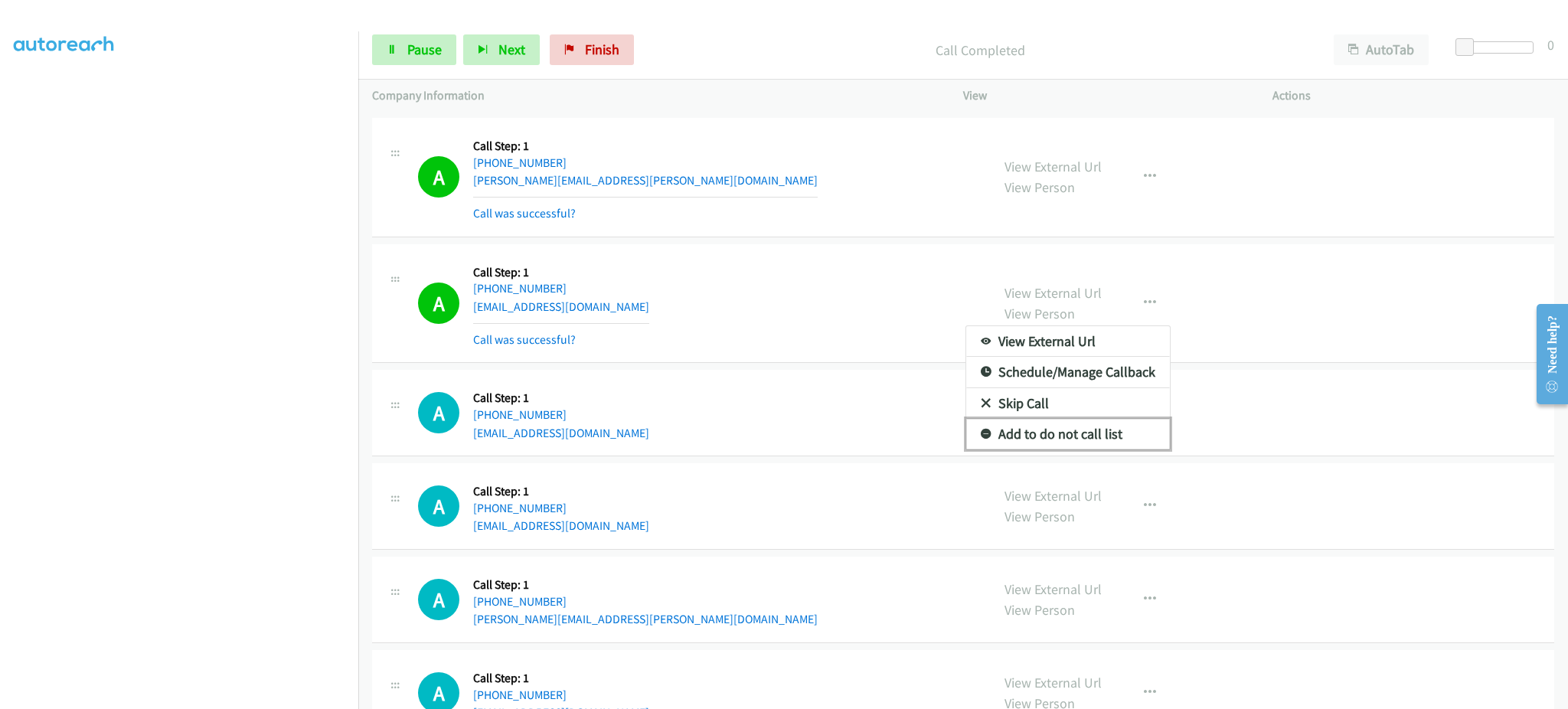
click at [1103, 423] on link "Add to do not call list" at bounding box center [1068, 434] width 203 height 30
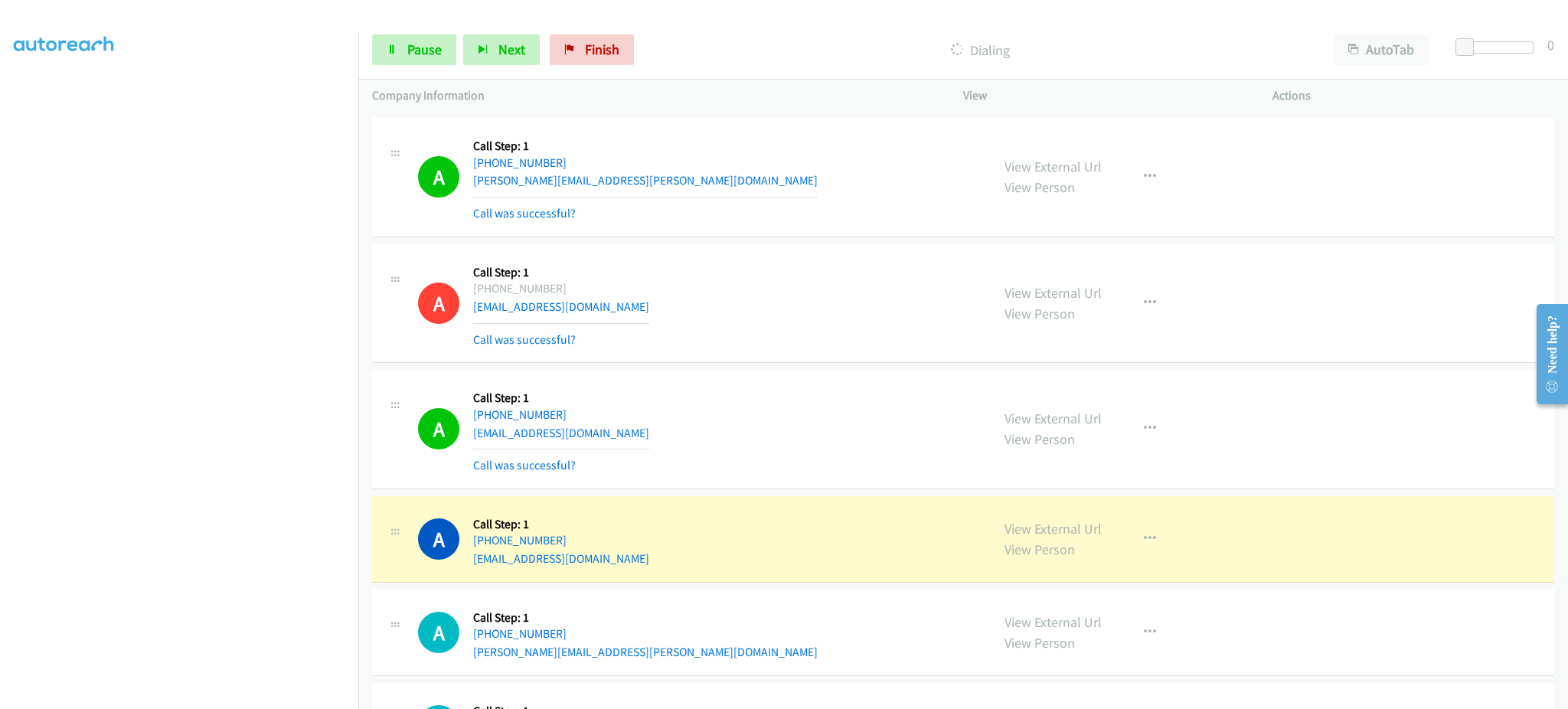
scroll to position [4900, 0]
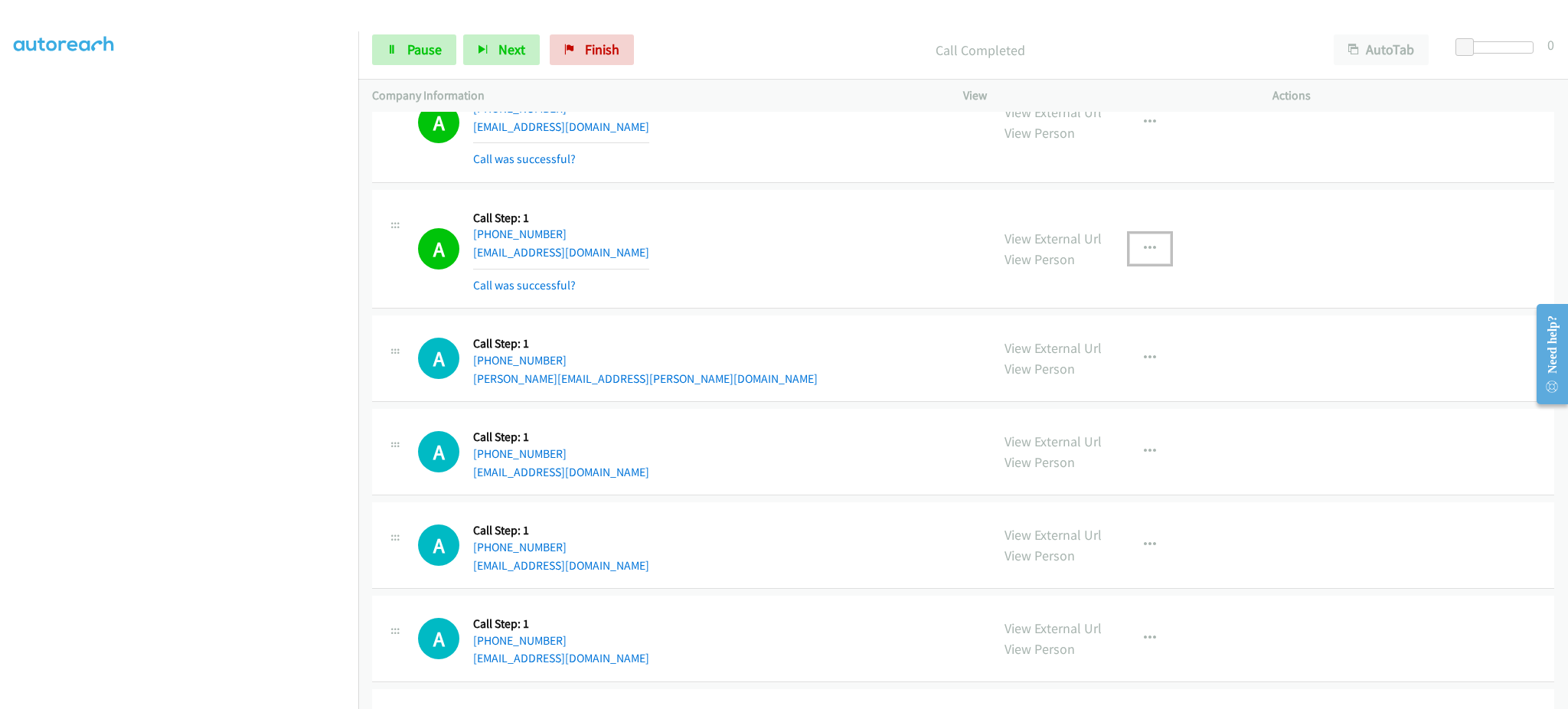
click at [1129, 245] on button "button" at bounding box center [1150, 249] width 42 height 30
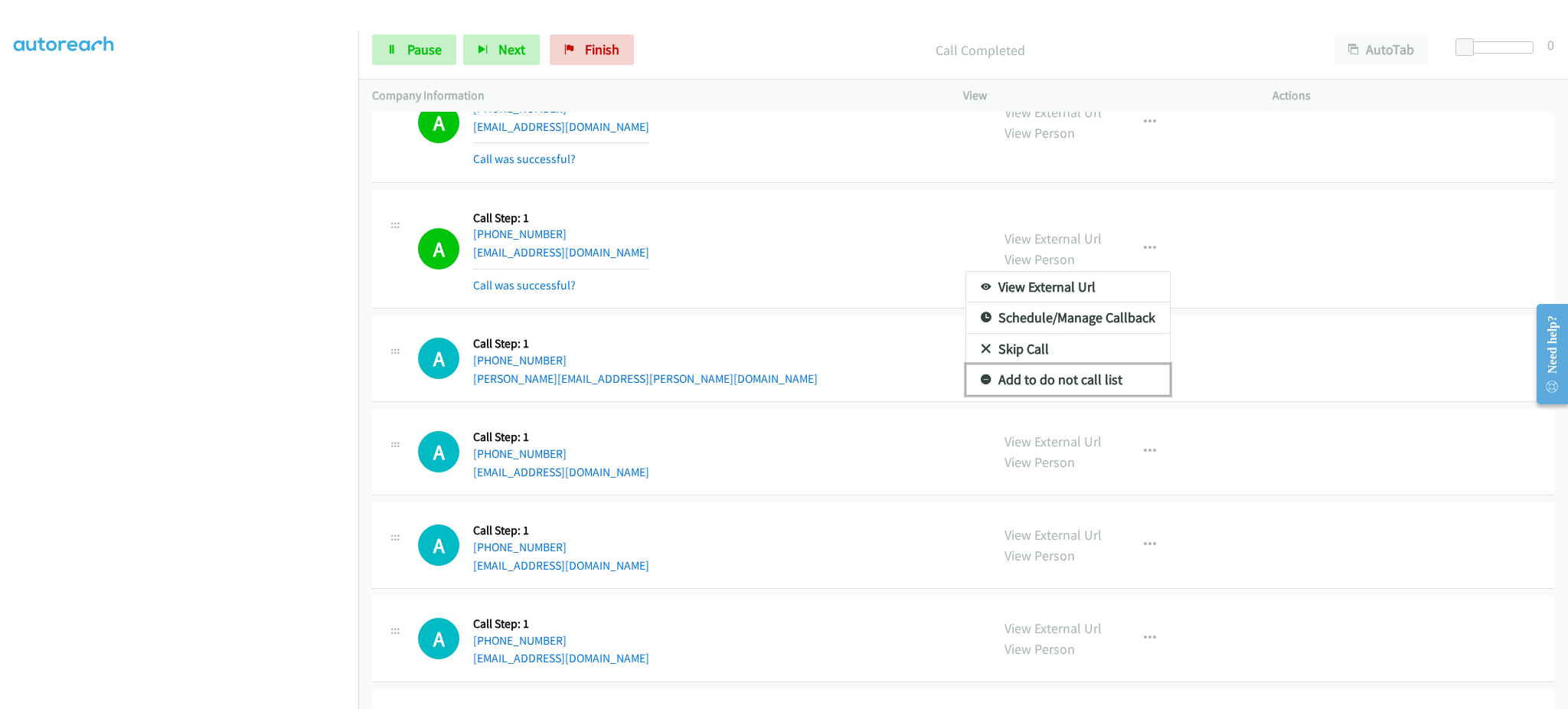
click at [1090, 368] on link "Add to do not call list" at bounding box center [1068, 379] width 203 height 30
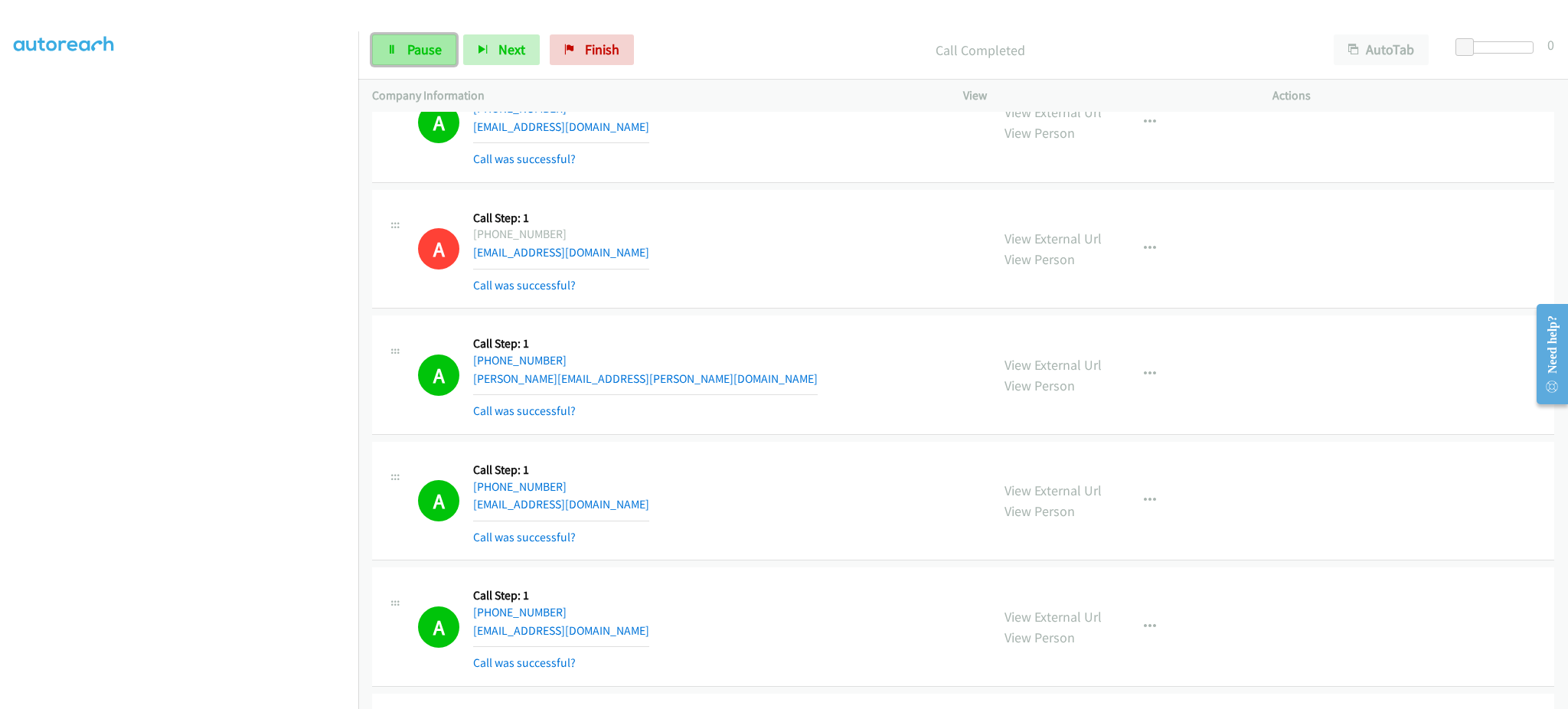
click at [436, 34] on link "Pause" at bounding box center [414, 50] width 84 height 30
click at [435, 48] on span "Start Calls" at bounding box center [437, 50] width 60 height 18
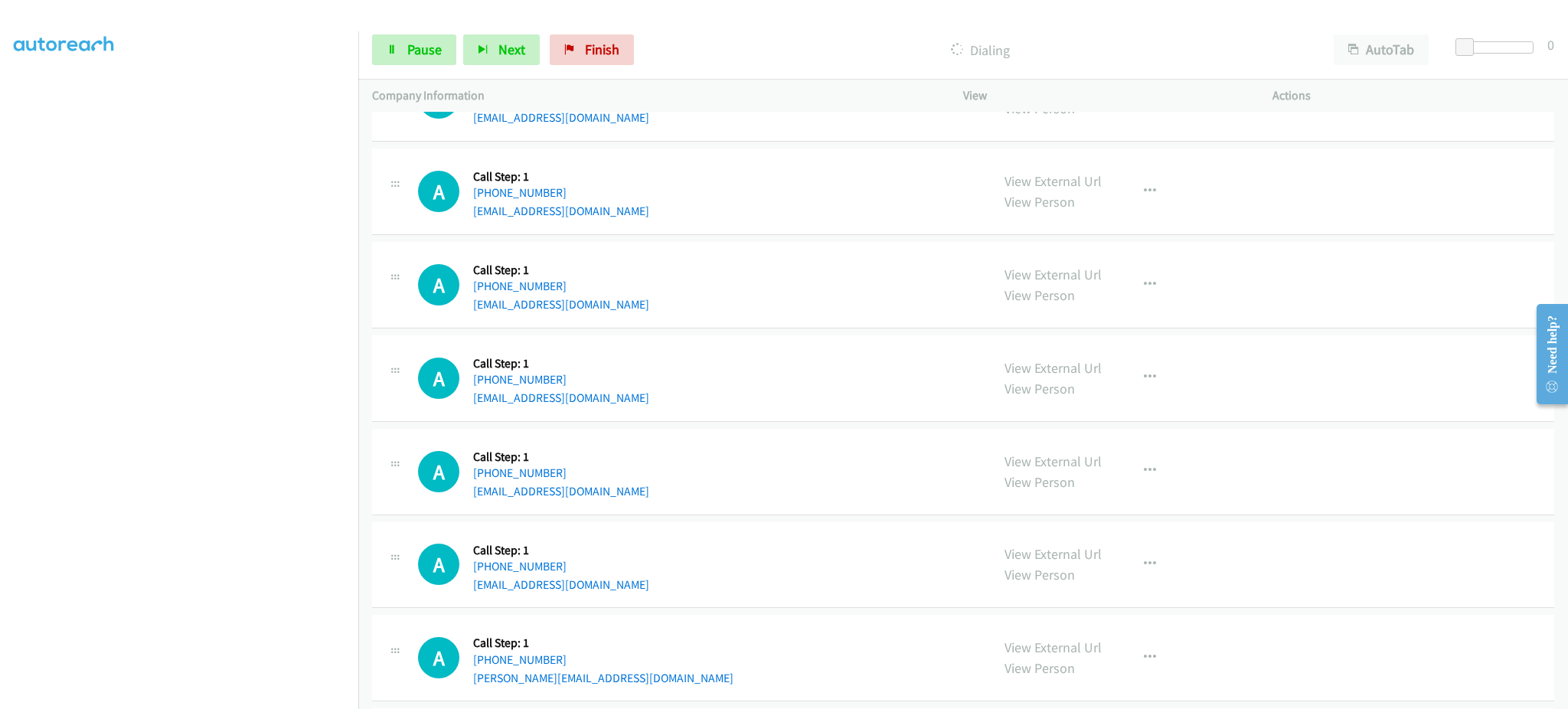
scroll to position [5513, 0]
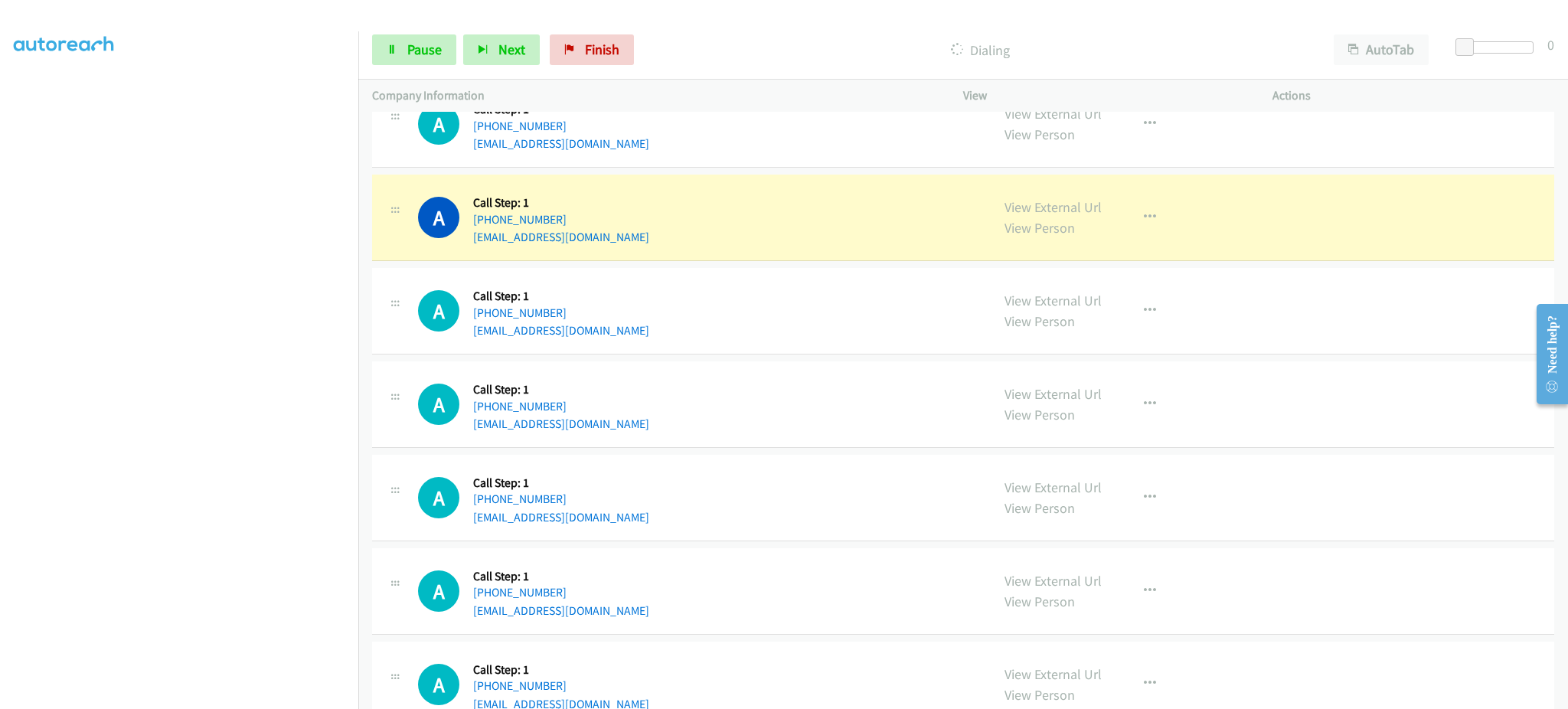
drag, startPoint x: 1175, startPoint y: 224, endPoint x: 1138, endPoint y: 221, distance: 37.1
click at [1174, 224] on div "View External Url View Person View External Url Email Schedule/Manage Callback …" at bounding box center [1153, 217] width 323 height 58
click at [1144, 221] on icon "button" at bounding box center [1149, 217] width 12 height 12
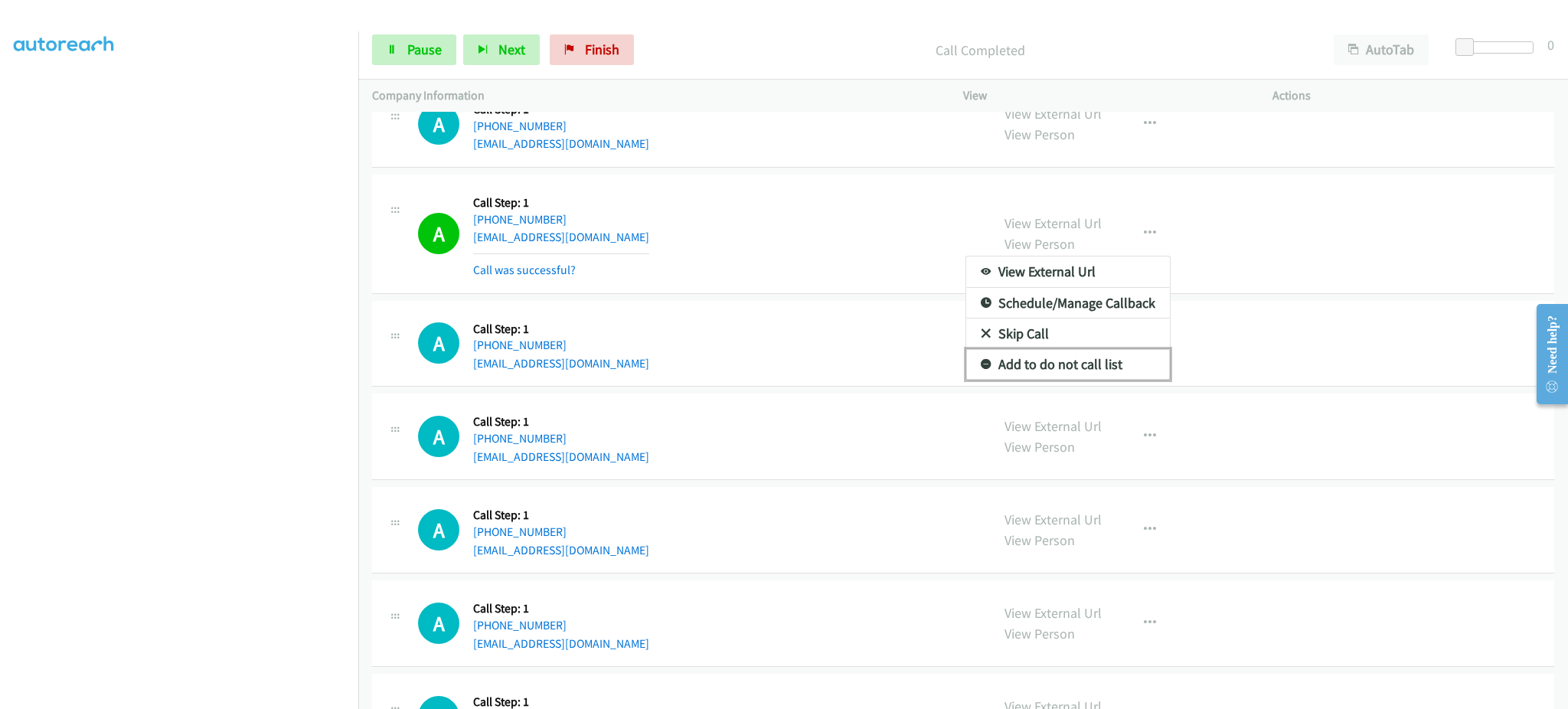
click at [1087, 369] on link "Add to do not call list" at bounding box center [1068, 364] width 203 height 30
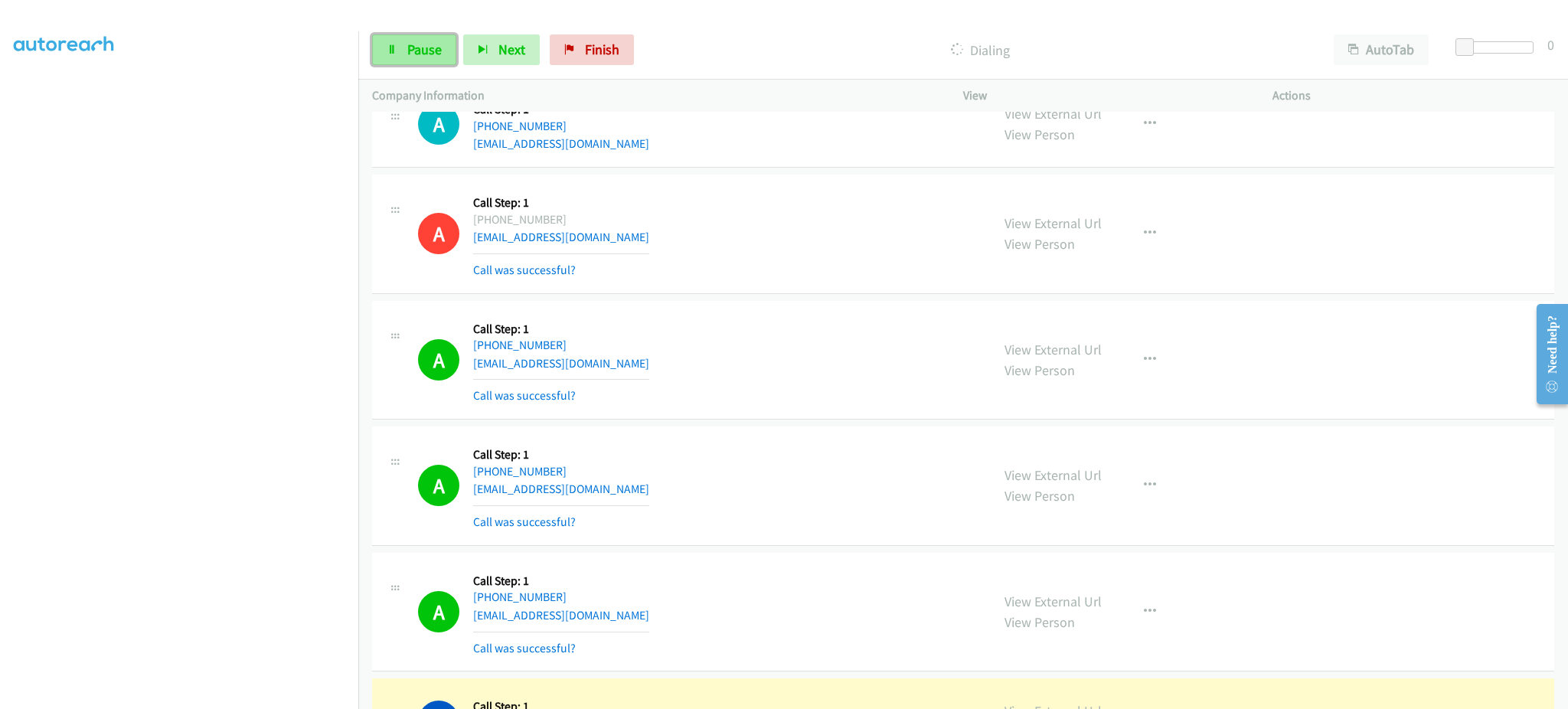
click at [426, 42] on span "Pause" at bounding box center [424, 50] width 34 height 18
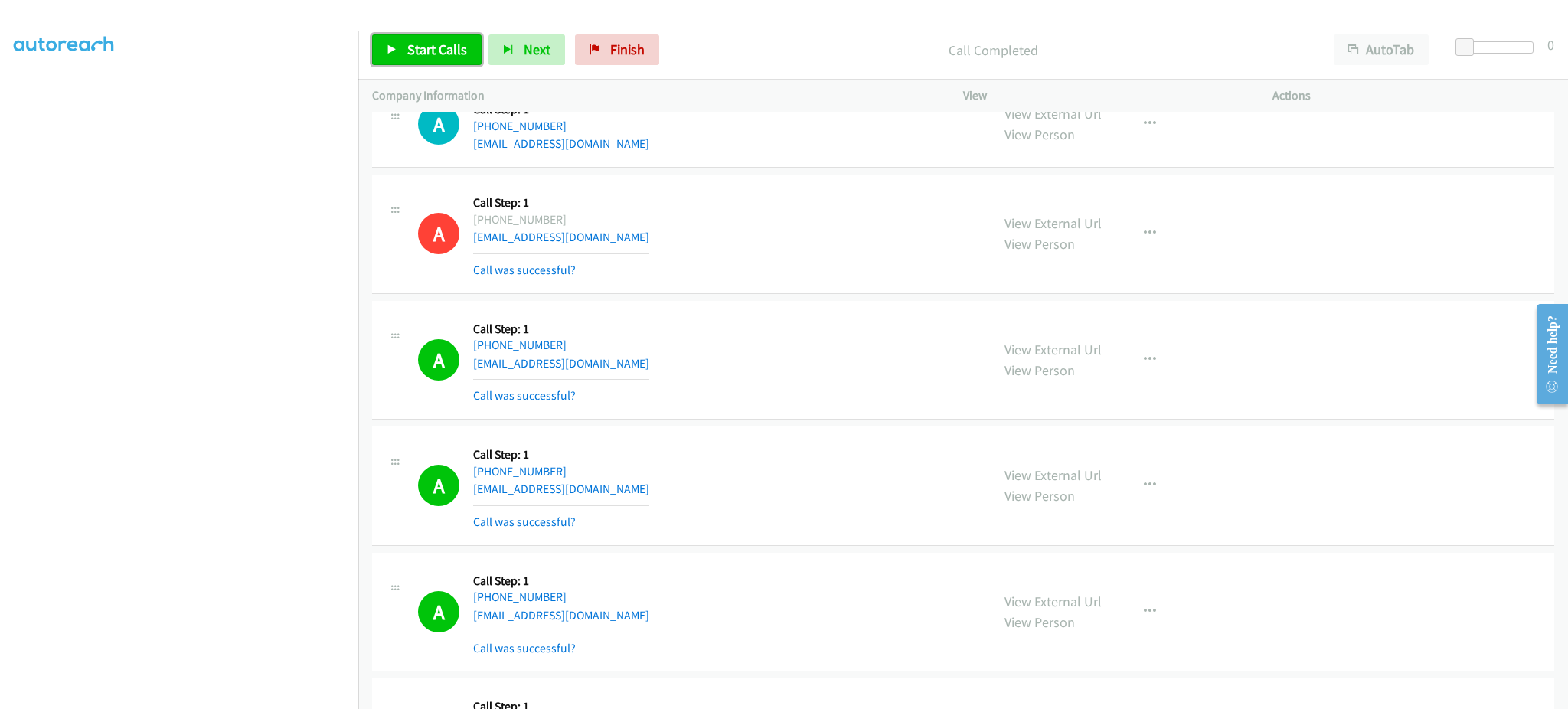
click at [399, 54] on link "Start Calls" at bounding box center [427, 50] width 110 height 30
drag, startPoint x: 388, startPoint y: 47, endPoint x: 444, endPoint y: 38, distance: 56.7
click at [388, 47] on icon at bounding box center [391, 50] width 10 height 10
click at [301, 697] on section at bounding box center [178, 346] width 331 height 733
click at [401, 38] on link "Start Calls" at bounding box center [427, 50] width 110 height 30
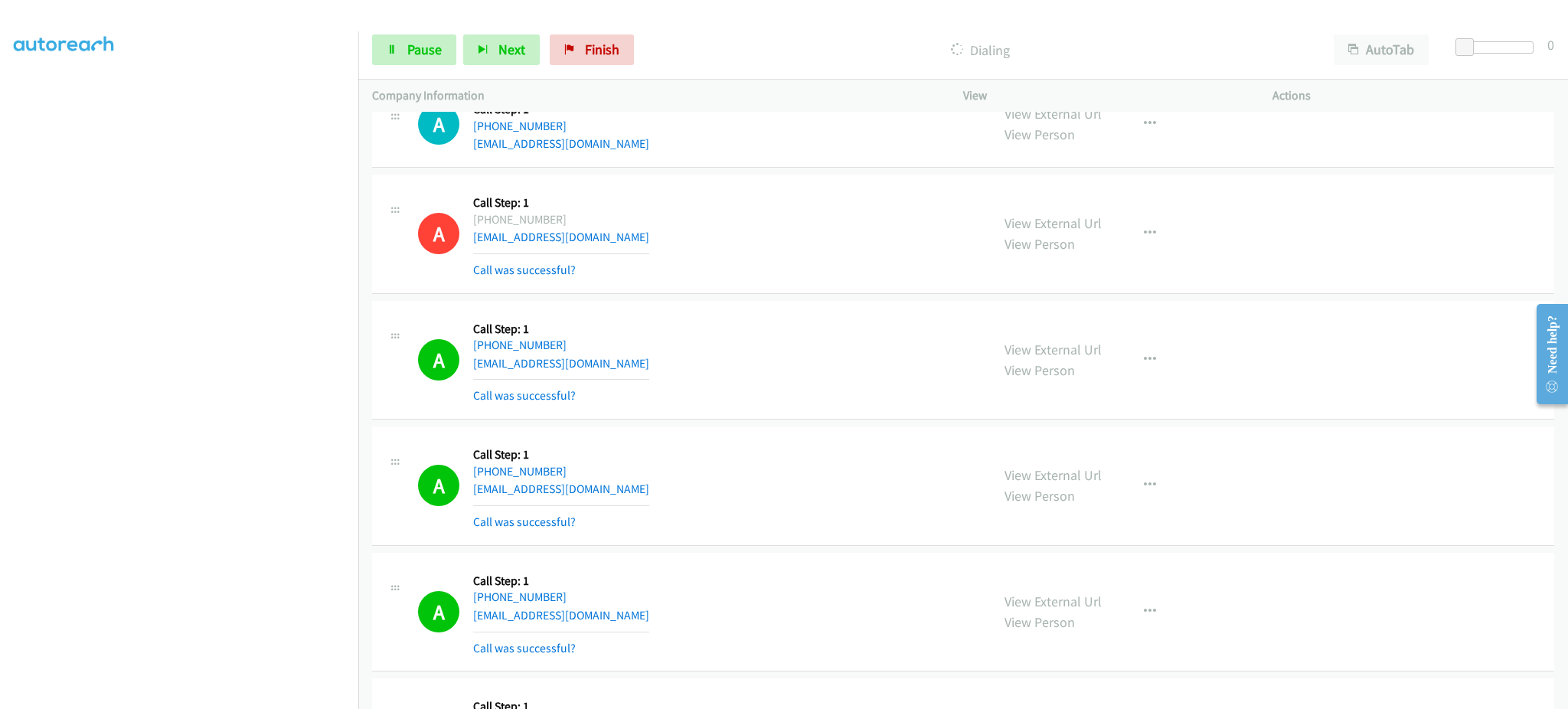
click at [399, 70] on div "Start Calls Pause Next Finish Dialing AutoTab AutoTab 0" at bounding box center [964, 50] width 1210 height 59
click at [400, 60] on link "Pause" at bounding box center [414, 50] width 84 height 30
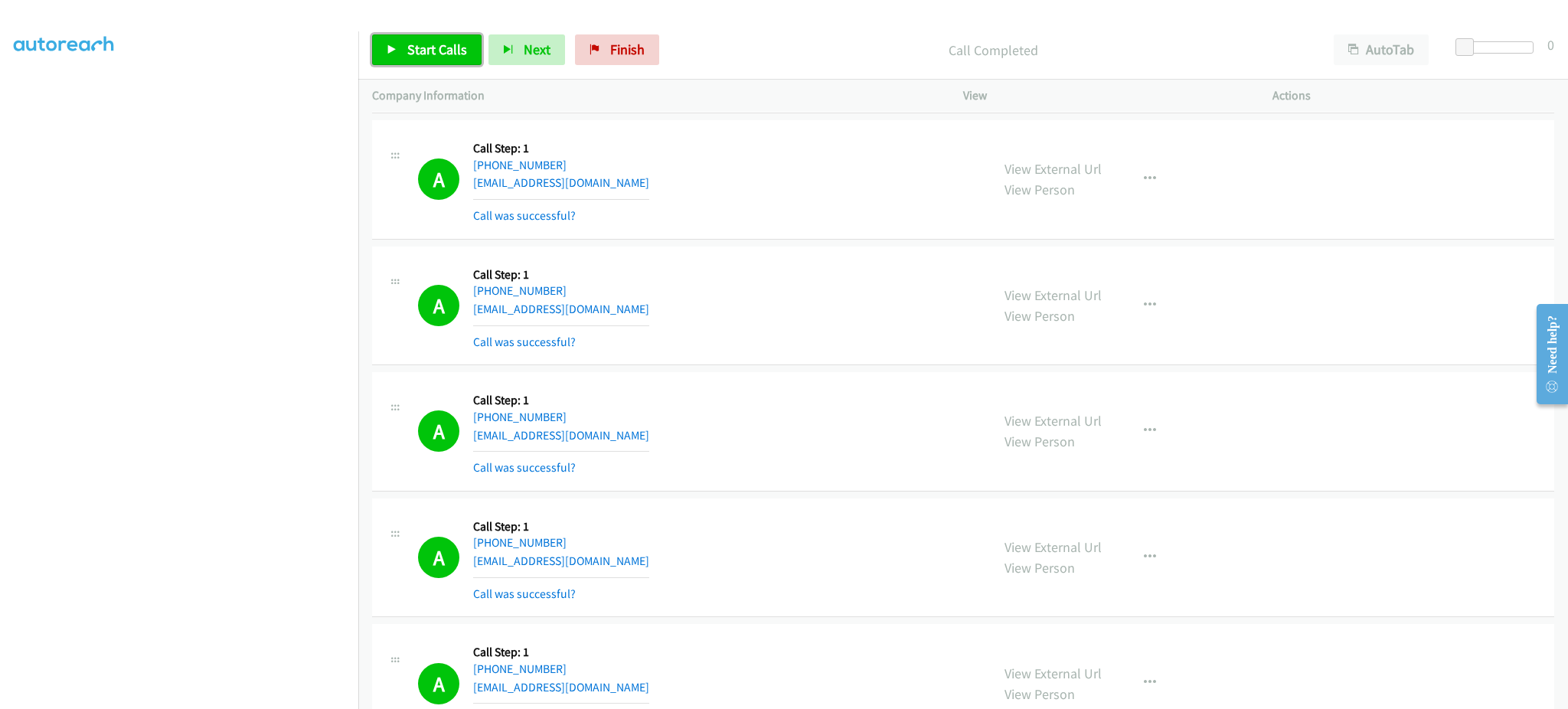
click at [439, 46] on span "Start Calls" at bounding box center [437, 50] width 60 height 18
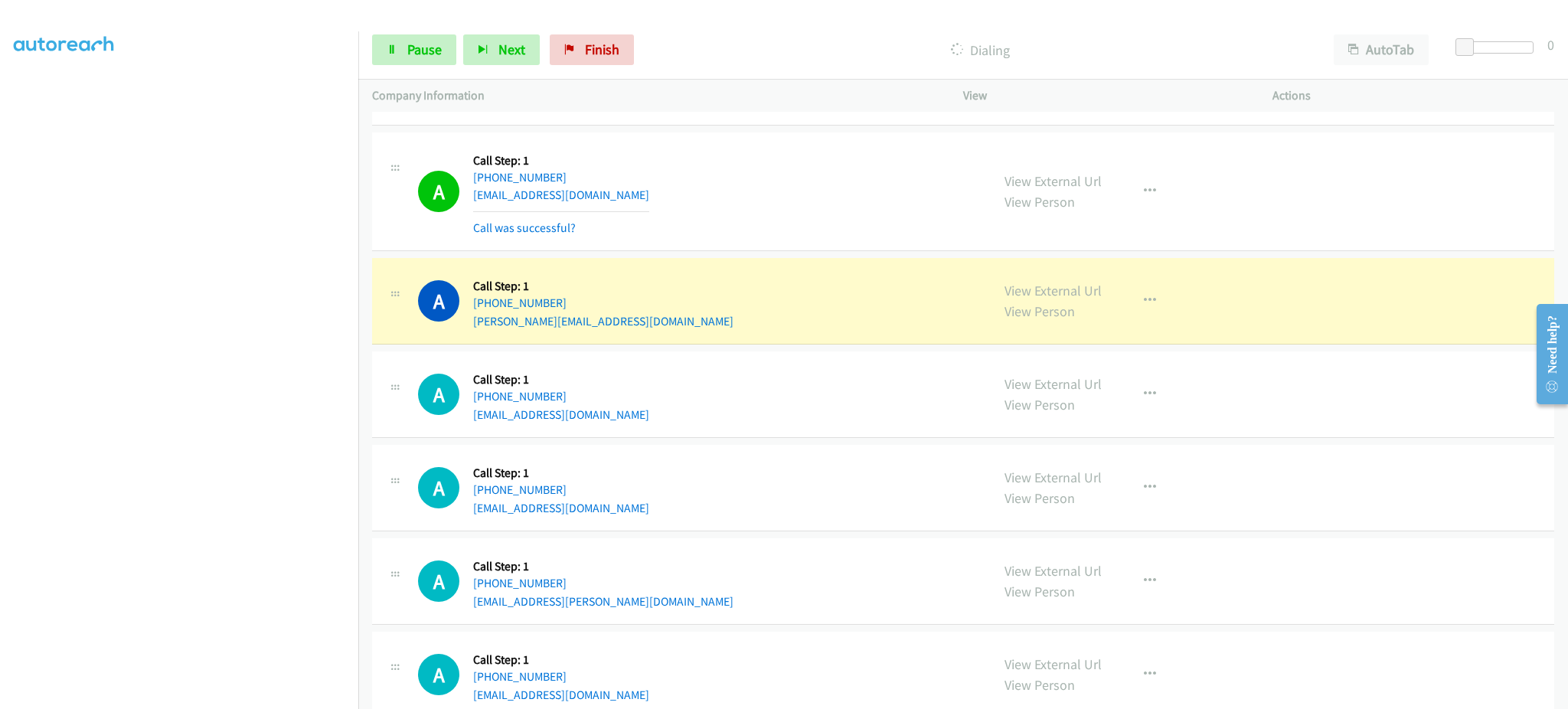
scroll to position [6431, 0]
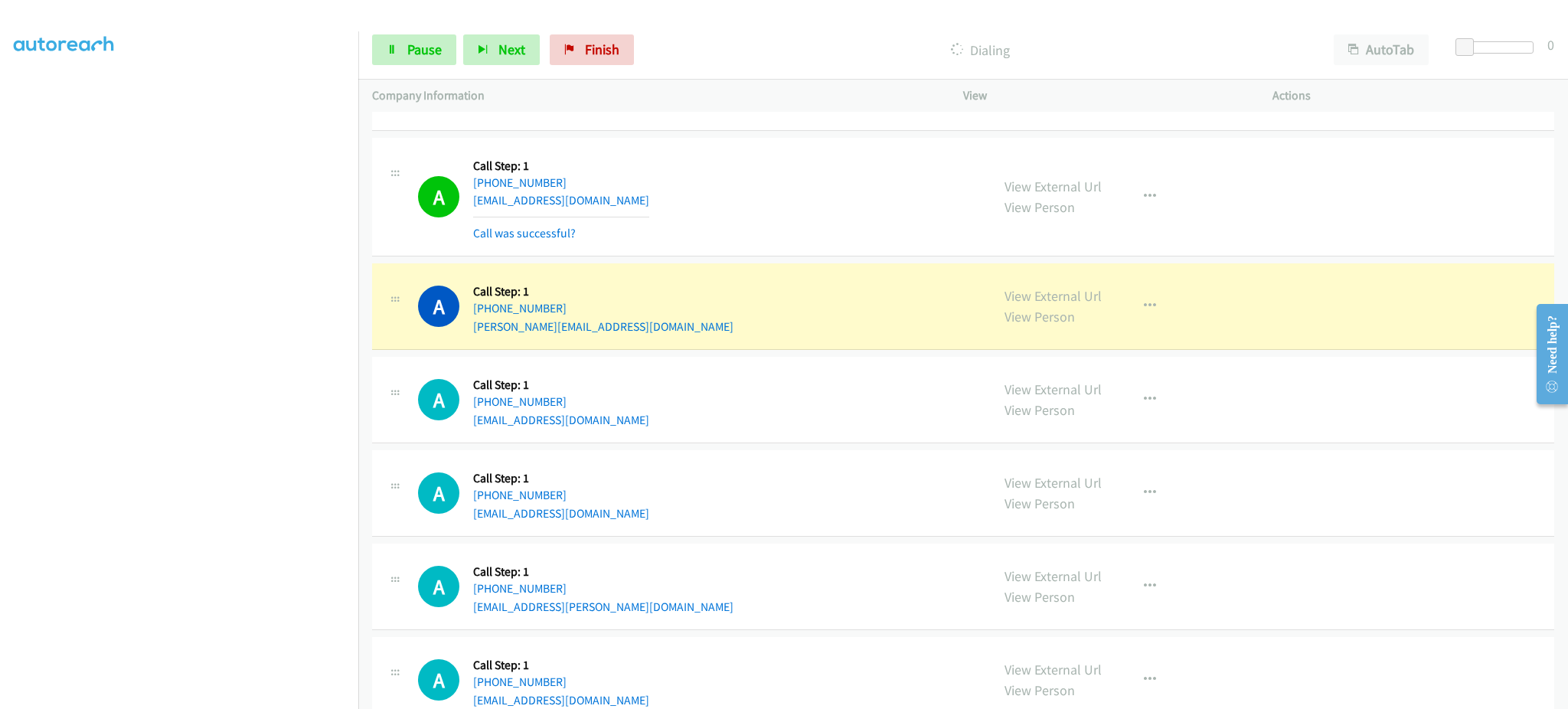
click at [655, 331] on div "A Callback Scheduled Call Step: 1 America/New_York +1 216-418-4028 johnson.toni…" at bounding box center [697, 306] width 559 height 58
click at [648, 208] on div "A Callback Scheduled Call Step: 1 America/Los_Angeles +1 408-722-8487 jessepaul…" at bounding box center [697, 197] width 559 height 91
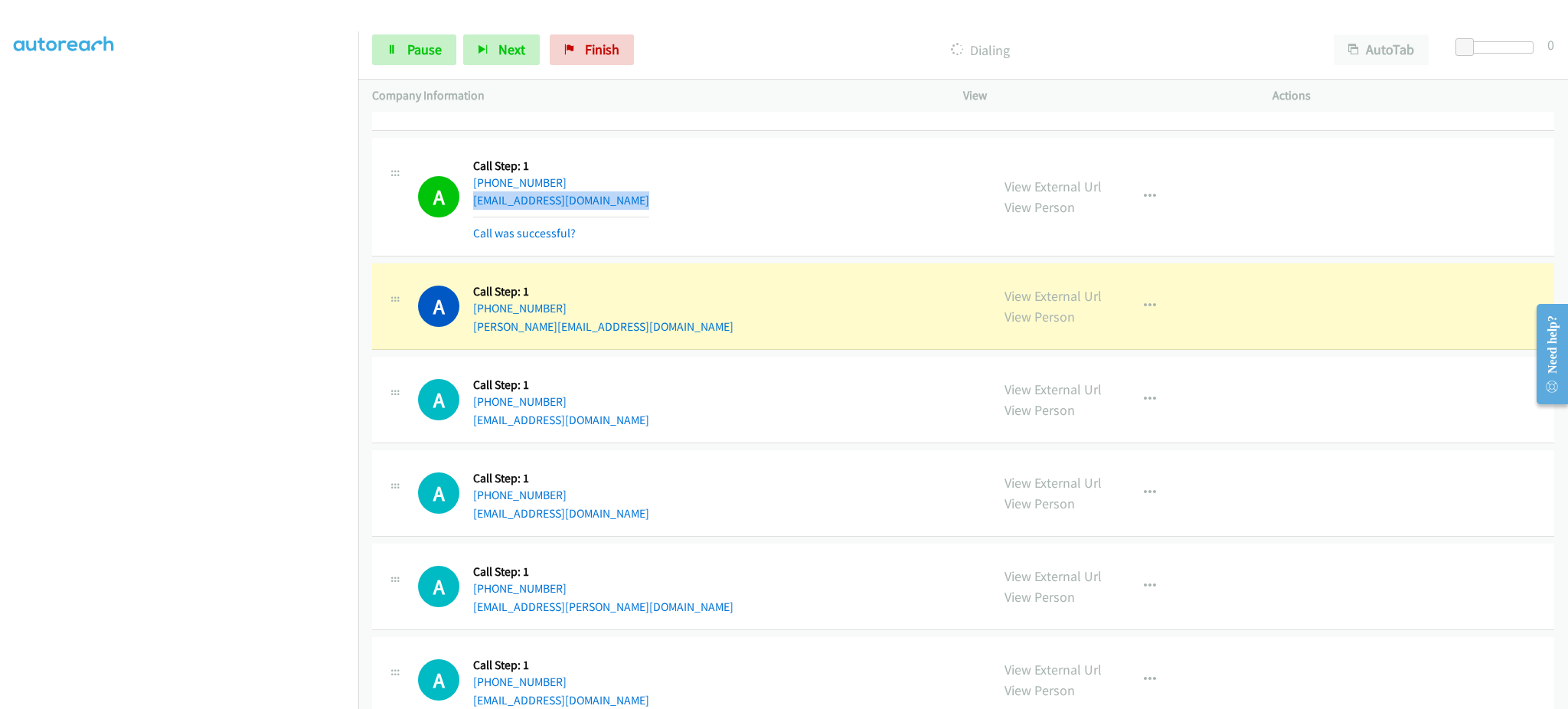
click at [648, 208] on div "A Callback Scheduled Call Step: 1 America/Los_Angeles +1 408-722-8487 jessepaul…" at bounding box center [697, 197] width 559 height 91
click at [704, 332] on div "A Callback Scheduled Call Step: 1 America/New_York +1 216-418-4028 johnson.toni…" at bounding box center [697, 306] width 559 height 58
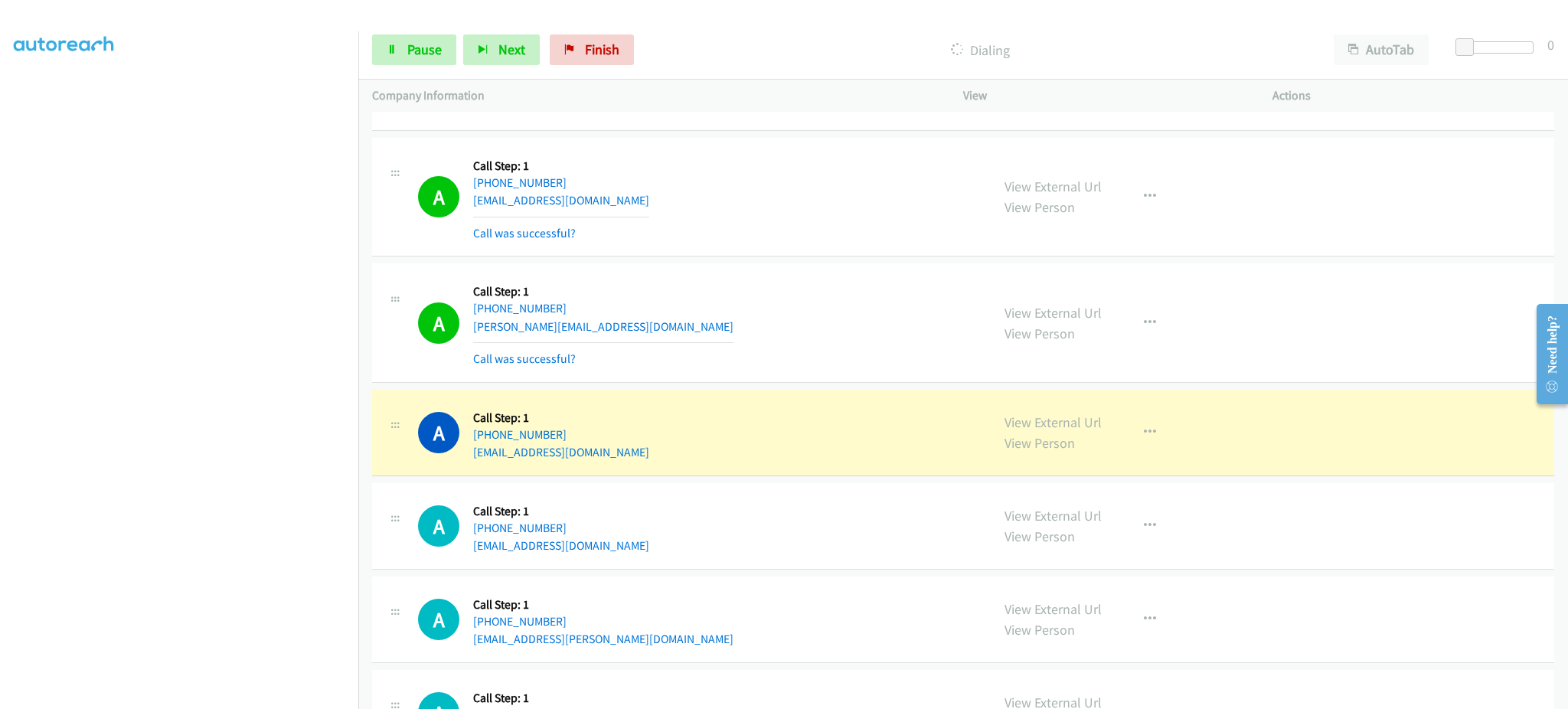
click at [671, 466] on div "A Callback Scheduled Call Step: 1 America/Los_Angeles +1 909-967-0656 nnylrazat…" at bounding box center [963, 433] width 1182 height 86
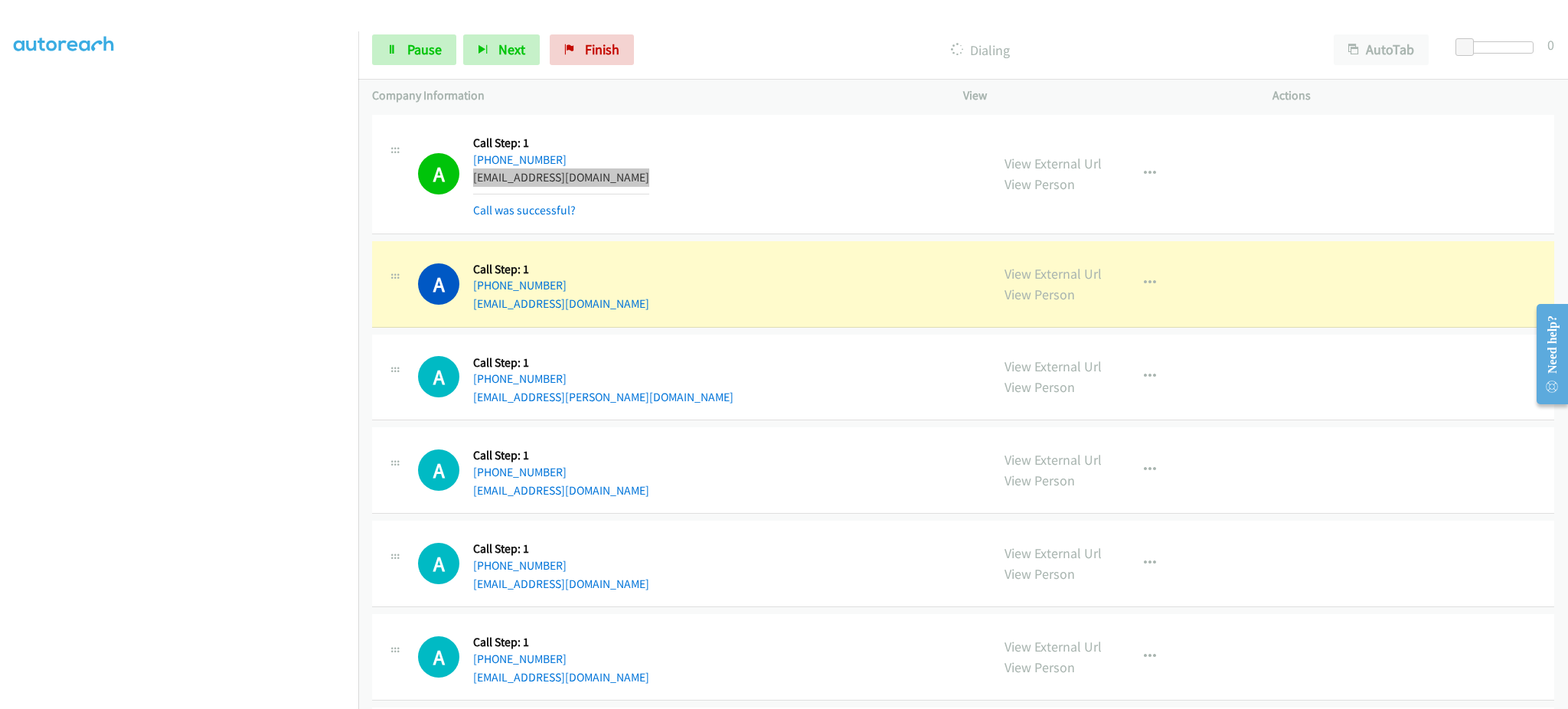
scroll to position [6737, 0]
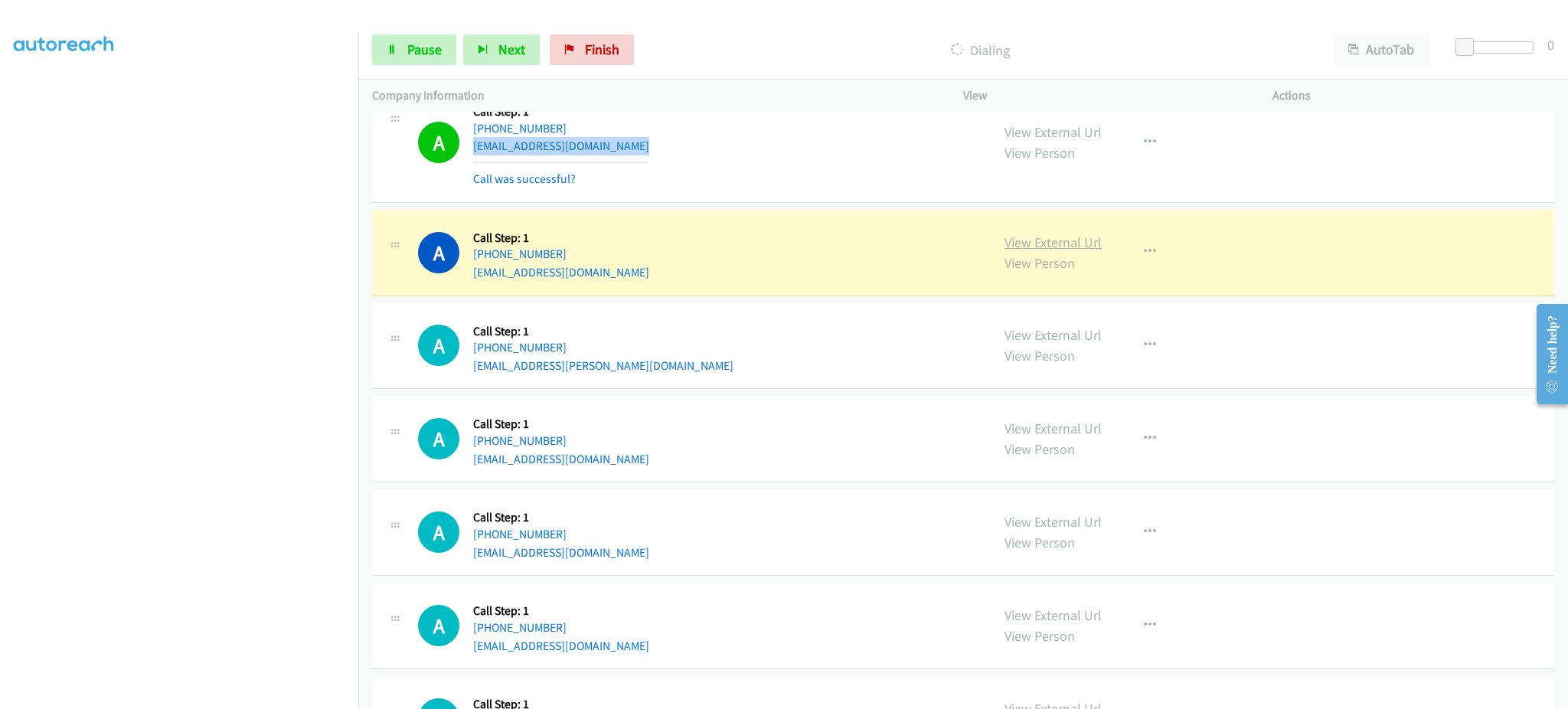
click at [1067, 248] on link "View External Url" at bounding box center [1053, 242] width 98 height 18
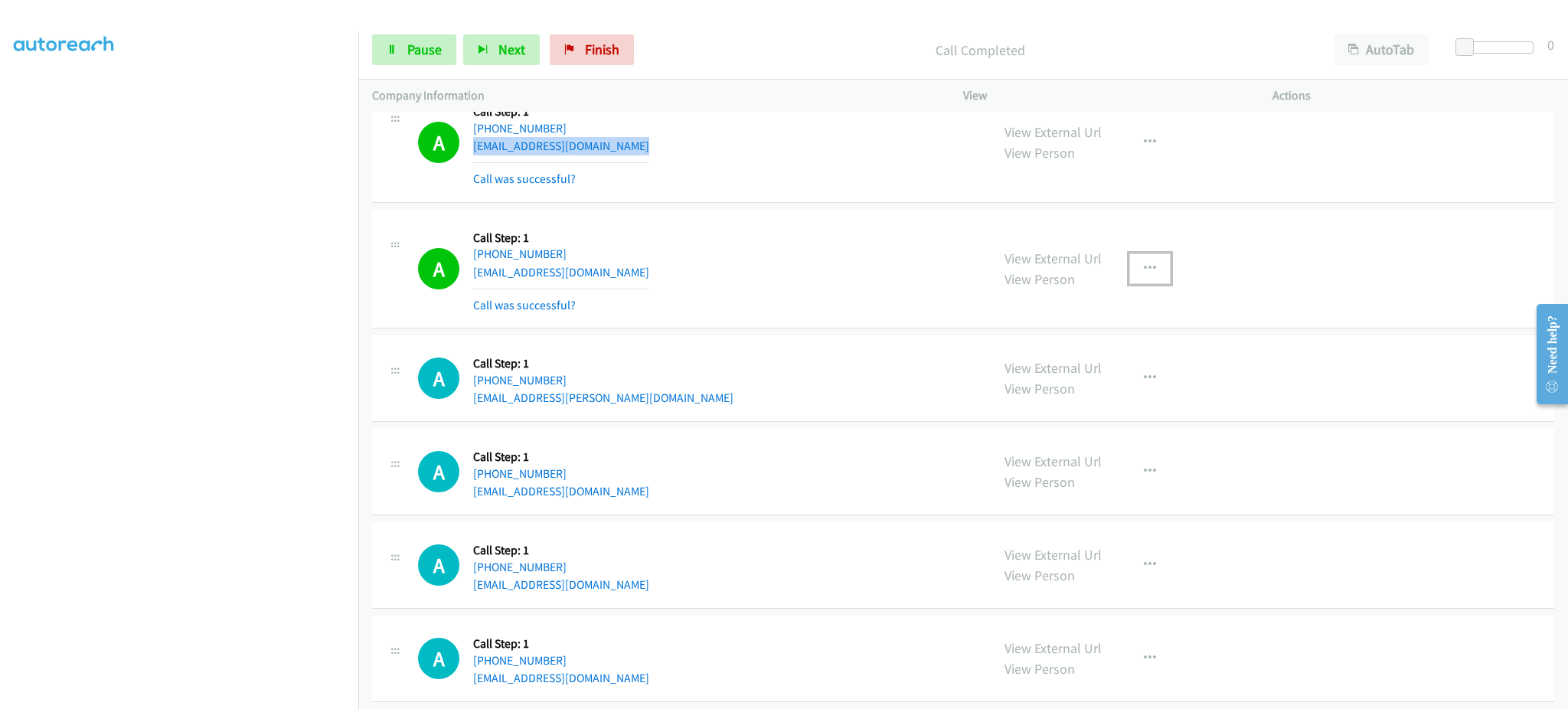
click at [1157, 267] on button "button" at bounding box center [1150, 269] width 42 height 30
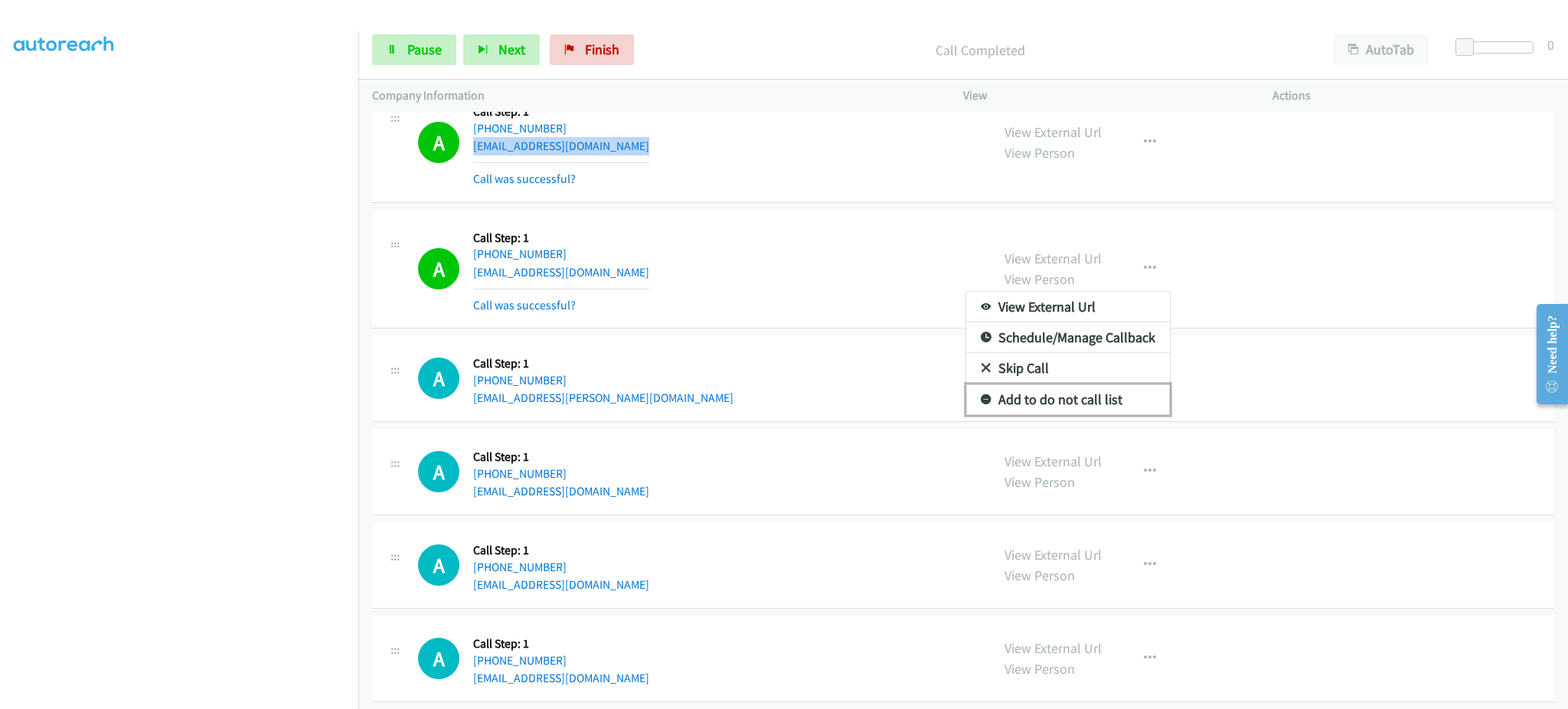
click at [1092, 403] on link "Add to do not call list" at bounding box center [1068, 399] width 203 height 30
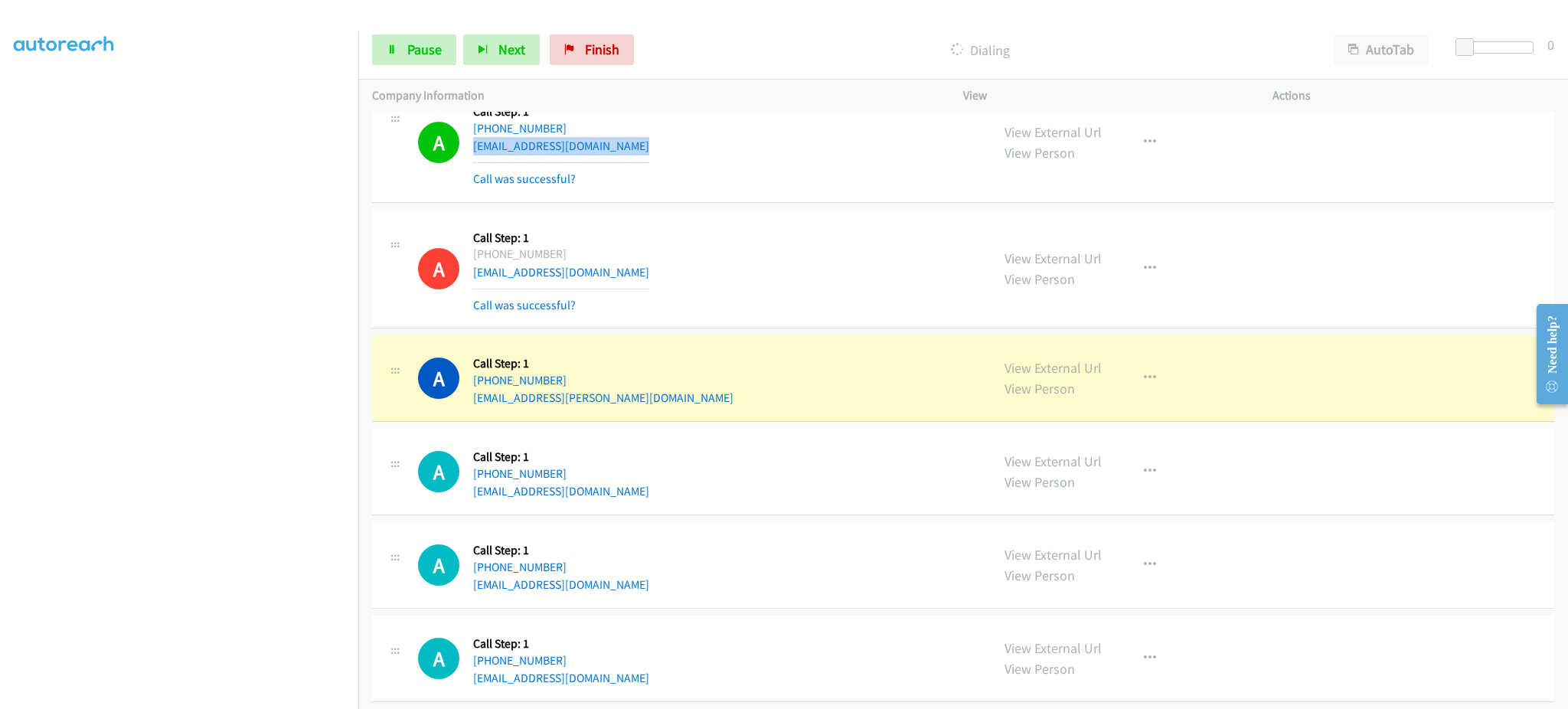
click at [699, 412] on div "A Callback Scheduled Call Step: 1 America/Chicago +1 682-978-2660 antwonne.ward…" at bounding box center [963, 379] width 1182 height 86
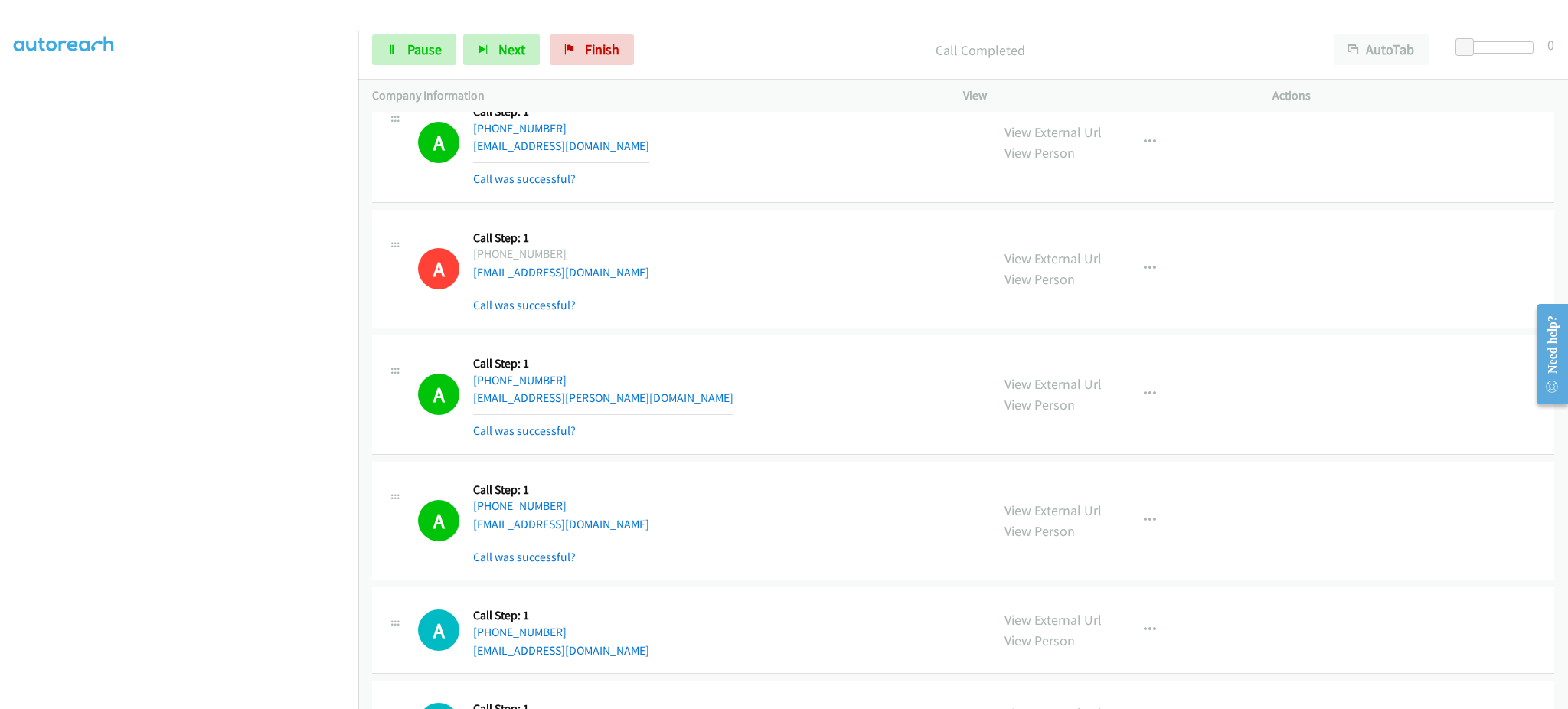
click at [1144, 551] on div "View External Url View Person View External Url Email Schedule/Manage Callback …" at bounding box center [1153, 521] width 323 height 91
click at [1141, 531] on button "button" at bounding box center [1150, 520] width 42 height 30
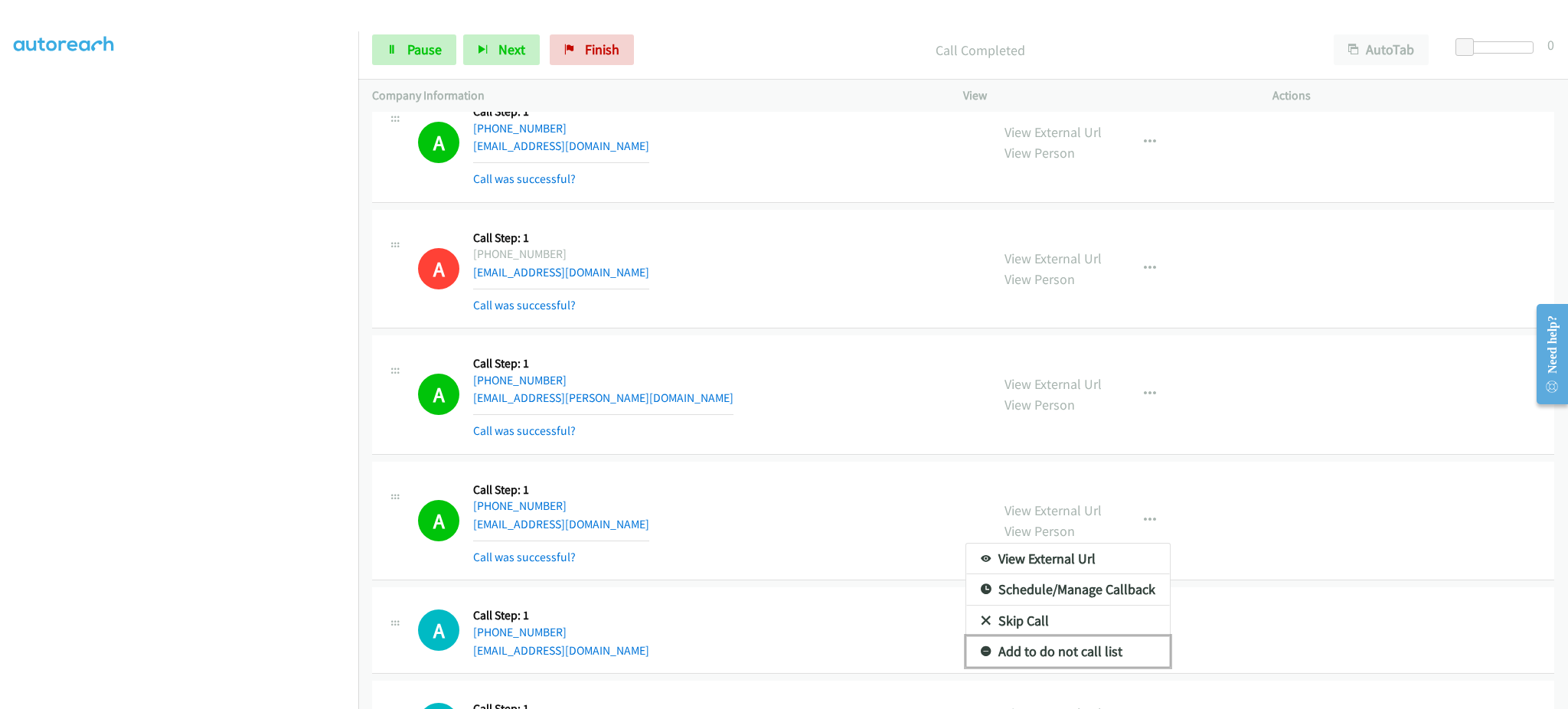
click at [1103, 664] on link "Add to do not call list" at bounding box center [1068, 651] width 203 height 30
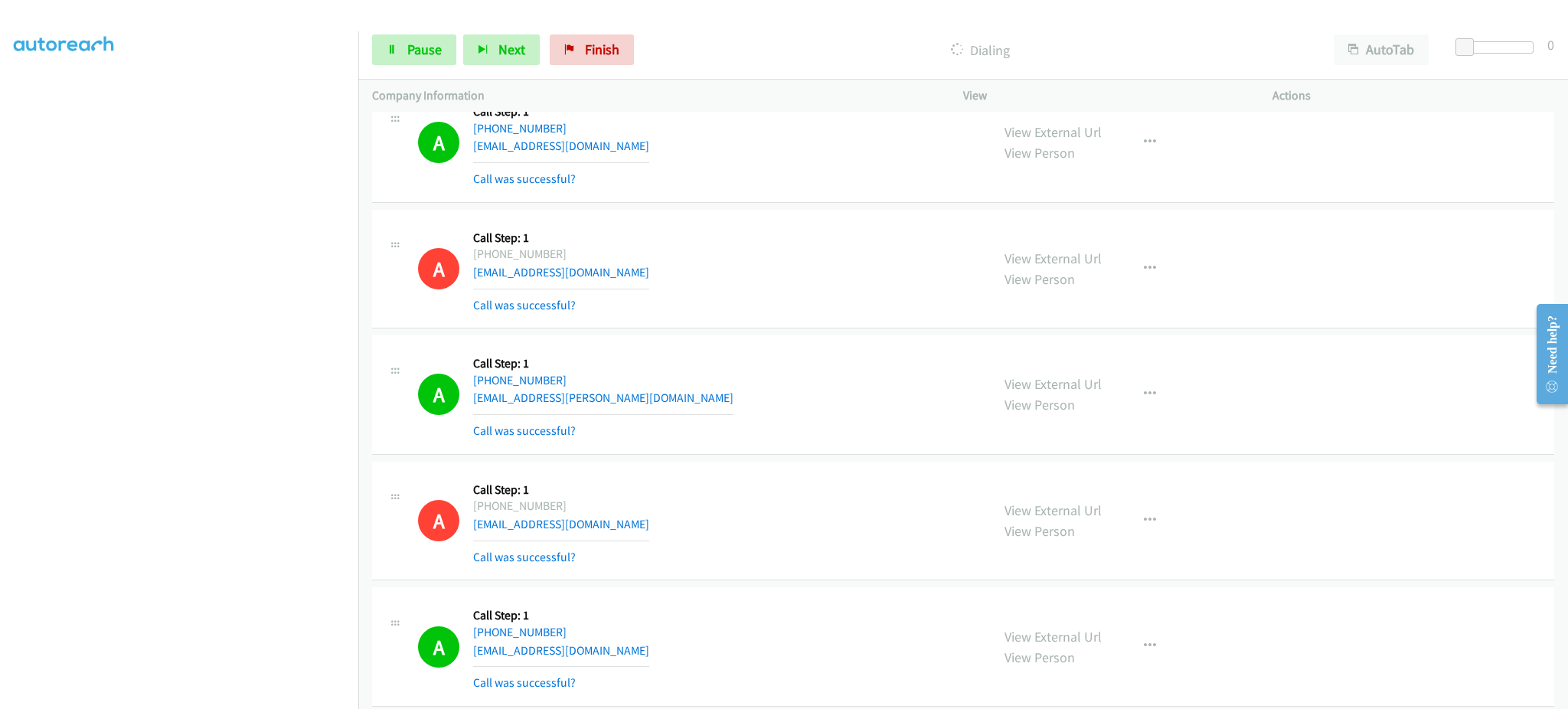
scroll to position [7044, 0]
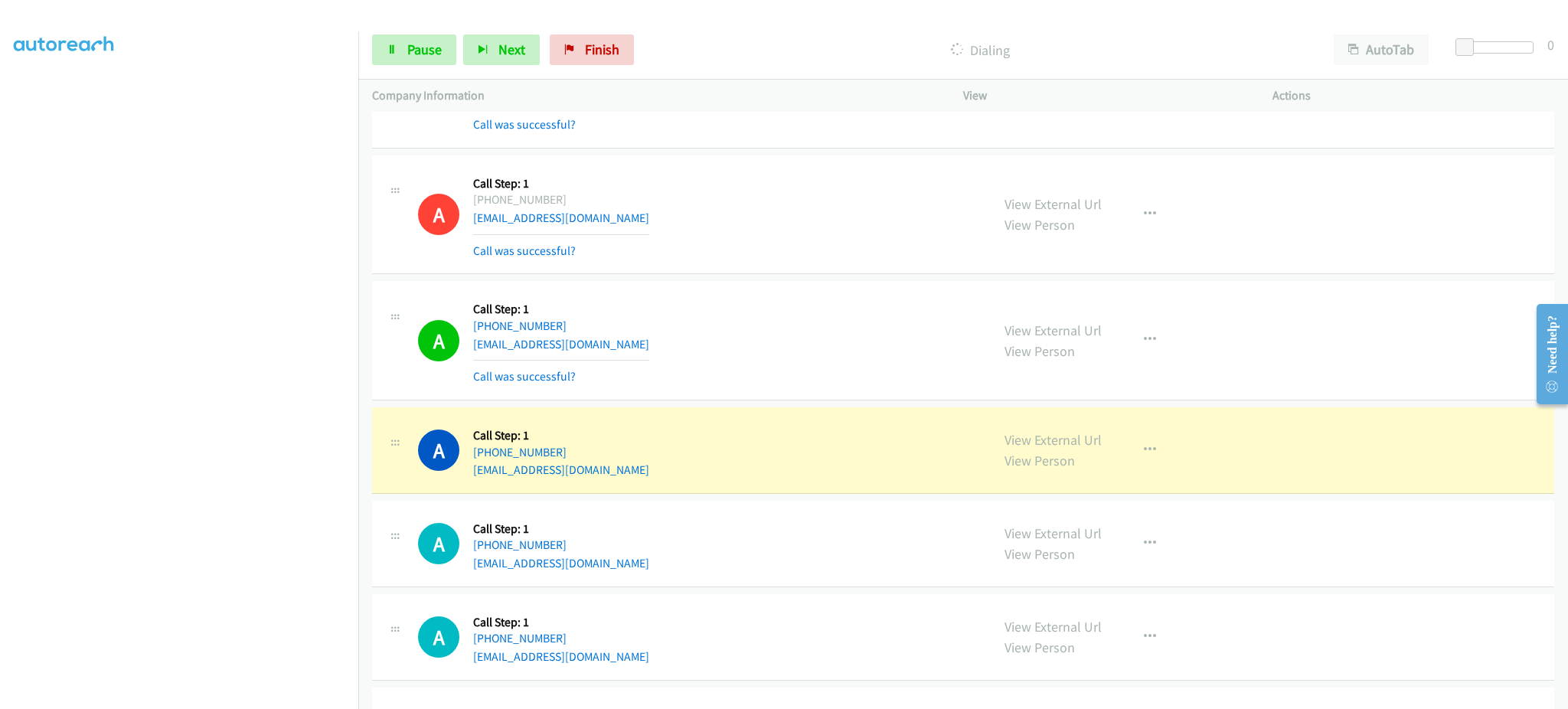
click at [640, 479] on div "A Callback Scheduled Call Step: 1 America/Chicago +1 817-637-9008 cjware1949@ya…" at bounding box center [697, 450] width 559 height 58
click at [433, 55] on span "Pause" at bounding box center [424, 50] width 34 height 18
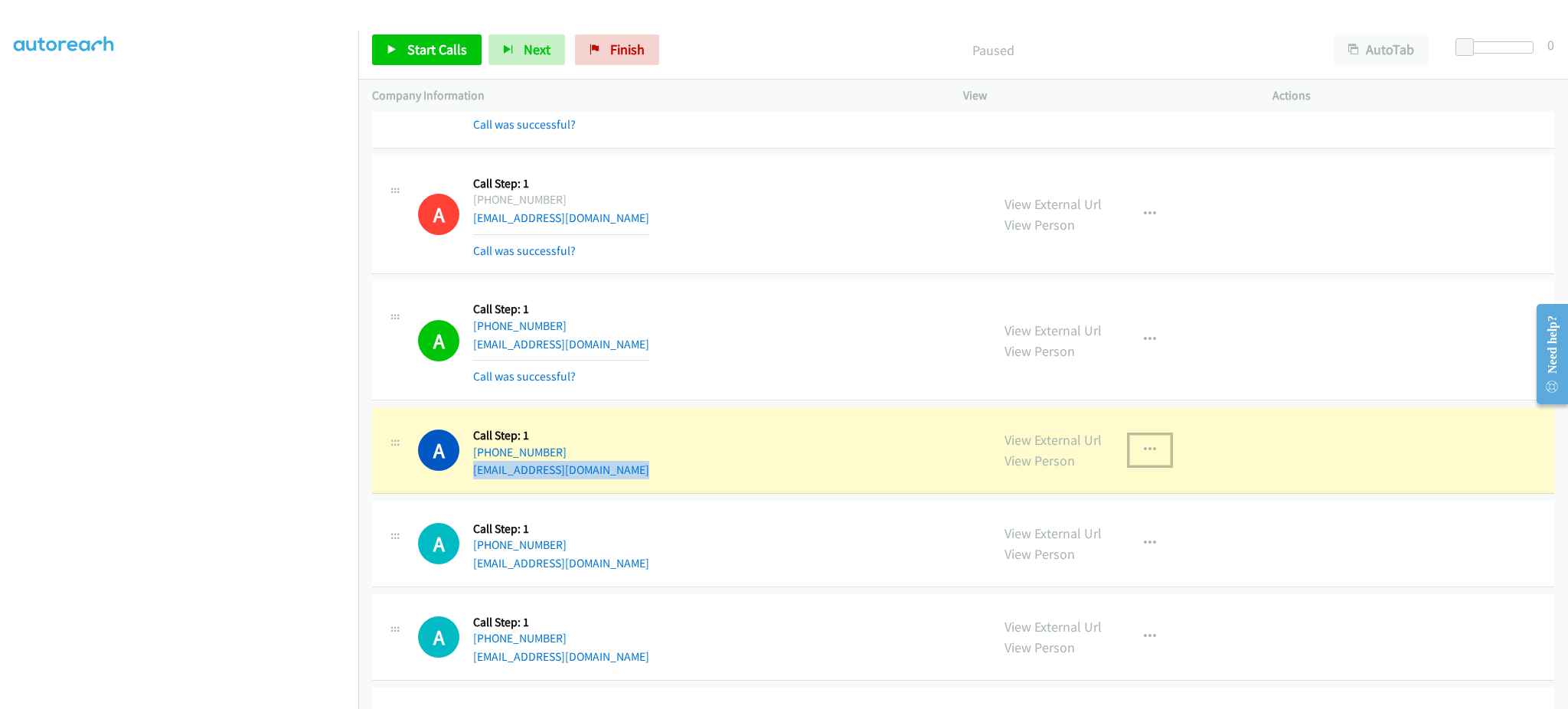
click at [1129, 465] on button "button" at bounding box center [1150, 450] width 42 height 30
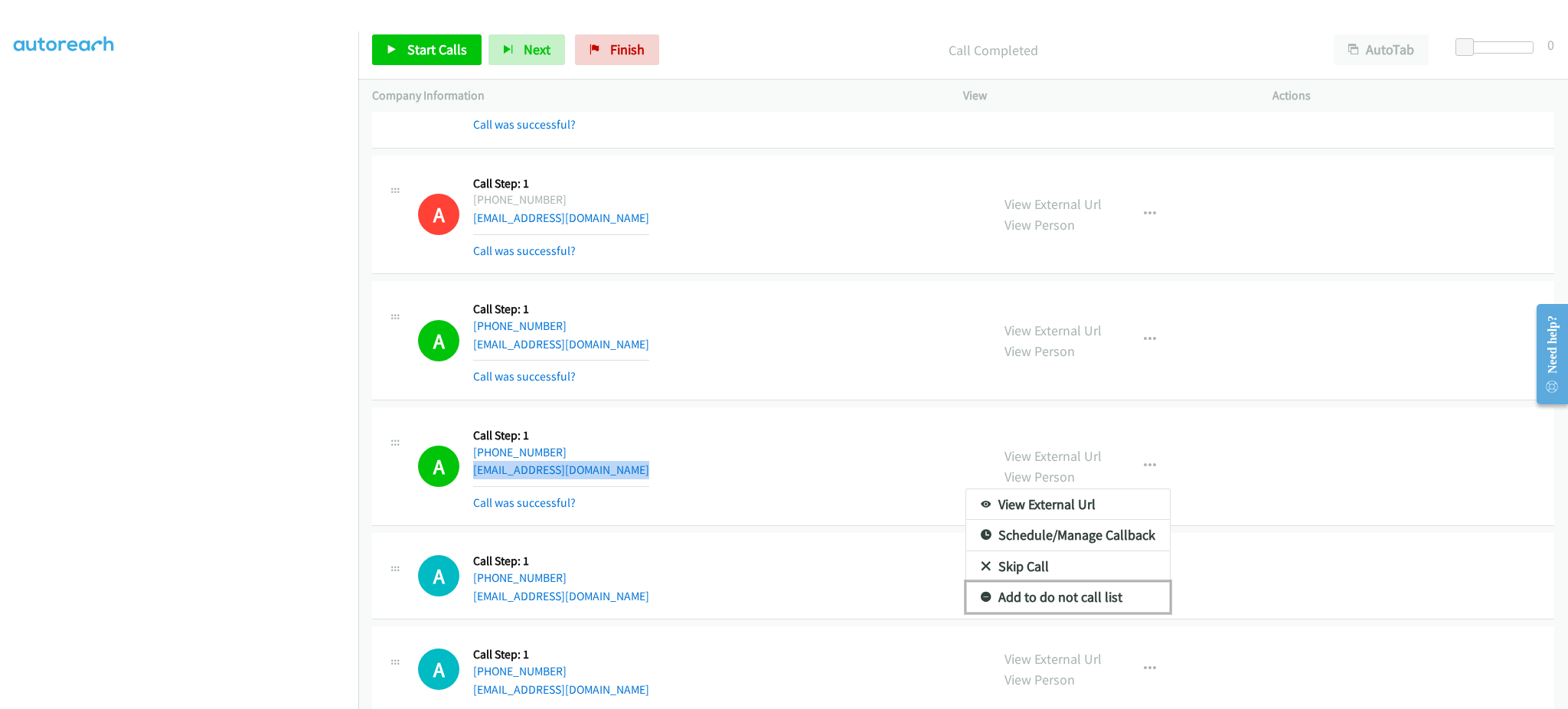
click at [1112, 599] on link "Add to do not call list" at bounding box center [1068, 597] width 203 height 30
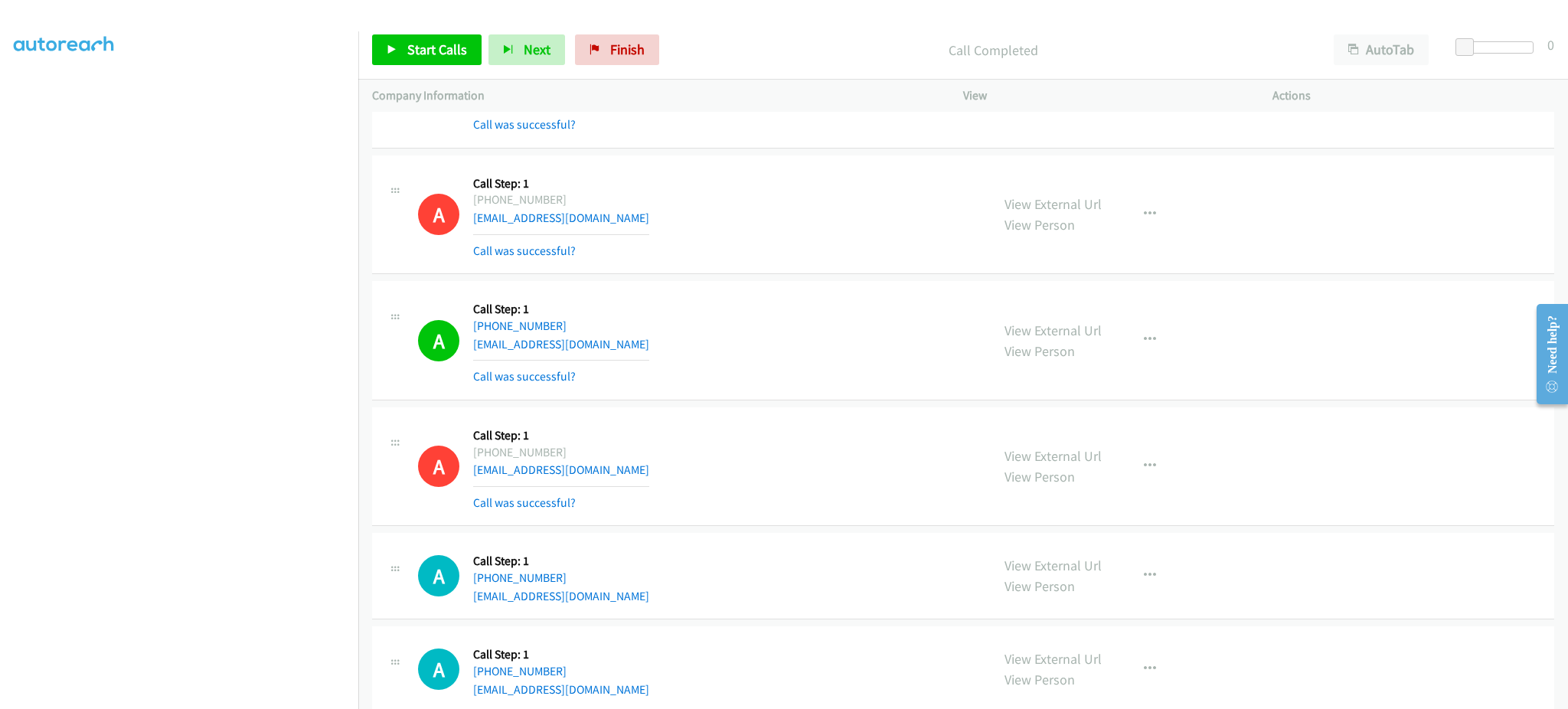
click at [620, 595] on div "A Callback Scheduled Call Step: 1 America/New_York +1 765-404-4922 drsramesha@g…" at bounding box center [697, 575] width 559 height 58
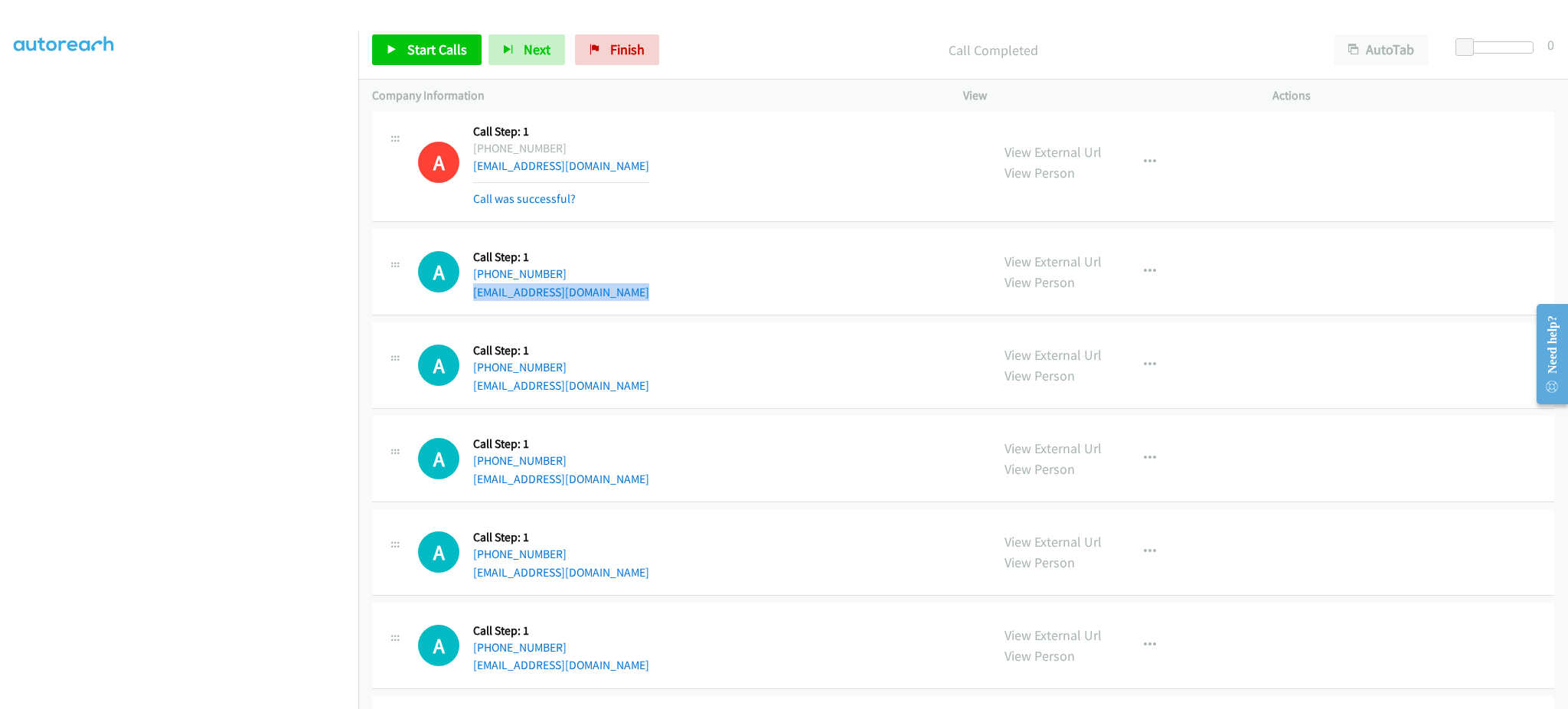
scroll to position [7350, 0]
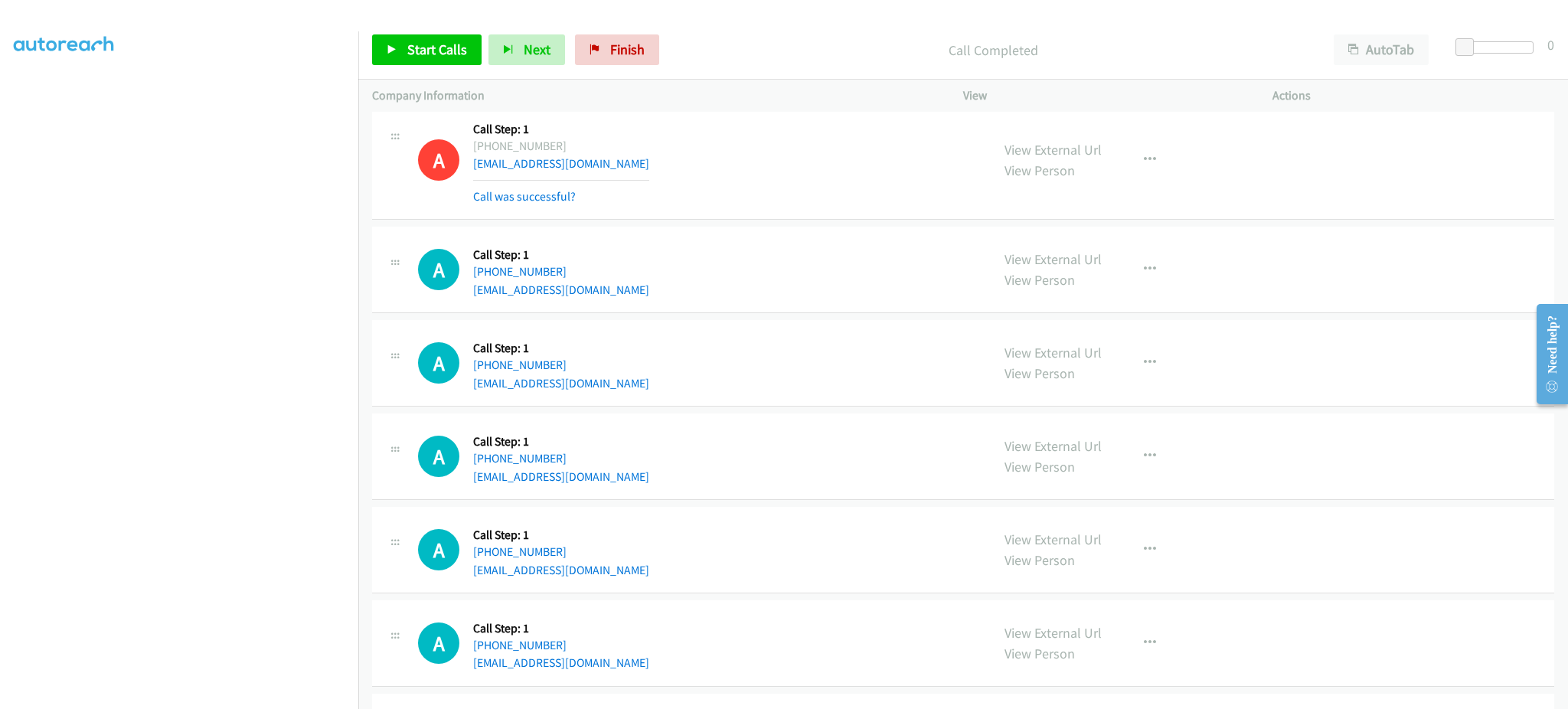
click at [621, 399] on div "A Callback Scheduled Call Step: 1 America/Denver +1 720-726-4194 gavila847@gmai…" at bounding box center [963, 363] width 1182 height 86
click at [630, 471] on div "A Callback Scheduled Call Step: 1 America/Los_Angeles +1 253-226-9625 davesc555…" at bounding box center [697, 456] width 559 height 58
click at [630, 483] on div "A Callback Scheduled Call Step: 1 America/Los_Angeles +1 253-226-9625 davesc555…" at bounding box center [697, 456] width 559 height 58
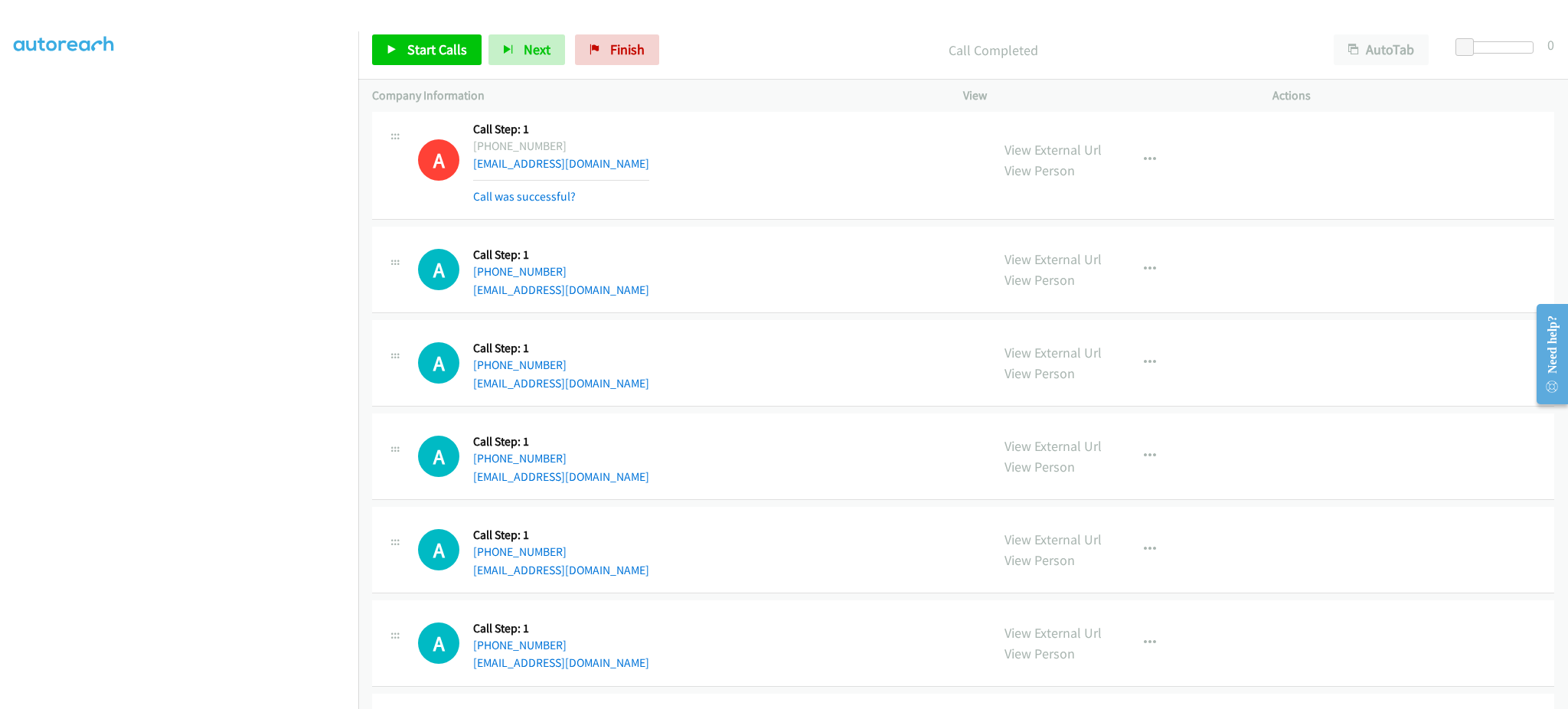
click at [630, 483] on div "A Callback Scheduled Call Step: 1 America/Los_Angeles +1 253-226-9625 davesc555…" at bounding box center [697, 456] width 559 height 58
click at [606, 562] on div "A Callback Scheduled Call Step: 1 America/New_York +1 419-494-8375 jswemba@gmai…" at bounding box center [697, 550] width 559 height 58
click at [604, 569] on div "A Callback Scheduled Call Step: 1 America/New_York +1 419-494-8375 jswemba@gmai…" at bounding box center [697, 550] width 559 height 58
click at [603, 569] on div "A Callback Scheduled Call Step: 1 America/New_York +1 419-494-8375 jswemba@gmai…" at bounding box center [697, 550] width 559 height 58
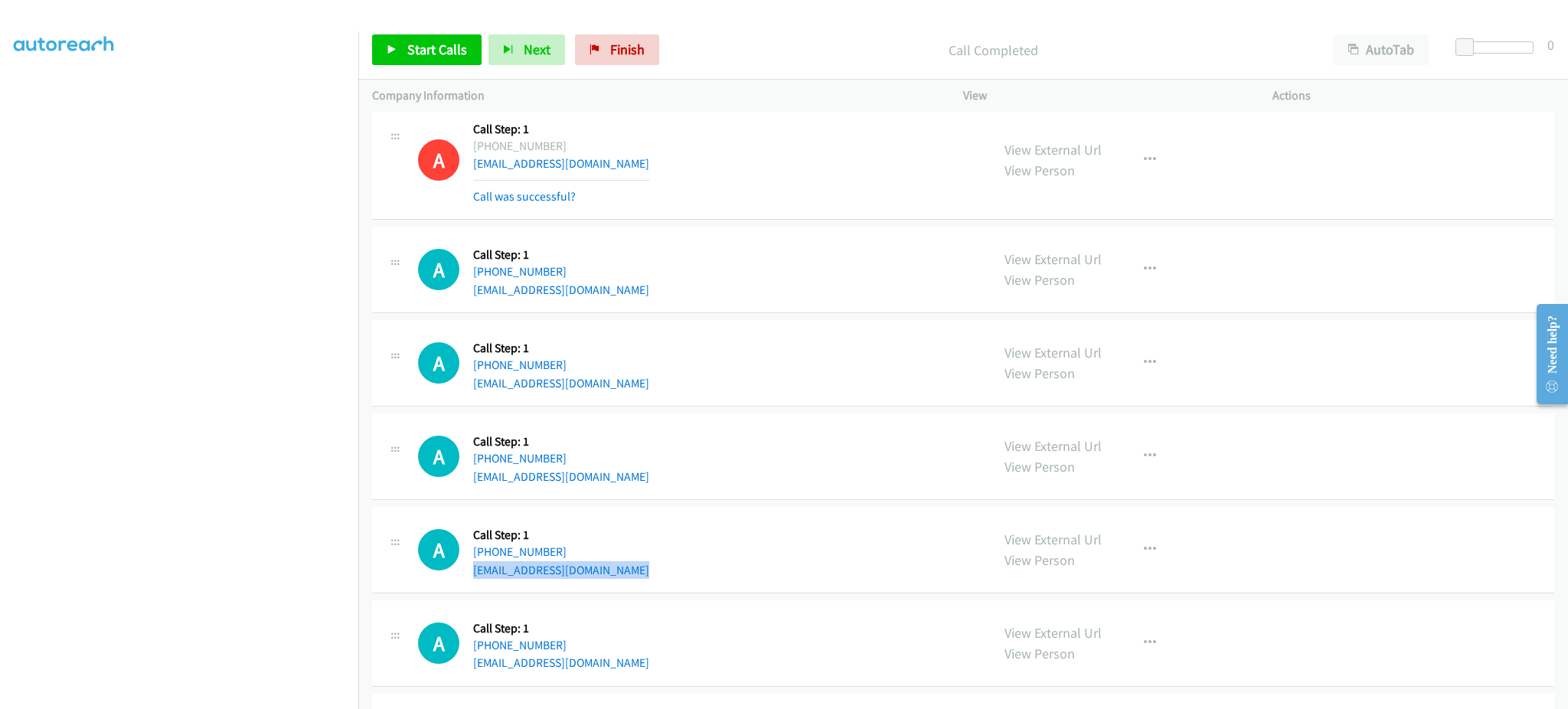
click at [603, 569] on div "A Callback Scheduled Call Step: 1 America/New_York +1 419-494-8375 jswemba@gmai…" at bounding box center [697, 550] width 559 height 58
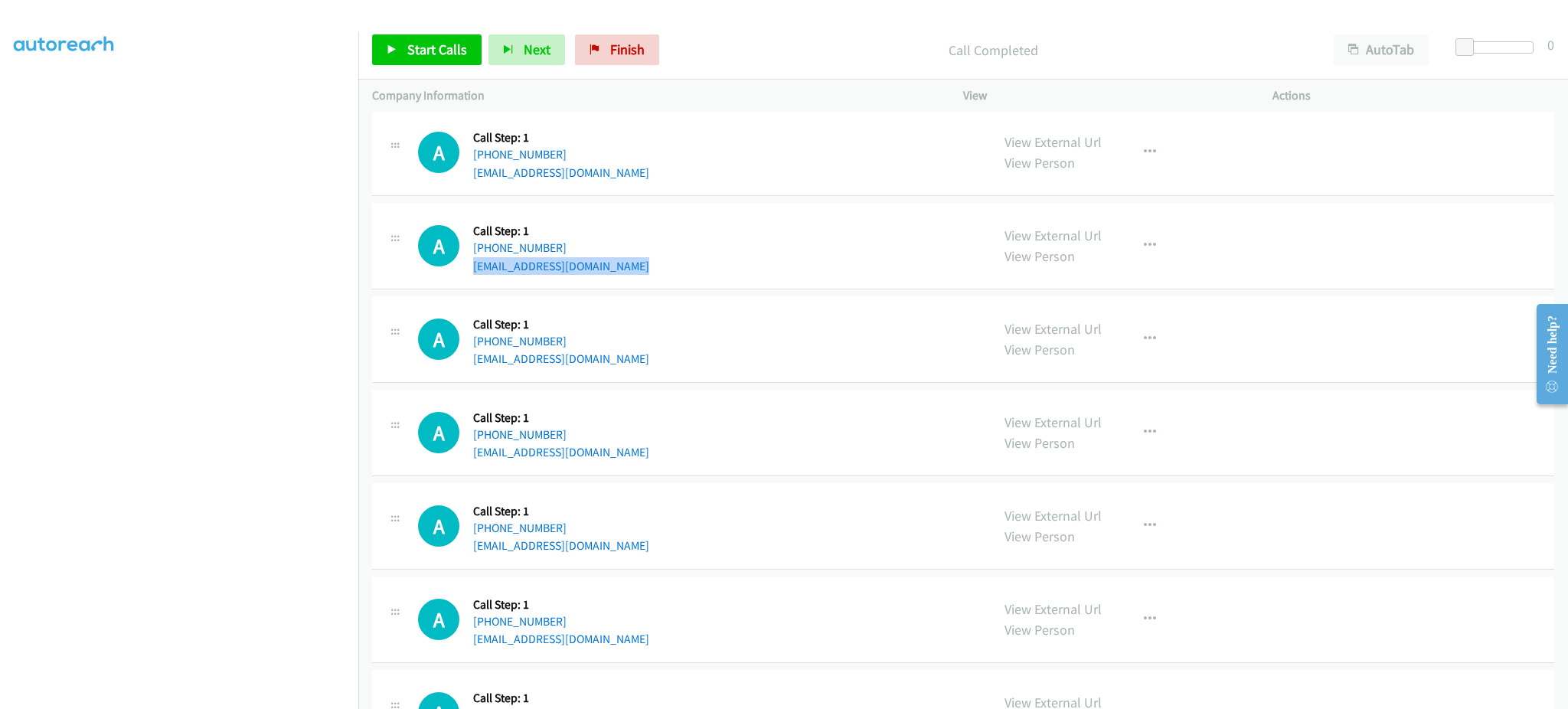
scroll to position [7657, 0]
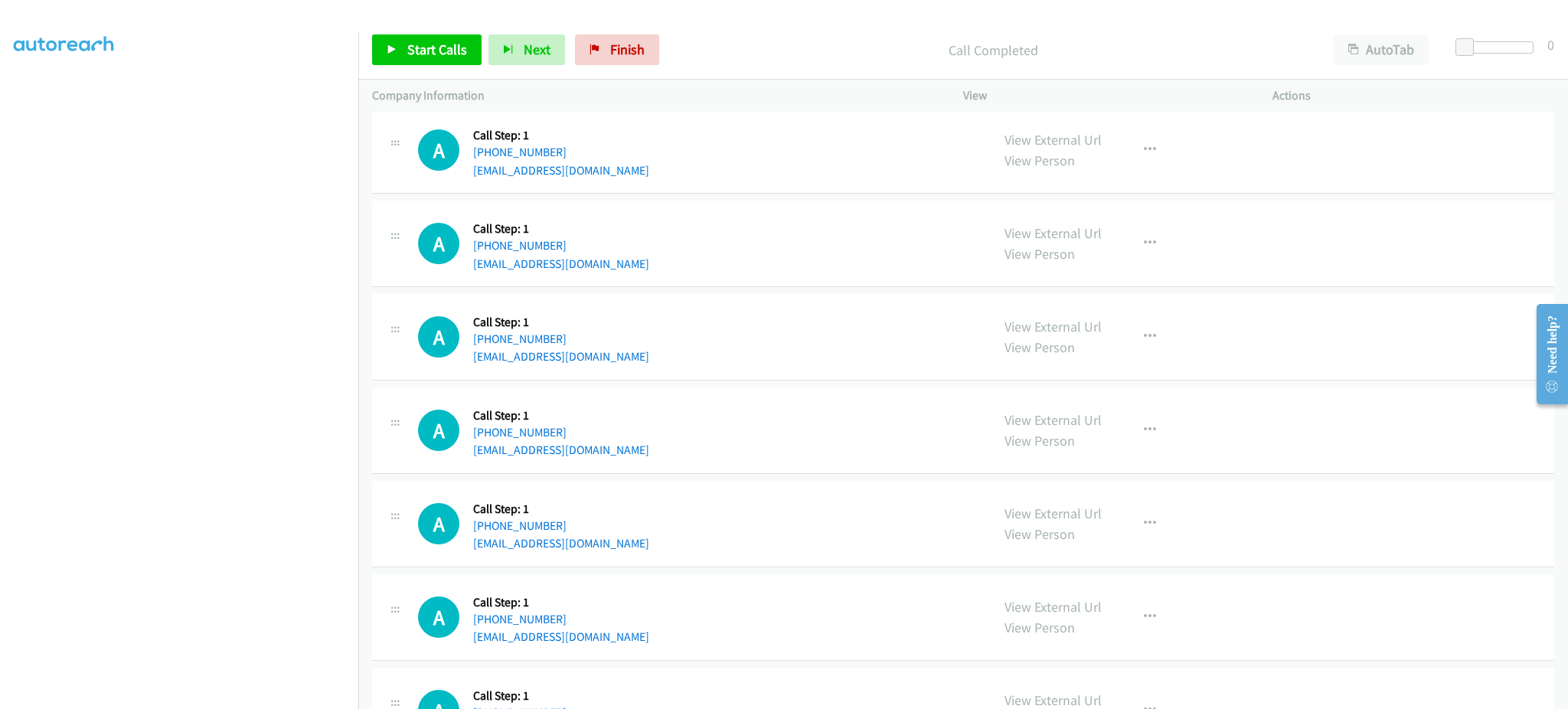
click at [664, 366] on div "A Callback Scheduled Call Step: 1 America/Chicago +1 512-228-0100 rockybagley@g…" at bounding box center [697, 337] width 559 height 58
click at [632, 467] on div "A Callback Scheduled Call Step: 1 America/New_York +1 704-380-9565 pglenn@cesre…" at bounding box center [963, 431] width 1182 height 86
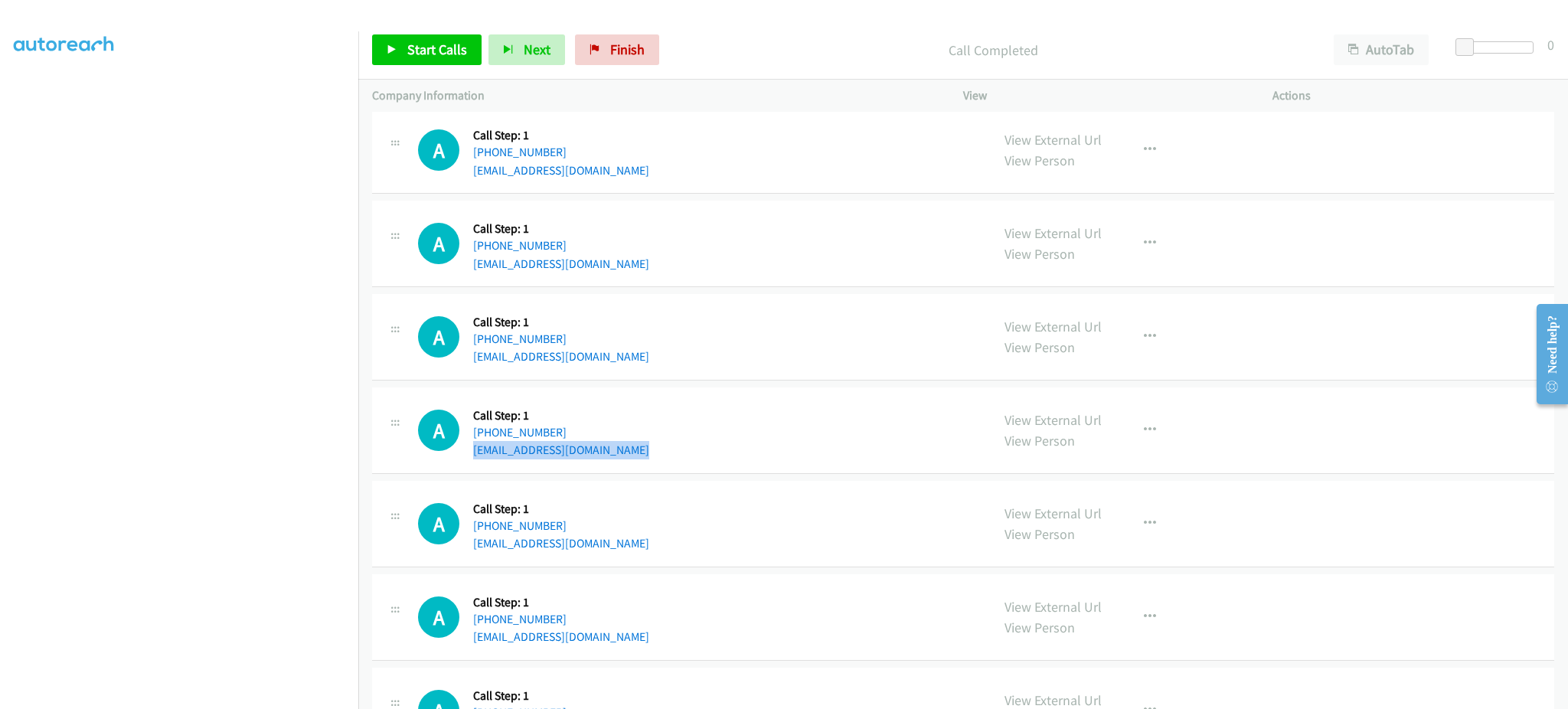
click at [632, 467] on div "A Callback Scheduled Call Step: 1 America/New_York +1 704-380-9565 pglenn@cesre…" at bounding box center [963, 431] width 1182 height 86
click at [877, 344] on div "A Callback Scheduled Call Step: 1 America/Chicago +1 512-228-0100 rockybagley@g…" at bounding box center [697, 337] width 559 height 58
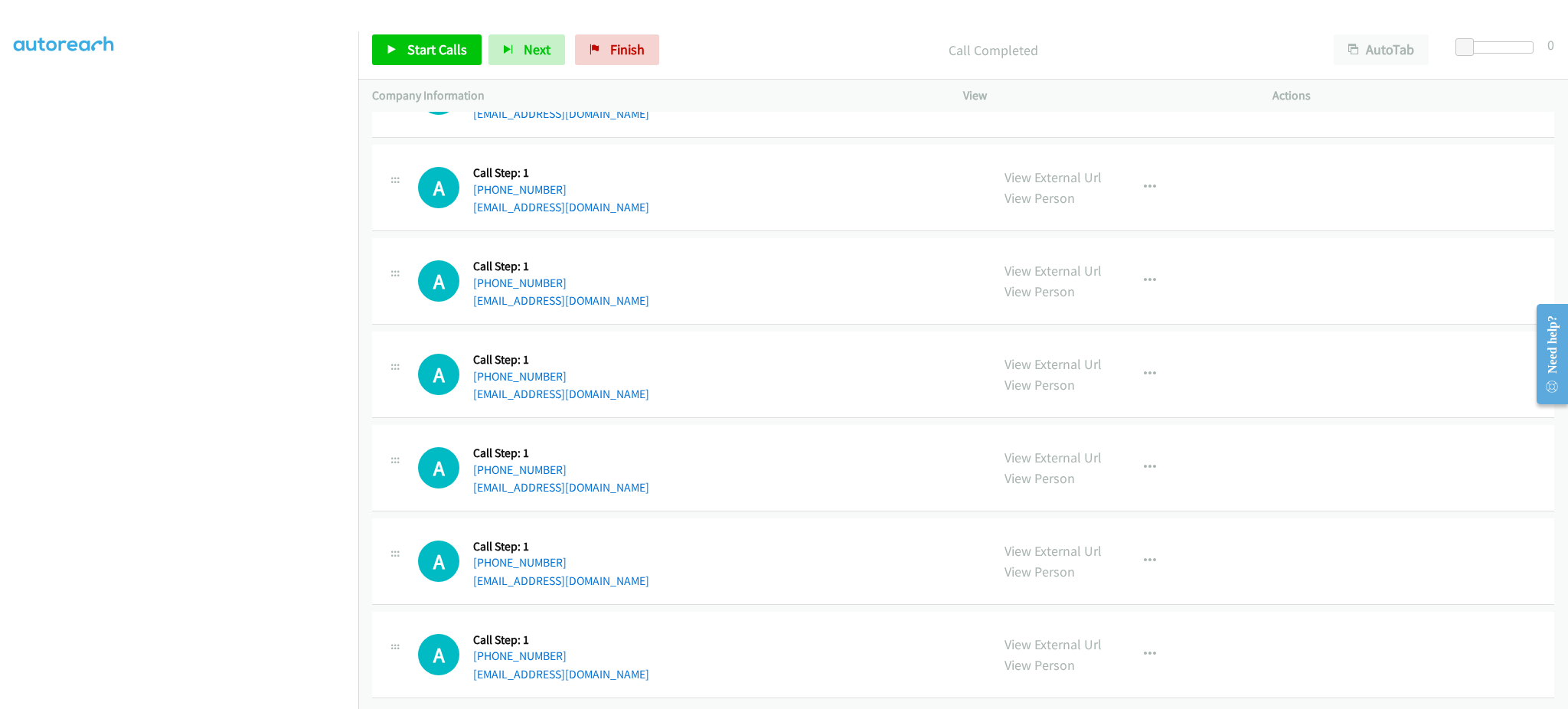
click at [652, 472] on div "A Callback Scheduled Call Step: 1 America/Los_Angeles +1 206-713-1712 rickjblak…" at bounding box center [697, 467] width 559 height 58
click at [411, 54] on span "Start Calls" at bounding box center [437, 50] width 60 height 18
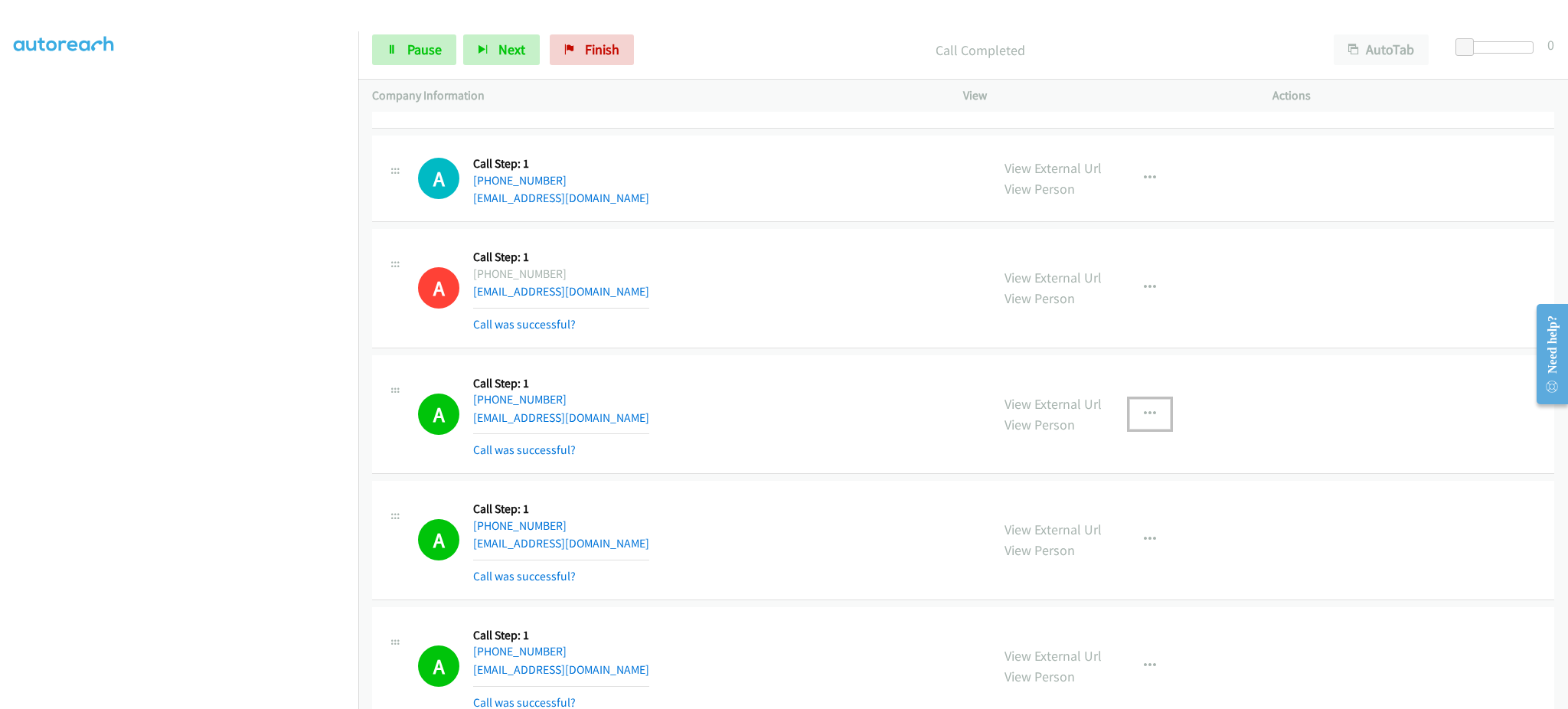
click at [1159, 412] on button "button" at bounding box center [1150, 414] width 42 height 30
click at [1113, 546] on link "Add to do not call list" at bounding box center [1068, 545] width 203 height 30
click at [391, 34] on link "Pause" at bounding box center [414, 50] width 84 height 30
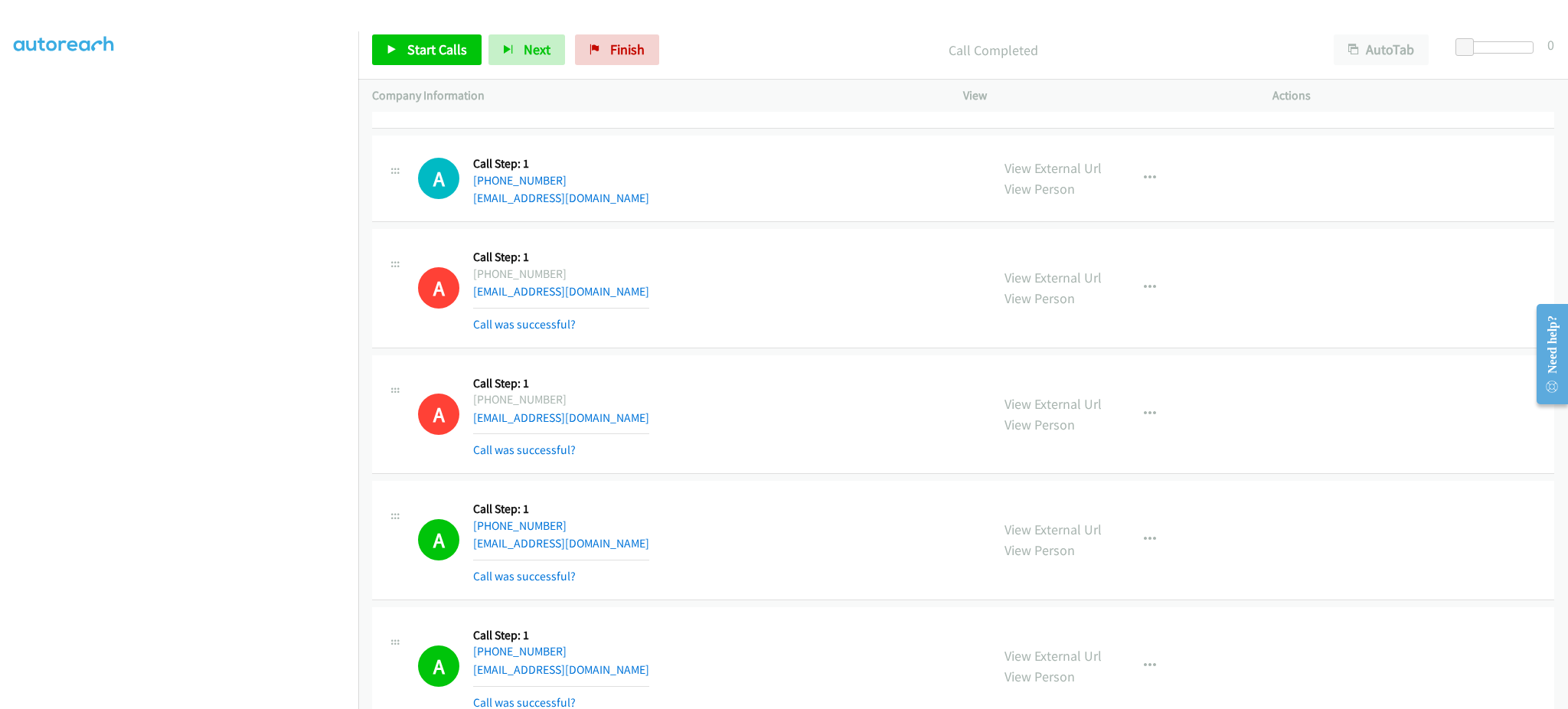
scroll to position [6971, 0]
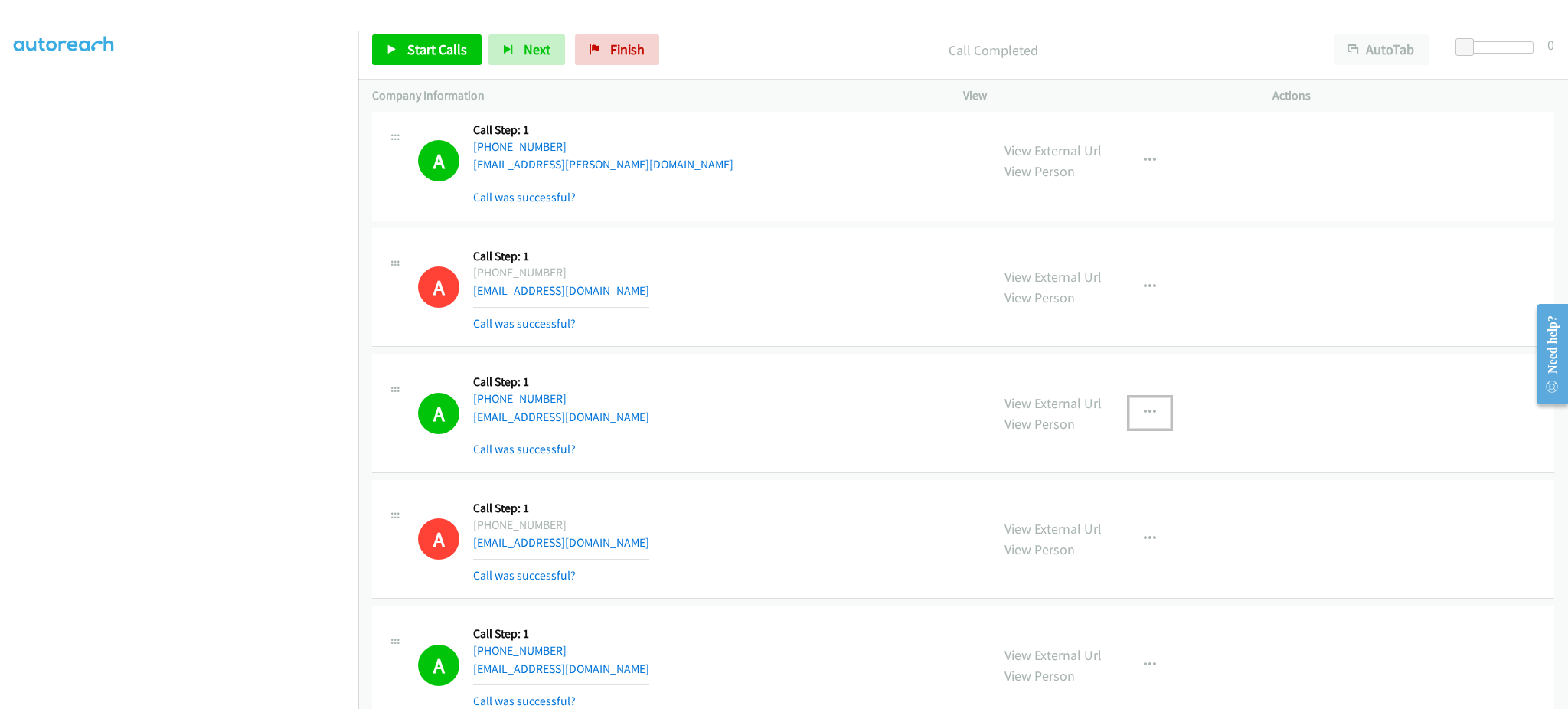
click at [1144, 418] on icon "button" at bounding box center [1149, 412] width 12 height 12
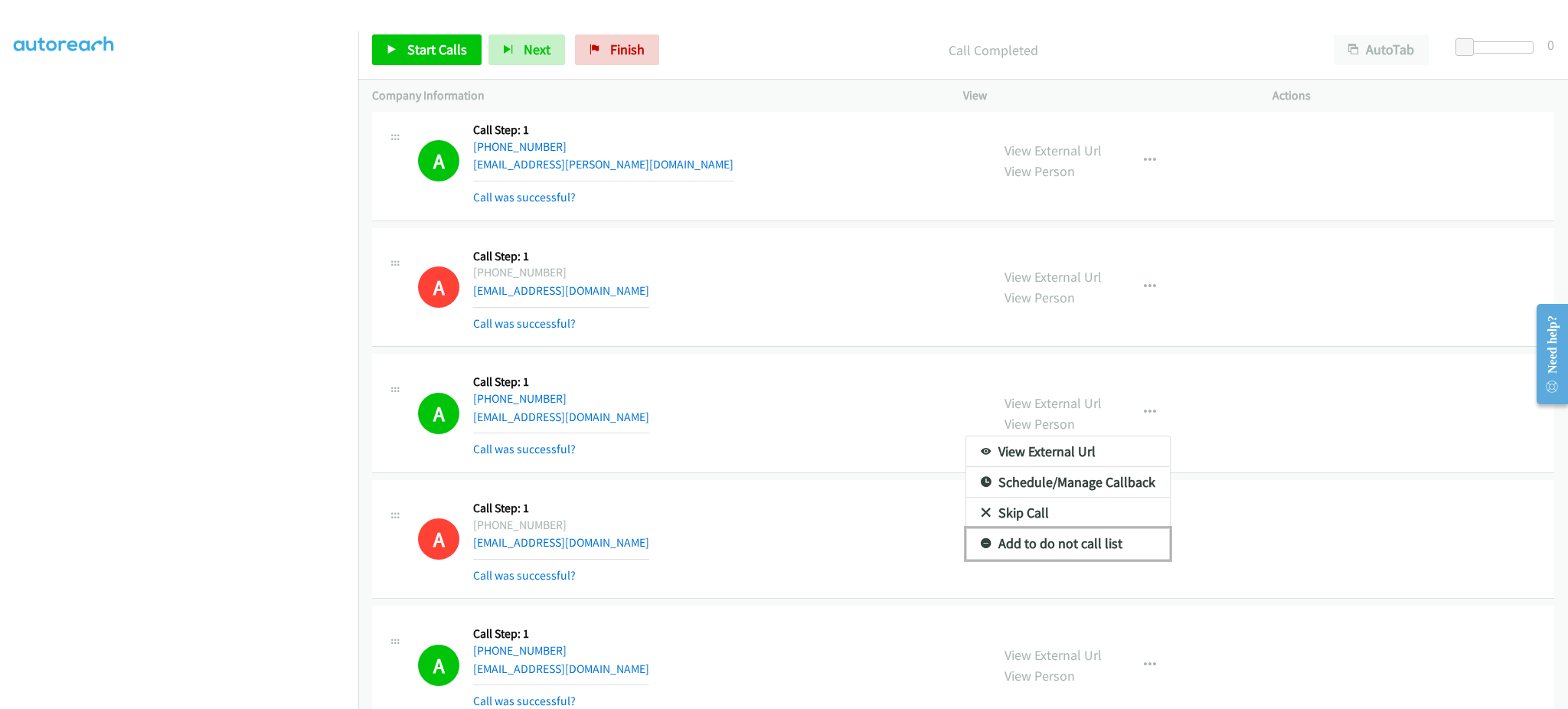
click at [1099, 559] on link "Add to do not call list" at bounding box center [1068, 543] width 203 height 30
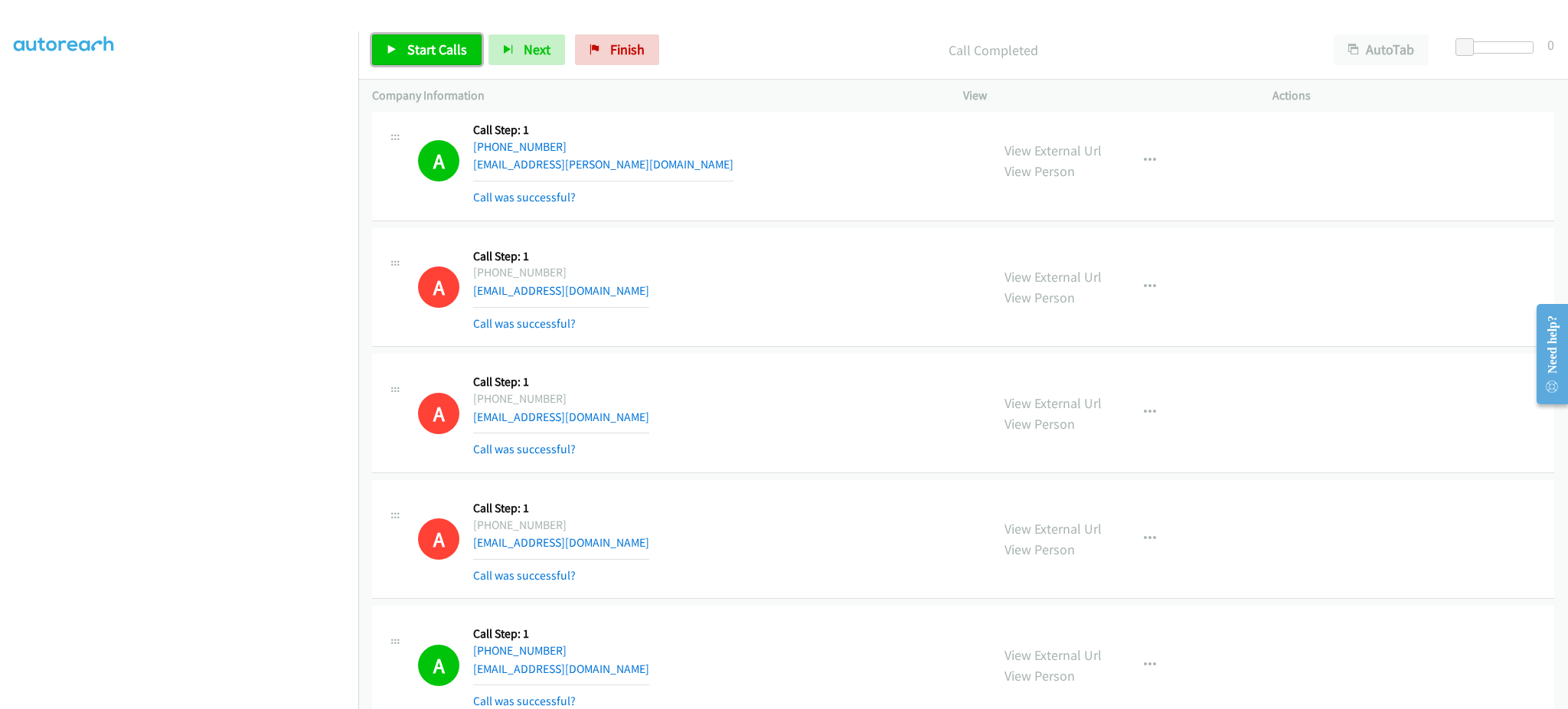
click at [442, 56] on span "Start Calls" at bounding box center [437, 50] width 60 height 18
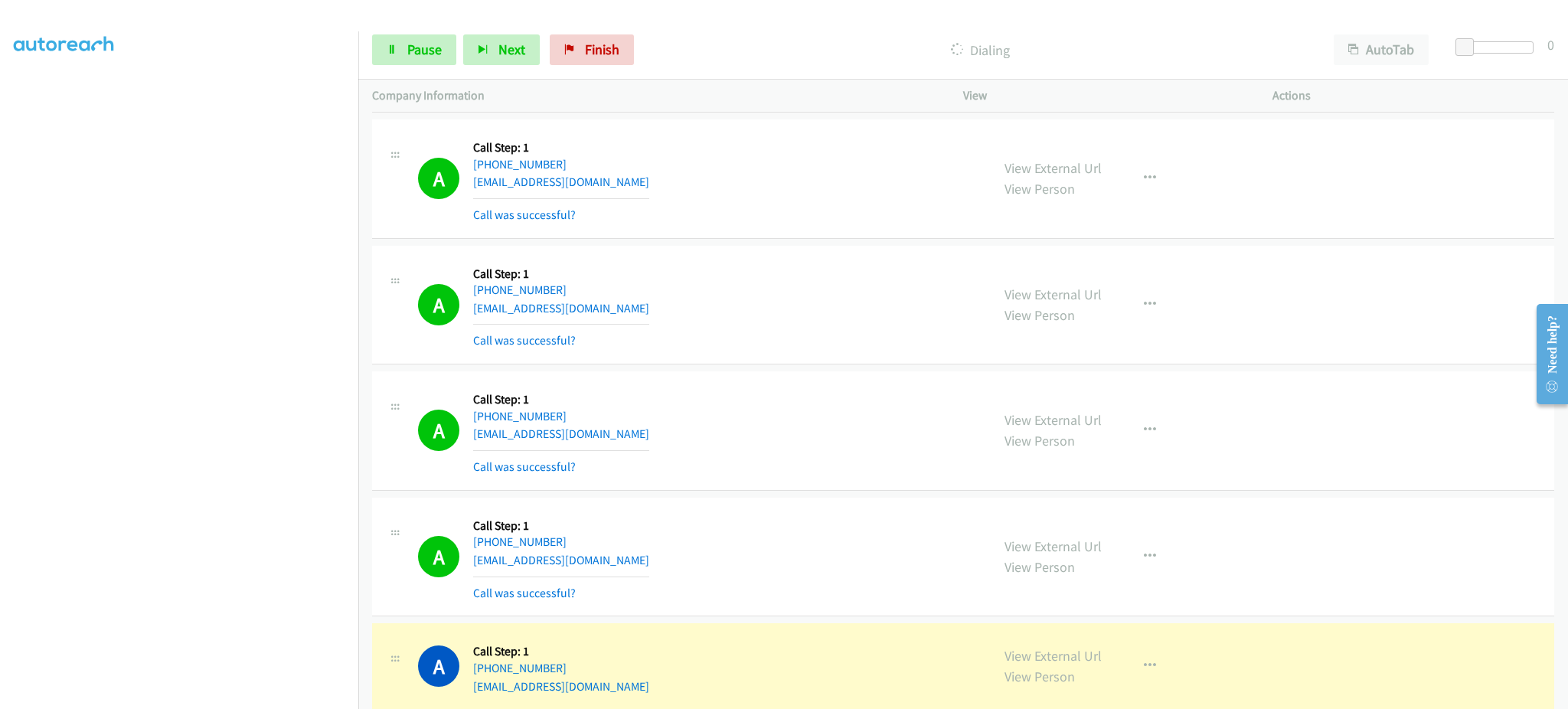
scroll to position [7889, 0]
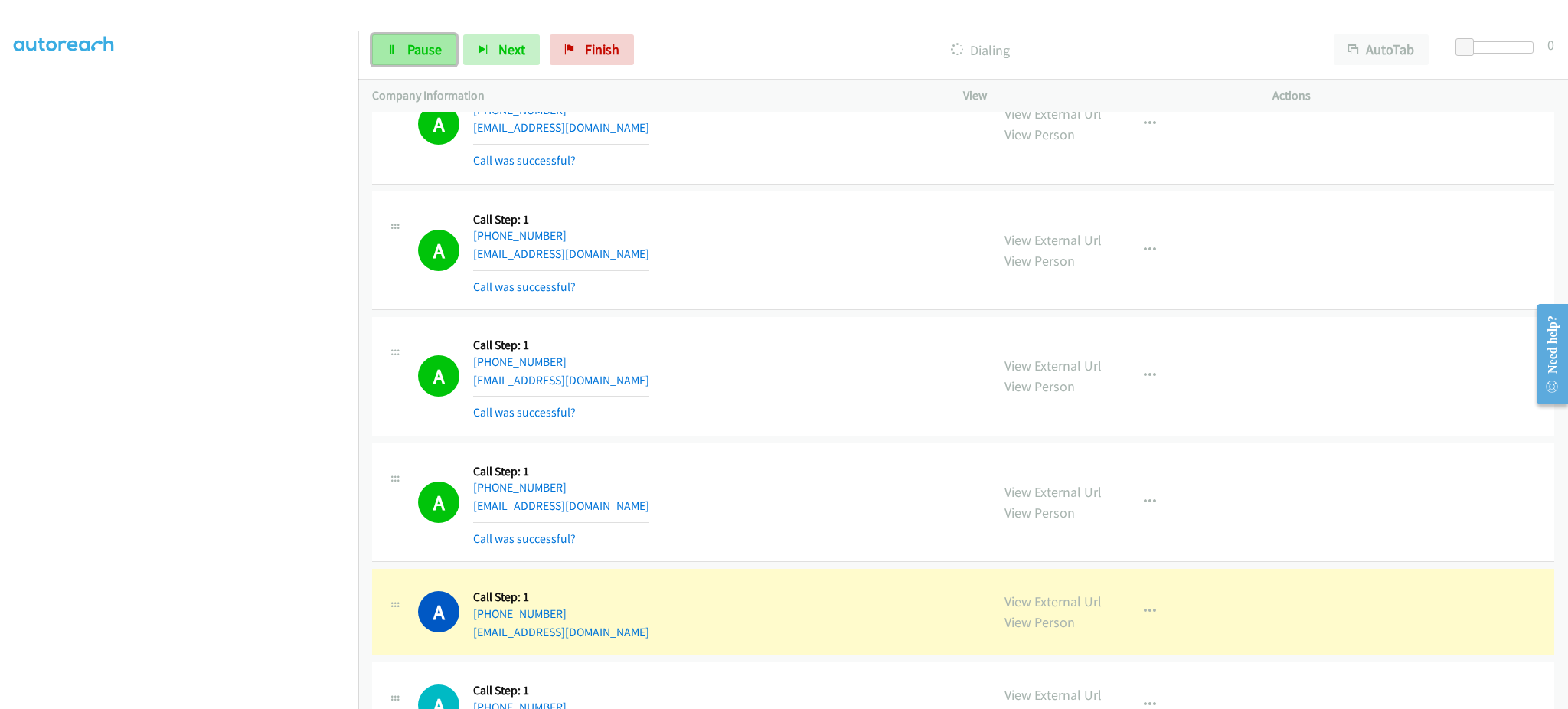
click at [405, 42] on link "Pause" at bounding box center [414, 50] width 84 height 30
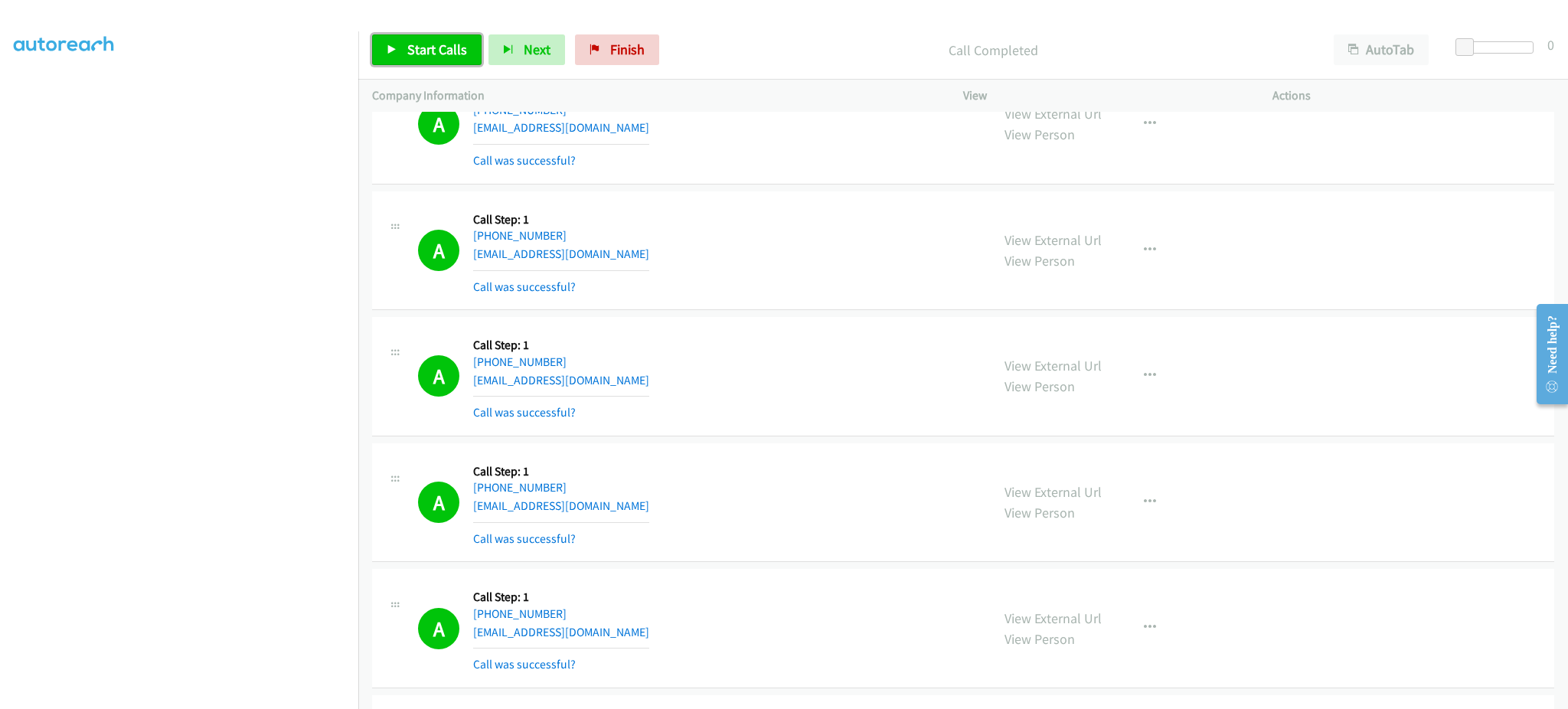
click at [437, 58] on link "Start Calls" at bounding box center [427, 50] width 110 height 30
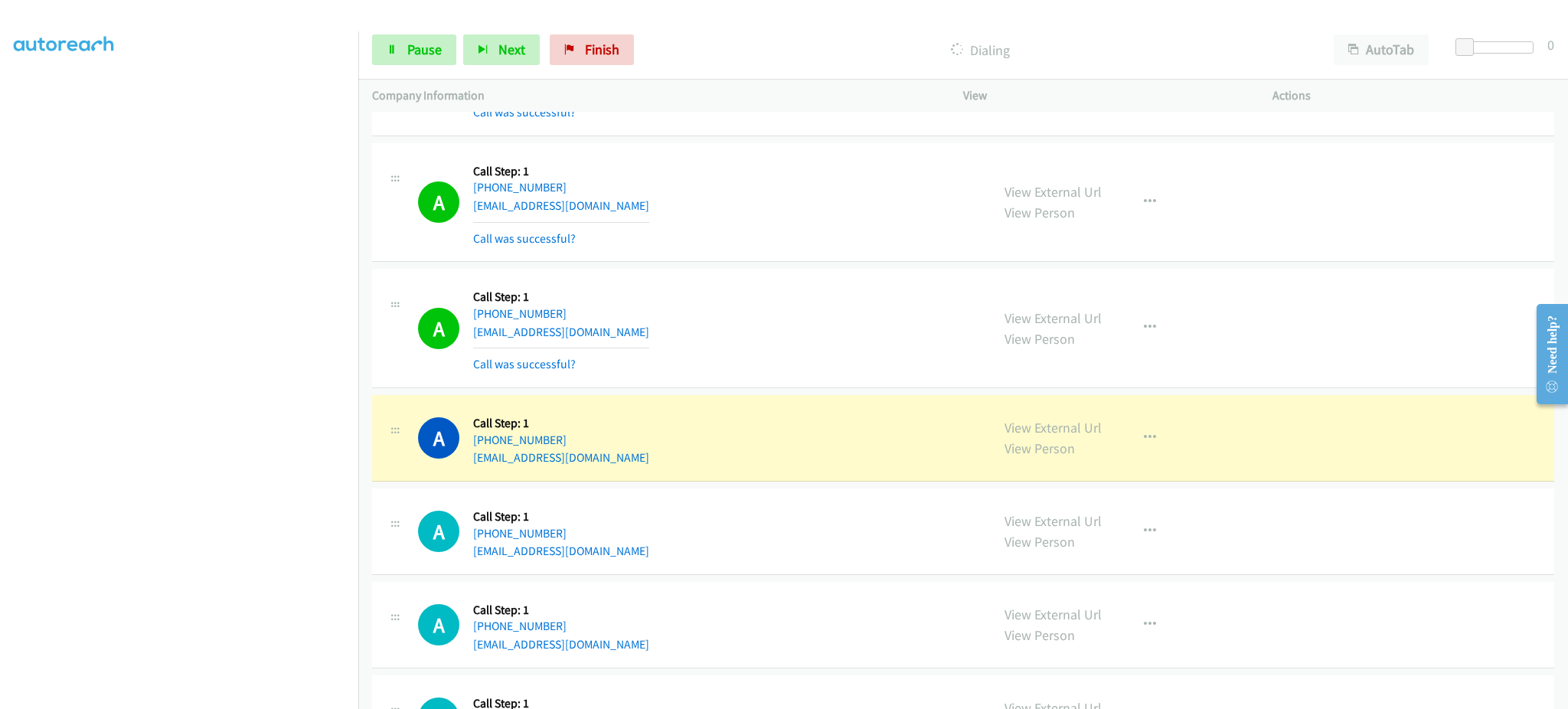
scroll to position [8196, 0]
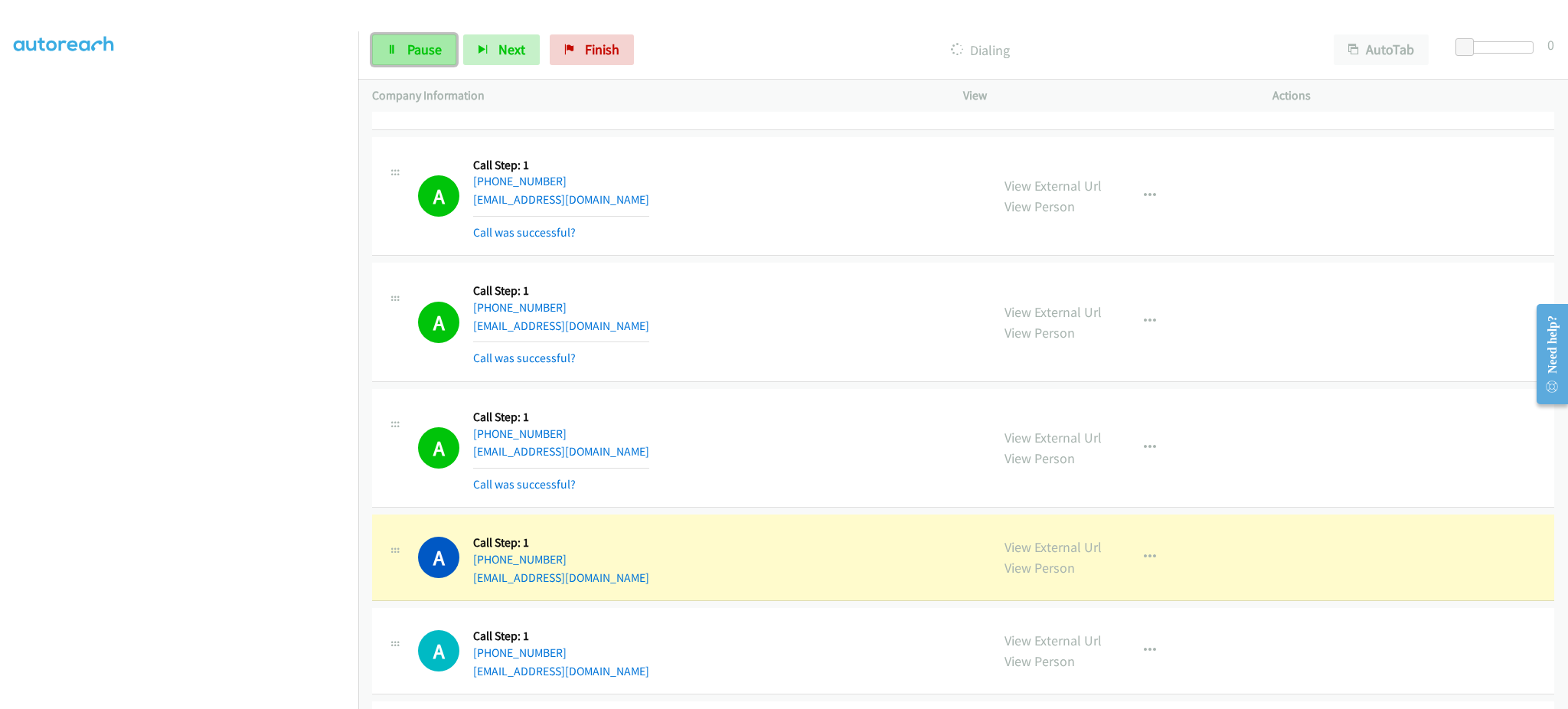
click at [399, 54] on link "Pause" at bounding box center [414, 50] width 84 height 30
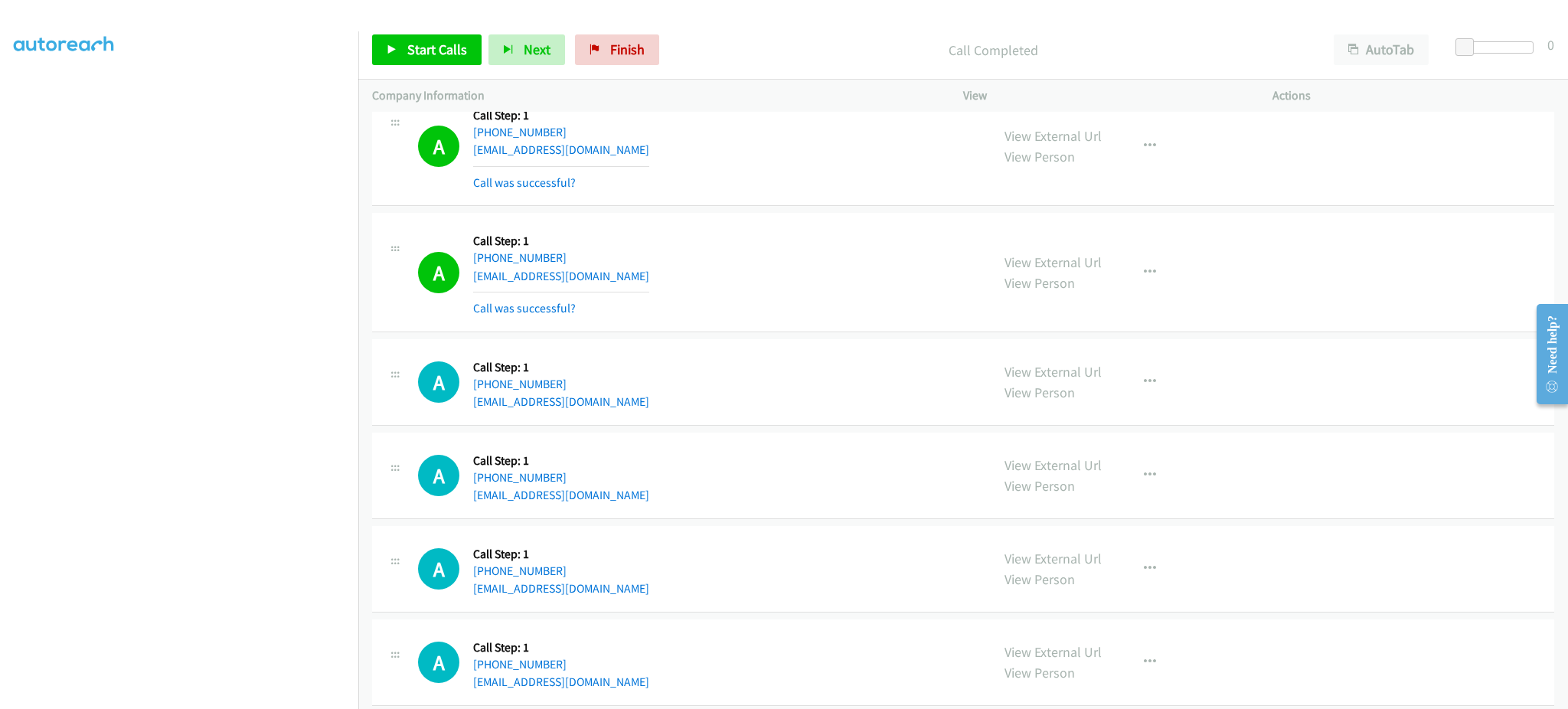
scroll to position [8502, 0]
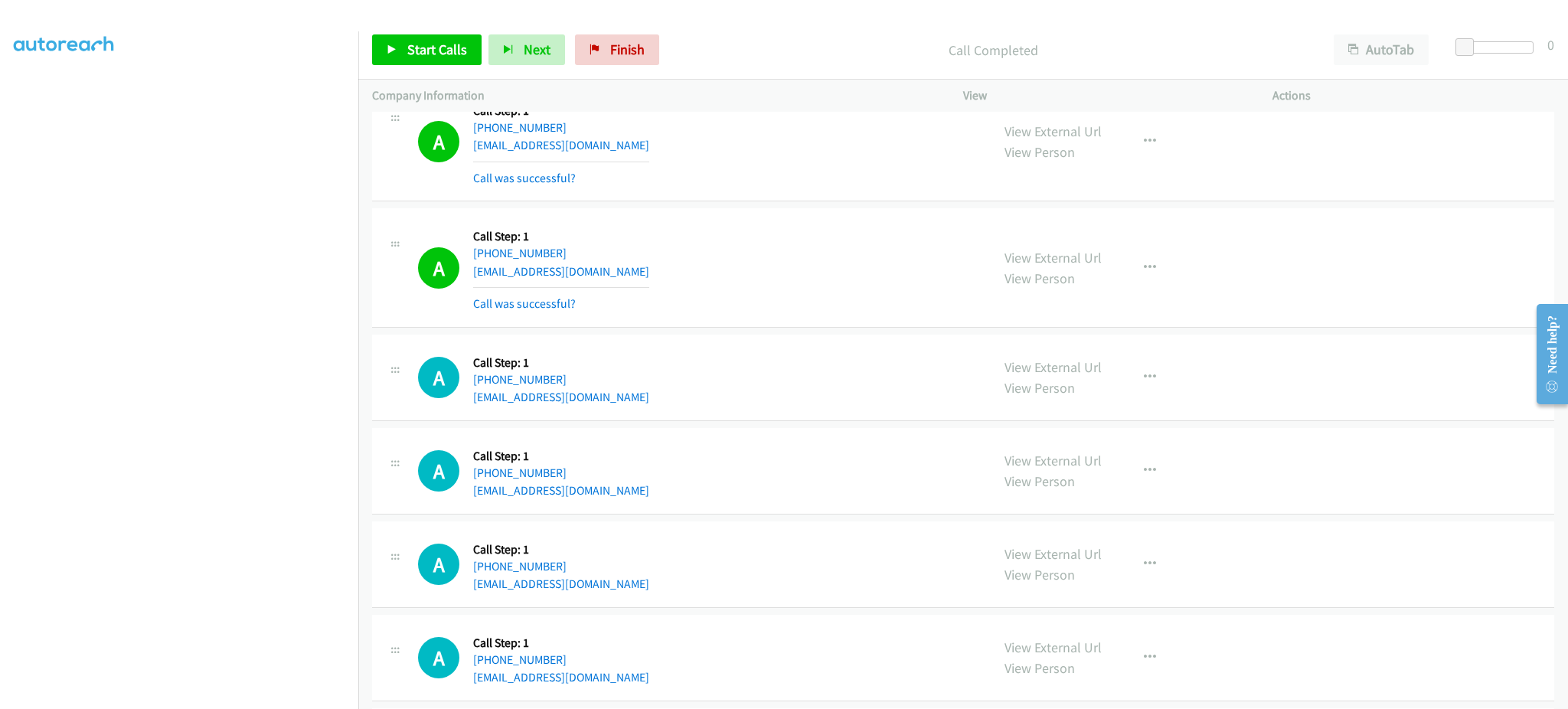
click at [644, 407] on div "A Callback Scheduled Call Step: 1 America/Denver +1 505-410-9823 smartinez31@ho…" at bounding box center [697, 377] width 559 height 58
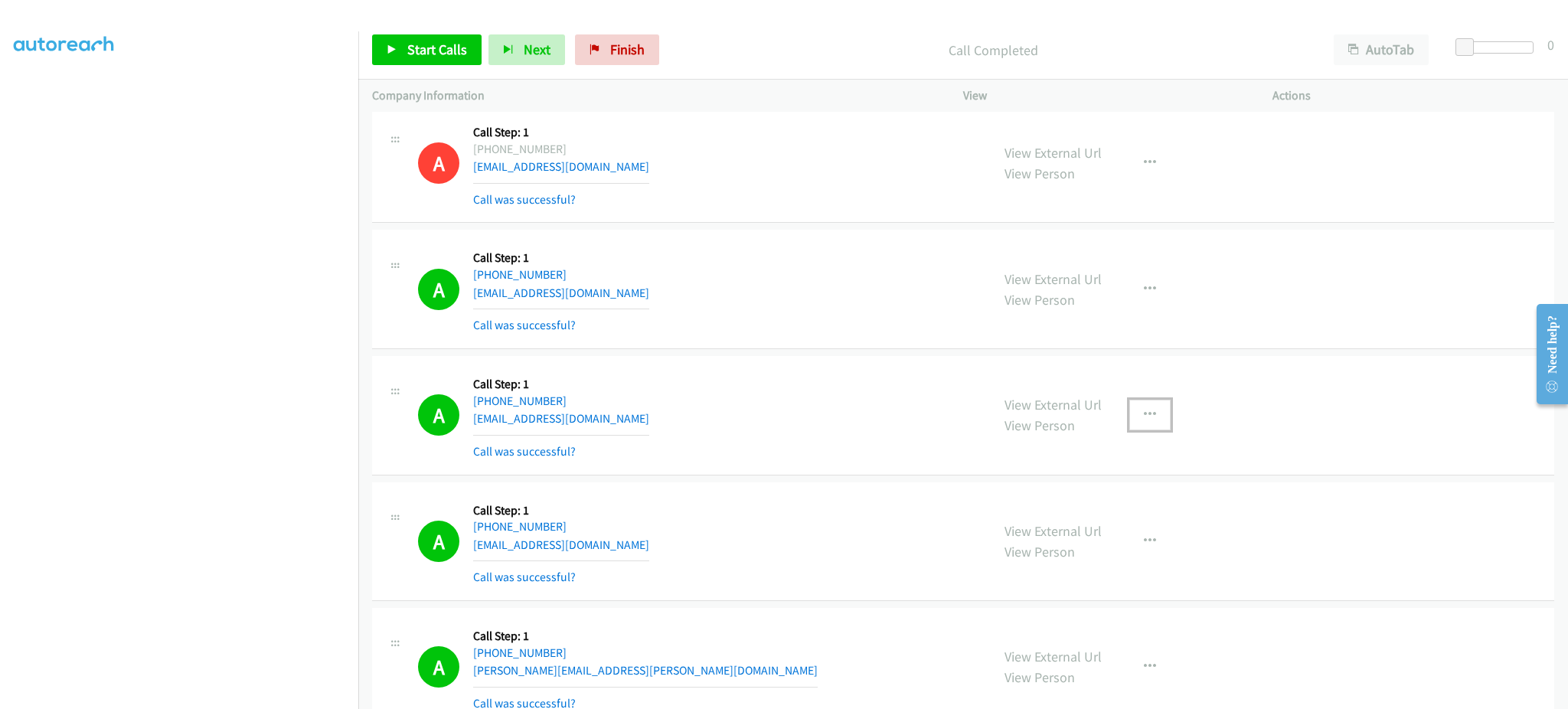
click at [1142, 431] on button "button" at bounding box center [1150, 415] width 42 height 30
click at [1103, 555] on link "Add to do not call list" at bounding box center [1068, 546] width 203 height 30
click at [451, 62] on link "Start Calls" at bounding box center [427, 50] width 110 height 30
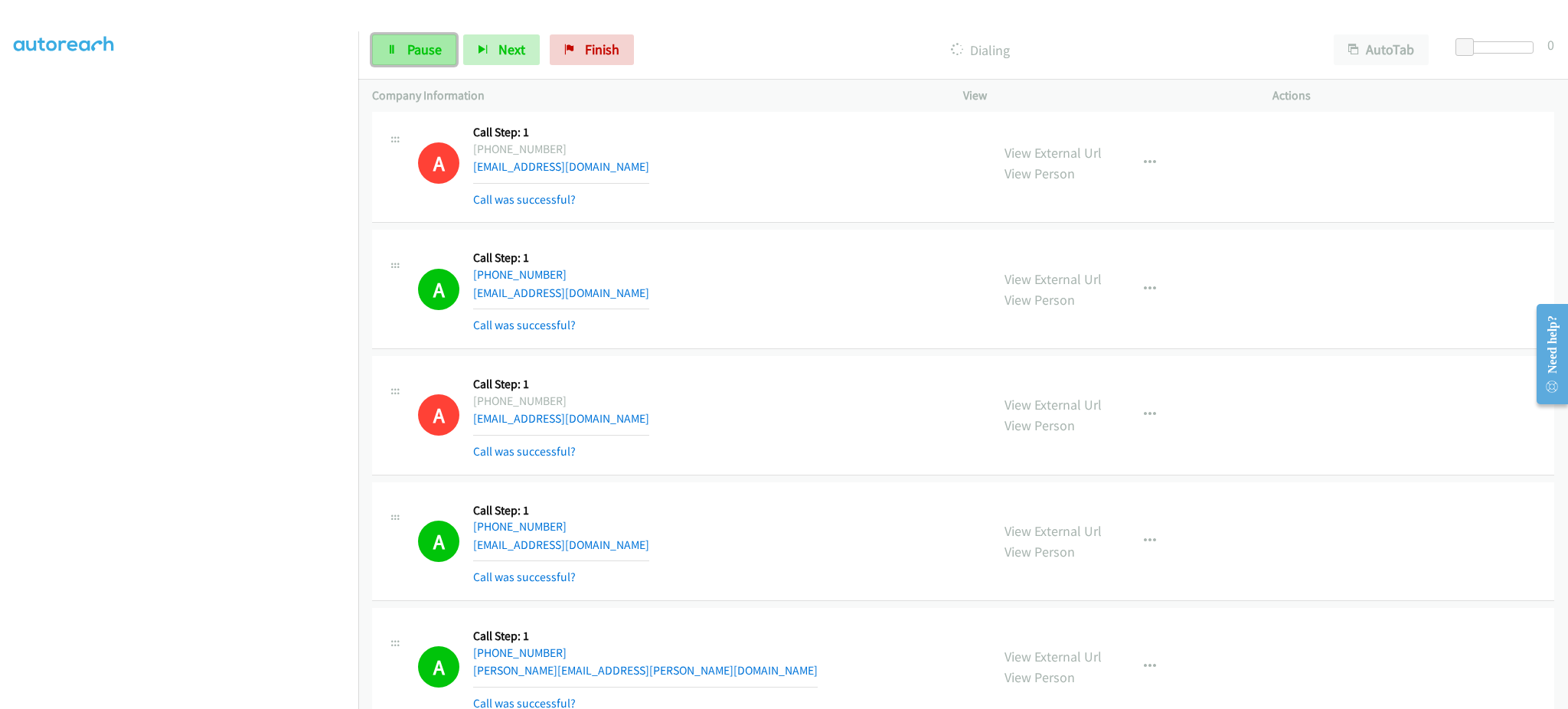
click at [403, 61] on link "Pause" at bounding box center [414, 50] width 84 height 30
click at [444, 54] on span "Start Calls" at bounding box center [437, 50] width 60 height 18
click at [378, 45] on link "Pause" at bounding box center [414, 50] width 84 height 30
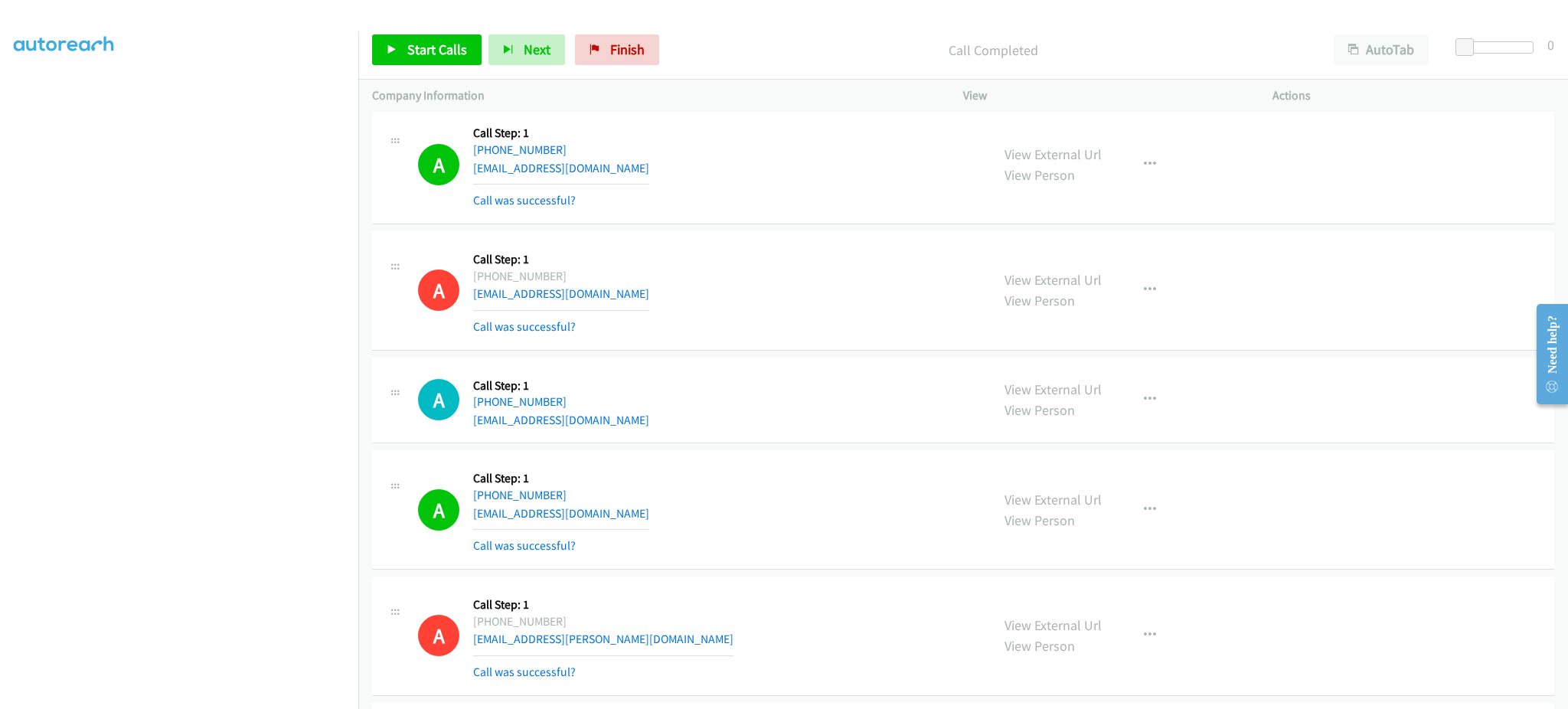
scroll to position [2878, 0]
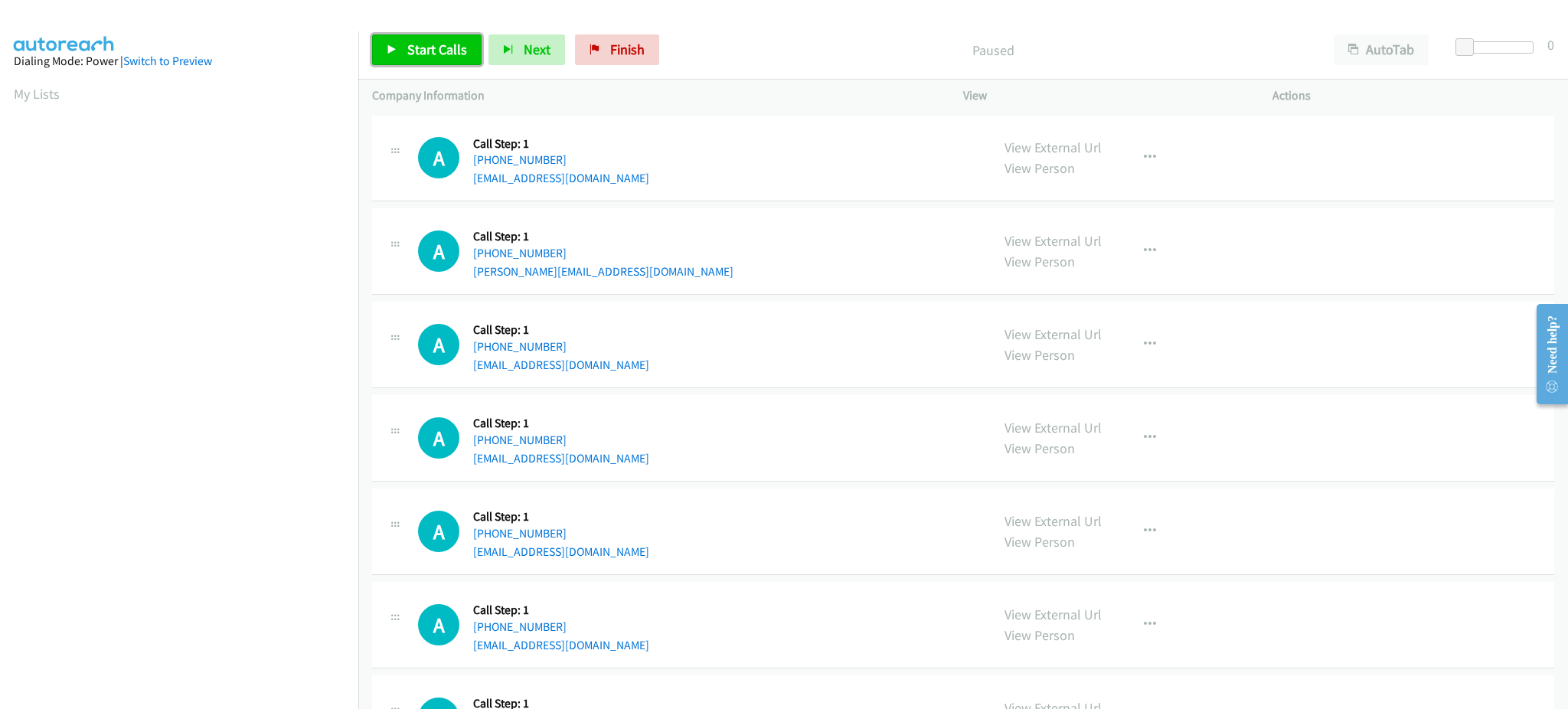
click at [419, 61] on link "Start Calls" at bounding box center [427, 50] width 110 height 30
click at [920, 345] on div "A Callback Scheduled Call Step: 1 [GEOGRAPHIC_DATA]/[GEOGRAPHIC_DATA] [PHONE_NU…" at bounding box center [697, 344] width 559 height 58
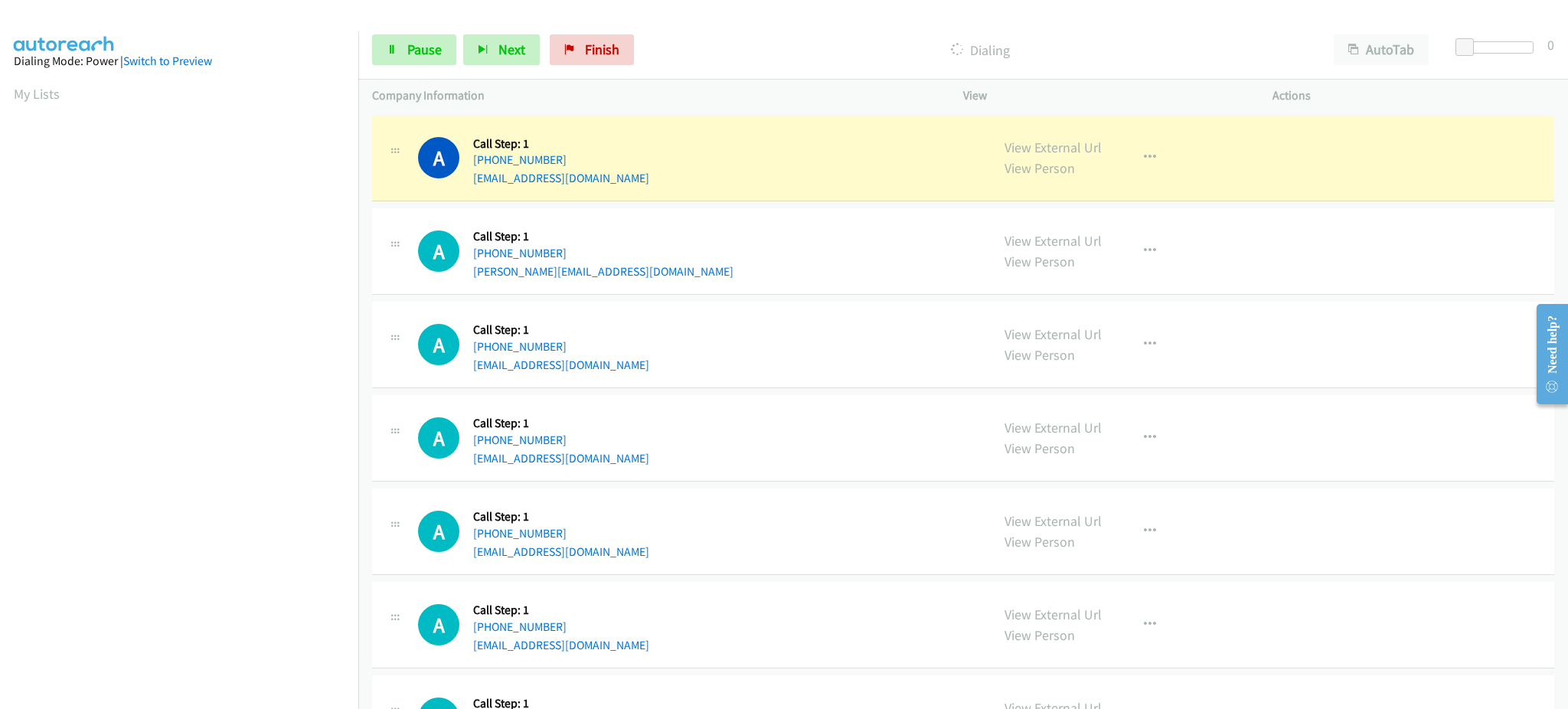
scroll to position [153, 0]
click at [435, 58] on link "Pause" at bounding box center [414, 50] width 84 height 30
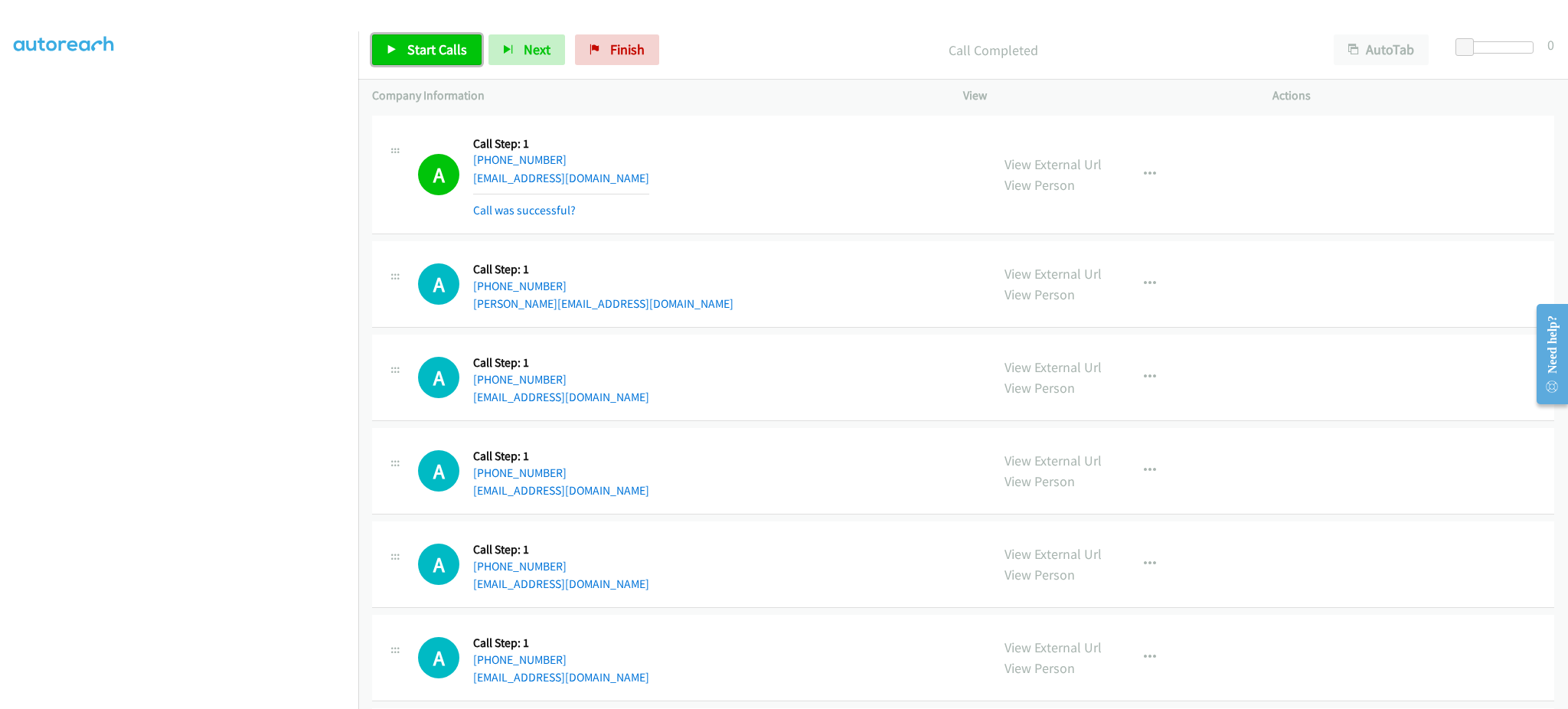
click at [451, 57] on span "Start Calls" at bounding box center [437, 50] width 60 height 18
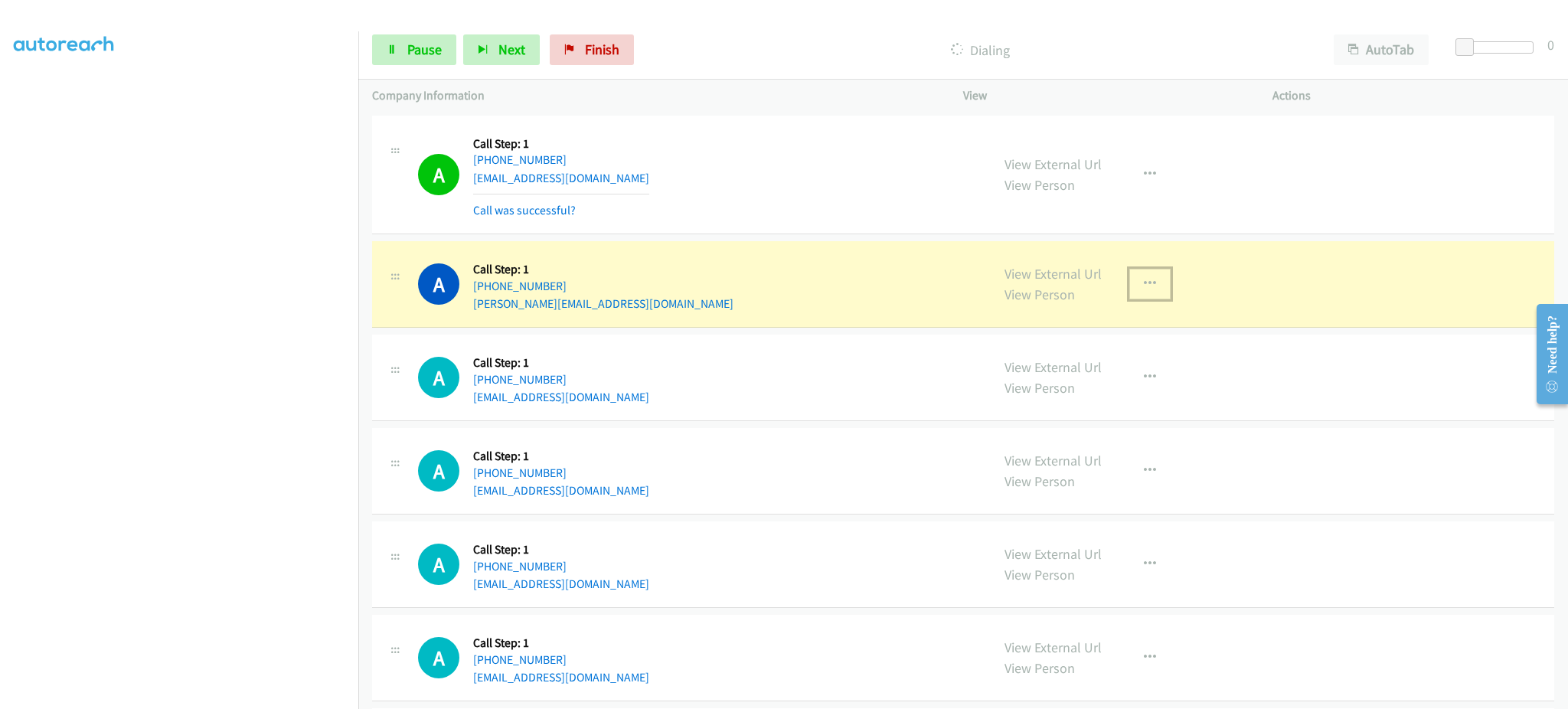
click at [1144, 287] on icon "button" at bounding box center [1149, 283] width 12 height 12
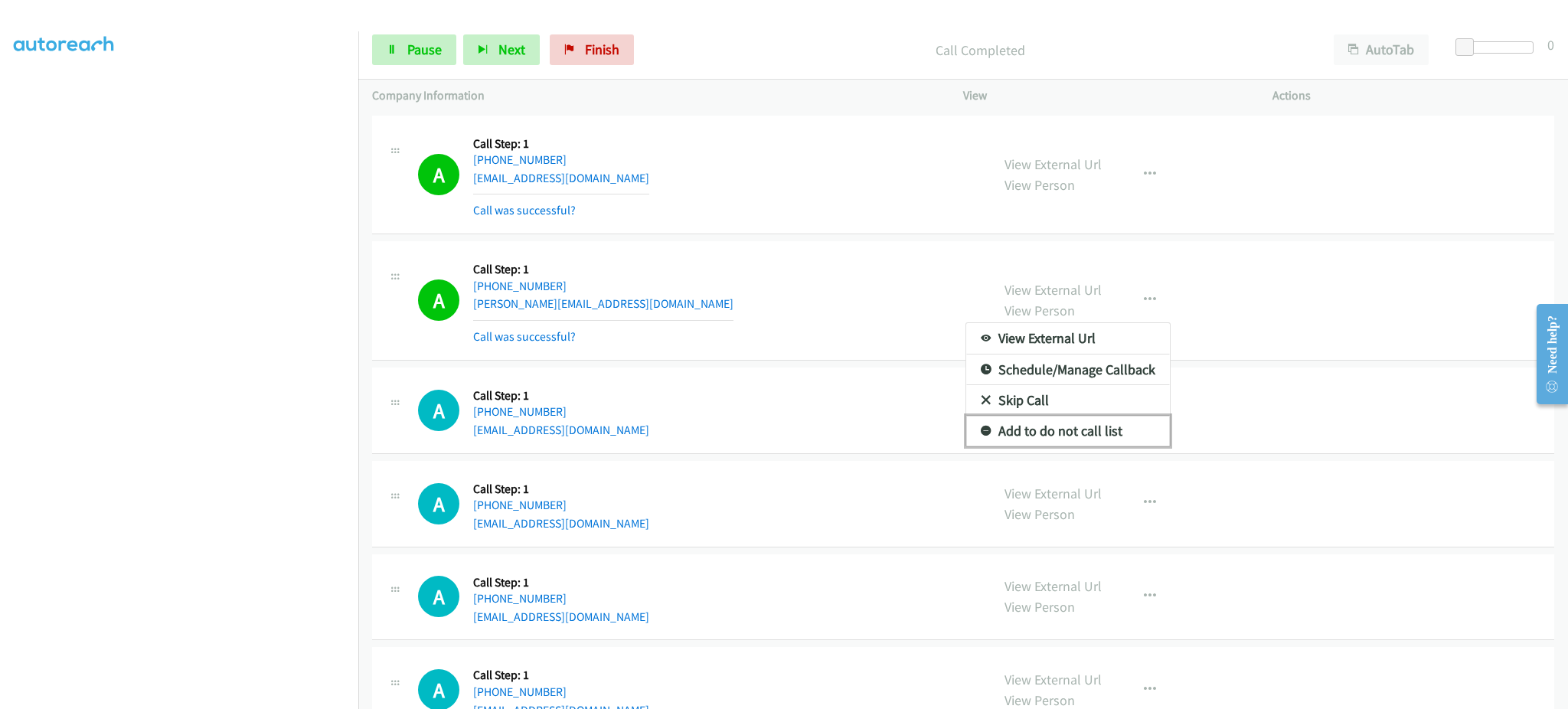
click at [1106, 424] on link "Add to do not call list" at bounding box center [1068, 431] width 203 height 30
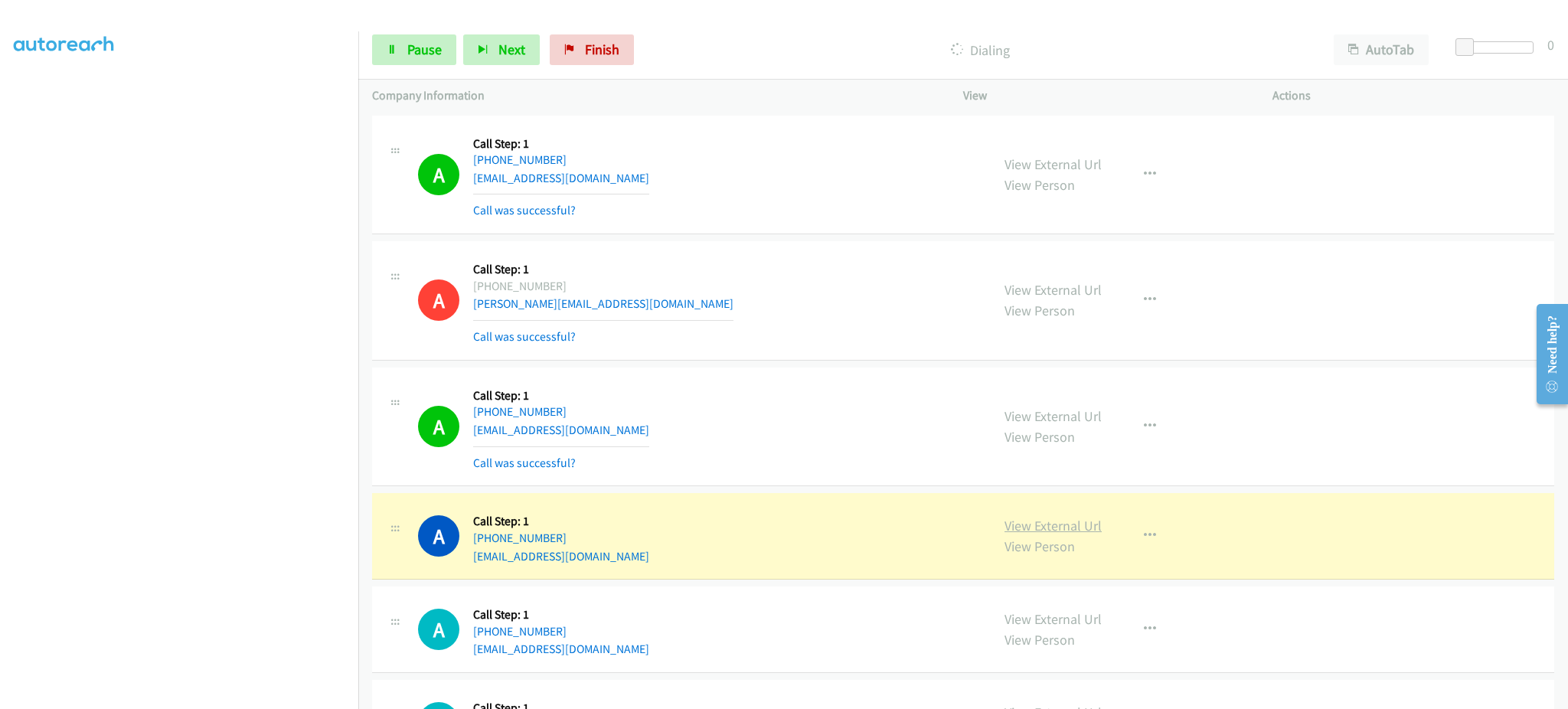
click at [1060, 520] on link "View External Url" at bounding box center [1053, 526] width 98 height 18
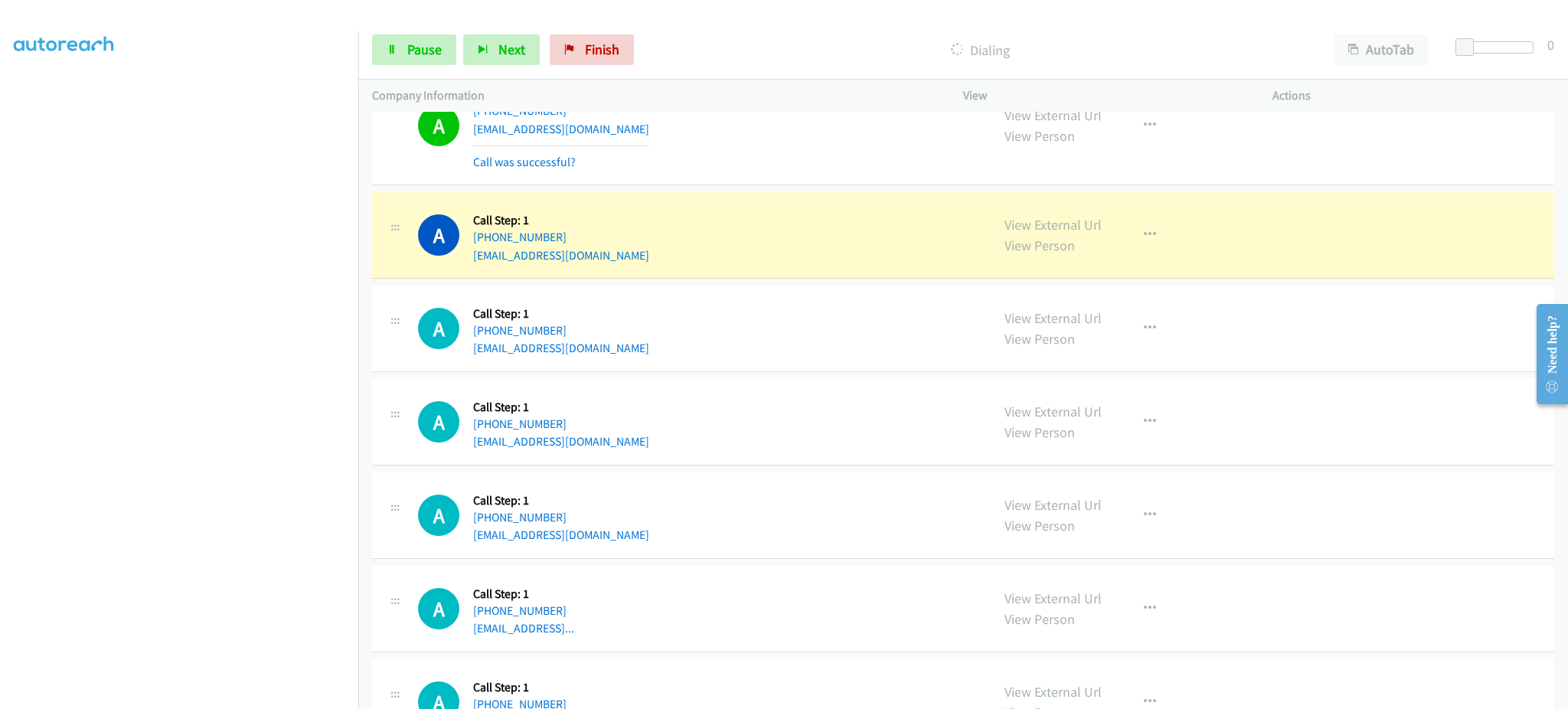
scroll to position [306, 0]
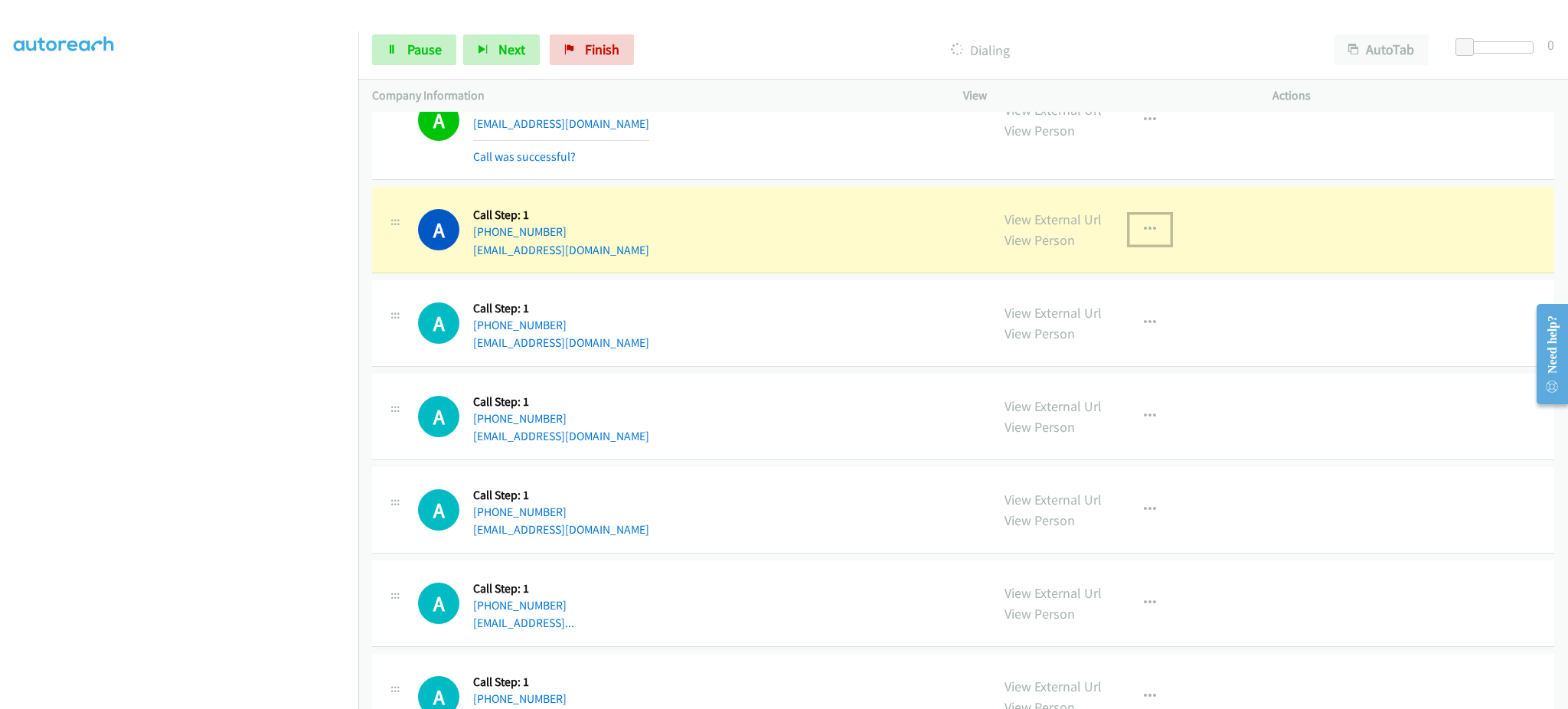
click at [1144, 233] on icon "button" at bounding box center [1149, 229] width 12 height 12
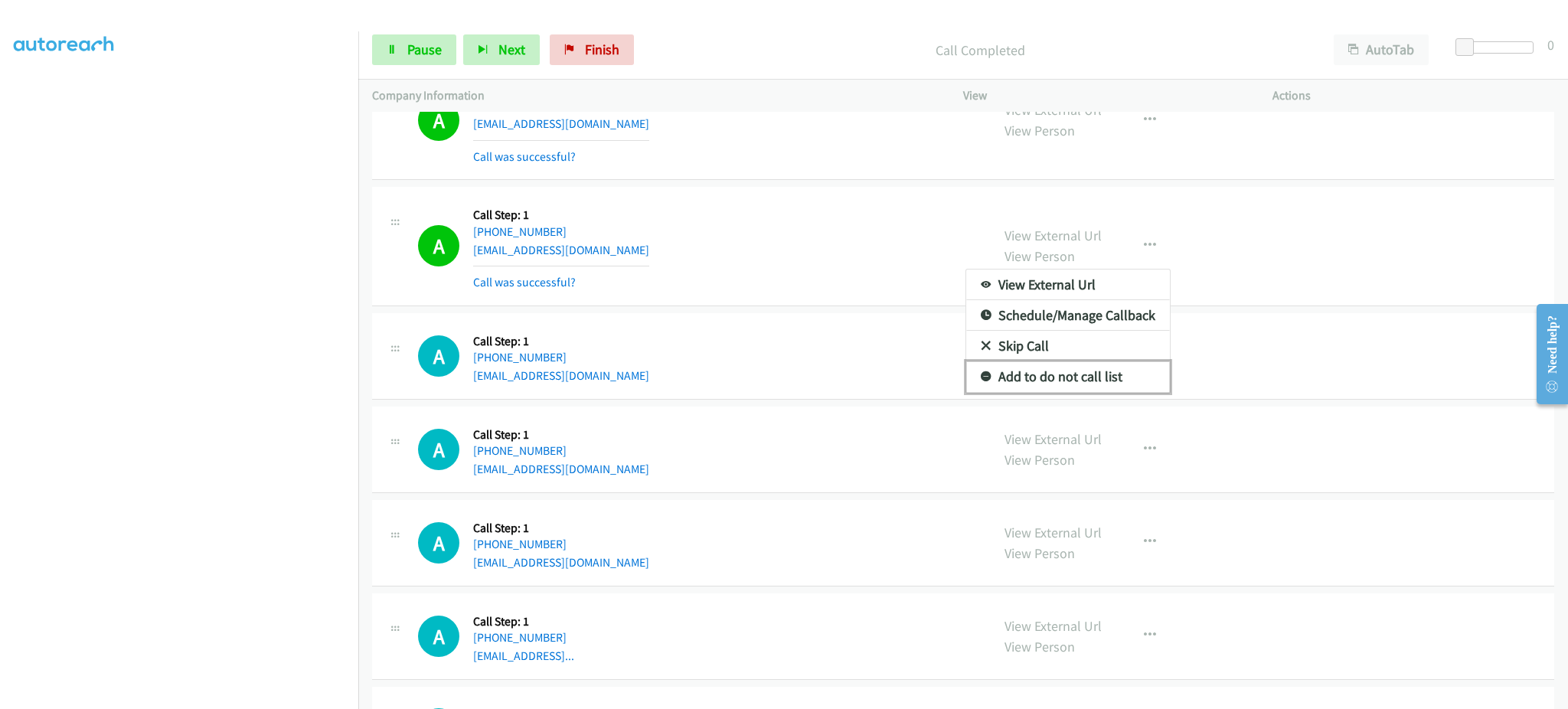
click at [1107, 364] on link "Add to do not call list" at bounding box center [1068, 377] width 203 height 30
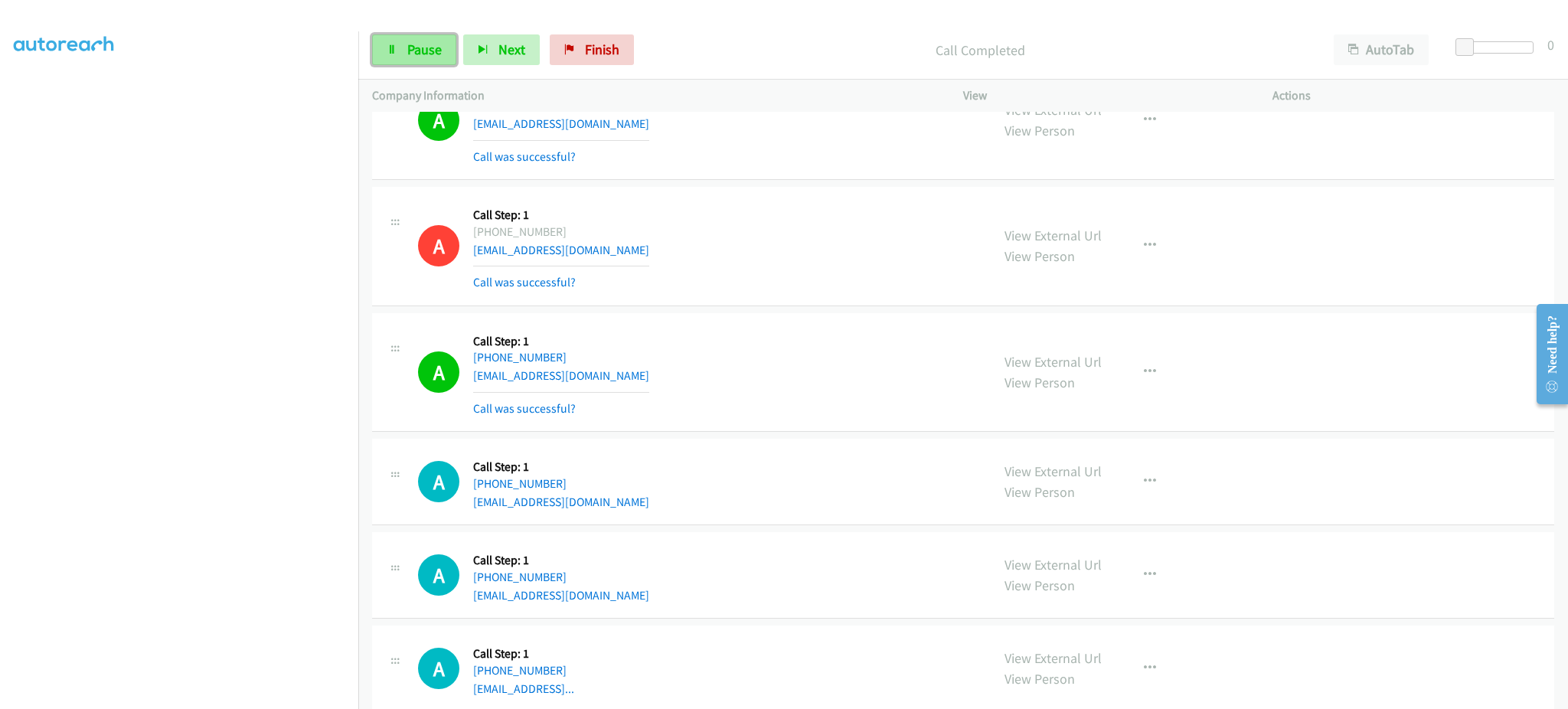
click at [439, 42] on link "Pause" at bounding box center [414, 50] width 84 height 30
click at [454, 67] on div "Start Calls Pause Next Finish Paused AutoTab AutoTab 0" at bounding box center [964, 50] width 1210 height 59
click at [448, 50] on span "Start Calls" at bounding box center [437, 50] width 60 height 18
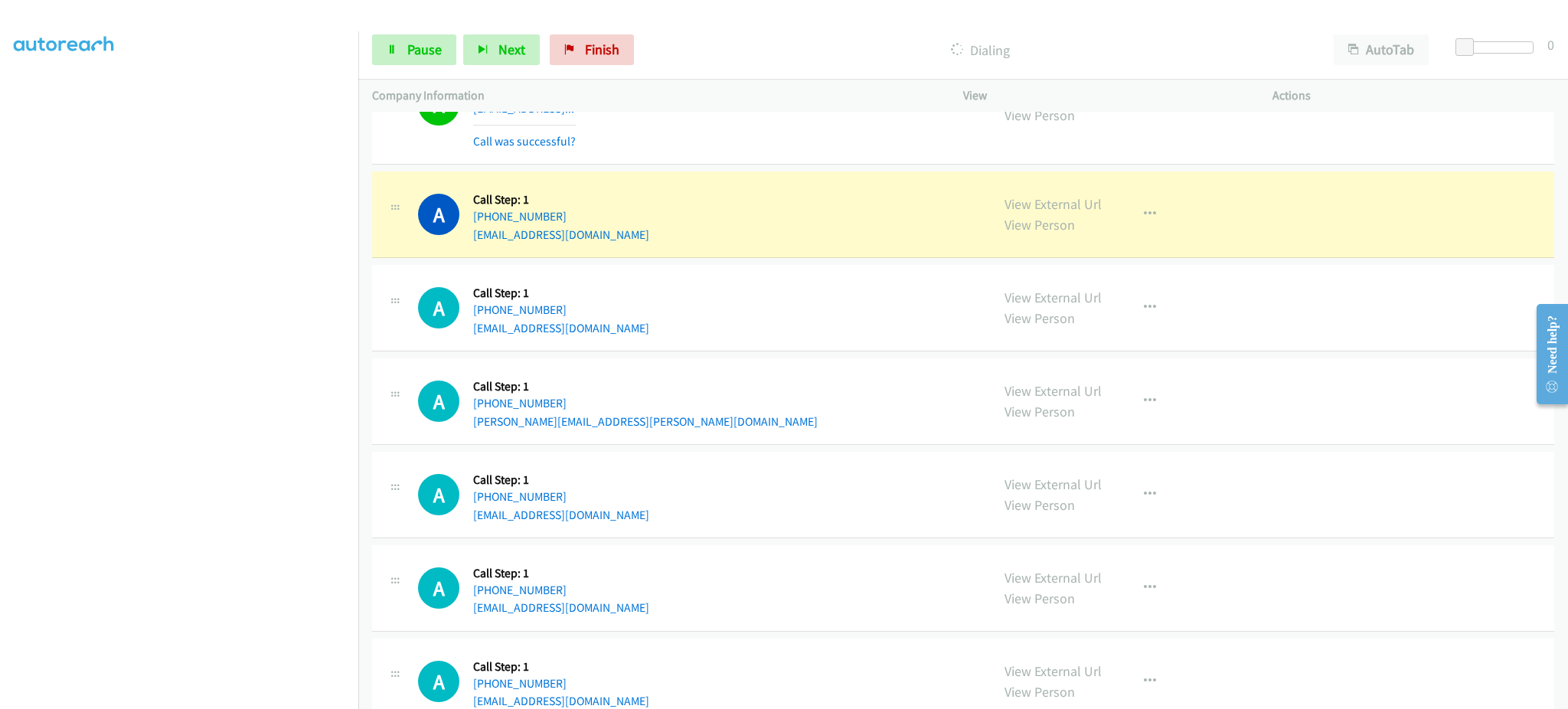
scroll to position [152, 0]
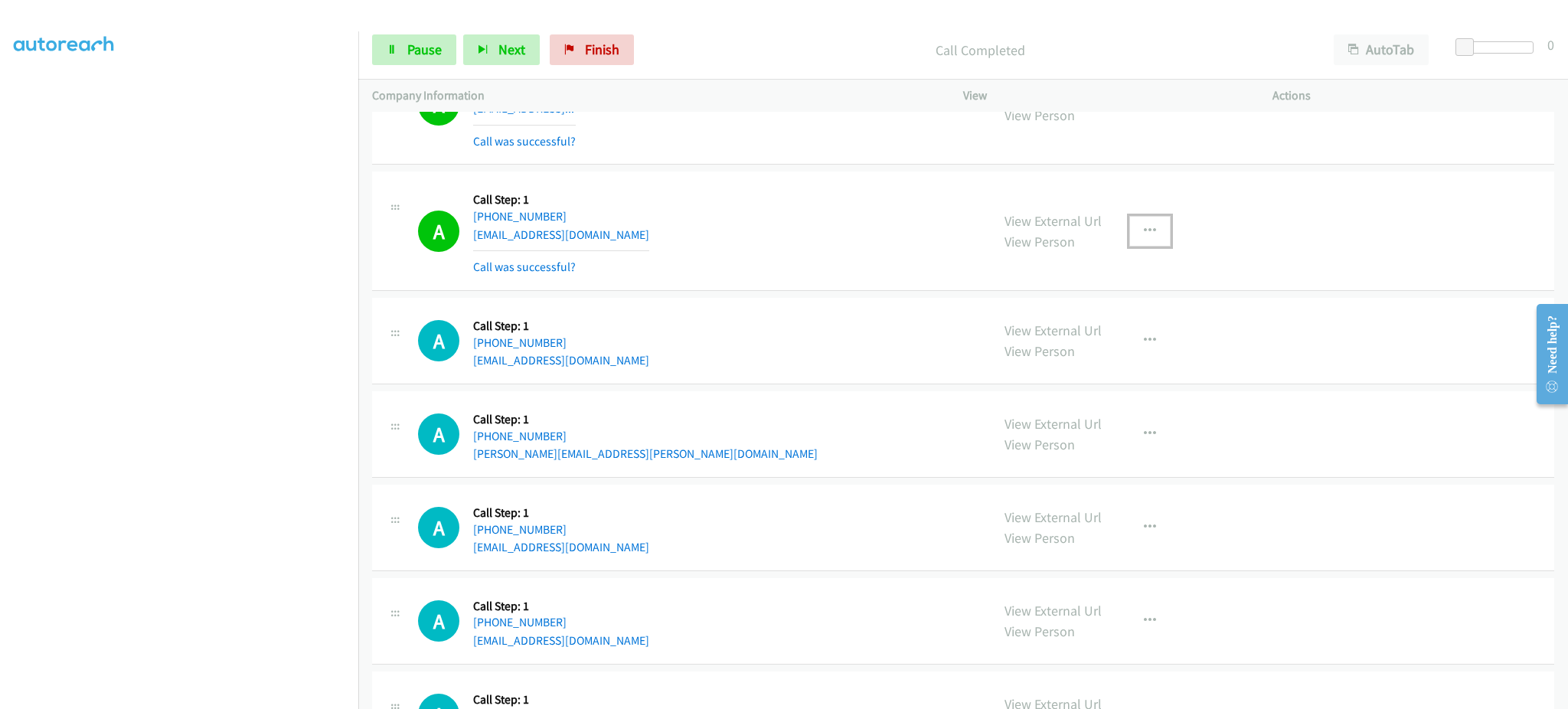
click at [1133, 228] on button "button" at bounding box center [1150, 231] width 42 height 30
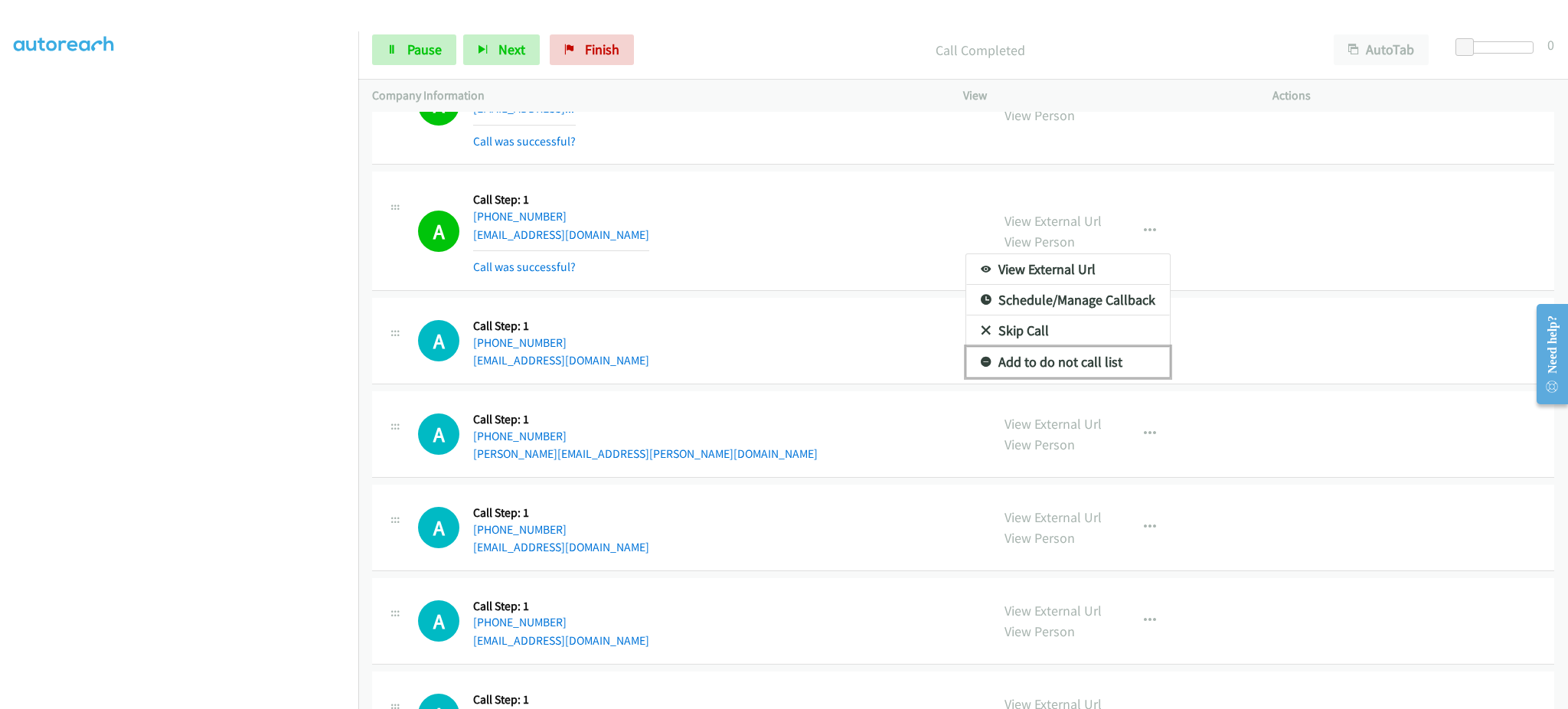
click at [1099, 353] on link "Add to do not call list" at bounding box center [1068, 362] width 203 height 30
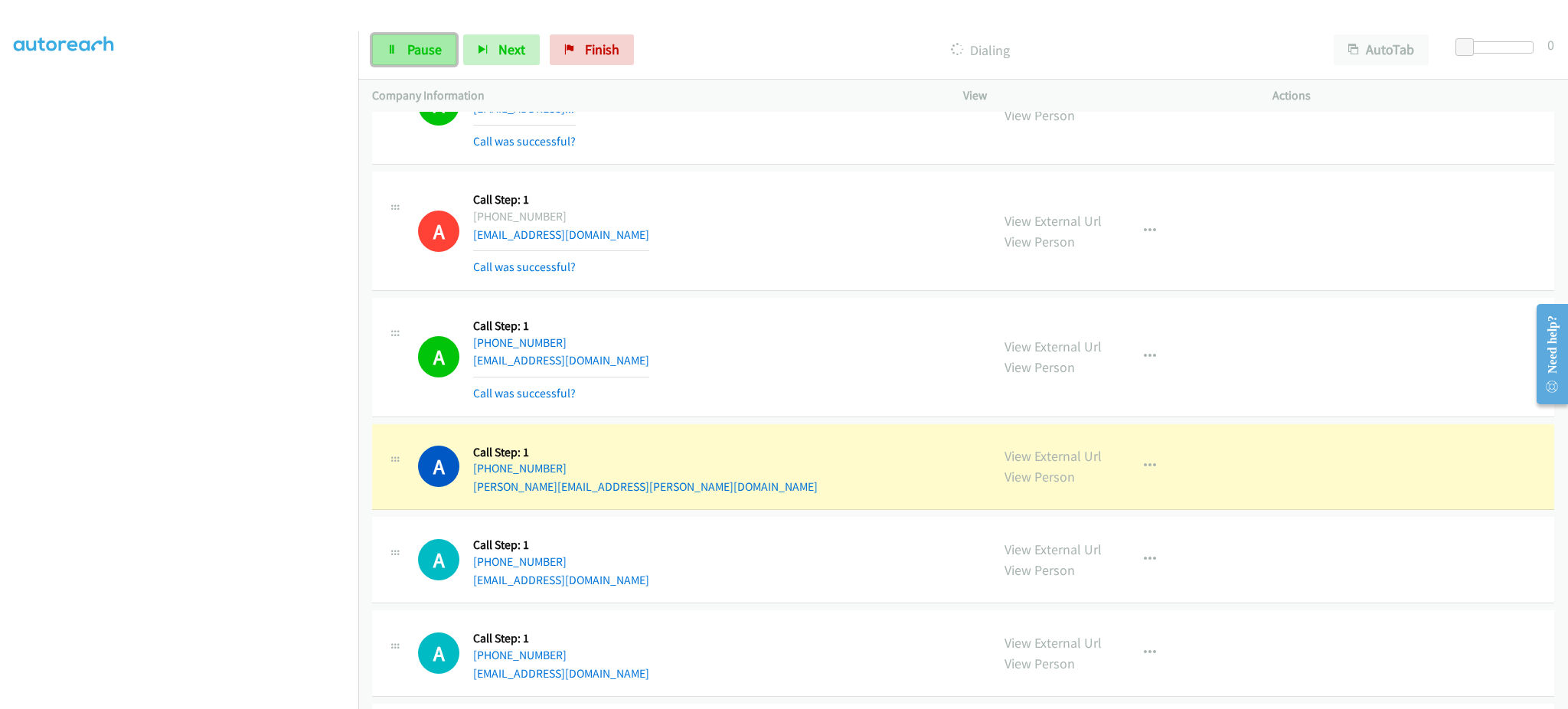
click at [431, 38] on link "Pause" at bounding box center [414, 50] width 84 height 30
